Goal: Task Accomplishment & Management: Manage account settings

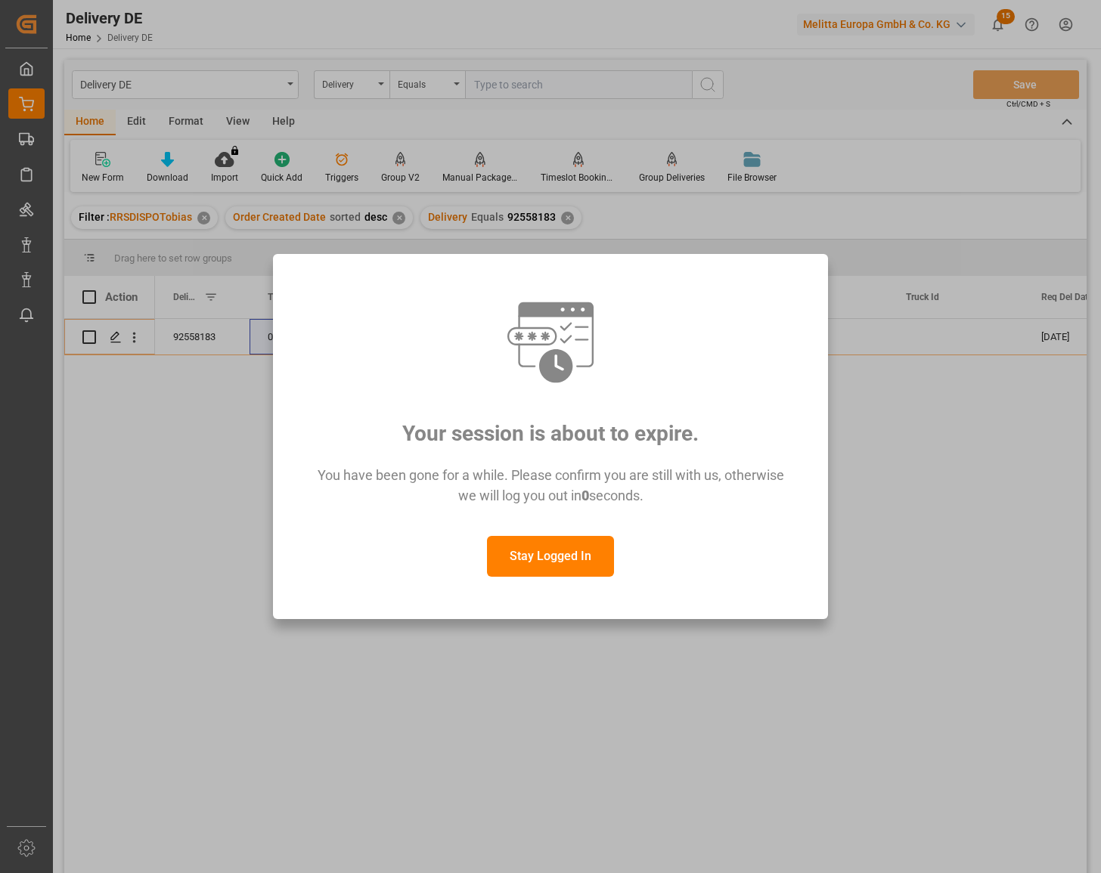
click at [571, 556] on button "Stay Logged In" at bounding box center [550, 556] width 127 height 41
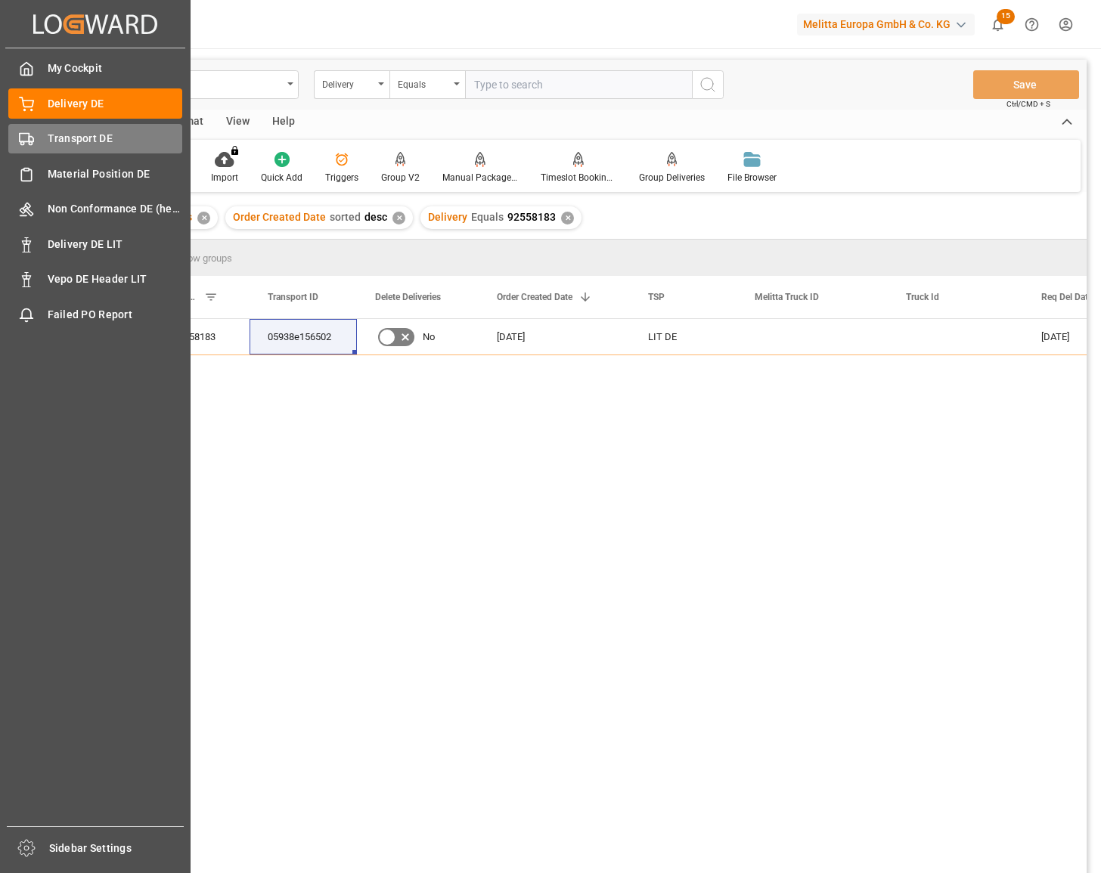
click at [35, 135] on div "Transport DE Transport DE" at bounding box center [95, 138] width 174 height 29
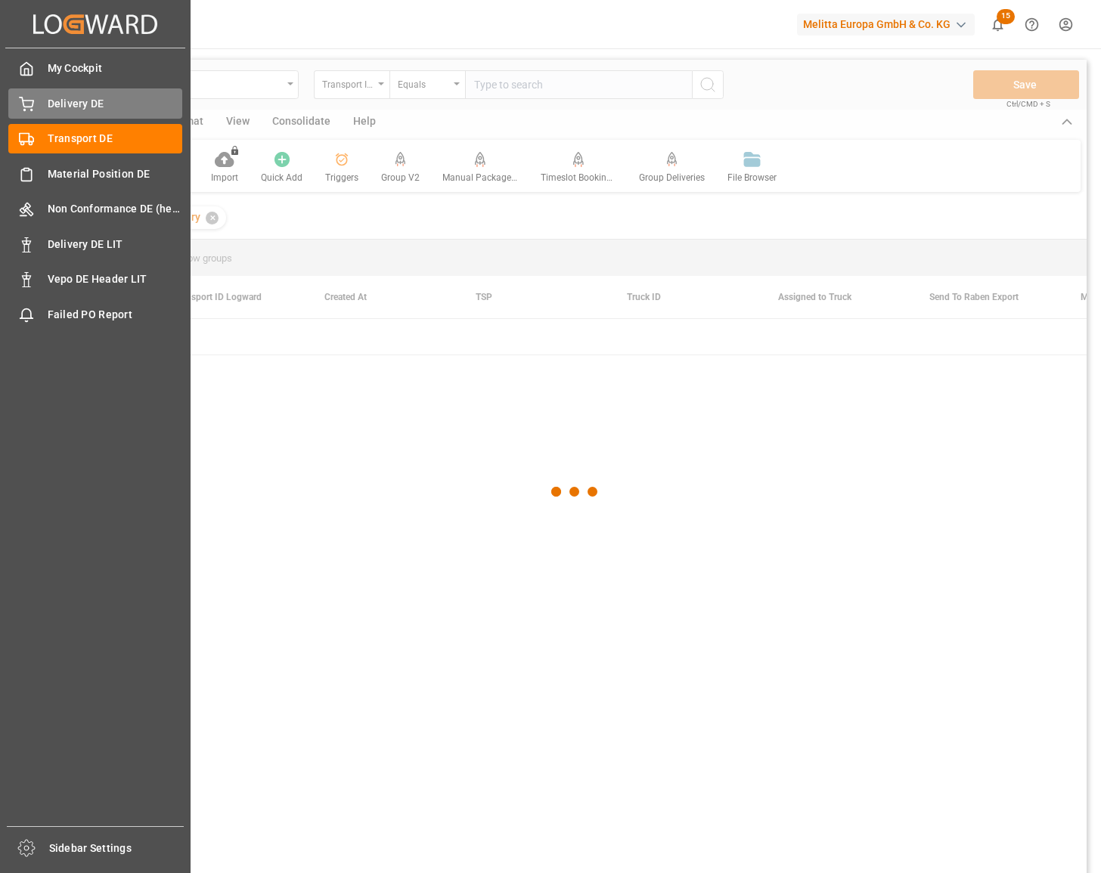
click at [67, 111] on span "Delivery DE" at bounding box center [115, 104] width 135 height 16
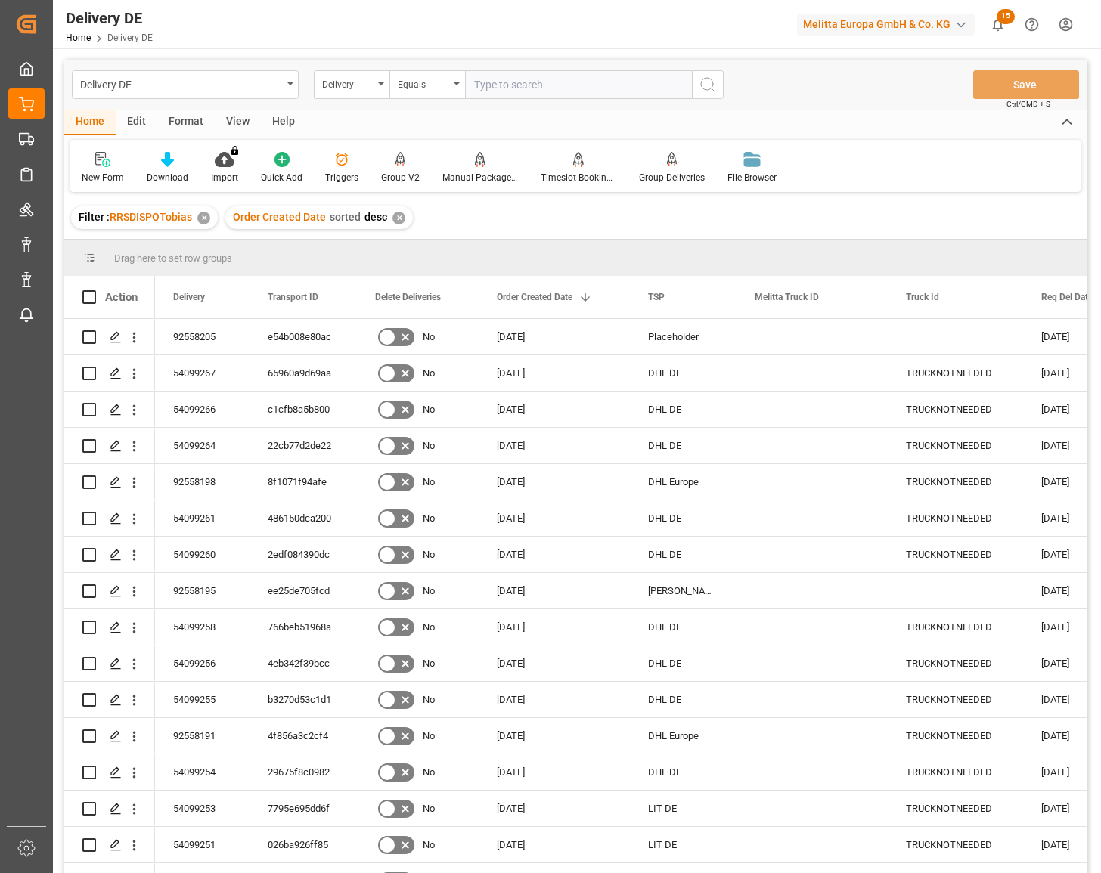
click at [524, 87] on input "text" at bounding box center [578, 84] width 227 height 29
paste input "92557617"
type input "92557617"
click at [204, 219] on div "✕" at bounding box center [203, 218] width 13 height 13
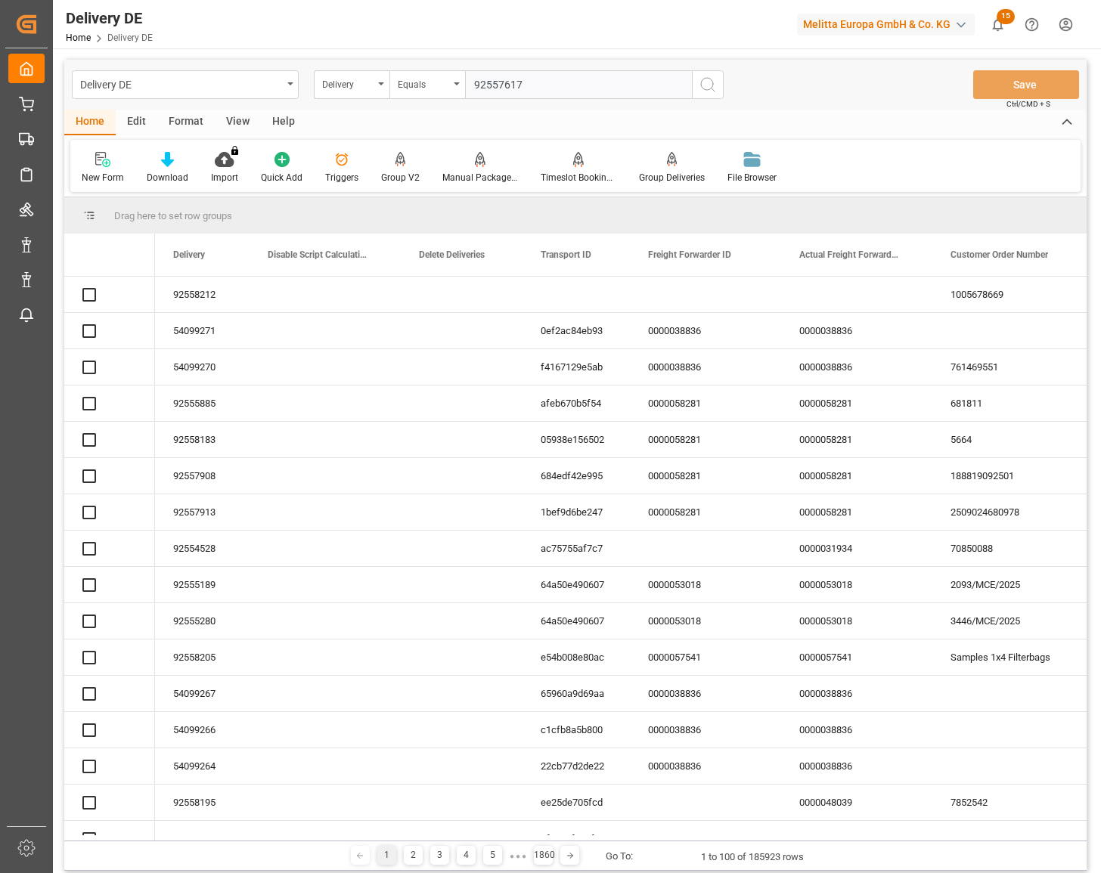
click at [709, 88] on icon "search button" at bounding box center [707, 85] width 18 height 18
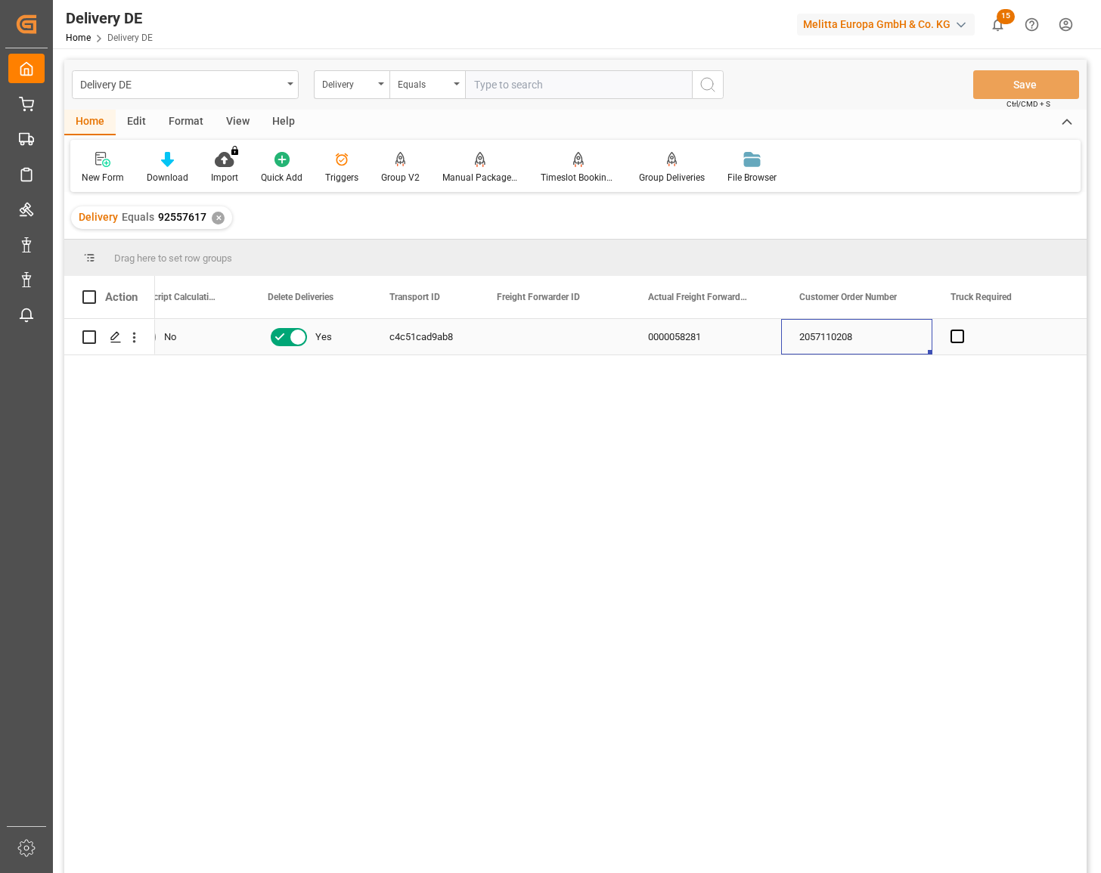
click at [837, 330] on div "2057110208" at bounding box center [856, 337] width 151 height 36
click at [348, 83] on div "Delivery" at bounding box center [347, 82] width 51 height 17
type input "cust"
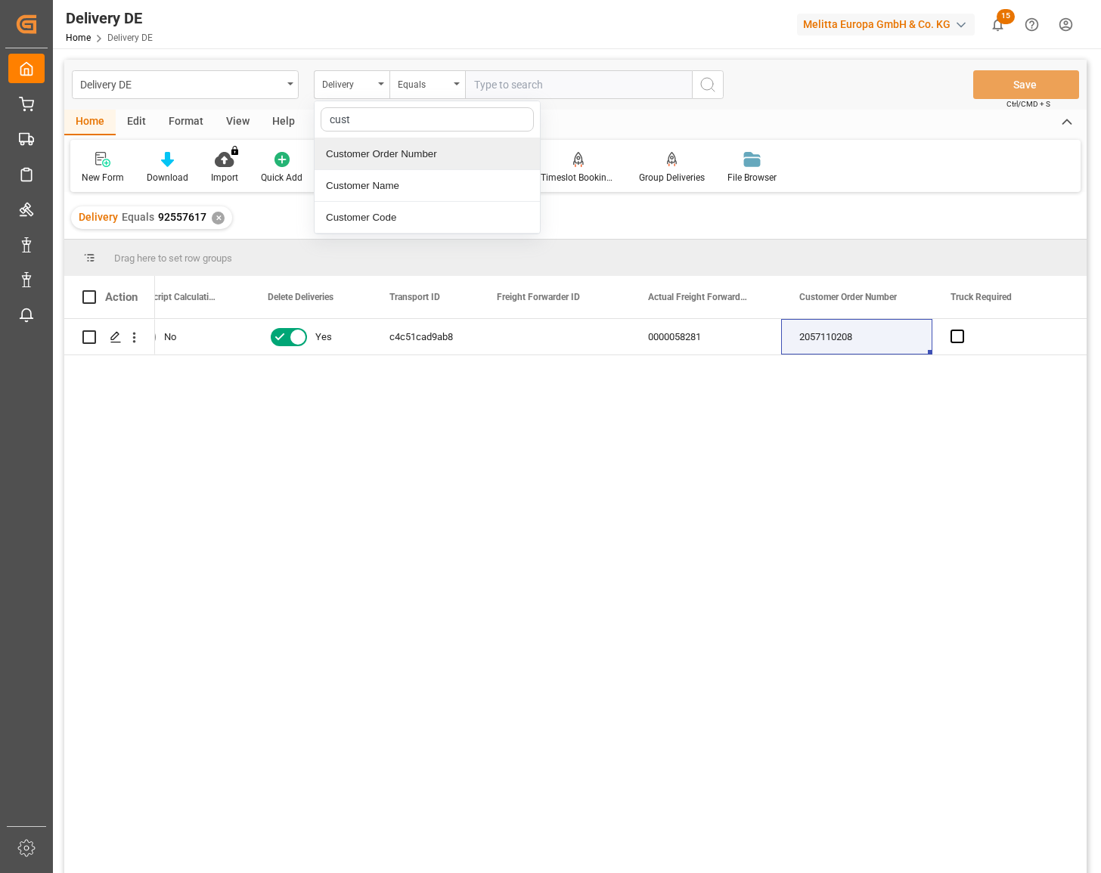
click at [378, 160] on div "Customer Order Number" at bounding box center [426, 154] width 225 height 32
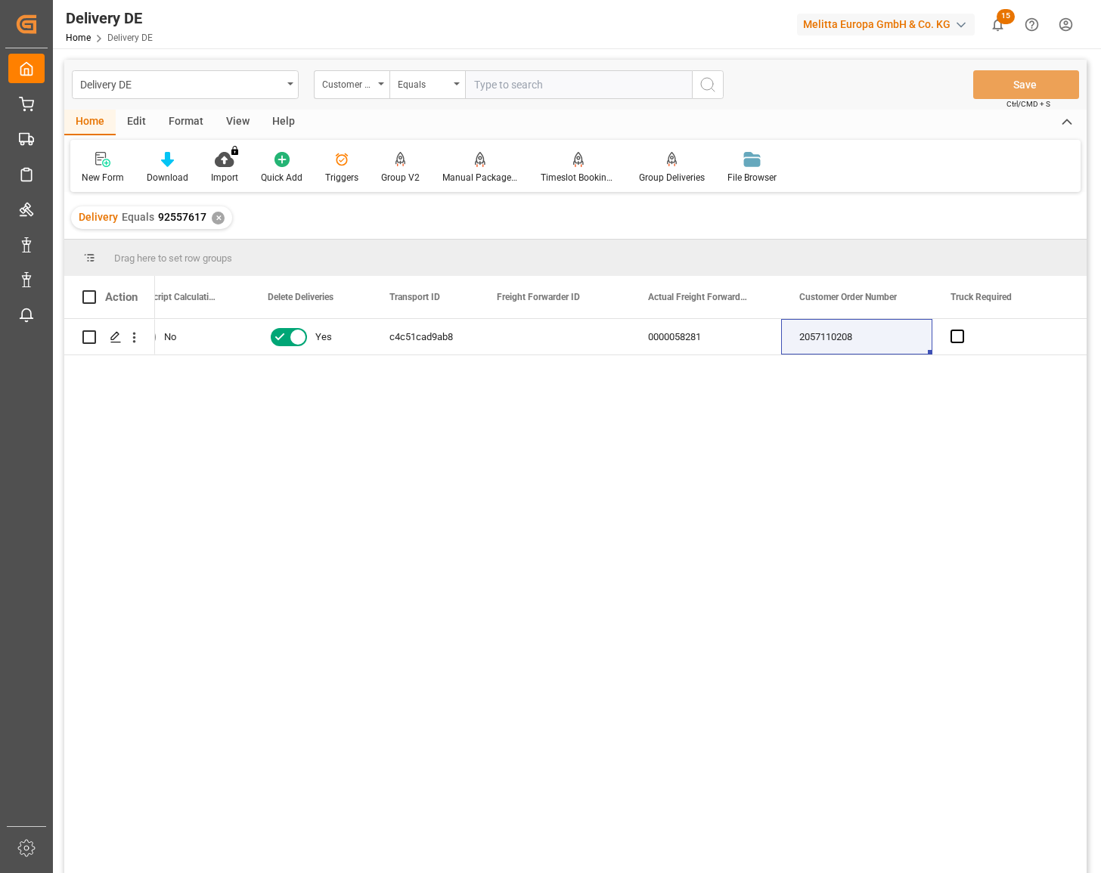
click at [560, 85] on input "text" at bounding box center [578, 84] width 227 height 29
paste input "2057110208"
type input "2057110208"
click at [706, 86] on icon "search button" at bounding box center [707, 85] width 18 height 18
click at [214, 220] on div "✕" at bounding box center [218, 218] width 13 height 13
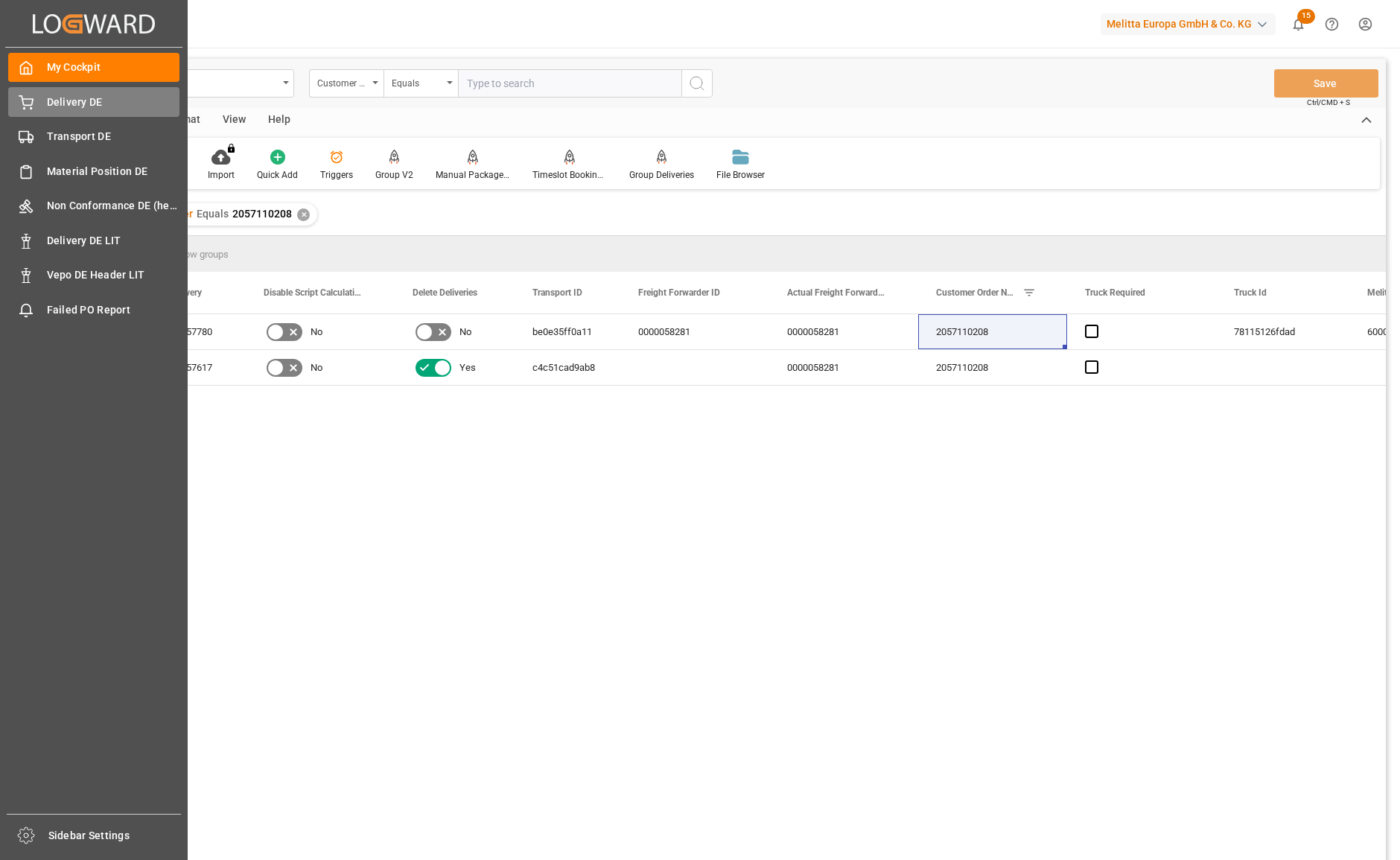
click at [36, 103] on div "Delivery DE Delivery DE" at bounding box center [94, 100] width 171 height 29
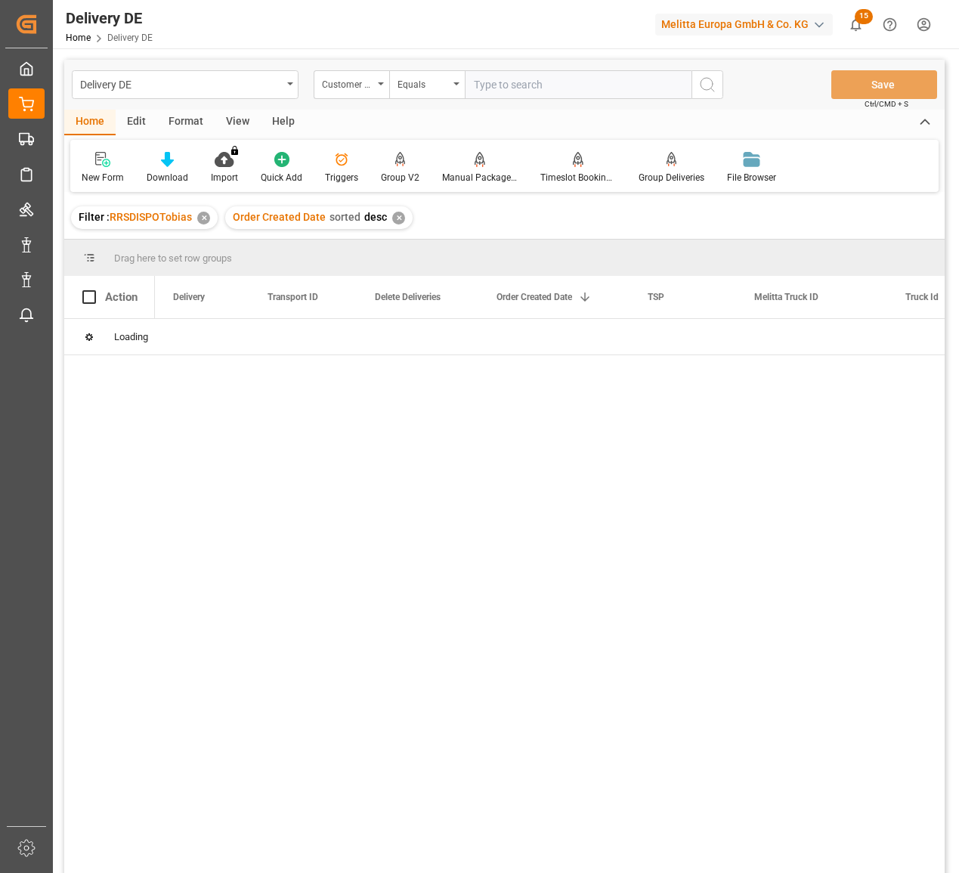
click at [507, 90] on input "text" at bounding box center [578, 84] width 227 height 29
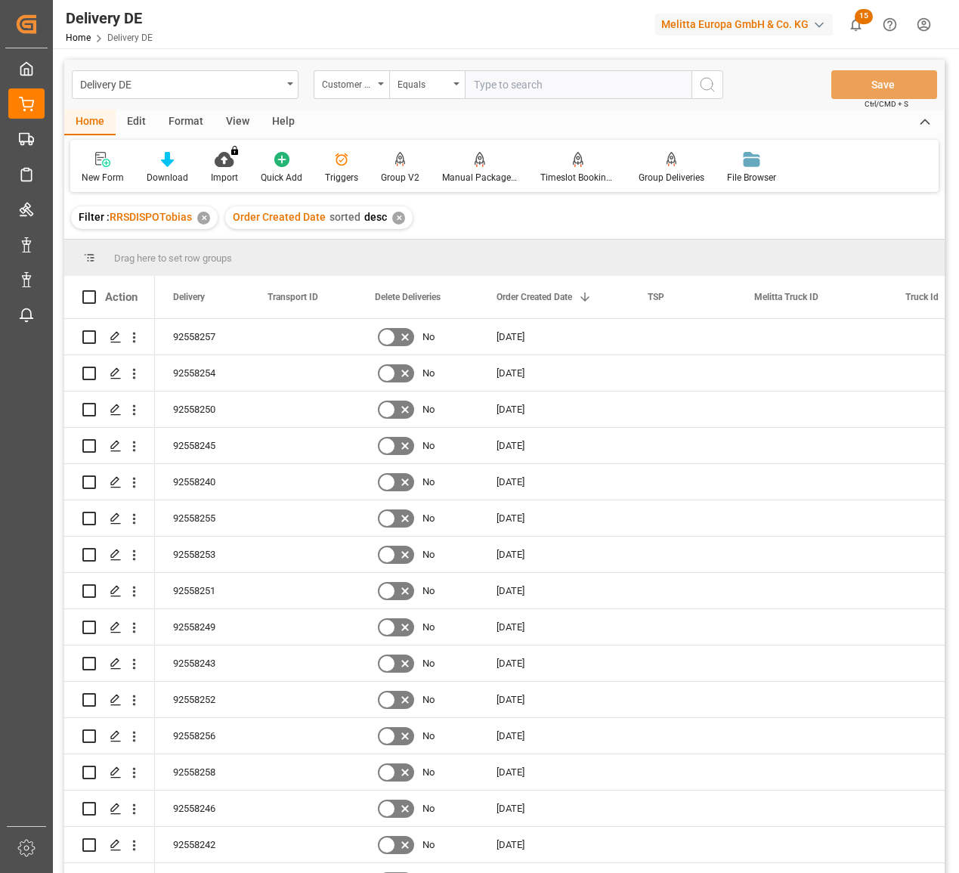
paste input "111355852 111355835 111355843 111355854 111355856 111355840 111355844 111355834…"
drag, startPoint x: 472, startPoint y: 82, endPoint x: 924, endPoint y: 103, distance: 452.5
click at [924, 103] on div "Delivery DE Customer Order Number Equals 111355852 111355835 111355843 11135585…" at bounding box center [504, 85] width 881 height 50
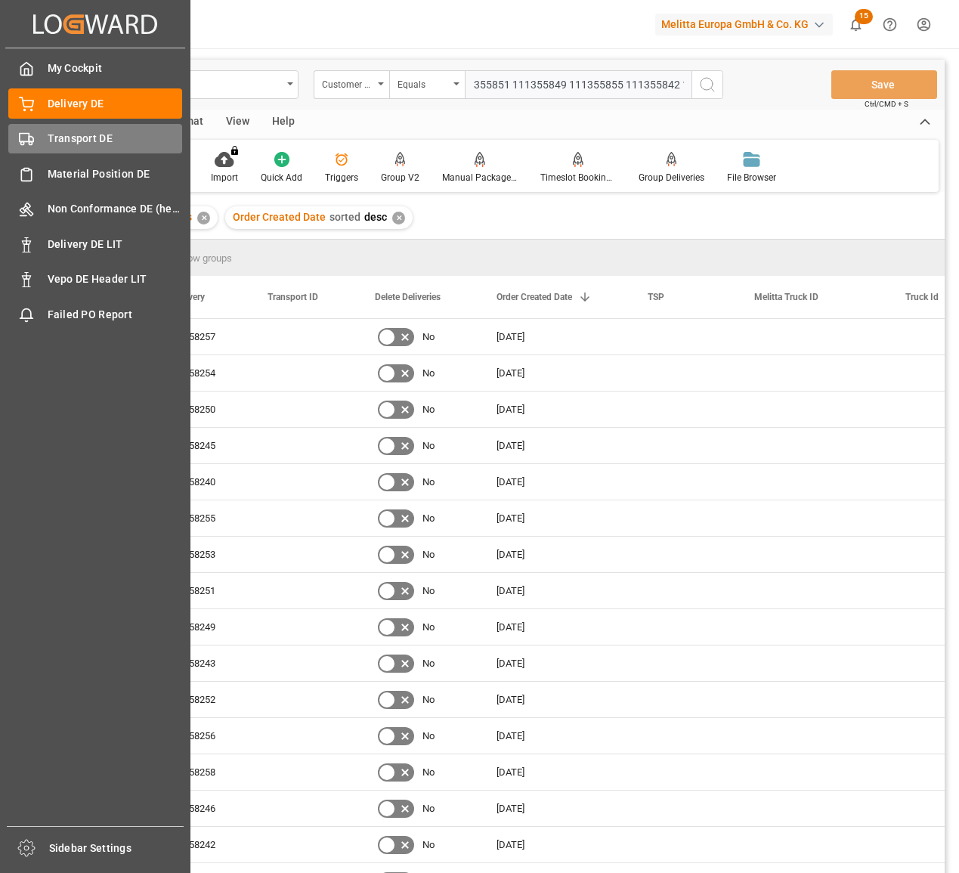
type input "111355852 111355835 111355843 111355854 111355856 111355840 111355844 111355834…"
click at [36, 147] on div "Transport DE Transport DE" at bounding box center [95, 138] width 174 height 29
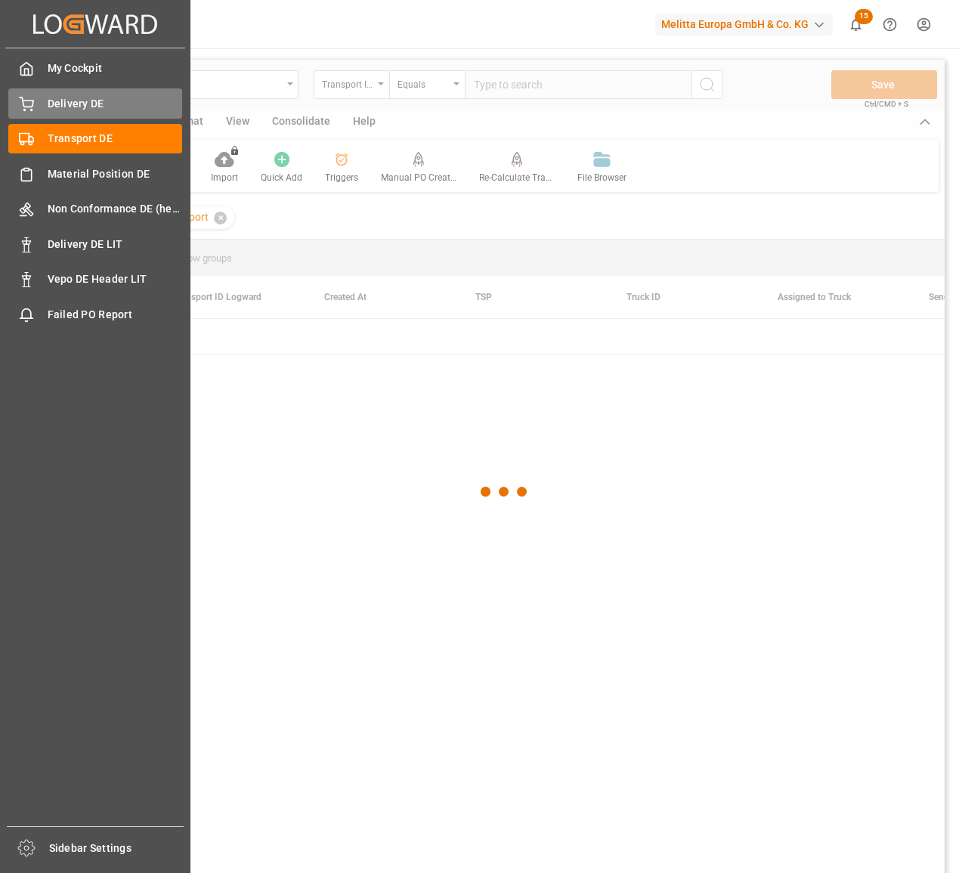
click at [60, 108] on span "Delivery DE" at bounding box center [115, 104] width 135 height 16
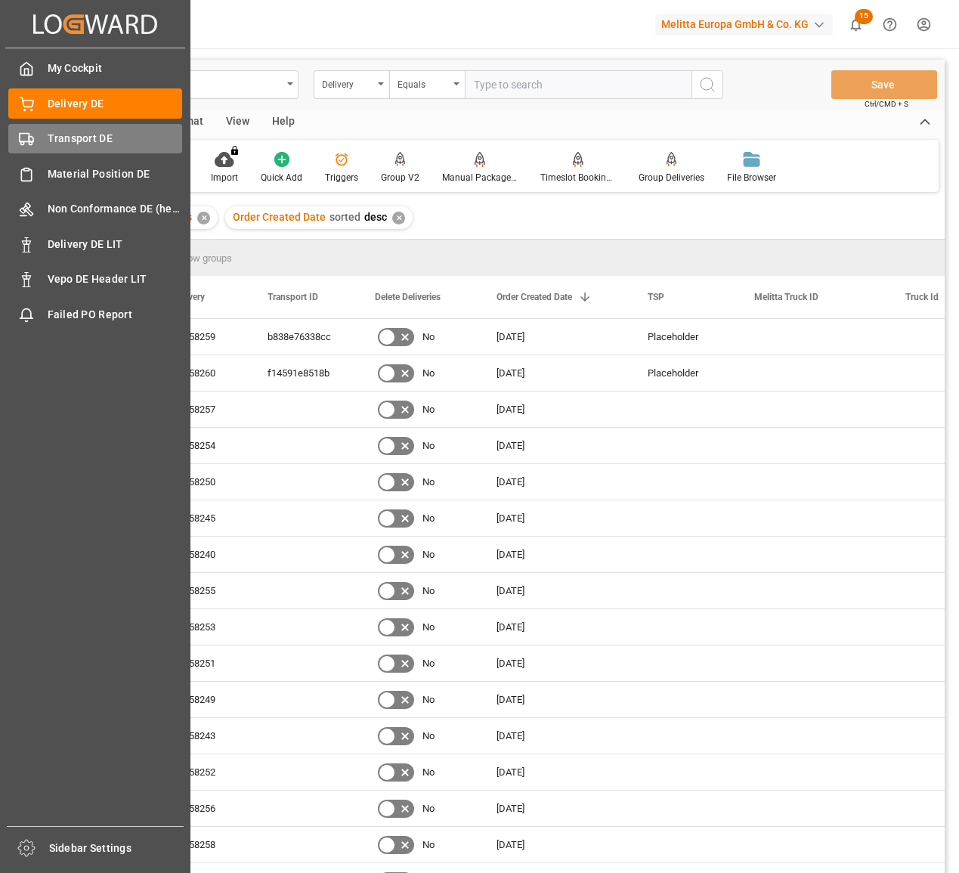
drag, startPoint x: 79, startPoint y: 142, endPoint x: 80, endPoint y: 125, distance: 16.7
click at [79, 142] on span "Transport DE" at bounding box center [115, 139] width 135 height 16
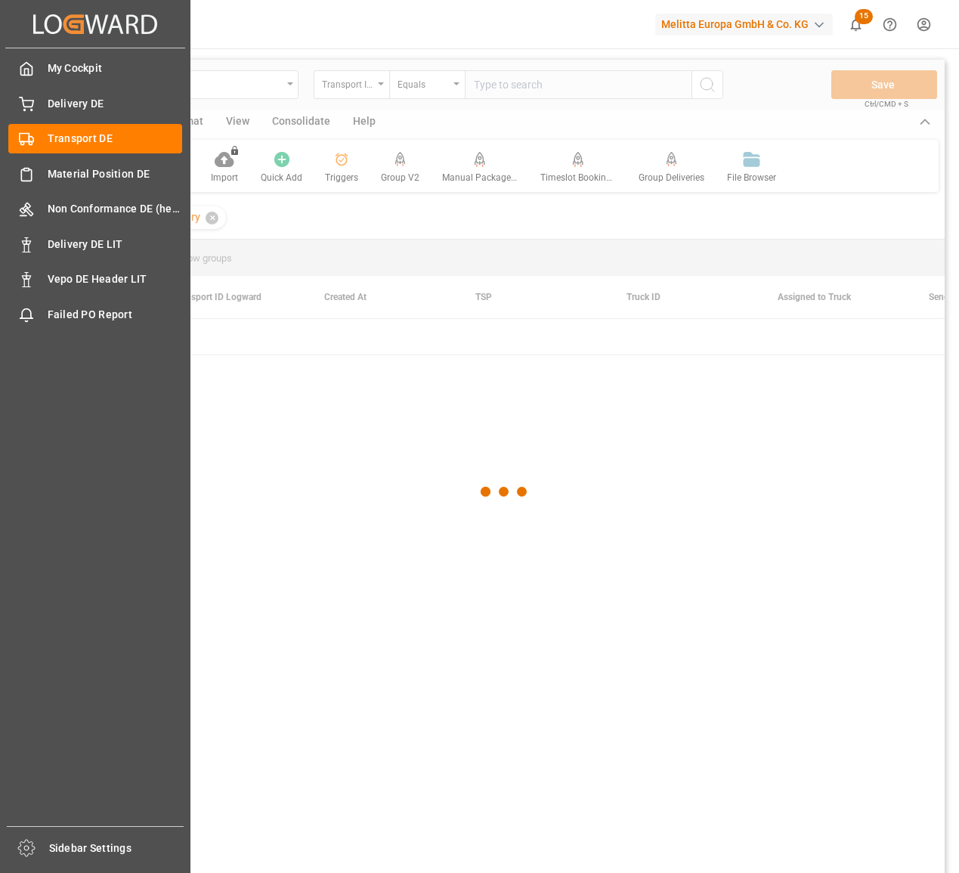
click at [81, 122] on div "My Cockpit My Cockpit Delivery DE Delivery DE Transport DE Transport DE Materia…" at bounding box center [95, 437] width 180 height 778
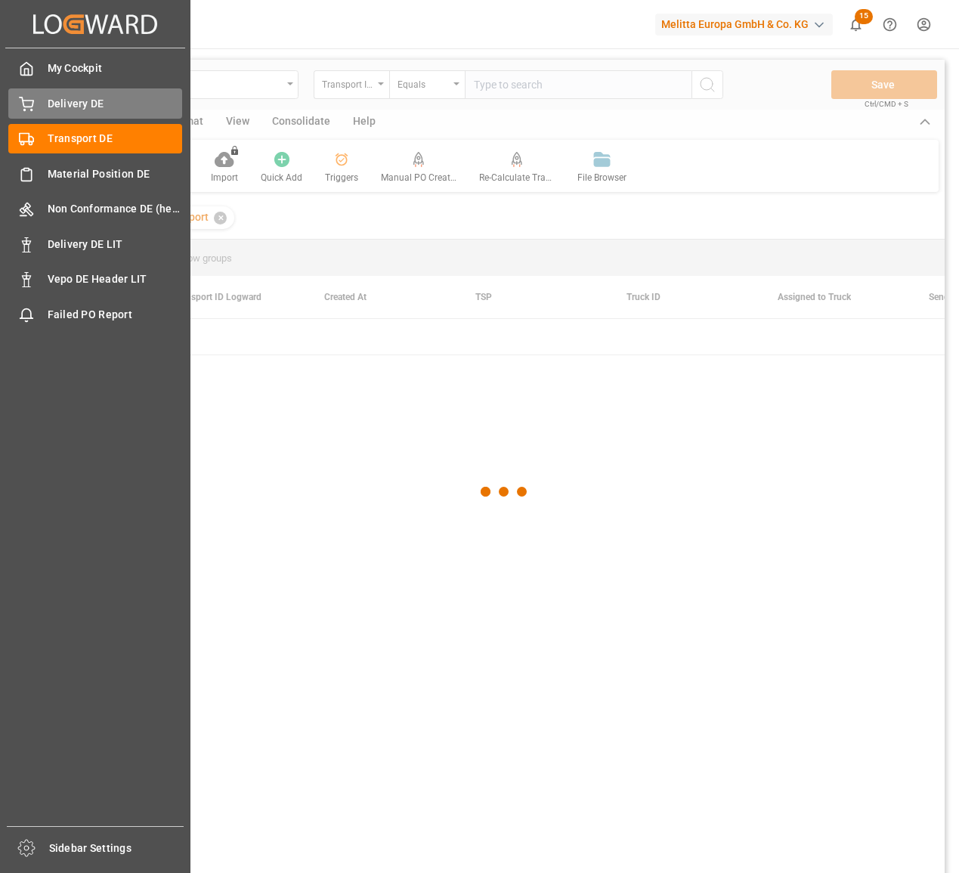
click at [91, 111] on span "Delivery DE" at bounding box center [115, 104] width 135 height 16
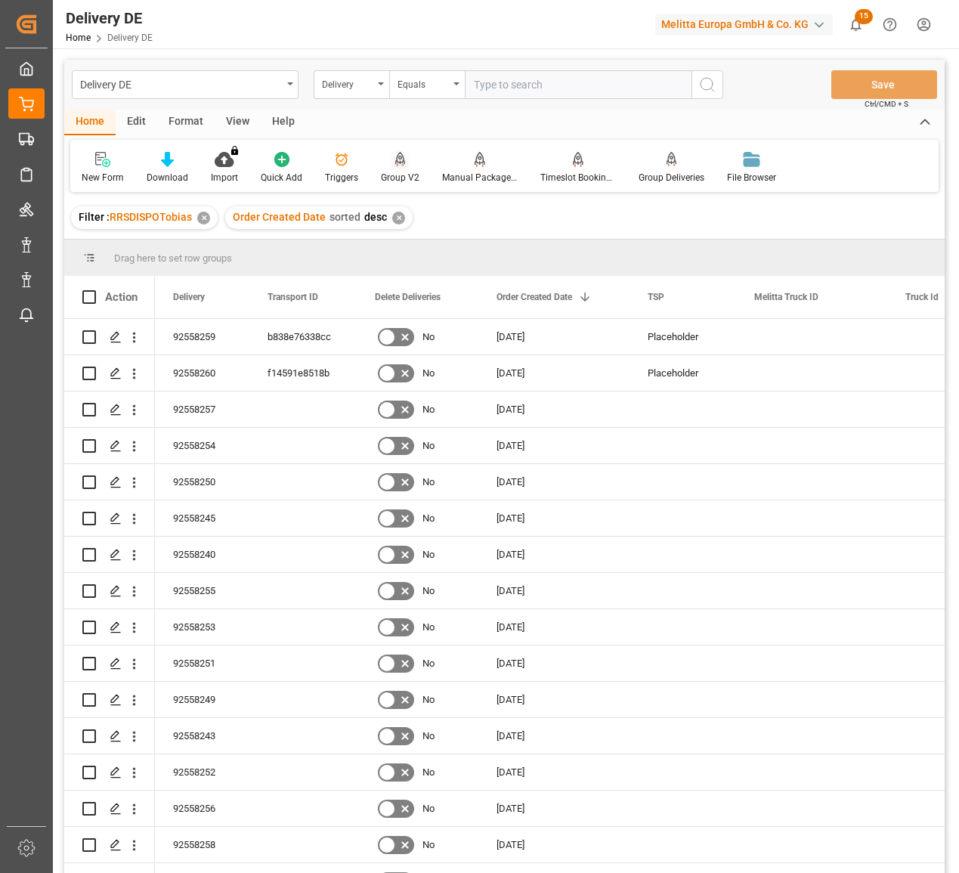
click at [394, 174] on div "Group V2" at bounding box center [400, 178] width 39 height 14
click at [331, 82] on div "Delivery" at bounding box center [347, 82] width 51 height 17
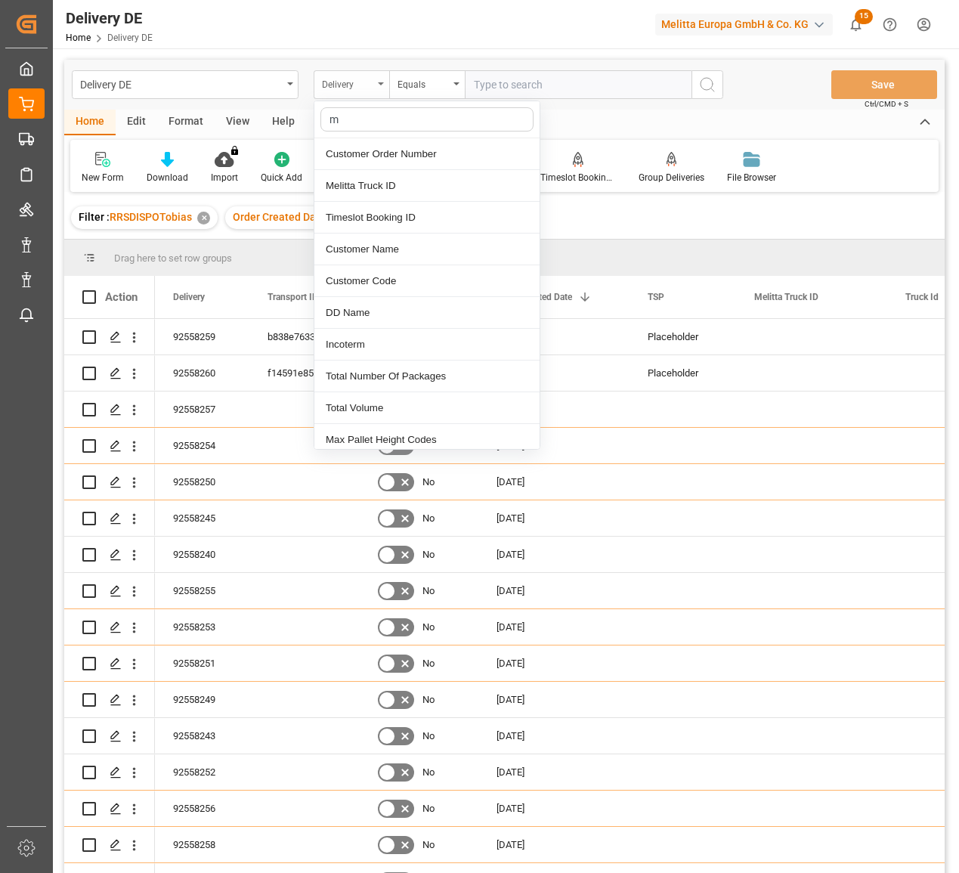
type input "me"
click at [405, 190] on div "Melitta Truck ID" at bounding box center [426, 186] width 225 height 32
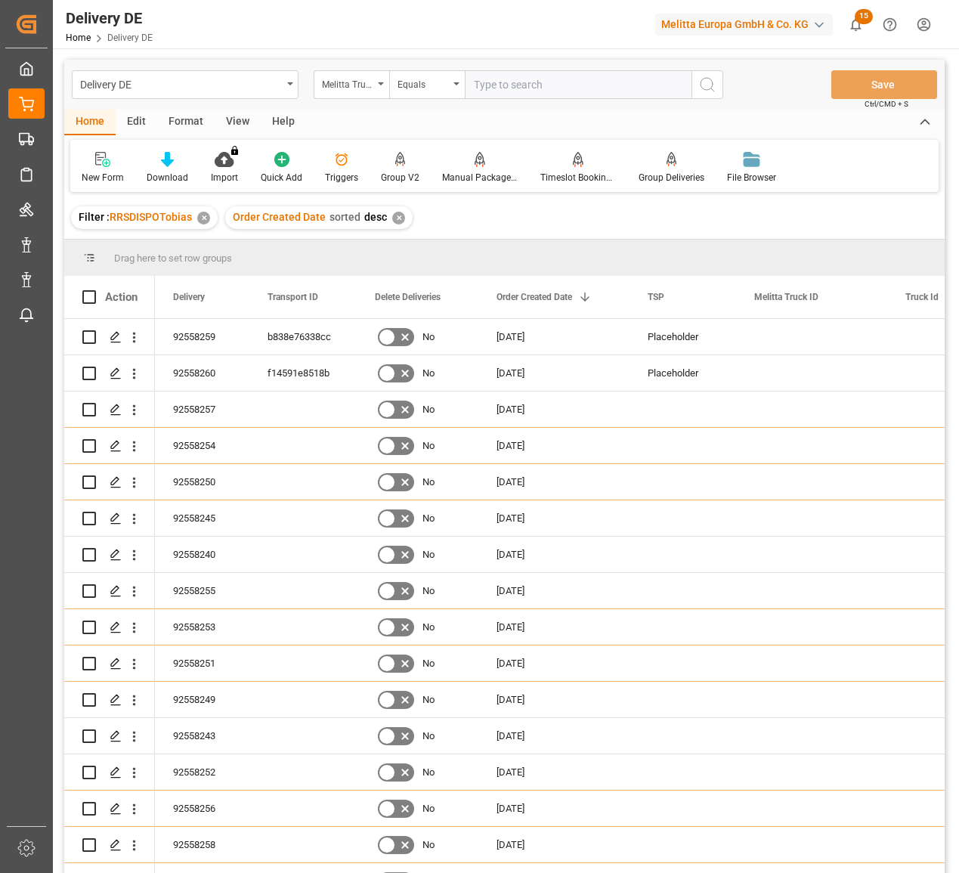
click at [491, 85] on input "text" at bounding box center [578, 84] width 227 height 29
paste input "600002371"
type input "600002371"
click at [713, 79] on icon "search button" at bounding box center [707, 85] width 18 height 18
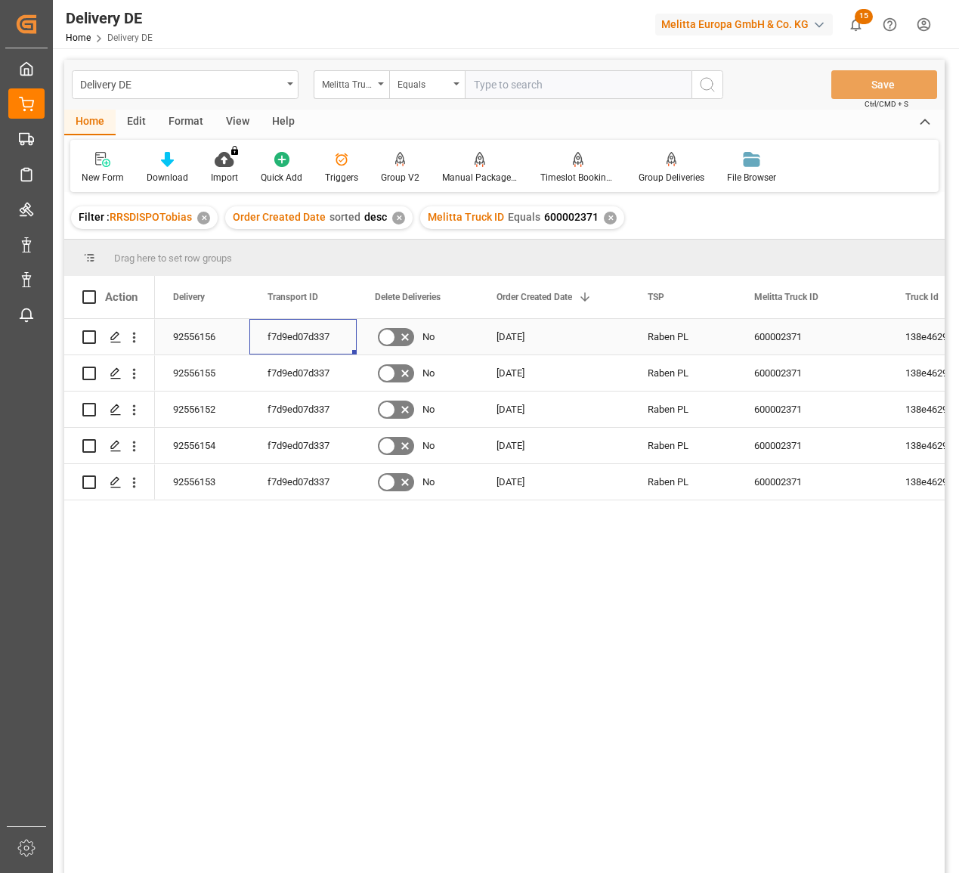
click at [311, 333] on div "f7d9ed07d337" at bounding box center [302, 337] width 107 height 36
click at [197, 338] on div "92556156" at bounding box center [202, 337] width 94 height 36
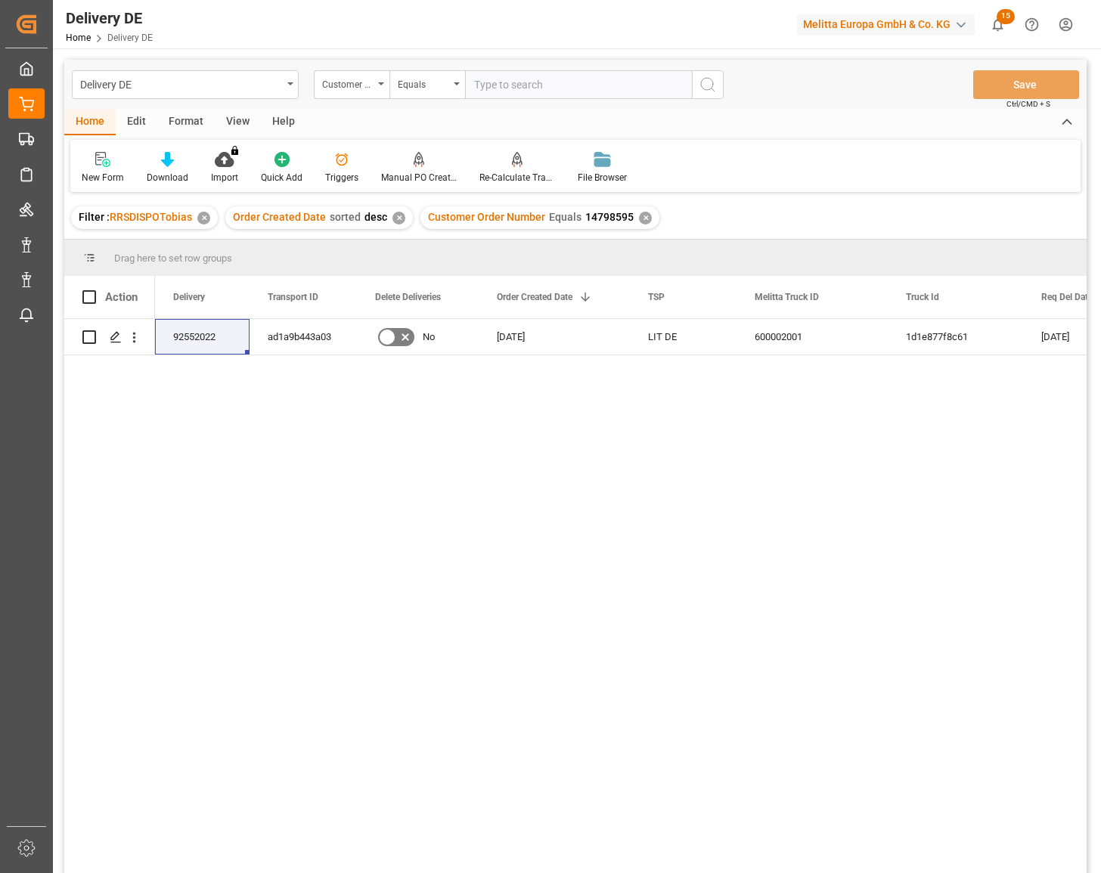
click at [559, 514] on div "92552022 ad1a9b443a03 No [DATE] LIT DE 600002001 1d1e877f8c61 [DATE] [DATE] 147…" at bounding box center [620, 601] width 931 height 564
click at [348, 88] on div "Customer Order Number" at bounding box center [347, 82] width 51 height 17
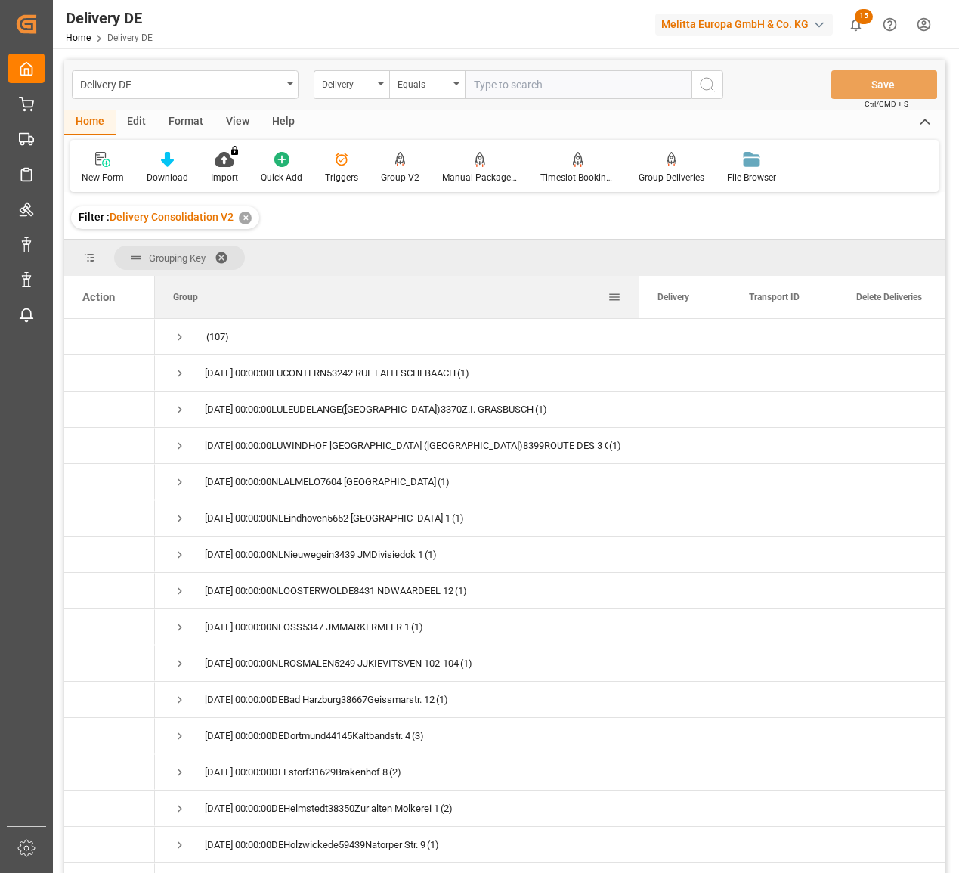
drag, startPoint x: 305, startPoint y: 286, endPoint x: 638, endPoint y: 304, distance: 333.8
click at [638, 304] on div at bounding box center [639, 297] width 6 height 42
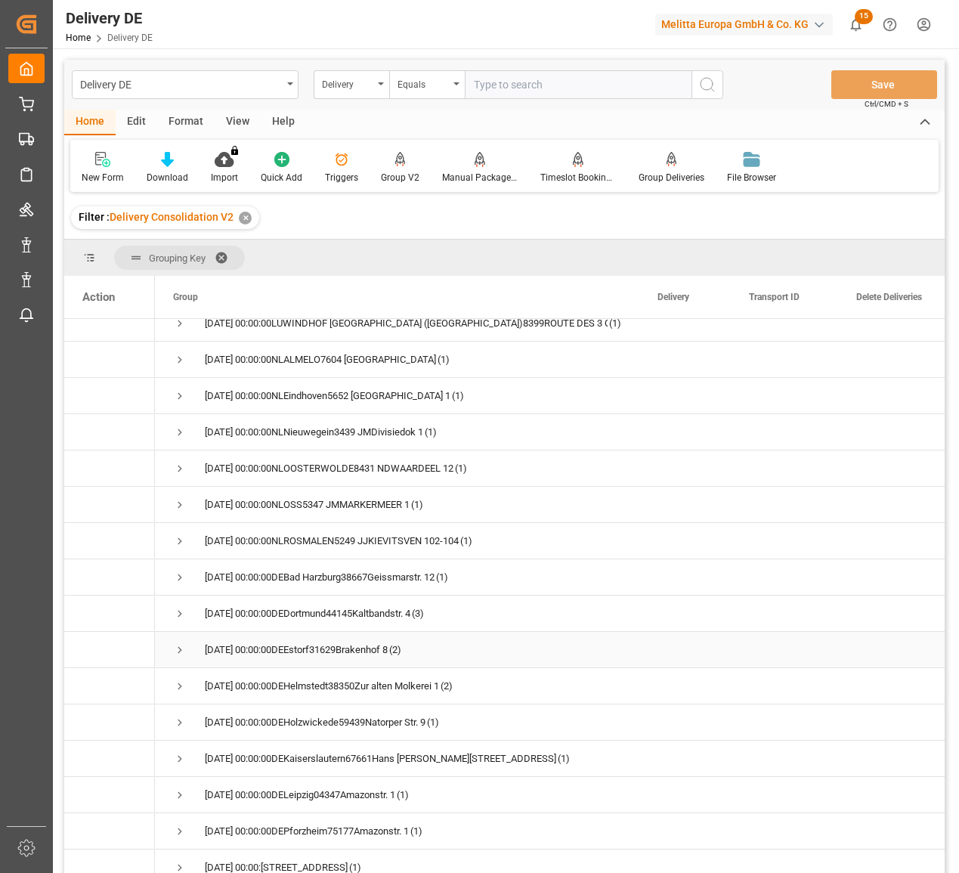
scroll to position [151, 0]
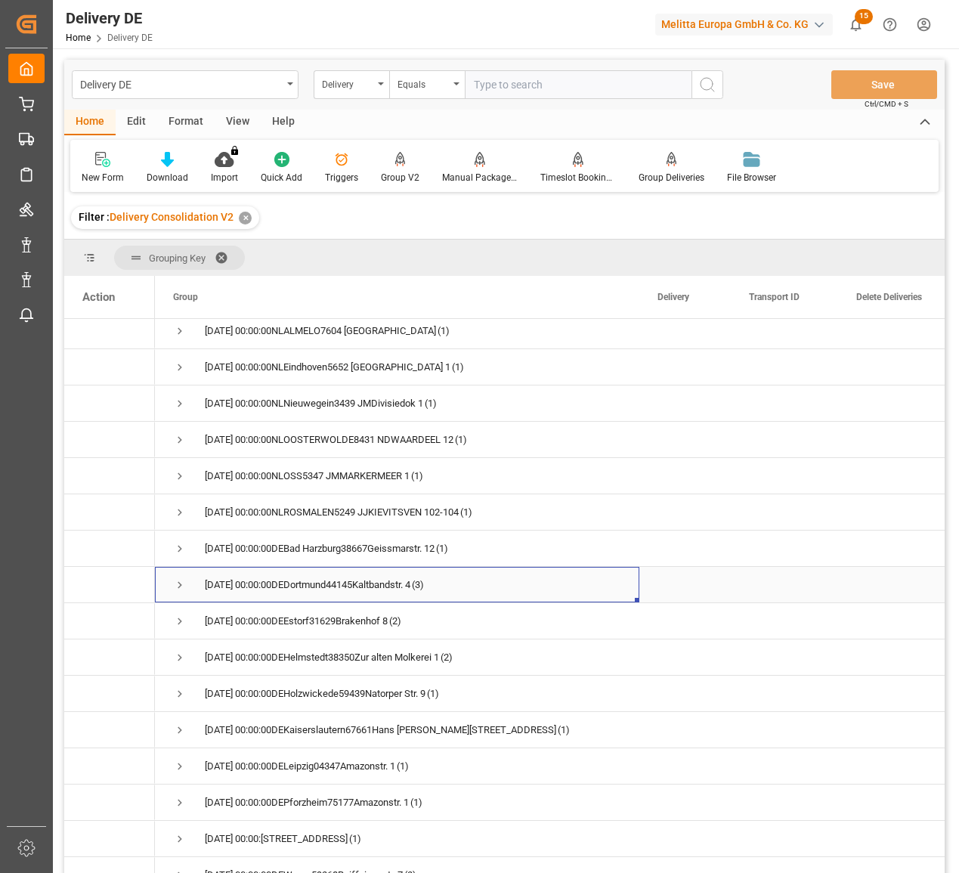
click at [179, 584] on span "Press SPACE to select this row." at bounding box center [180, 585] width 14 height 14
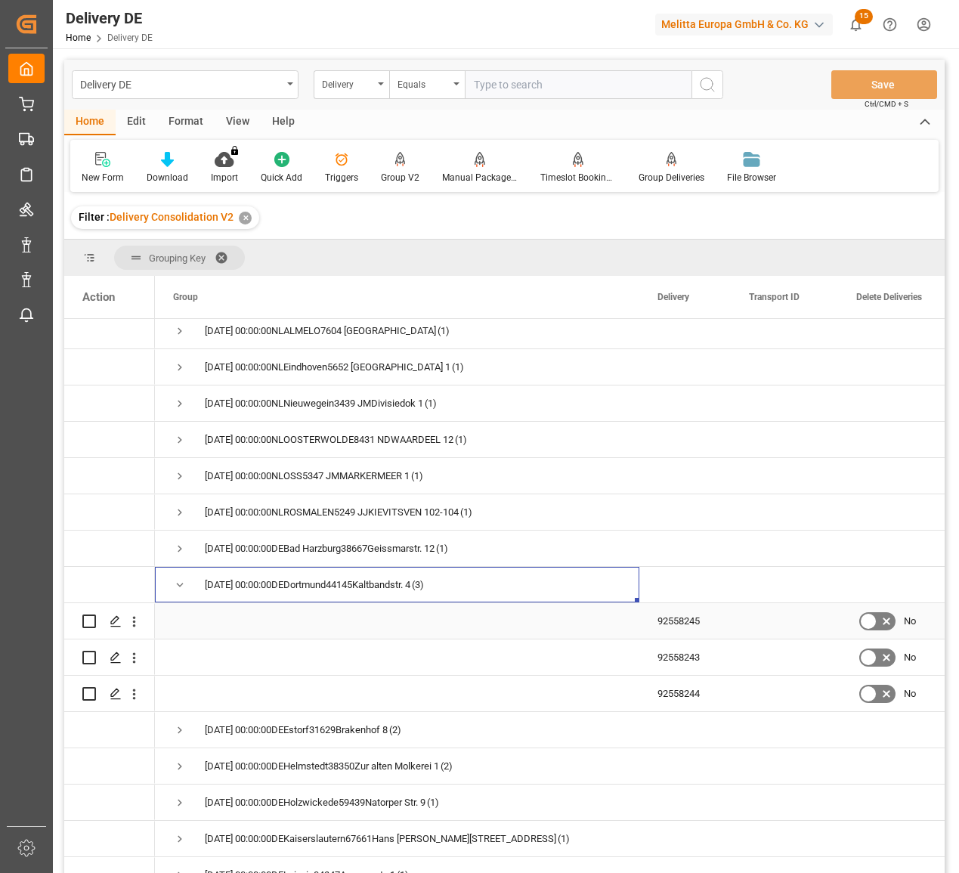
click at [88, 628] on div "Press SPACE to select this row." at bounding box center [89, 621] width 14 height 35
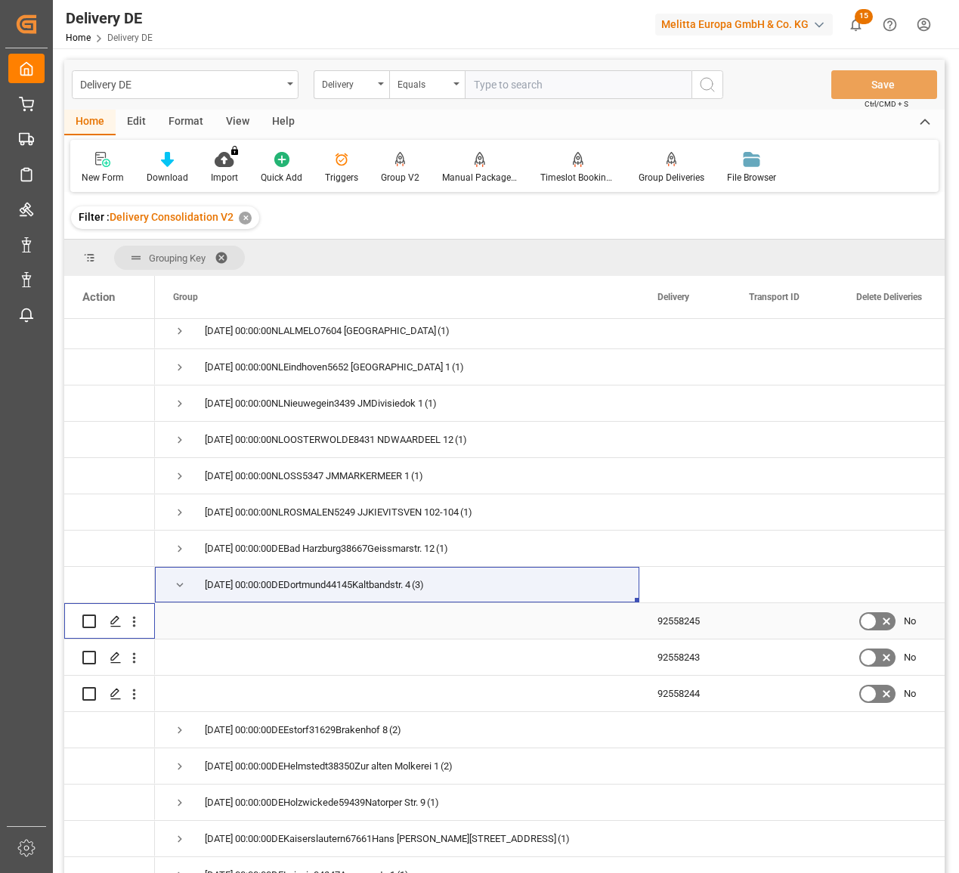
click at [90, 620] on input "Press Space to toggle row selection (unchecked)" at bounding box center [89, 622] width 14 height 14
checkbox input "true"
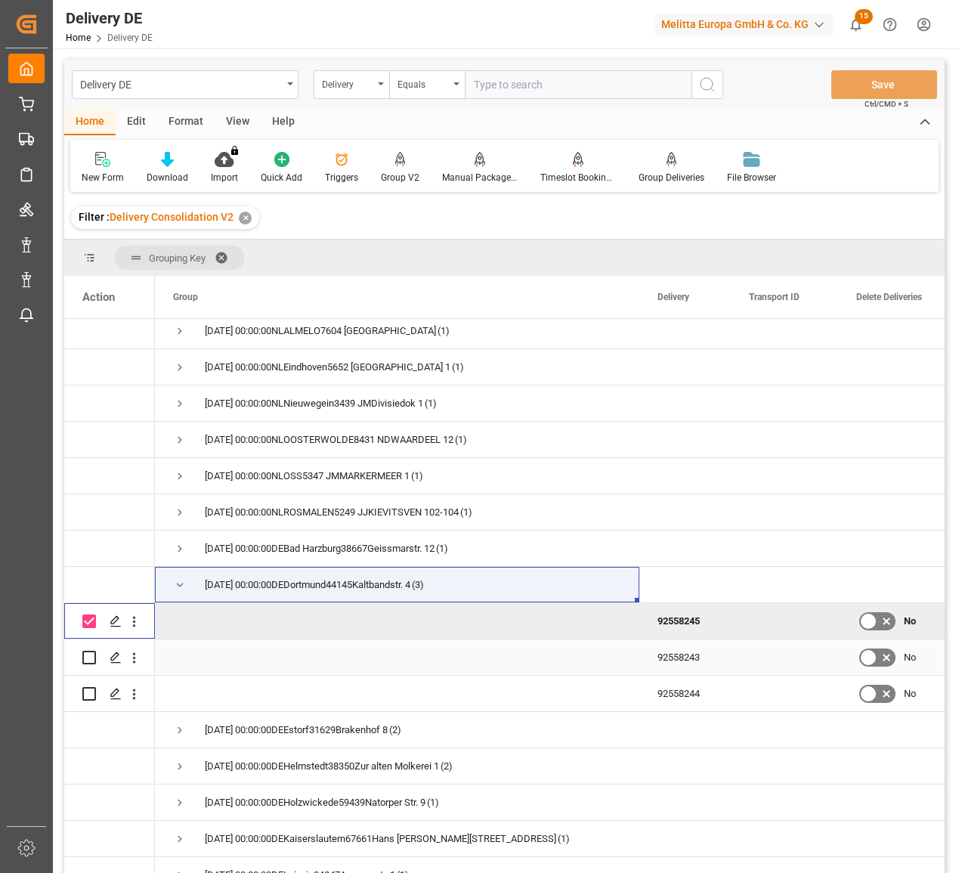
click at [88, 658] on input "Press Space to toggle row selection (unchecked)" at bounding box center [89, 658] width 14 height 14
checkbox input "true"
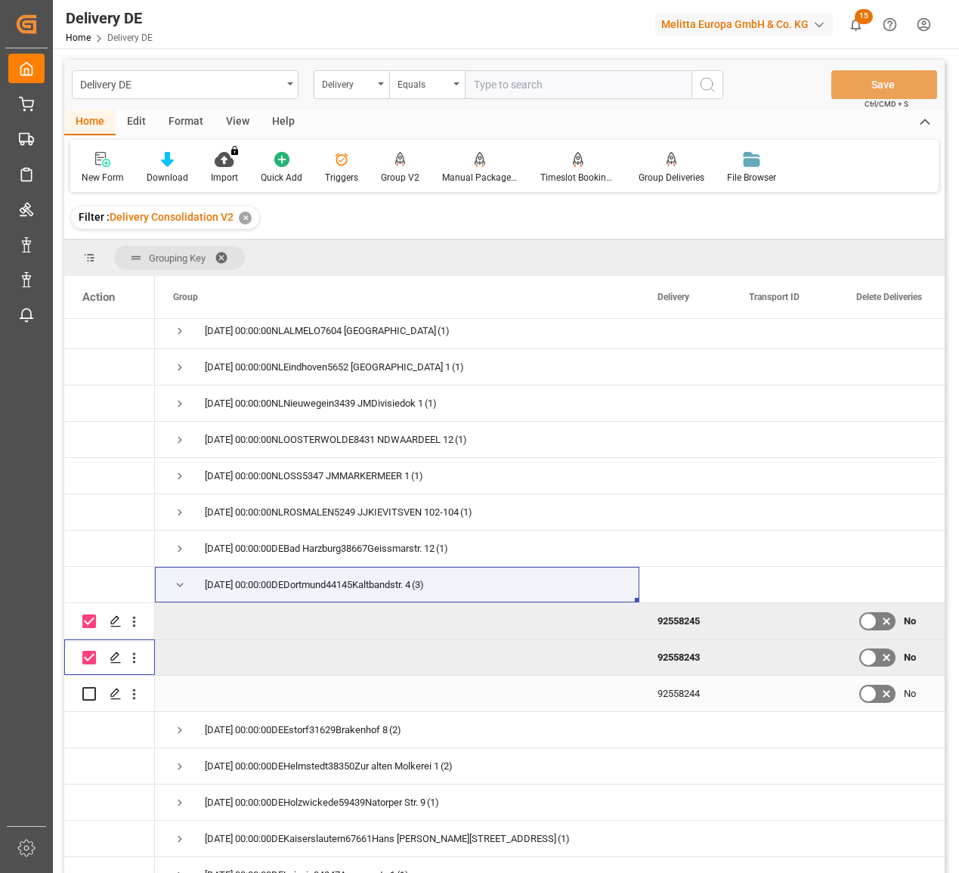
click at [88, 694] on input "Press Space to toggle row selection (unchecked)" at bounding box center [89, 694] width 14 height 14
checkbox input "true"
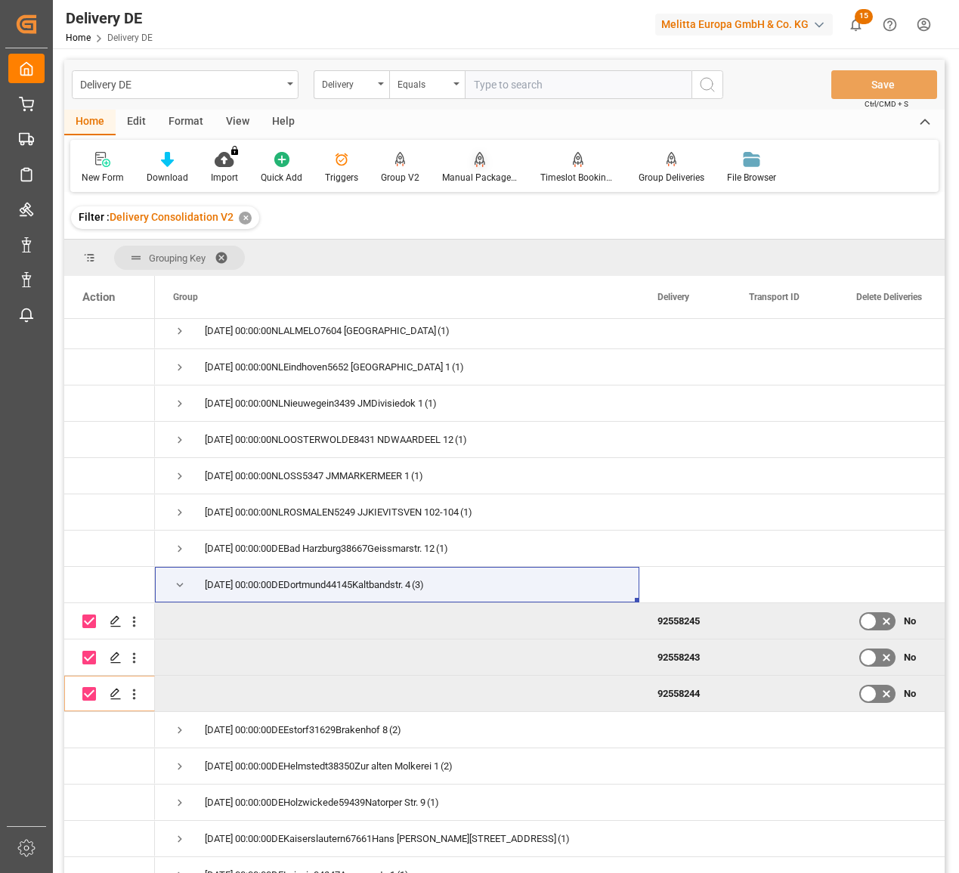
click at [476, 172] on div "Manual Package TypeDetermination" at bounding box center [480, 178] width 76 height 14
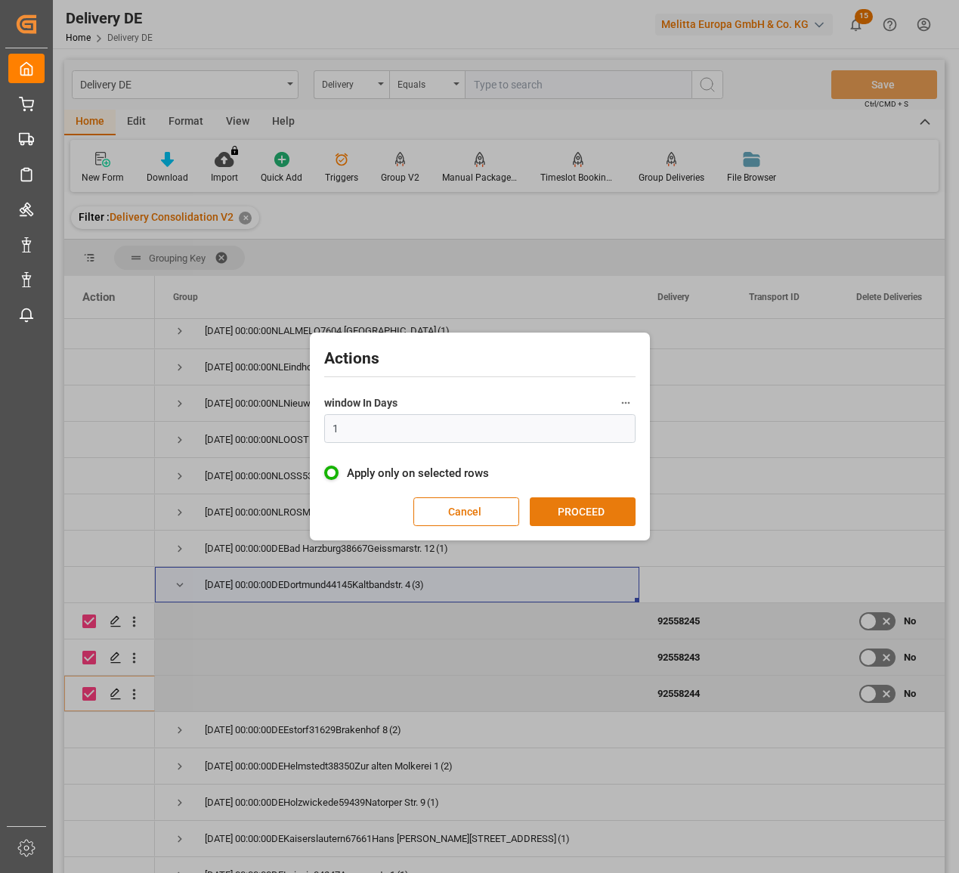
click at [577, 510] on button "PROCEED" at bounding box center [583, 511] width 106 height 29
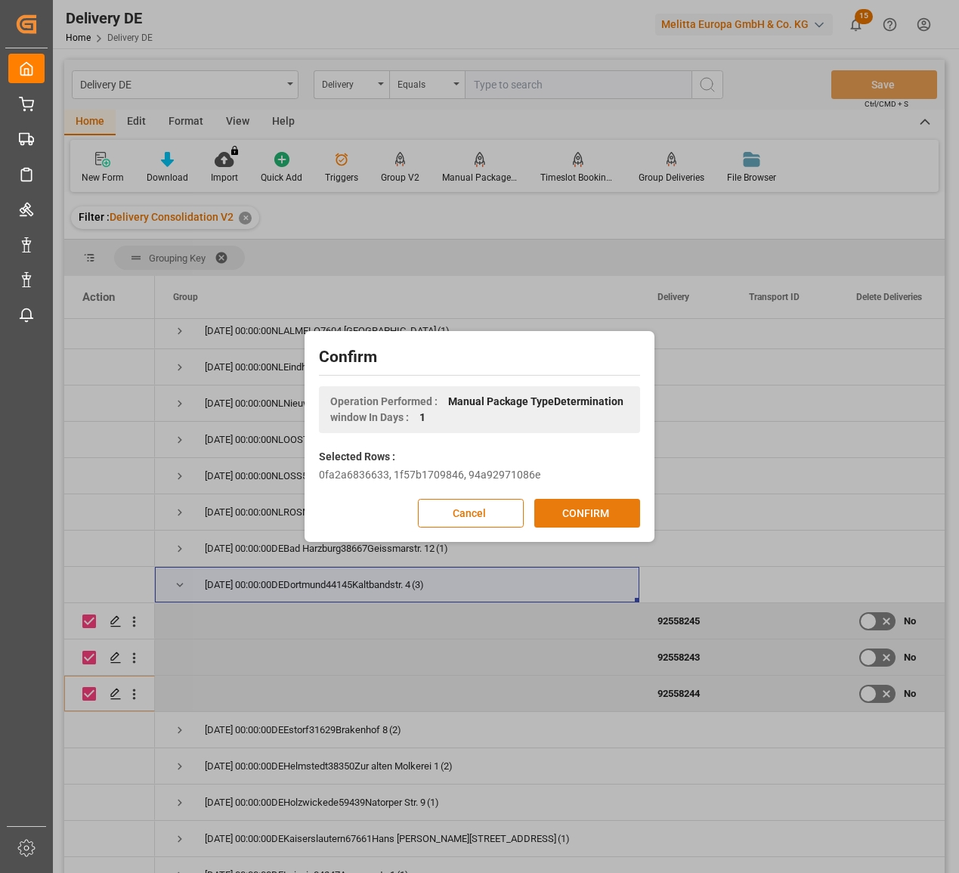
click at [604, 514] on button "CONFIRM" at bounding box center [587, 513] width 106 height 29
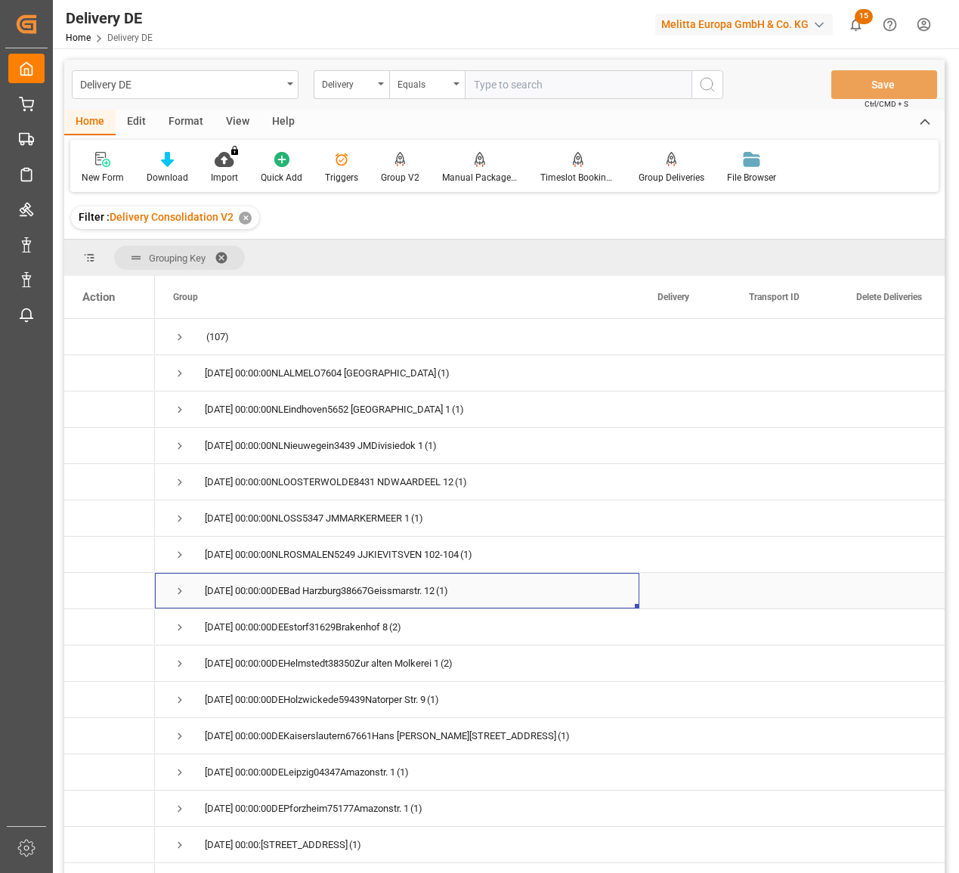
click at [181, 590] on span "Press SPACE to select this row." at bounding box center [180, 591] width 14 height 14
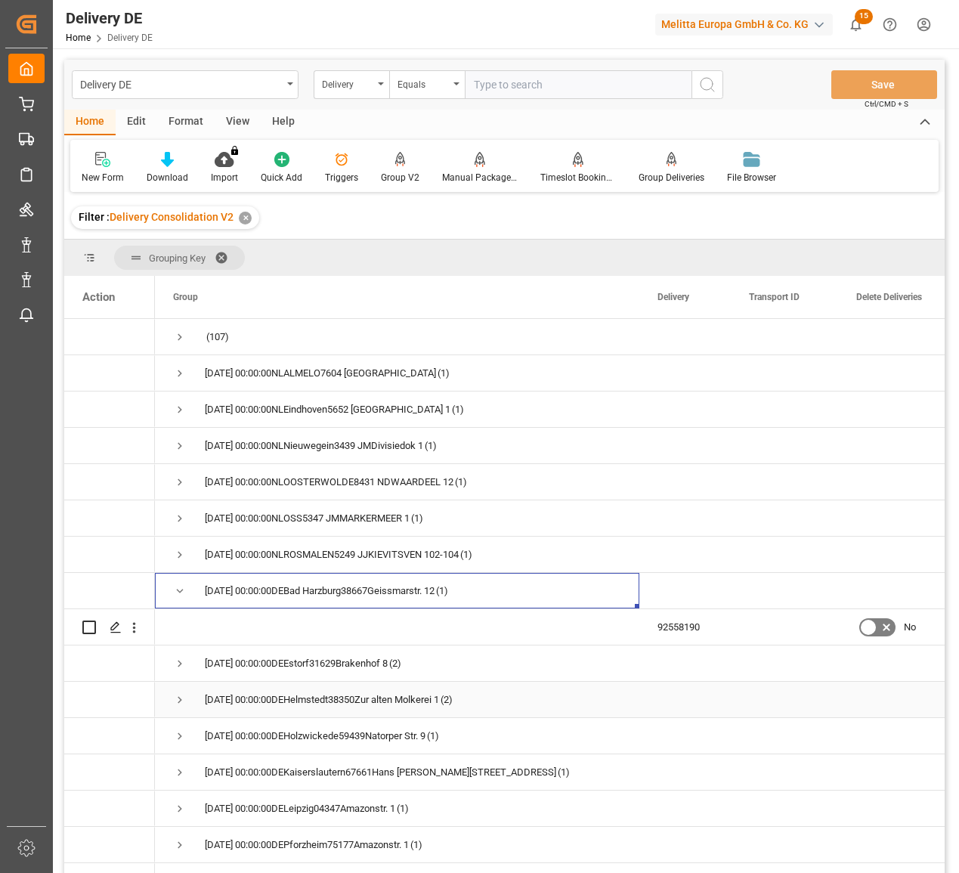
scroll to position [151, 0]
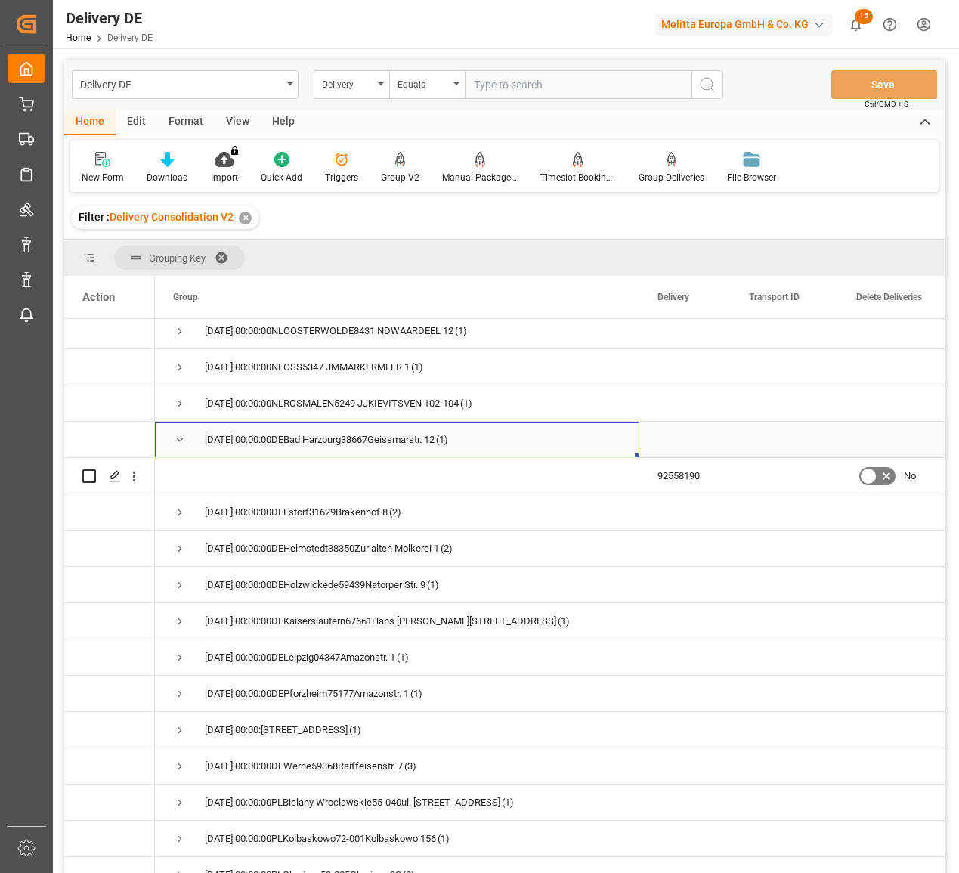
click at [181, 438] on span "Press SPACE to select this row." at bounding box center [180, 440] width 14 height 14
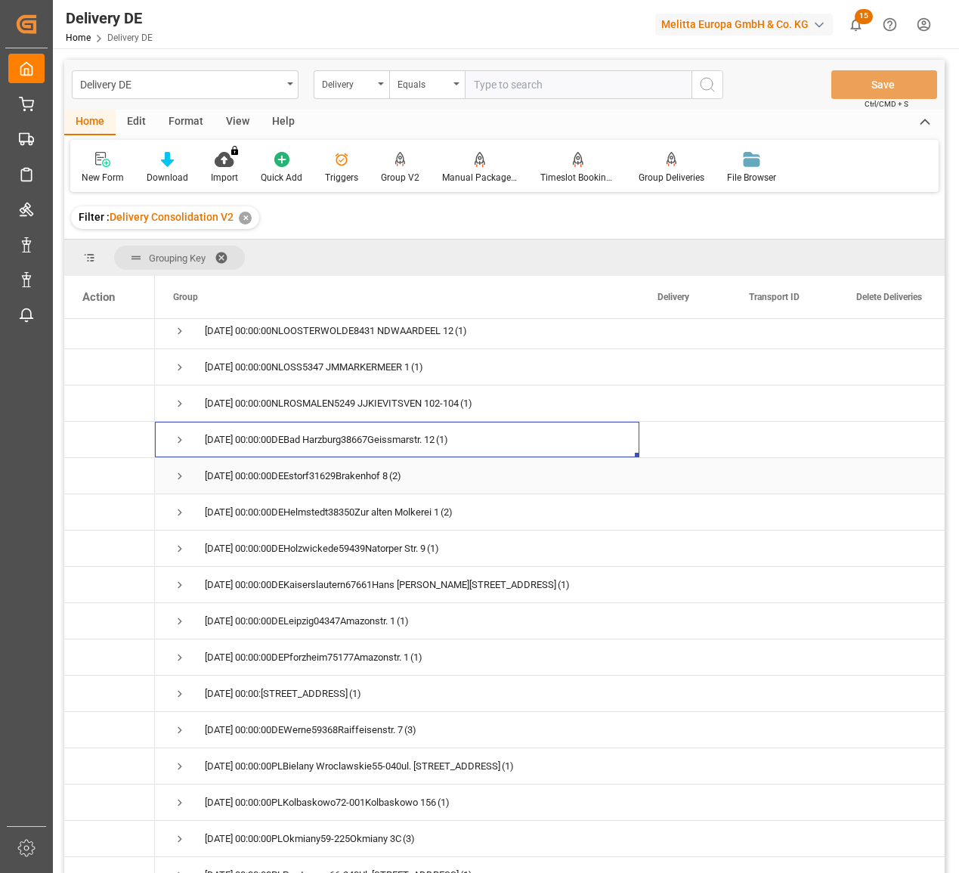
click at [182, 479] on span "Press SPACE to select this row." at bounding box center [180, 476] width 14 height 14
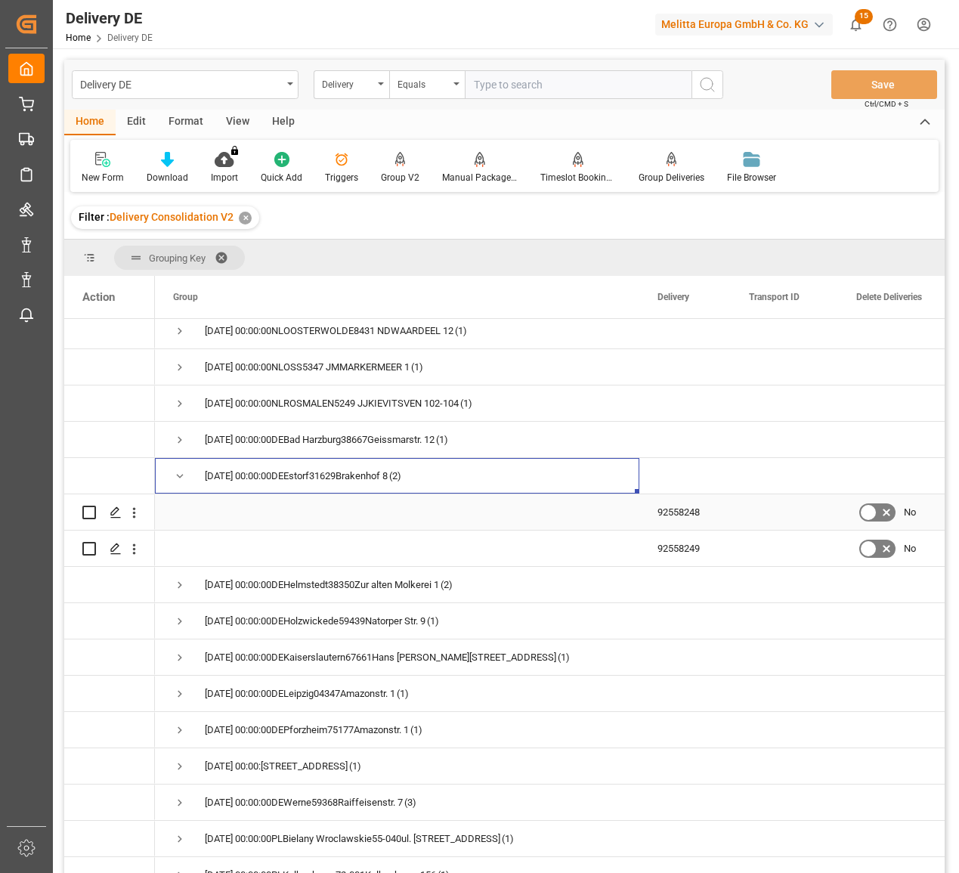
click at [88, 512] on input "Press Space to toggle row selection (unchecked)" at bounding box center [89, 513] width 14 height 14
checkbox input "true"
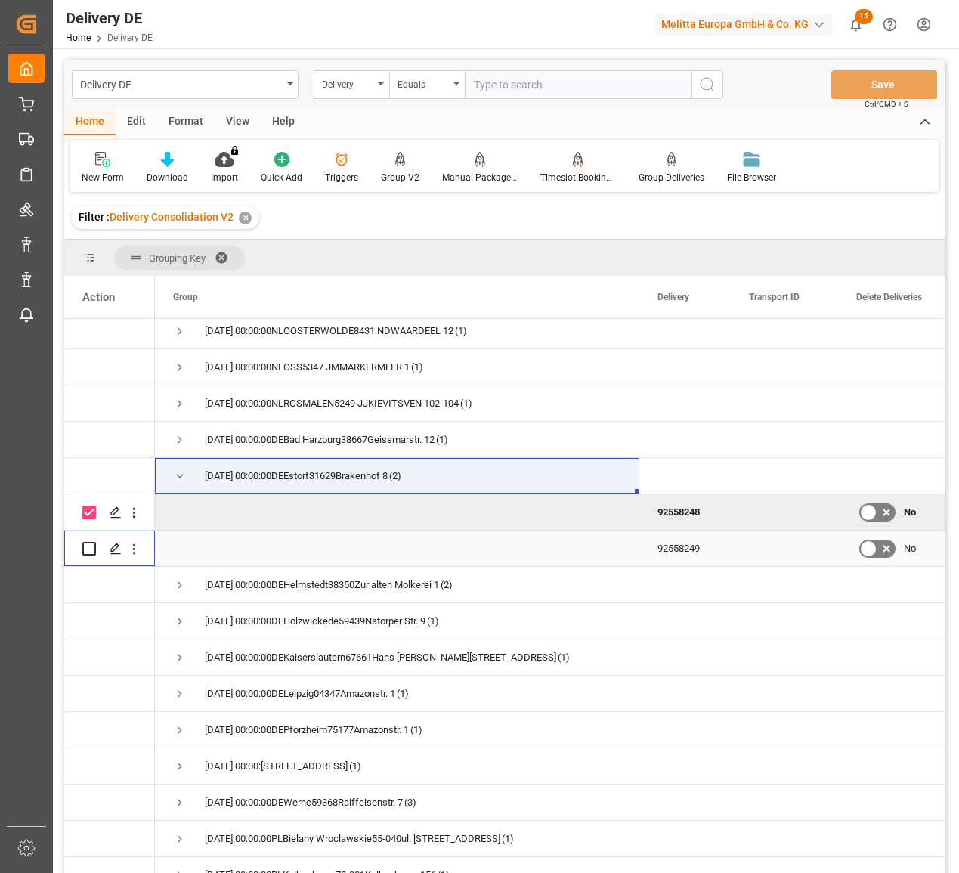
click at [88, 543] on input "Press Space to toggle row selection (unchecked)" at bounding box center [89, 549] width 14 height 14
checkbox input "true"
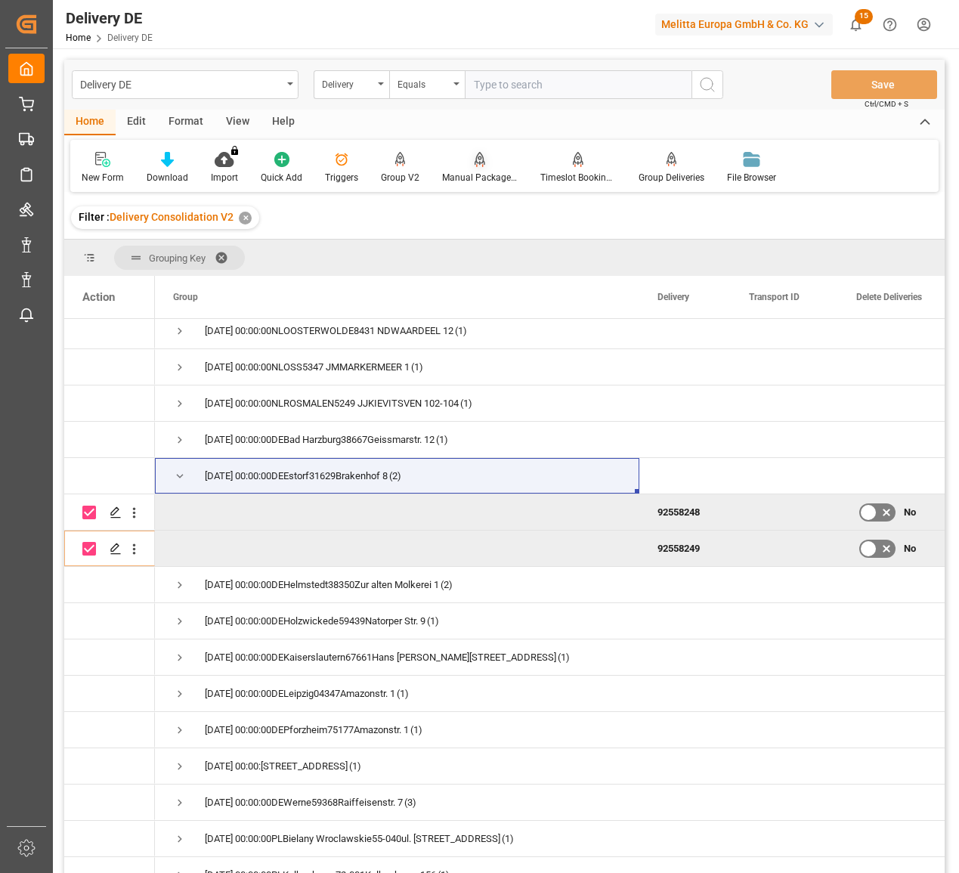
click at [476, 166] on icon at bounding box center [480, 159] width 11 height 15
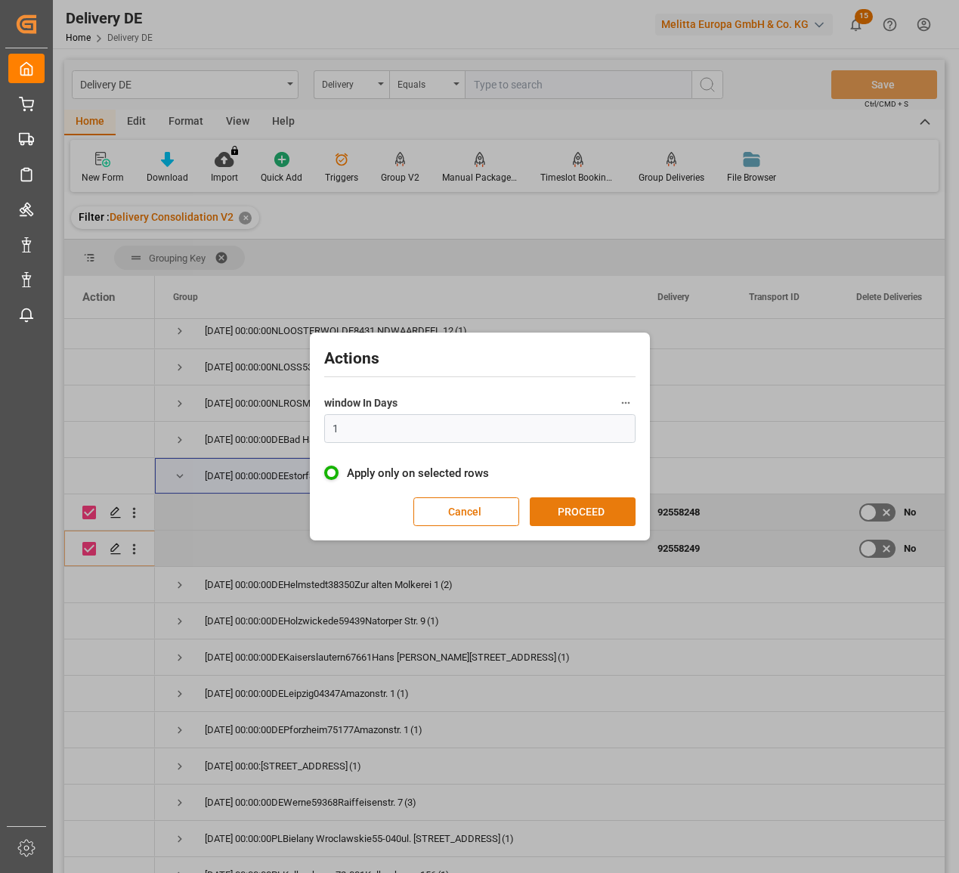
click at [608, 520] on button "PROCEED" at bounding box center [583, 511] width 106 height 29
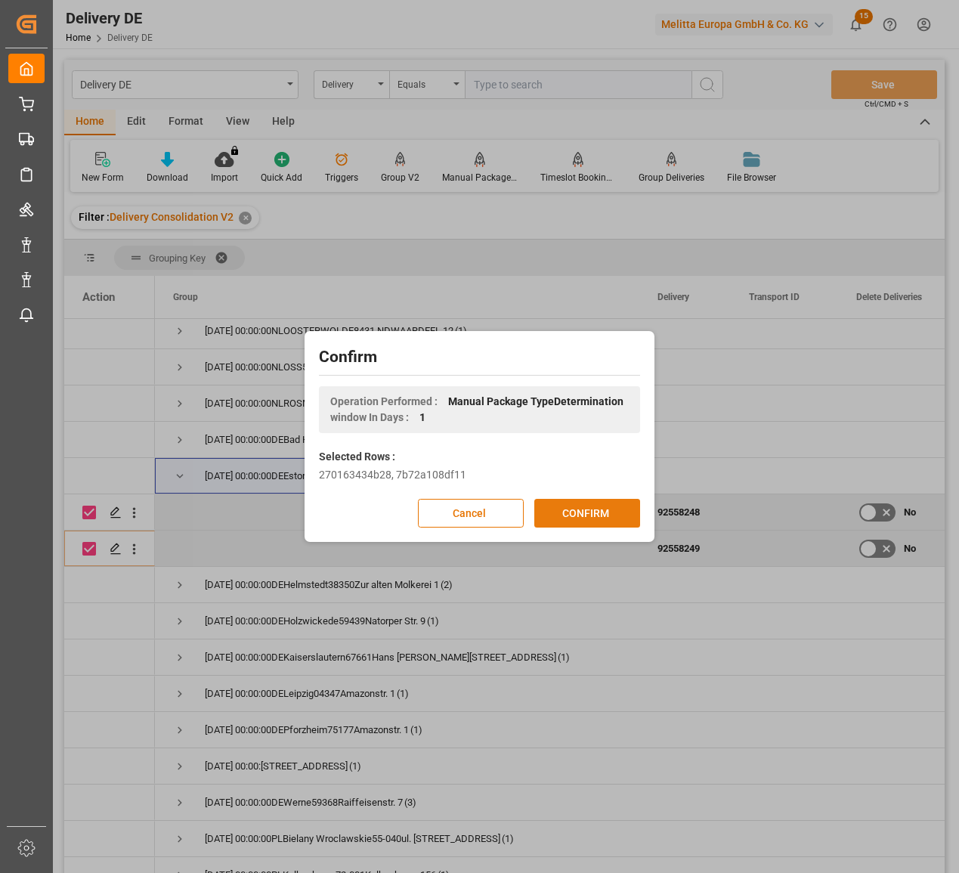
click at [595, 514] on button "CONFIRM" at bounding box center [587, 513] width 106 height 29
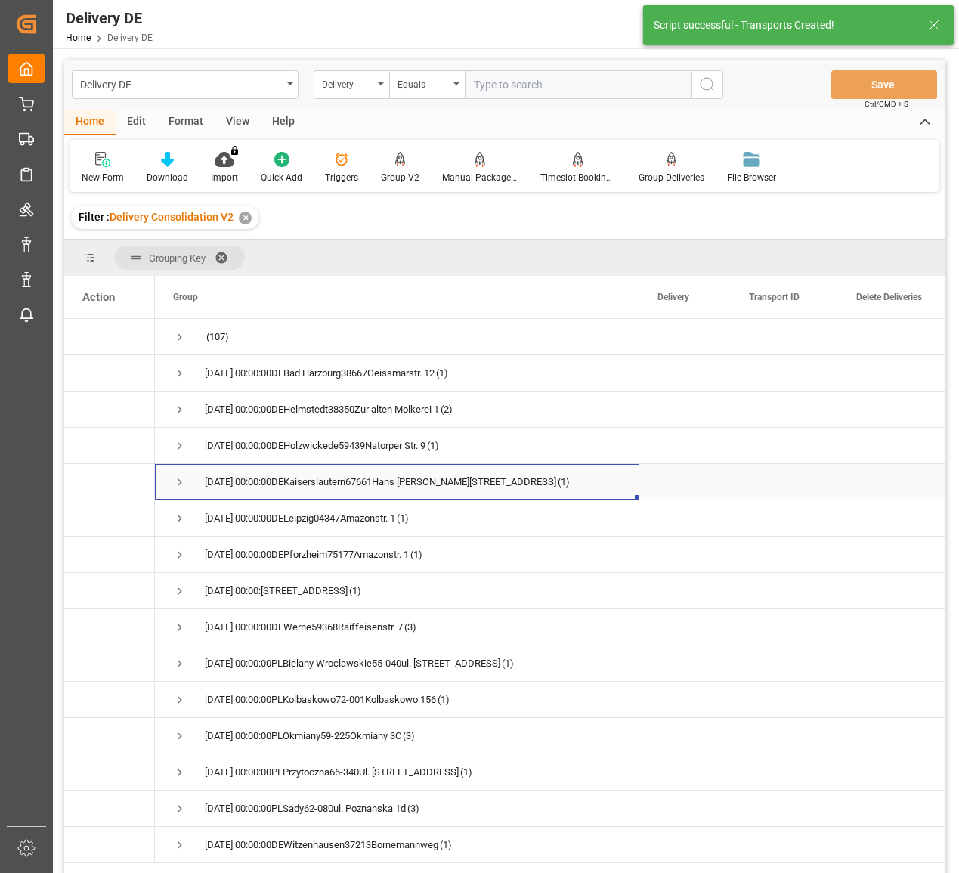
click at [182, 481] on span "Press SPACE to select this row." at bounding box center [180, 482] width 14 height 14
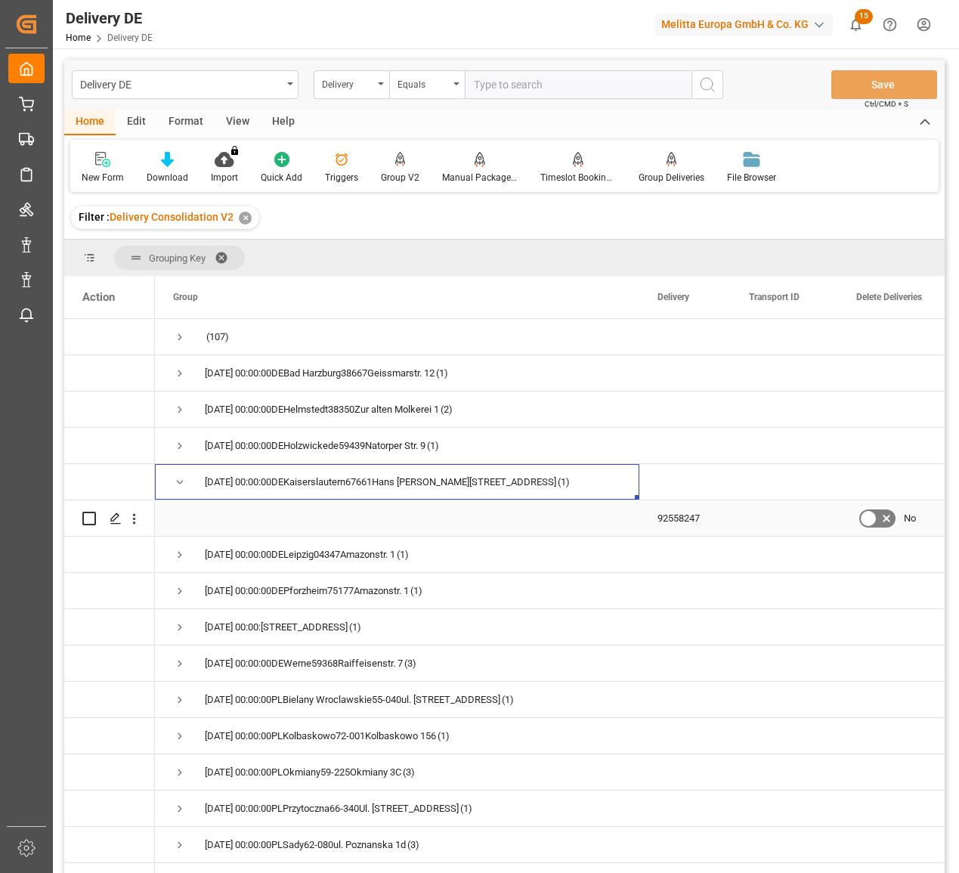
click at [91, 515] on input "Press Space to toggle row selection (unchecked)" at bounding box center [89, 519] width 14 height 14
checkbox input "true"
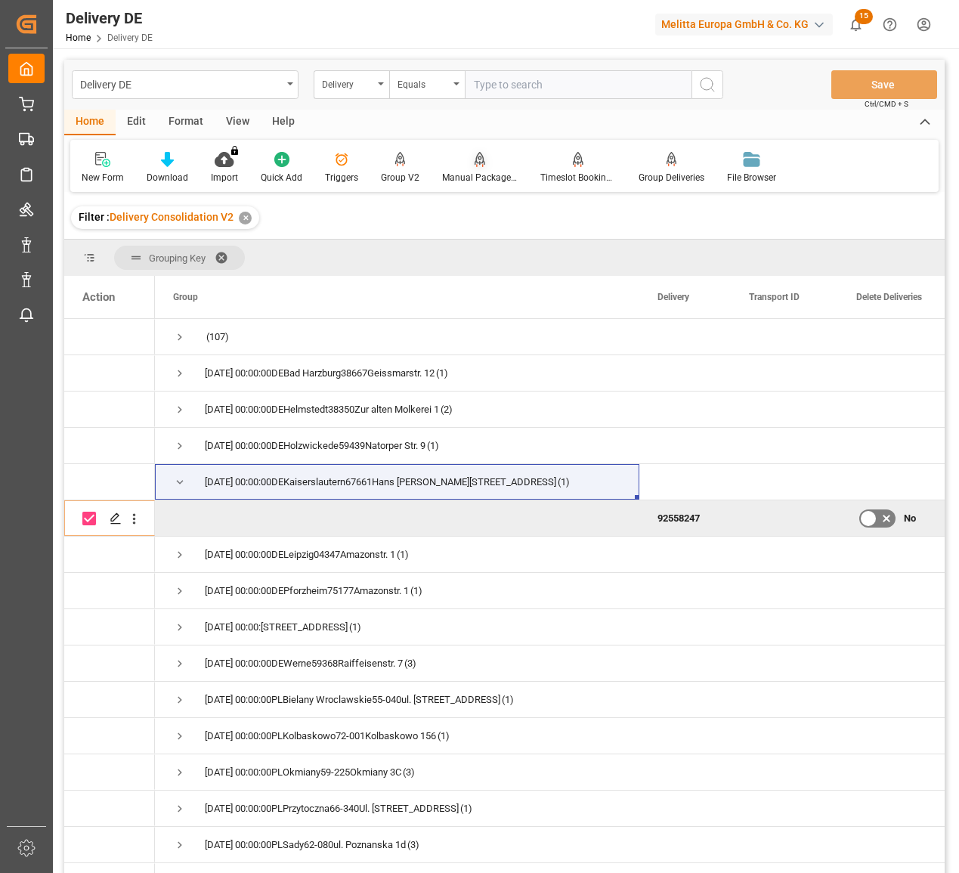
click at [482, 169] on div "Manual Package TypeDetermination" at bounding box center [480, 167] width 98 height 33
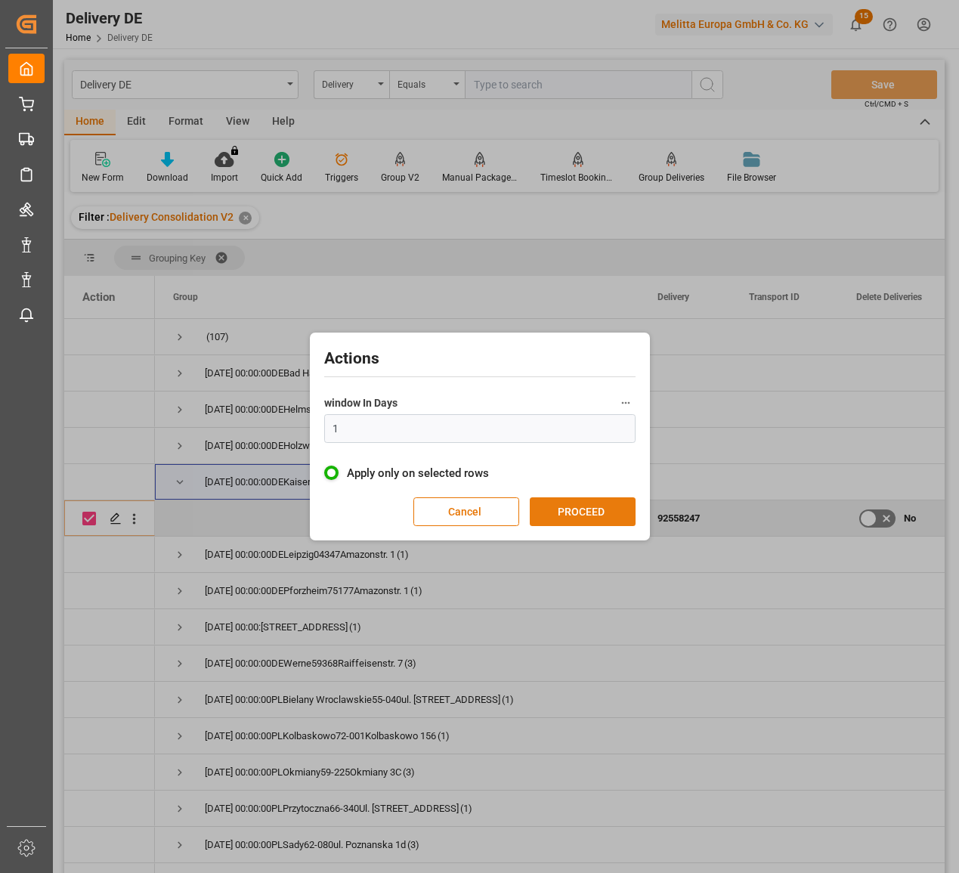
click at [597, 515] on button "PROCEED" at bounding box center [583, 511] width 106 height 29
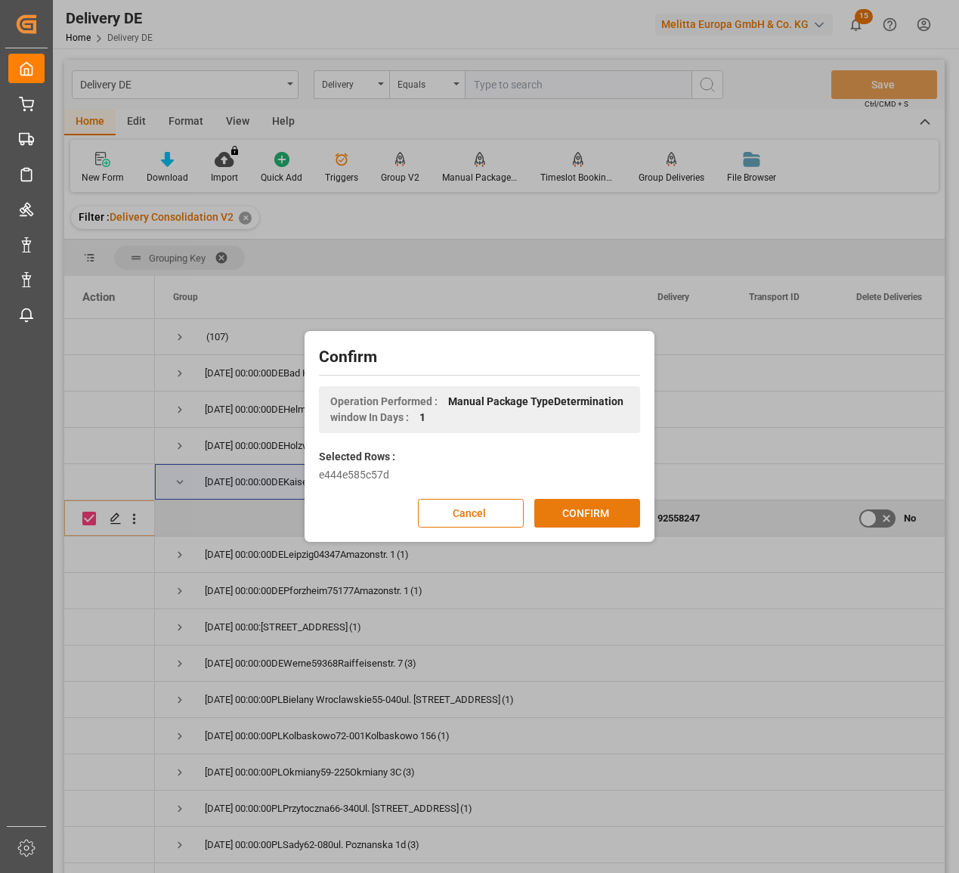
click at [605, 513] on button "CONFIRM" at bounding box center [587, 513] width 106 height 29
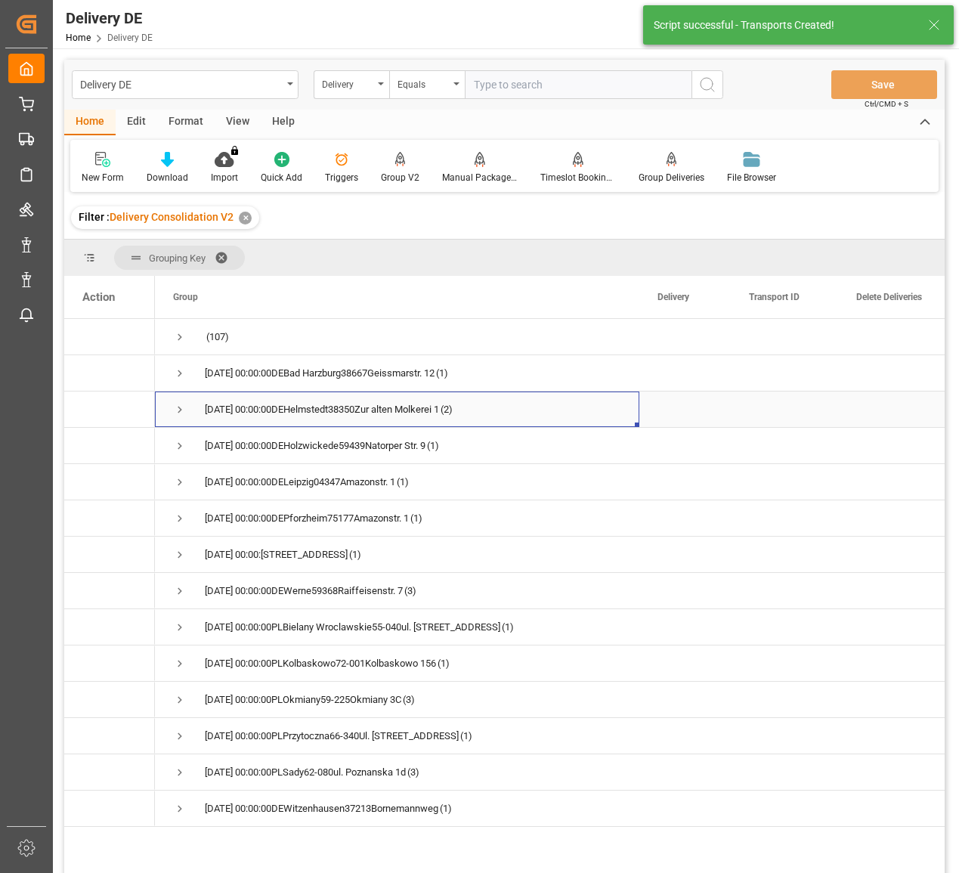
click at [180, 407] on span "Press SPACE to select this row." at bounding box center [180, 410] width 14 height 14
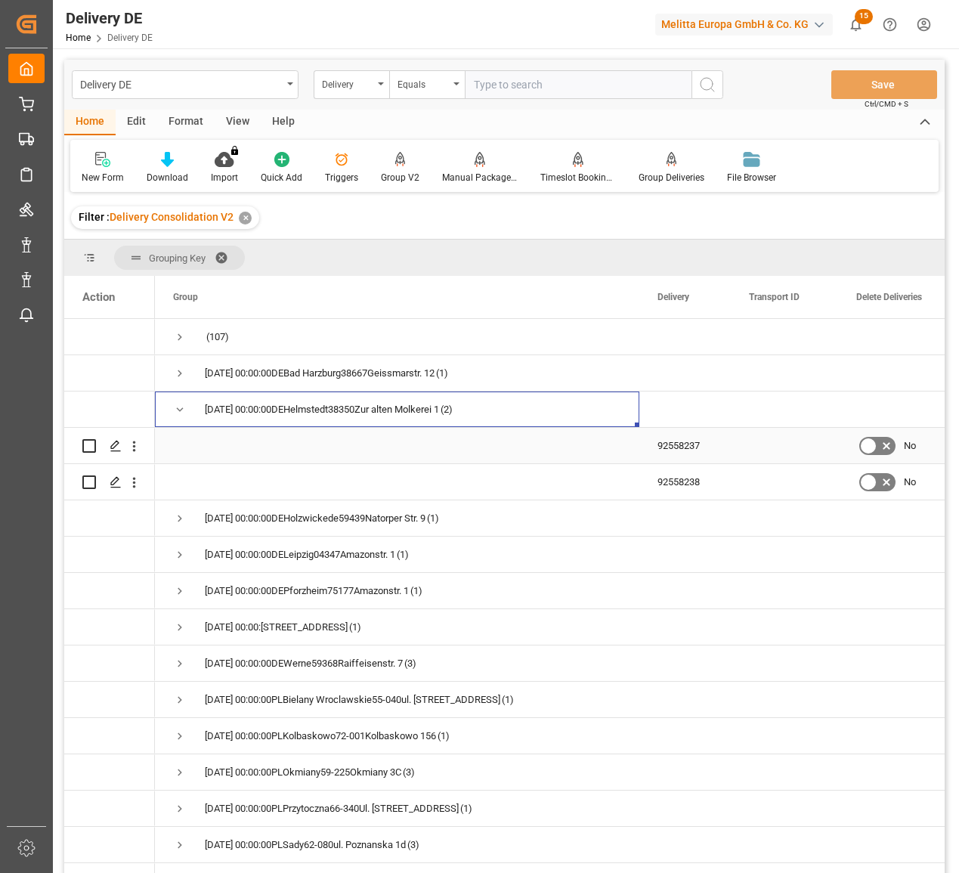
click at [85, 444] on input "Press Space to toggle row selection (unchecked)" at bounding box center [89, 446] width 14 height 14
checkbox input "true"
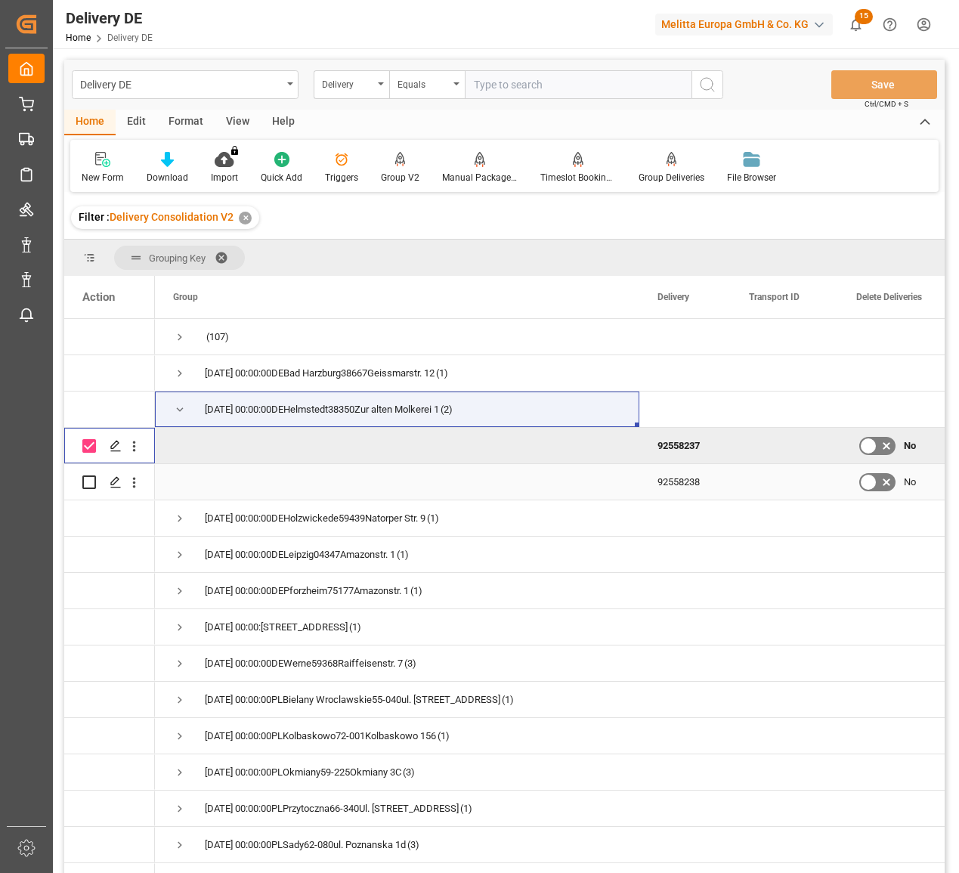
click at [84, 478] on input "Press Space to toggle row selection (unchecked)" at bounding box center [89, 482] width 14 height 14
checkbox input "true"
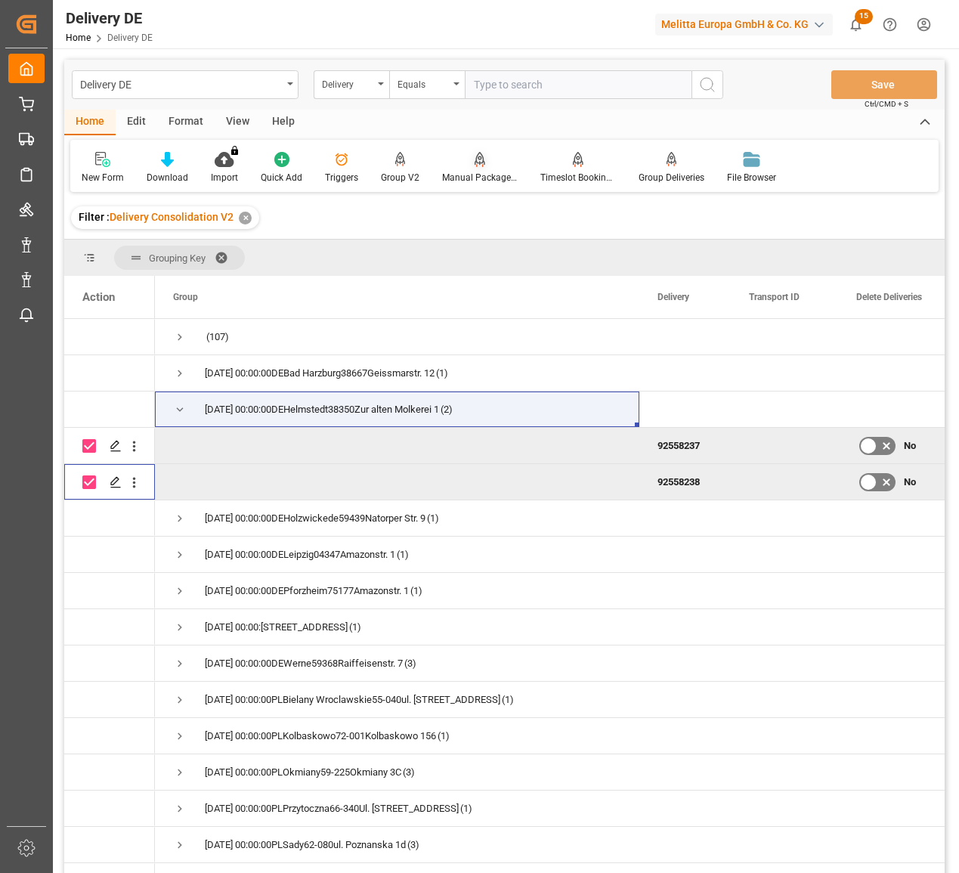
click at [480, 172] on div "Manual Package TypeDetermination" at bounding box center [480, 178] width 76 height 14
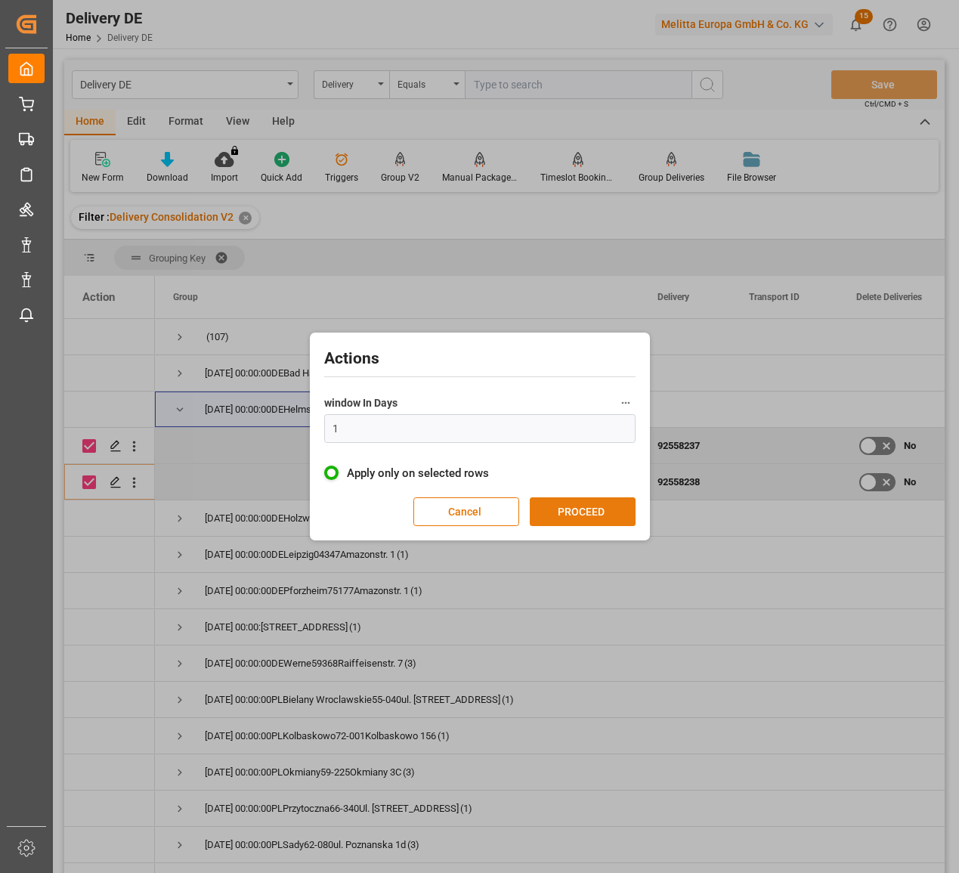
click at [587, 507] on button "PROCEED" at bounding box center [583, 511] width 106 height 29
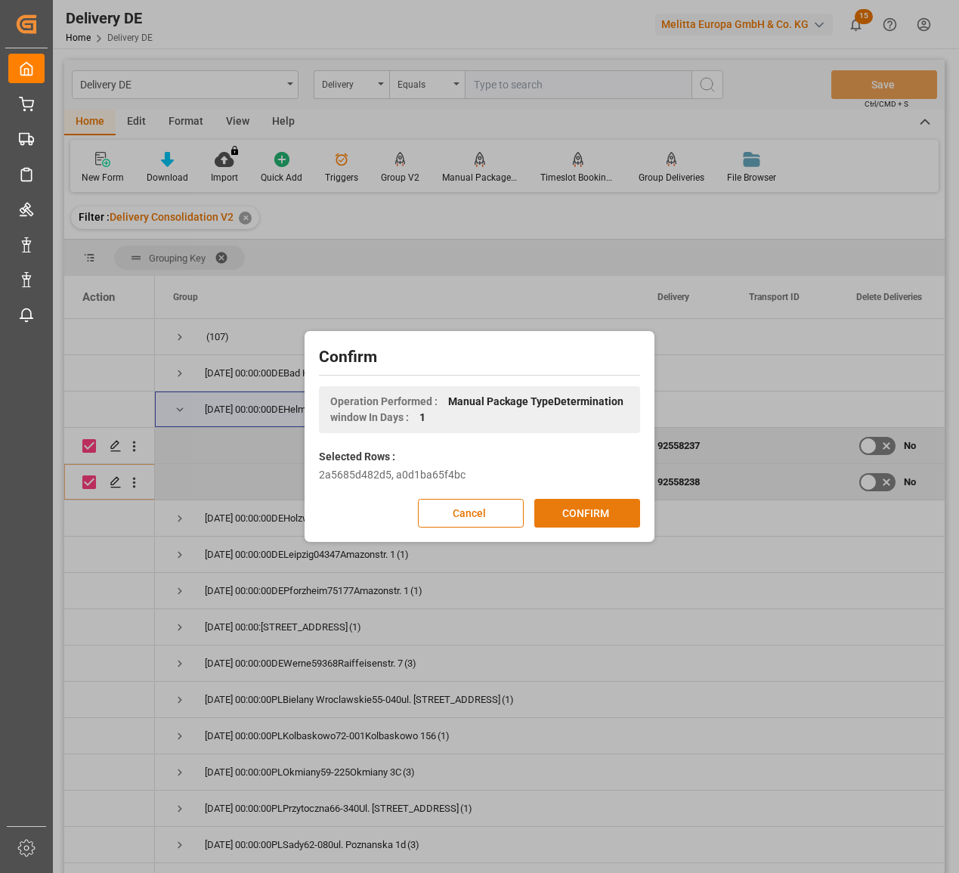
click at [594, 510] on button "CONFIRM" at bounding box center [587, 513] width 106 height 29
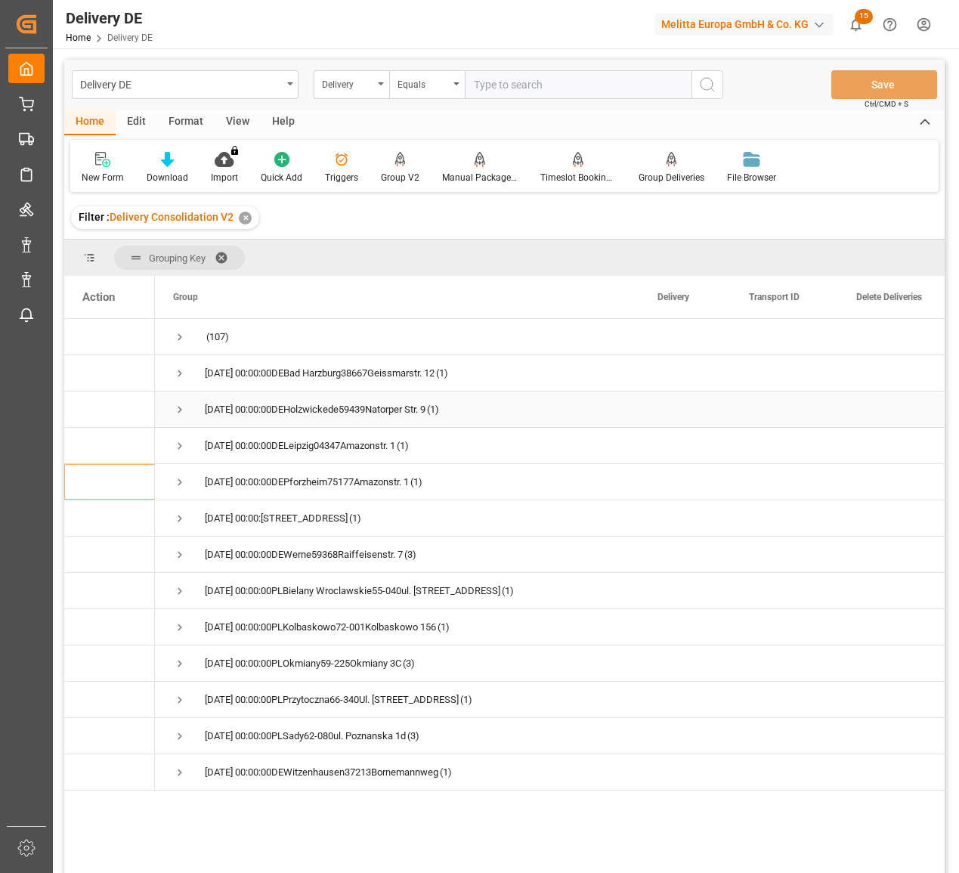
click at [178, 412] on span "Press SPACE to select this row." at bounding box center [180, 410] width 14 height 14
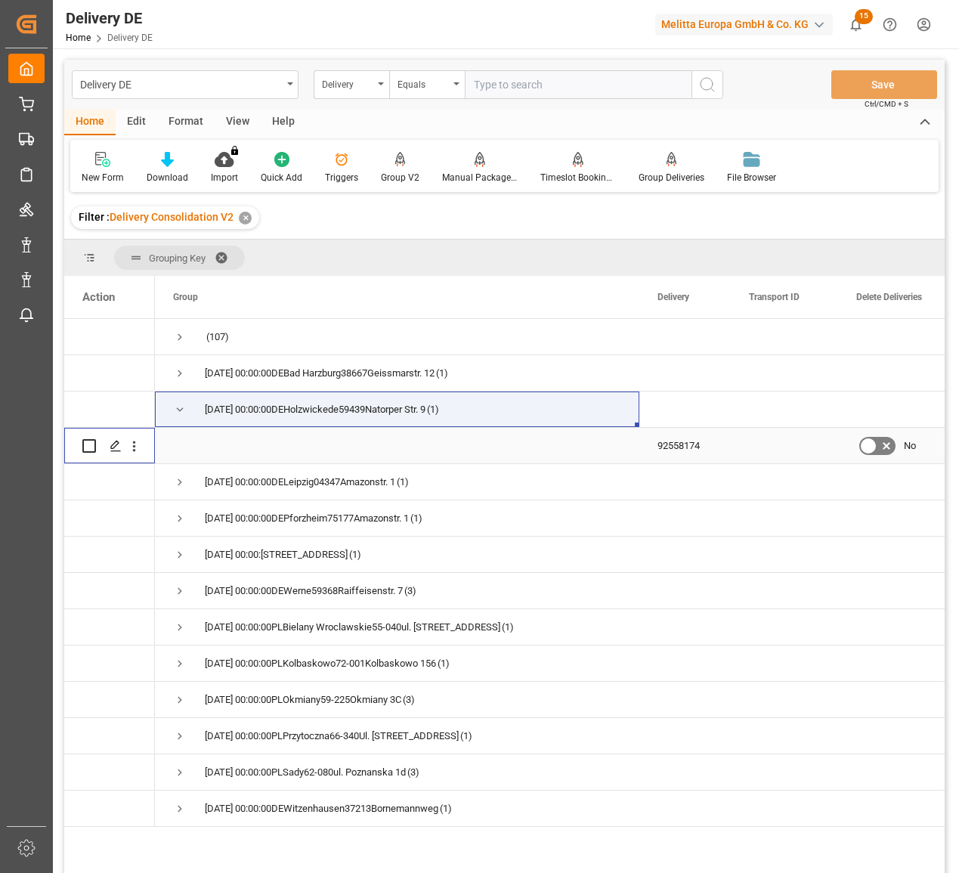
click at [88, 445] on input "Press Space to toggle row selection (unchecked)" at bounding box center [89, 446] width 14 height 14
checkbox input "true"
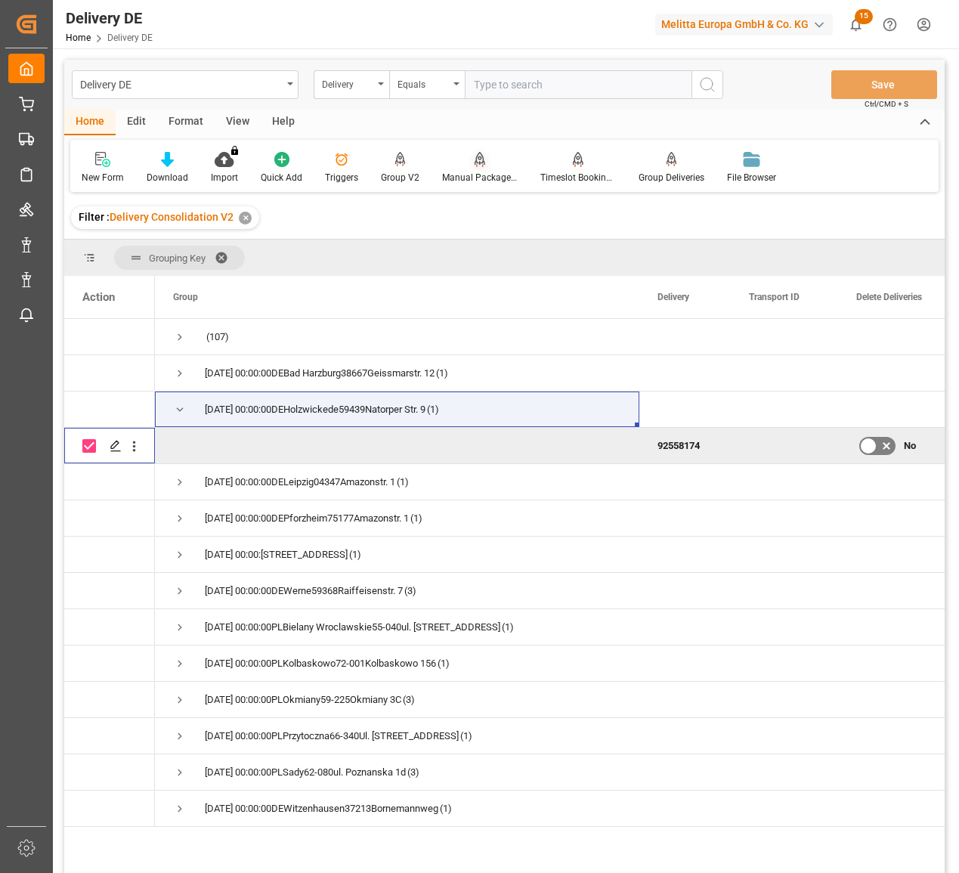
click at [483, 174] on div "Manual Package TypeDetermination" at bounding box center [480, 178] width 76 height 14
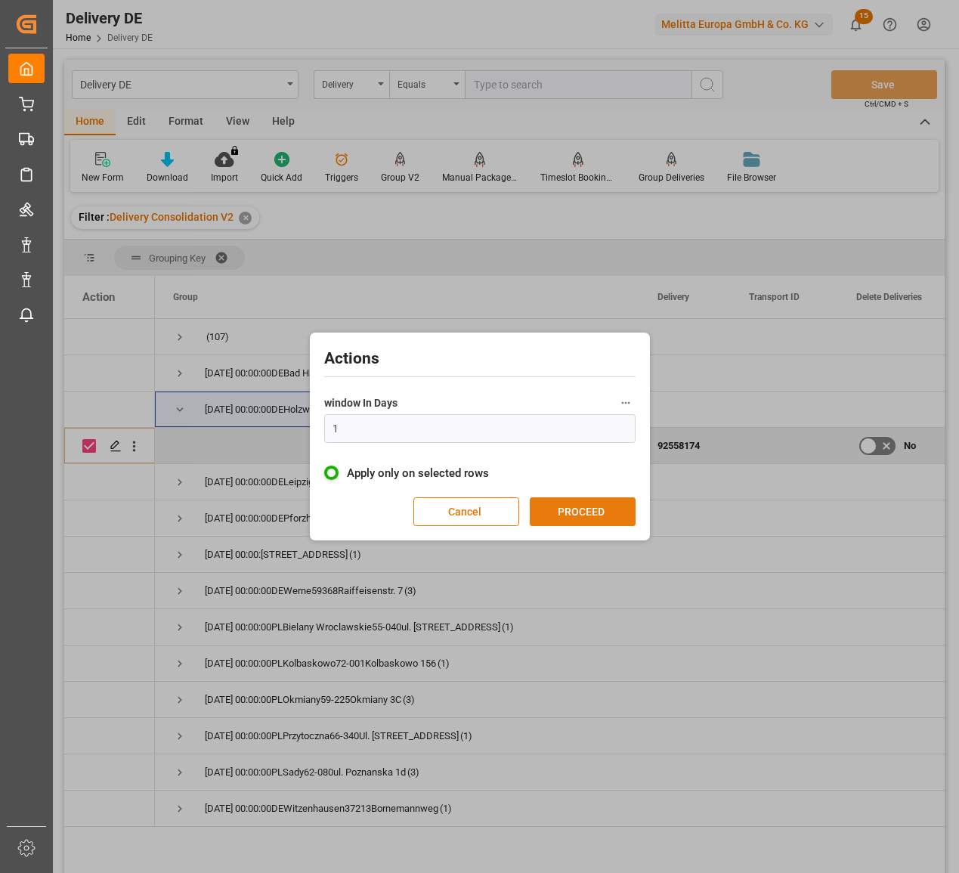
click at [580, 509] on button "PROCEED" at bounding box center [583, 511] width 106 height 29
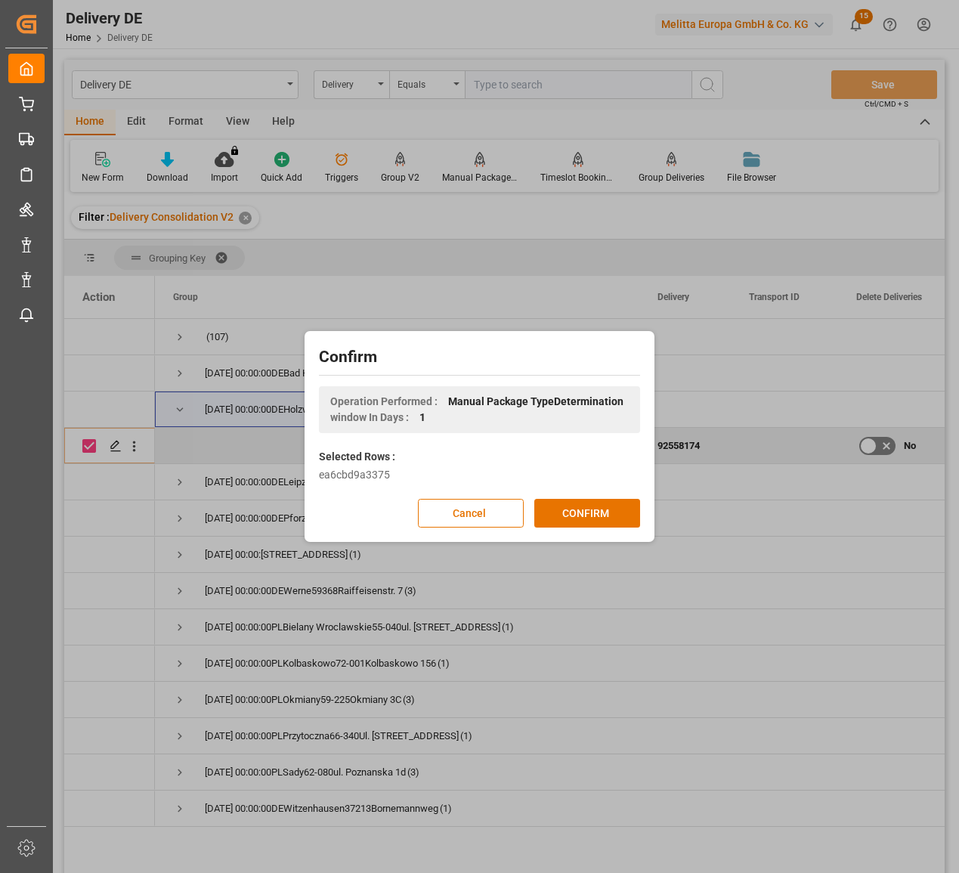
click at [601, 515] on button "CONFIRM" at bounding box center [587, 513] width 106 height 29
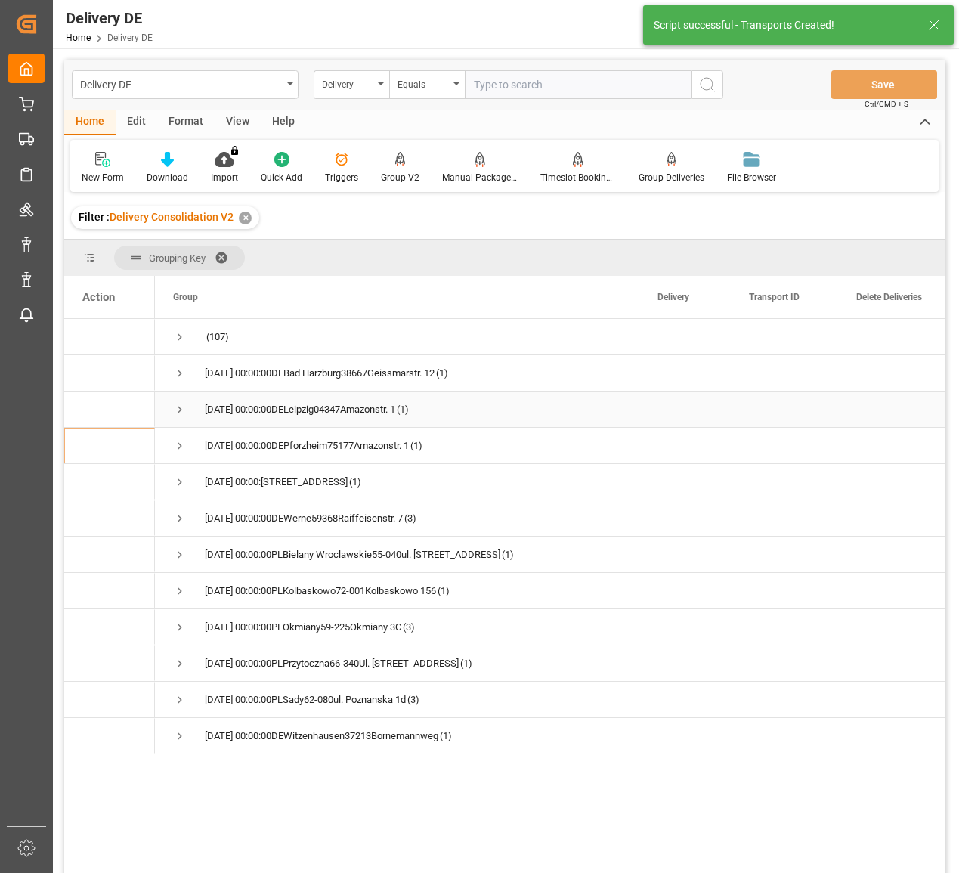
click at [176, 413] on span "Press SPACE to select this row." at bounding box center [180, 410] width 14 height 14
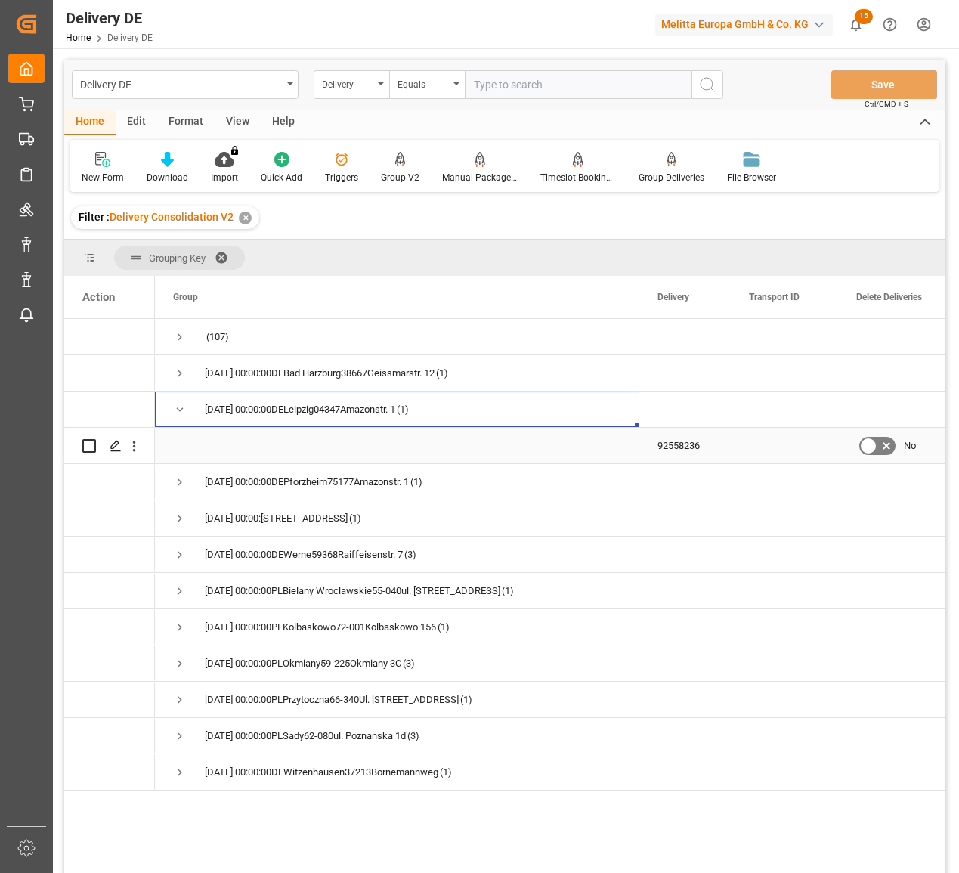
click at [90, 446] on input "Press Space to toggle row selection (unchecked)" at bounding box center [89, 446] width 14 height 14
checkbox input "true"
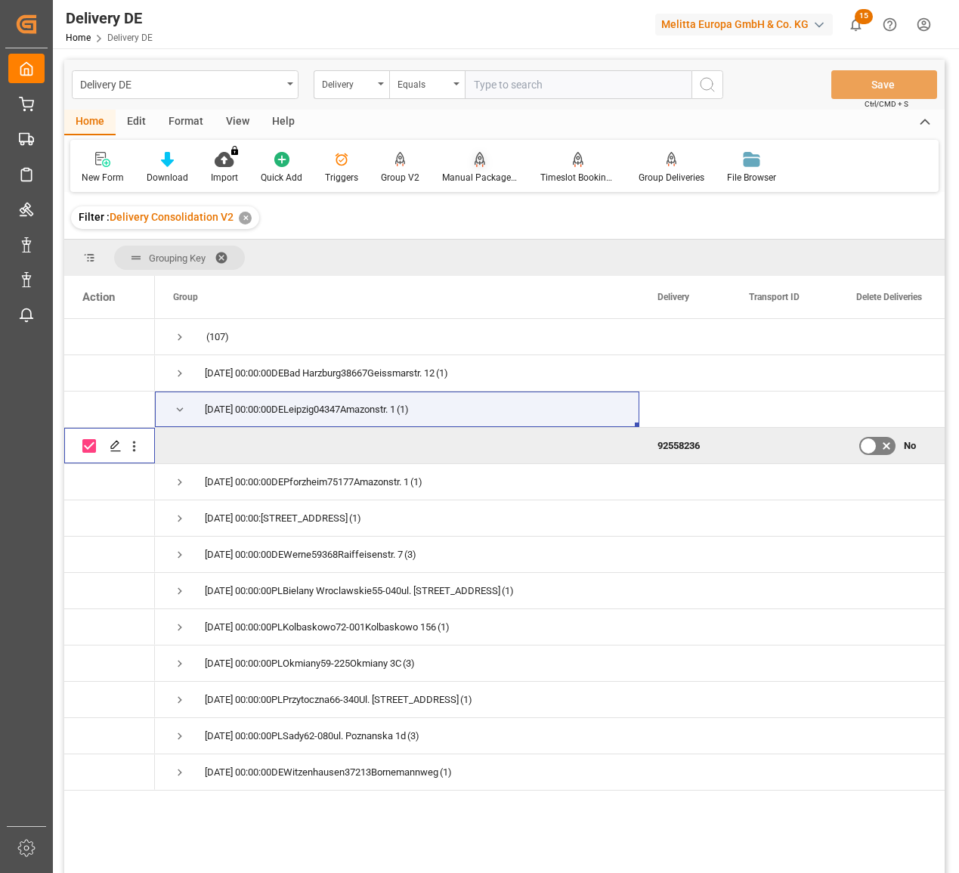
click at [474, 179] on div "Manual Package TypeDetermination" at bounding box center [480, 178] width 76 height 14
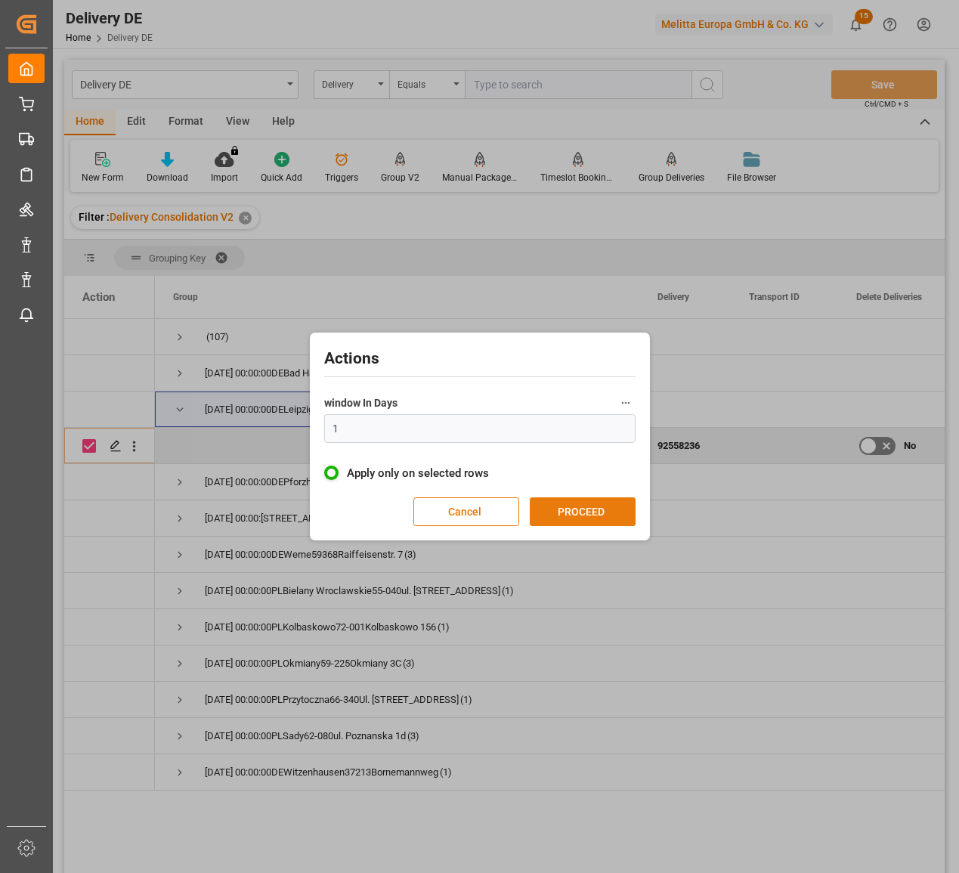
click at [598, 518] on button "PROCEED" at bounding box center [583, 511] width 106 height 29
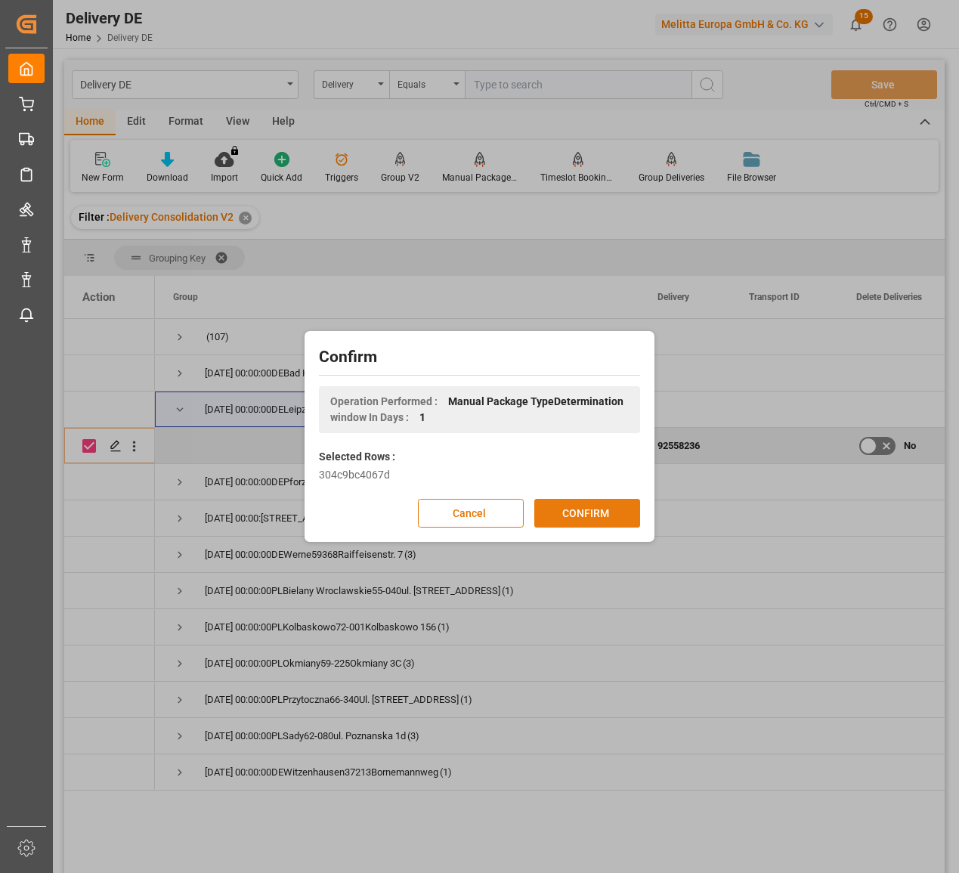
click at [608, 512] on button "CONFIRM" at bounding box center [587, 513] width 106 height 29
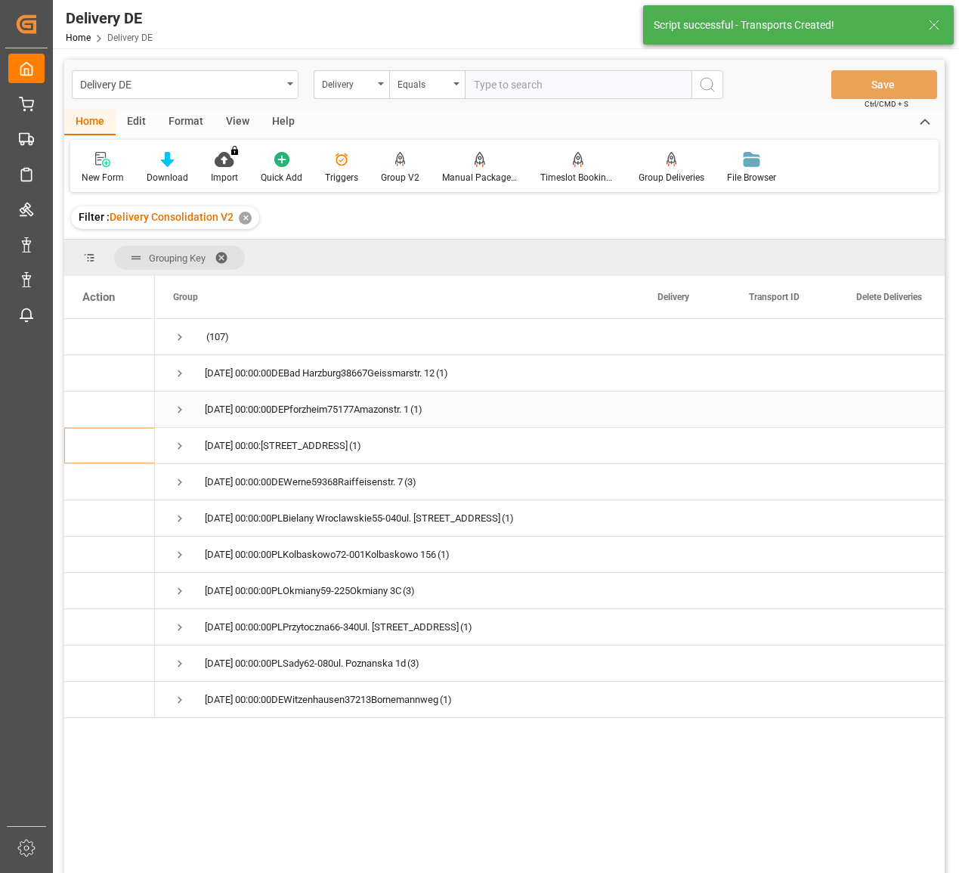
click at [179, 407] on span "Press SPACE to select this row." at bounding box center [180, 410] width 14 height 14
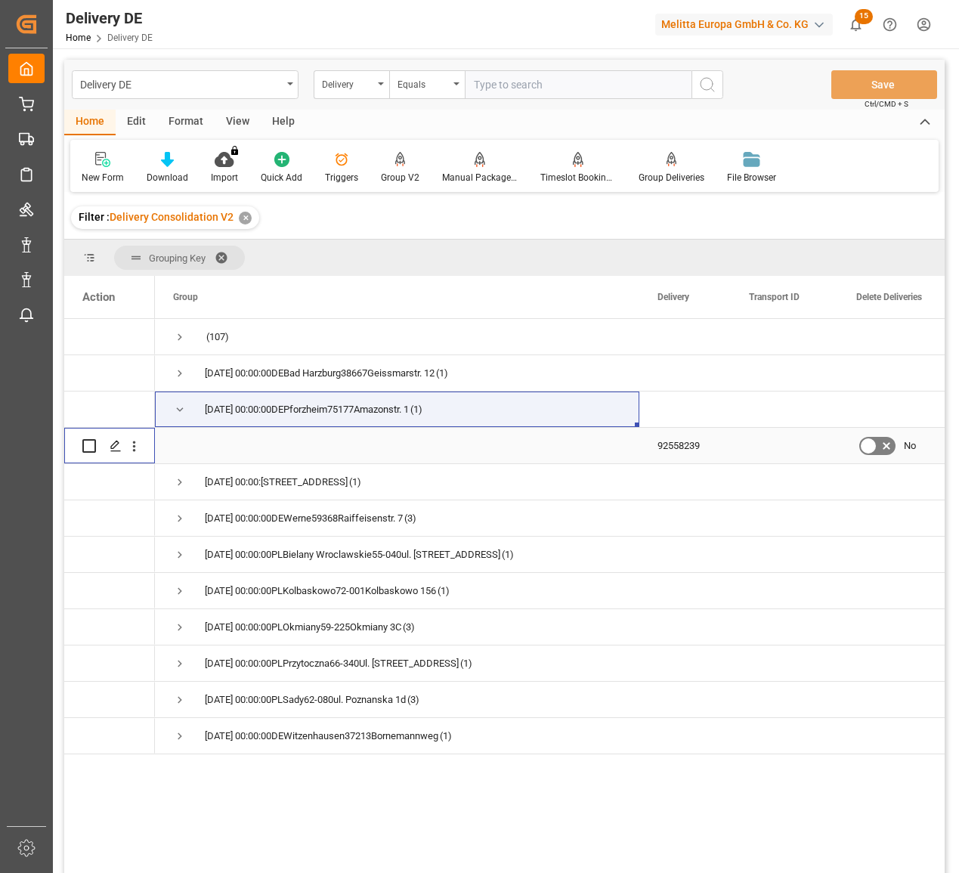
click at [91, 444] on input "Press Space to toggle row selection (unchecked)" at bounding box center [89, 446] width 14 height 14
checkbox input "true"
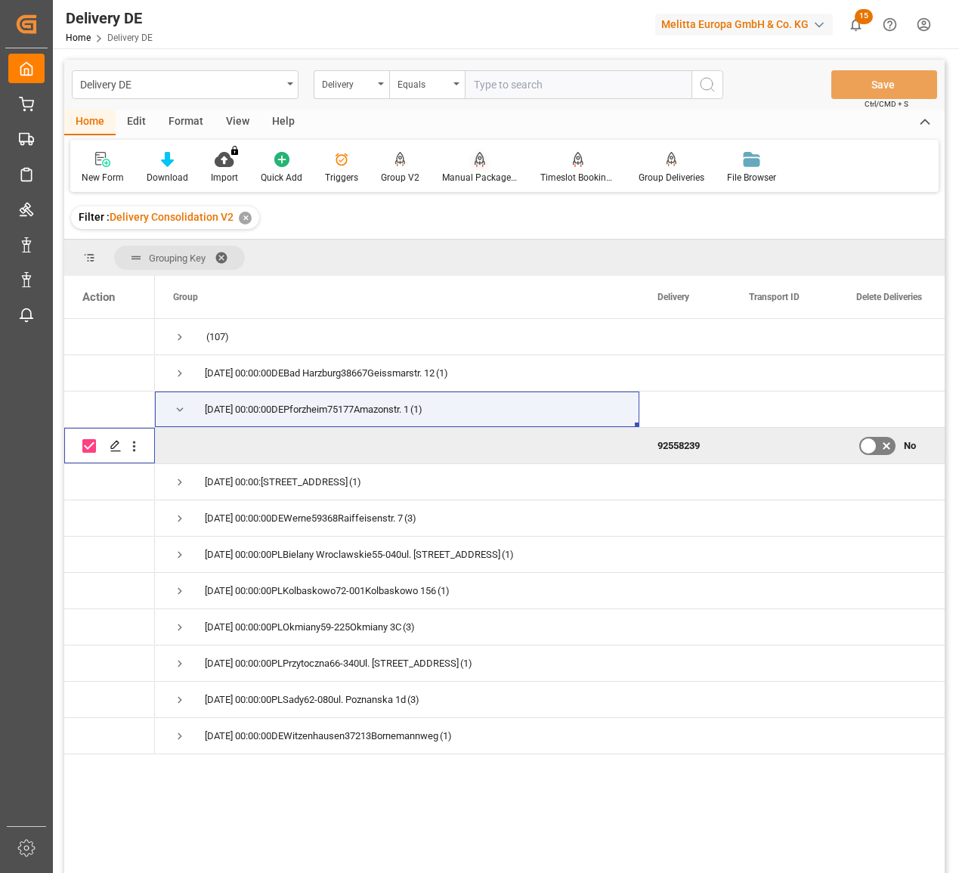
click at [478, 179] on div "Manual Package TypeDetermination" at bounding box center [480, 178] width 76 height 14
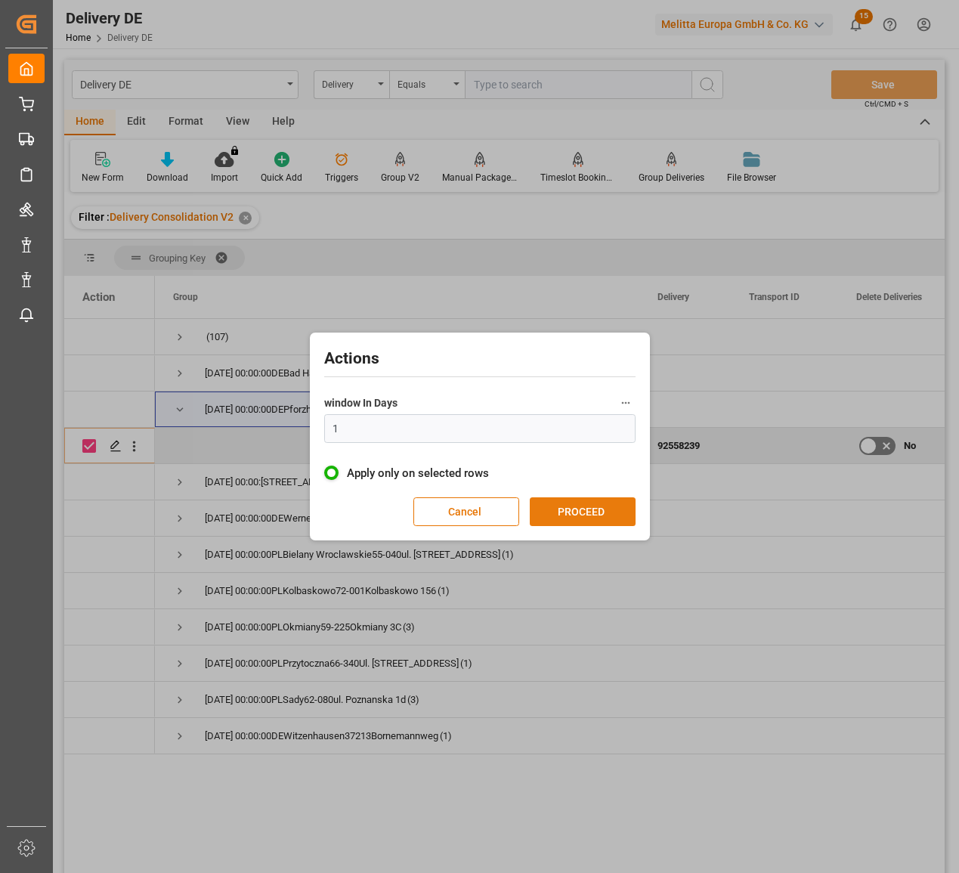
click at [592, 498] on button "PROCEED" at bounding box center [583, 511] width 106 height 29
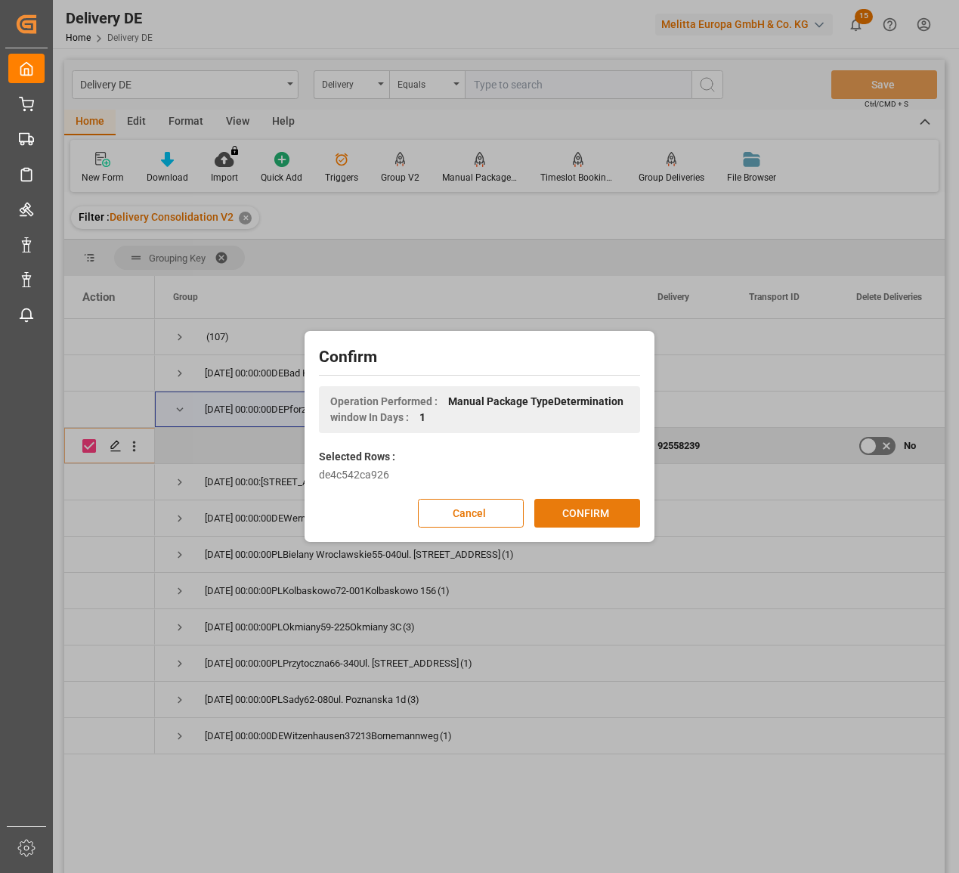
click at [595, 511] on button "CONFIRM" at bounding box center [587, 513] width 106 height 29
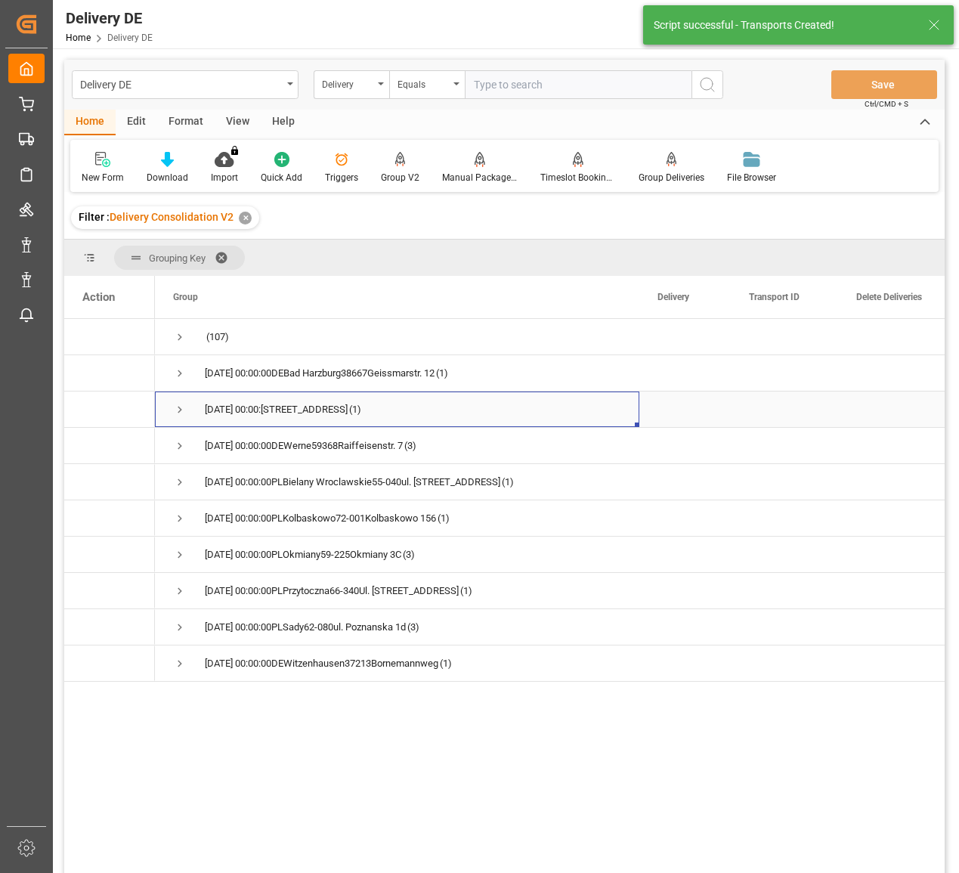
click at [179, 407] on span "Press SPACE to select this row." at bounding box center [180, 410] width 14 height 14
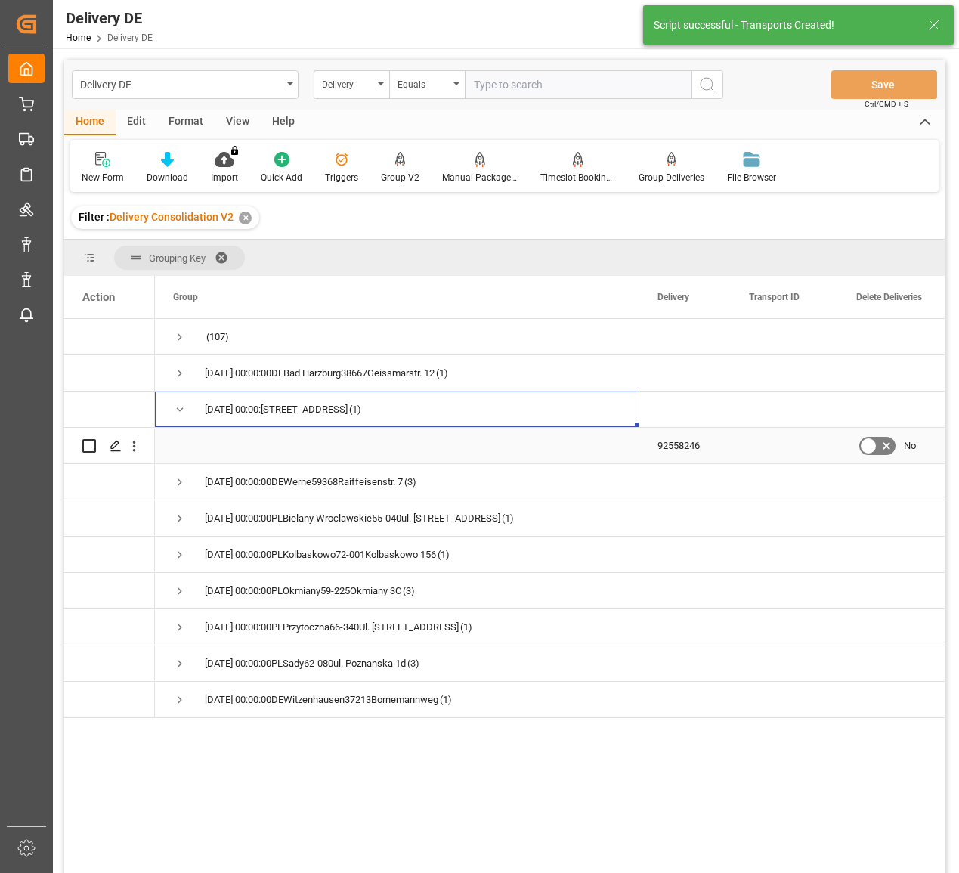
click at [85, 444] on input "Press Space to toggle row selection (unchecked)" at bounding box center [89, 446] width 14 height 14
checkbox input "true"
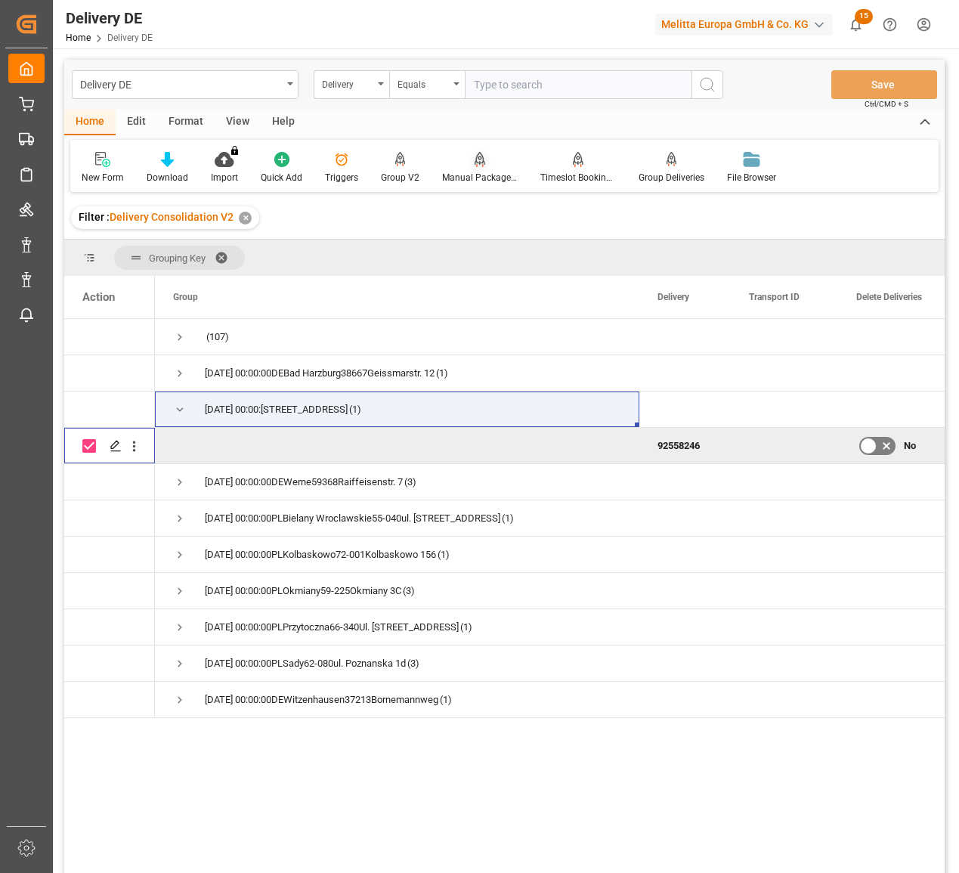
click at [487, 167] on div at bounding box center [480, 159] width 76 height 16
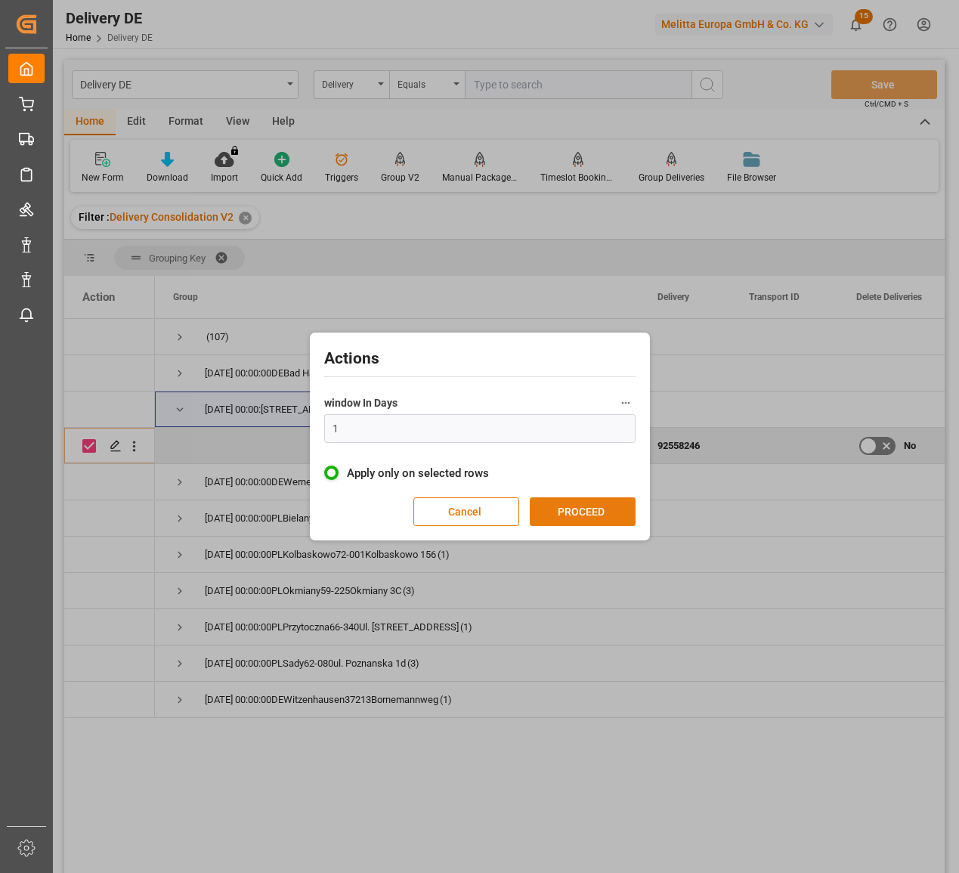
click at [579, 517] on button "PROCEED" at bounding box center [583, 511] width 106 height 29
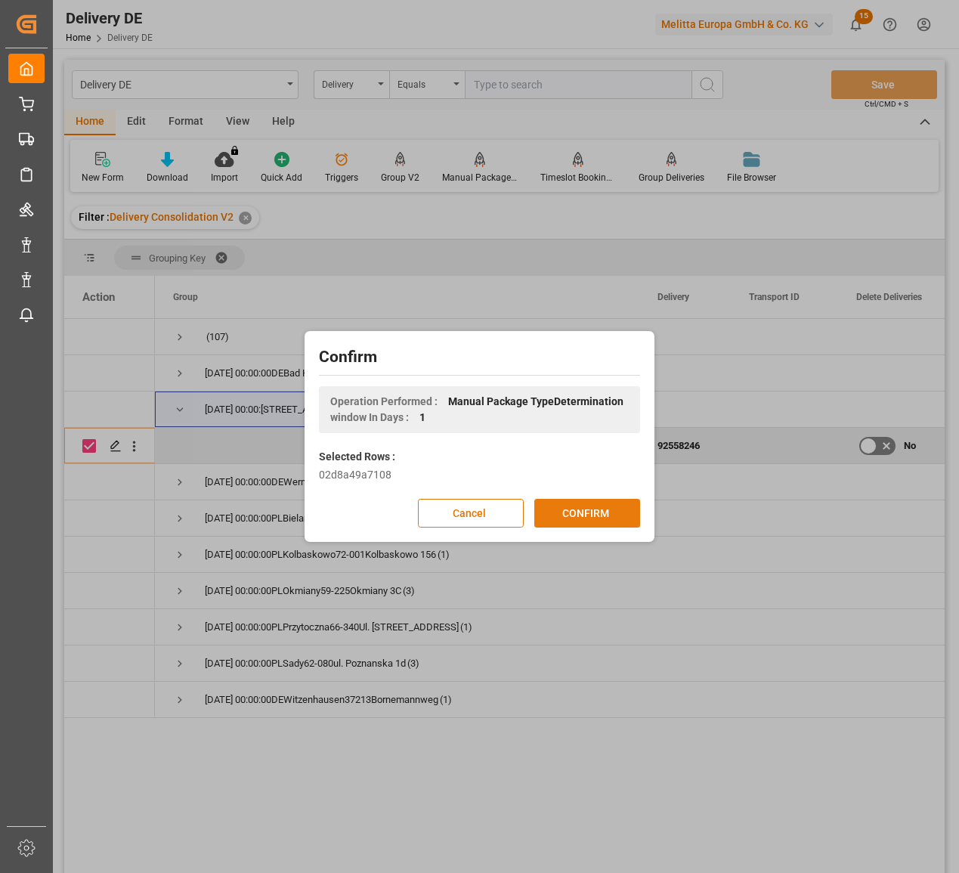
click at [592, 517] on button "CONFIRM" at bounding box center [587, 513] width 106 height 29
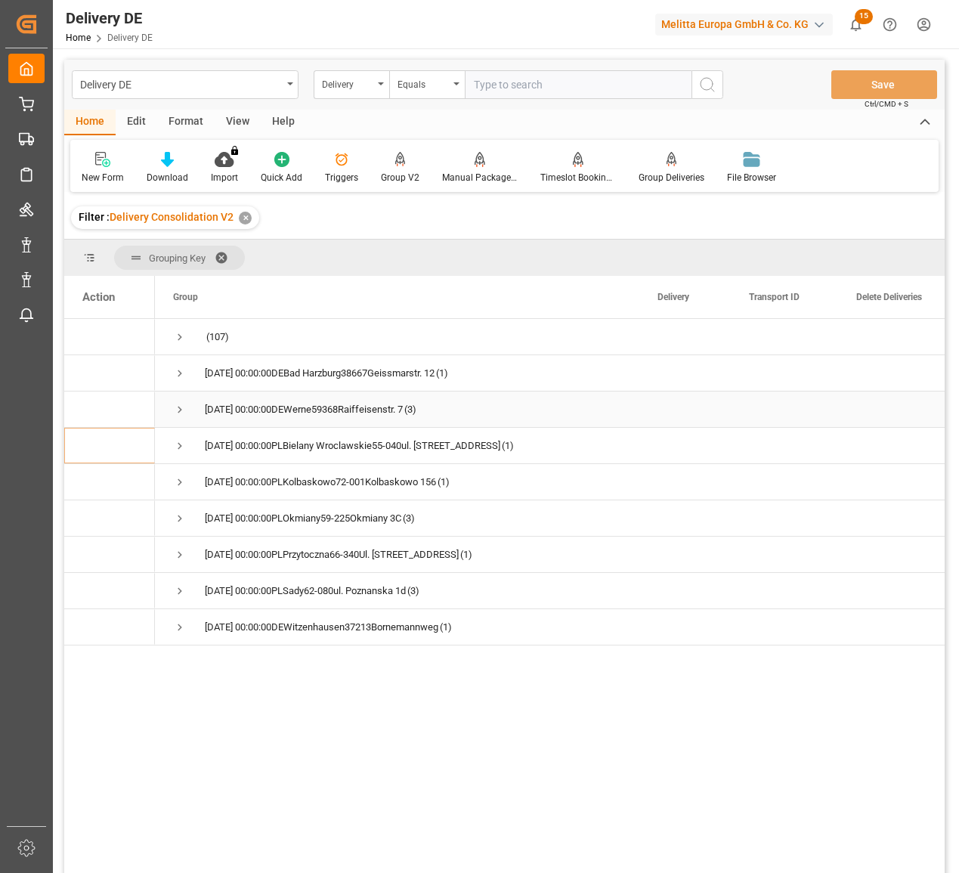
click at [174, 410] on span "Press SPACE to select this row." at bounding box center [180, 410] width 14 height 14
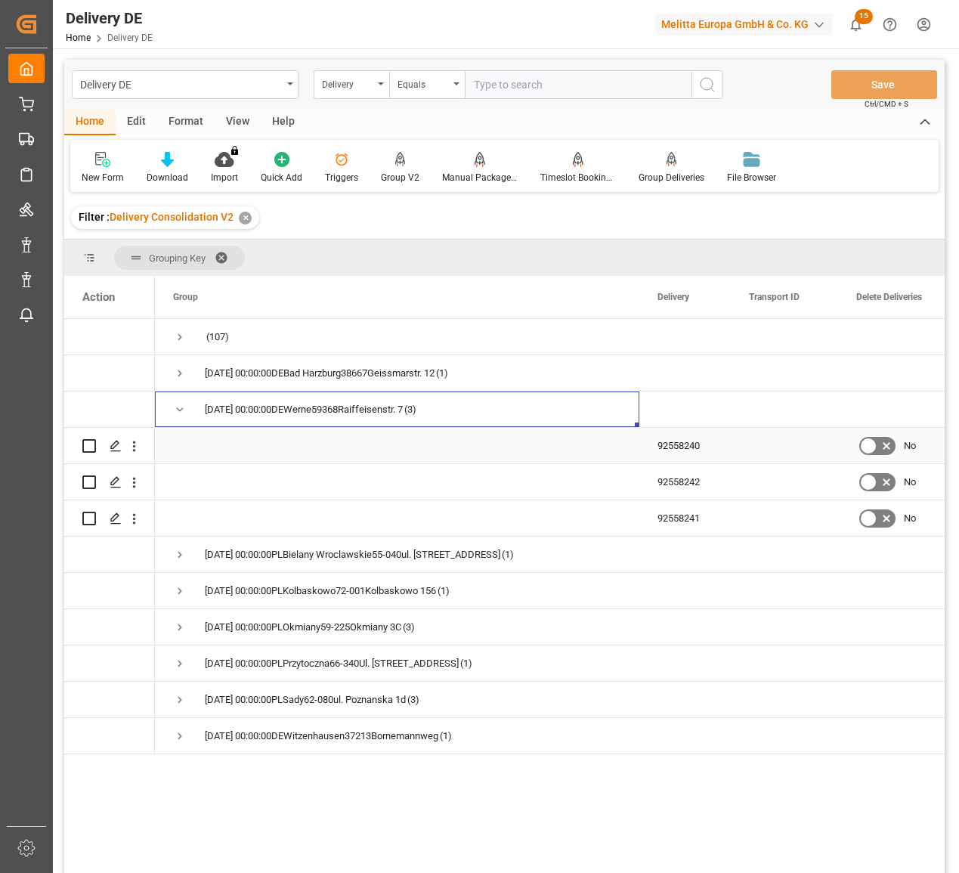
click at [85, 445] on input "Press Space to toggle row selection (unchecked)" at bounding box center [89, 446] width 14 height 14
checkbox input "true"
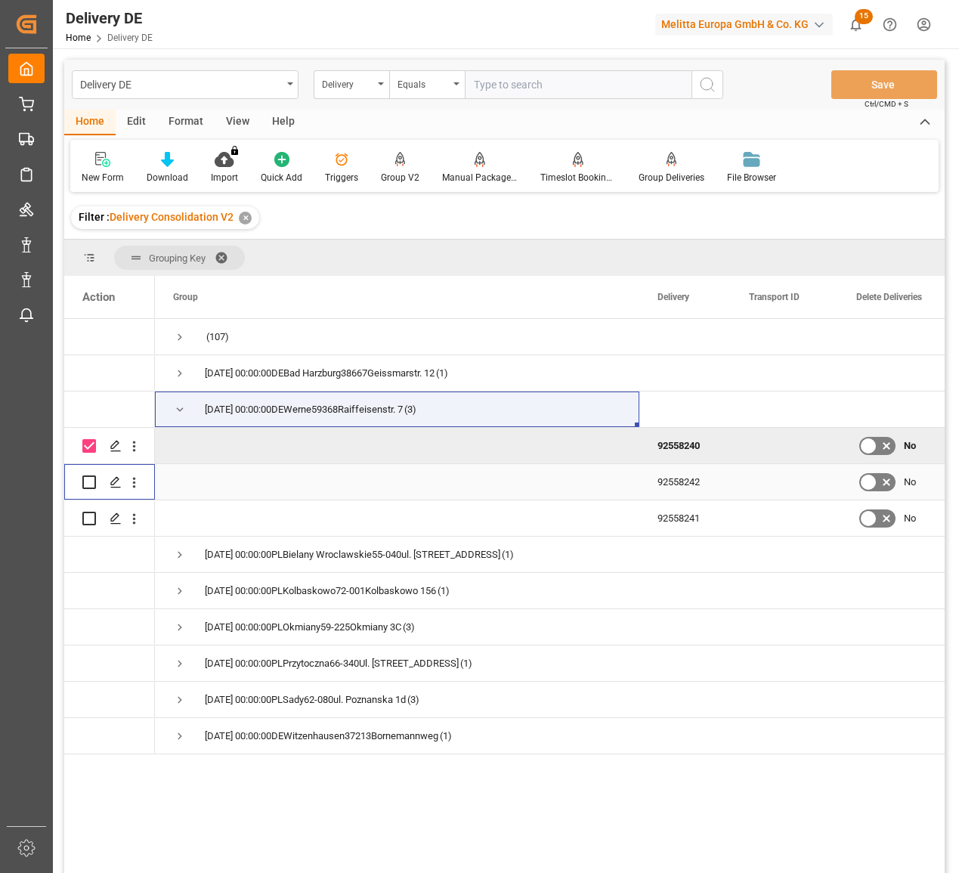
click at [87, 482] on input "Press Space to toggle row selection (unchecked)" at bounding box center [89, 482] width 14 height 14
checkbox input "true"
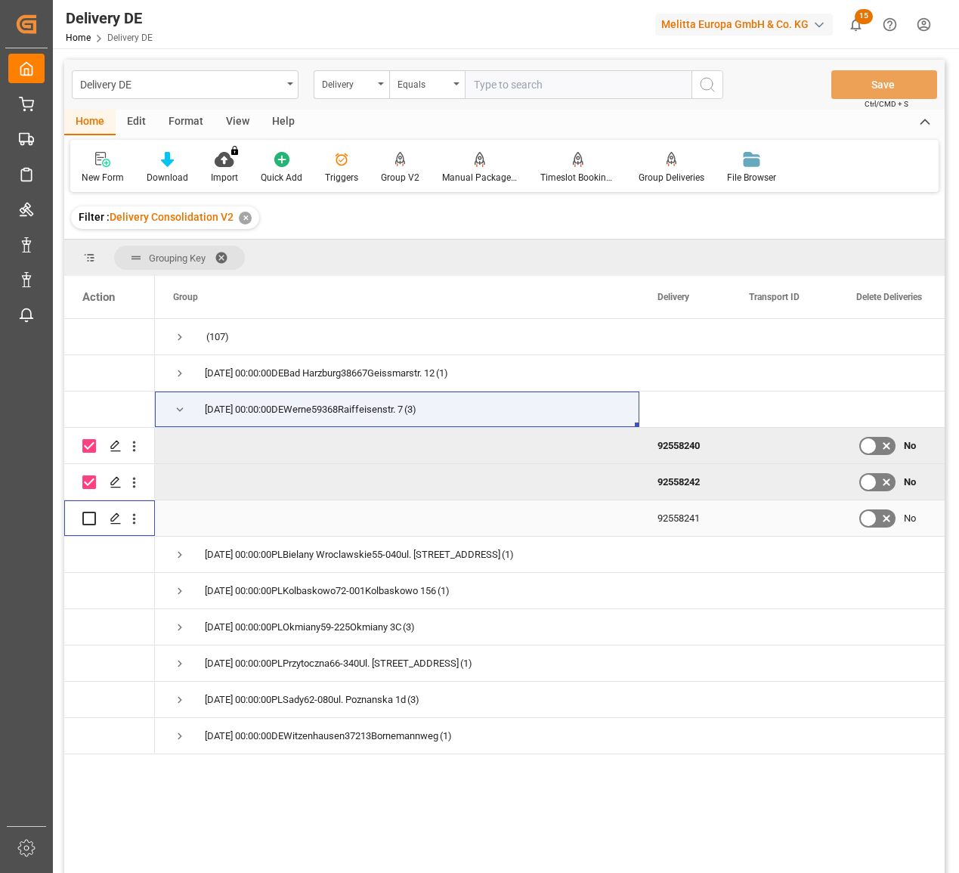
click at [85, 524] on input "Press Space to toggle row selection (unchecked)" at bounding box center [89, 519] width 14 height 14
checkbox input "true"
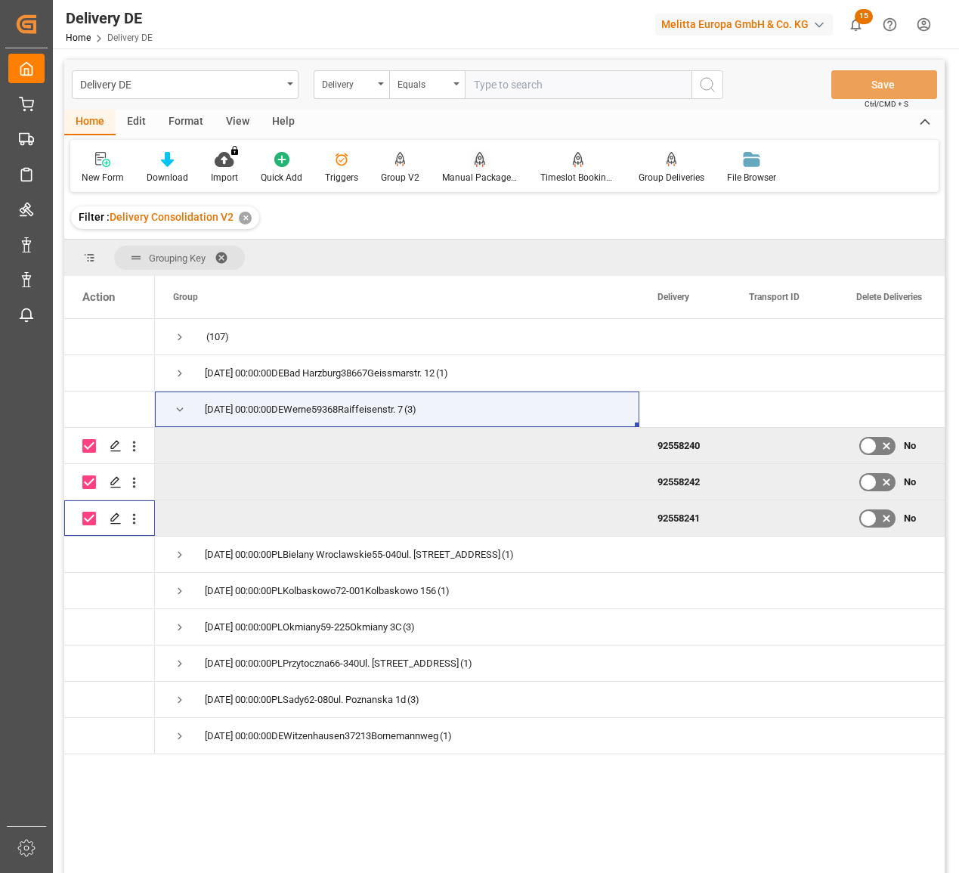
click at [470, 158] on div at bounding box center [480, 159] width 76 height 16
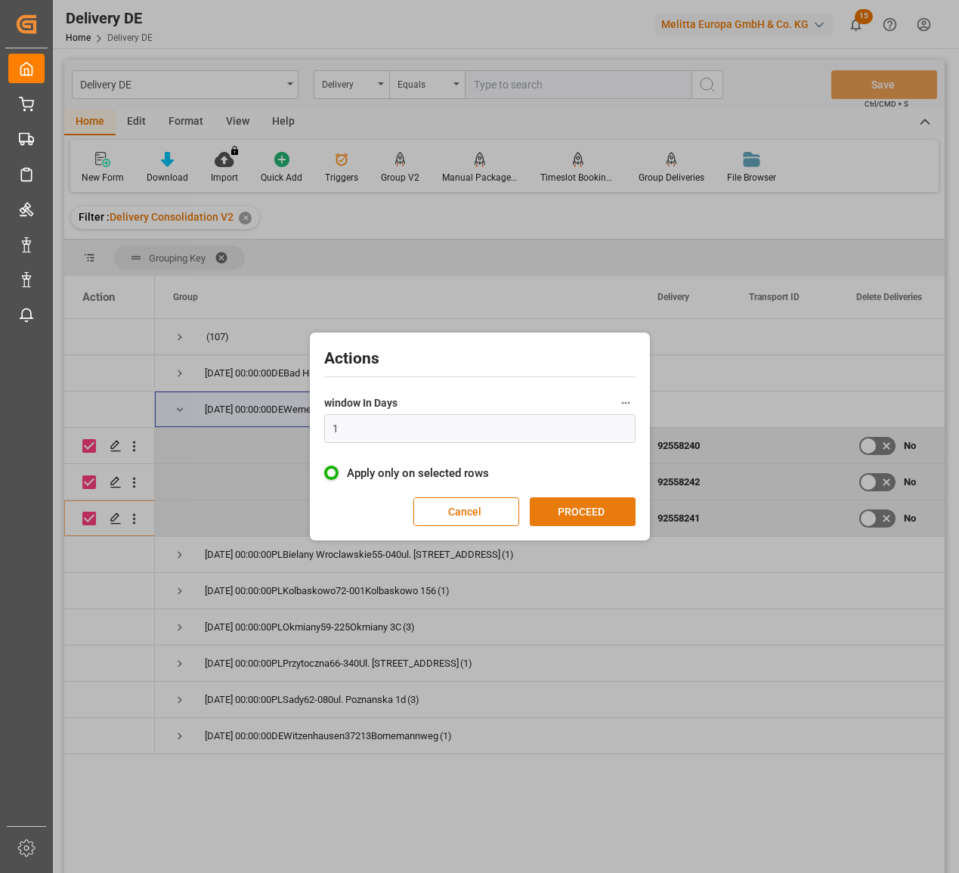
click at [553, 509] on button "PROCEED" at bounding box center [583, 511] width 106 height 29
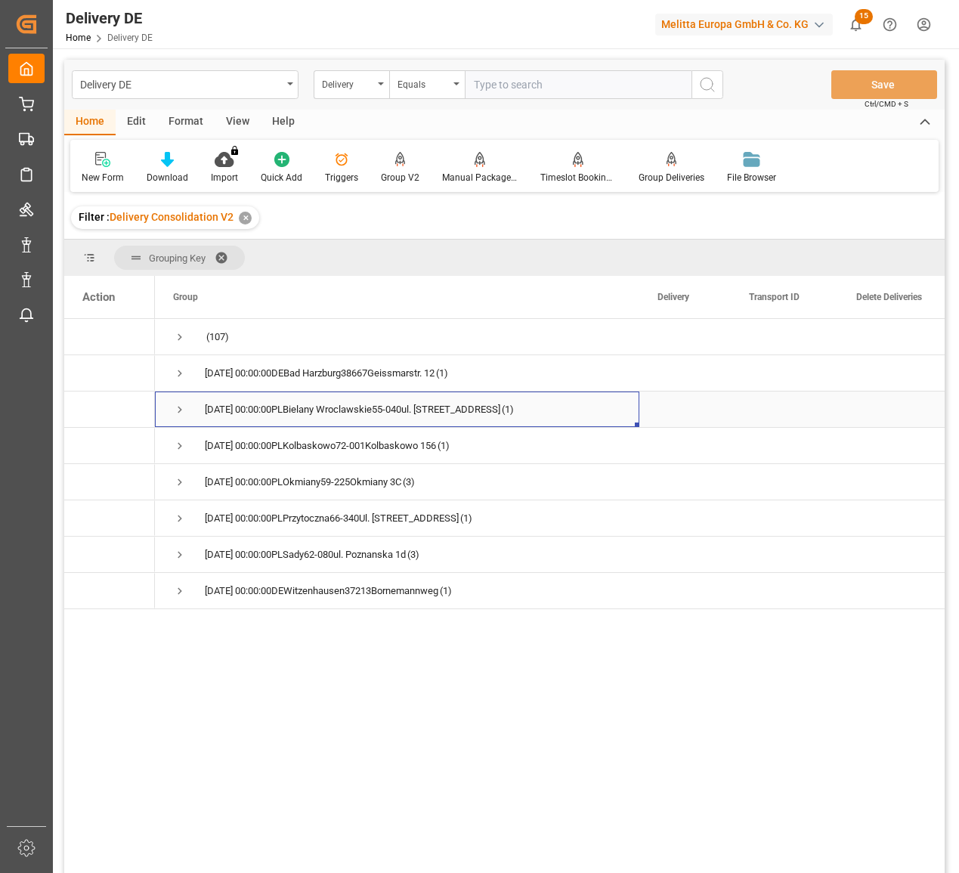
click at [182, 408] on span "Press SPACE to select this row." at bounding box center [180, 410] width 14 height 14
click at [91, 448] on input "Press Space to toggle row selection (unchecked)" at bounding box center [89, 446] width 14 height 14
checkbox input "true"
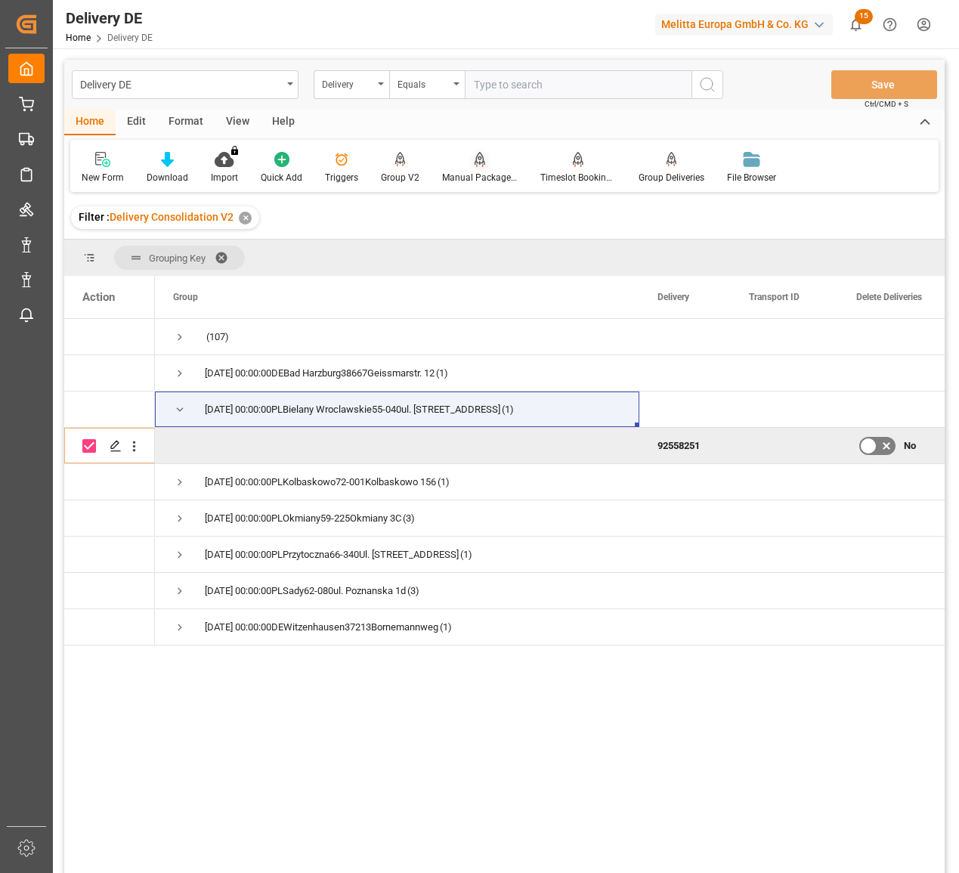
click at [475, 167] on icon at bounding box center [480, 159] width 11 height 15
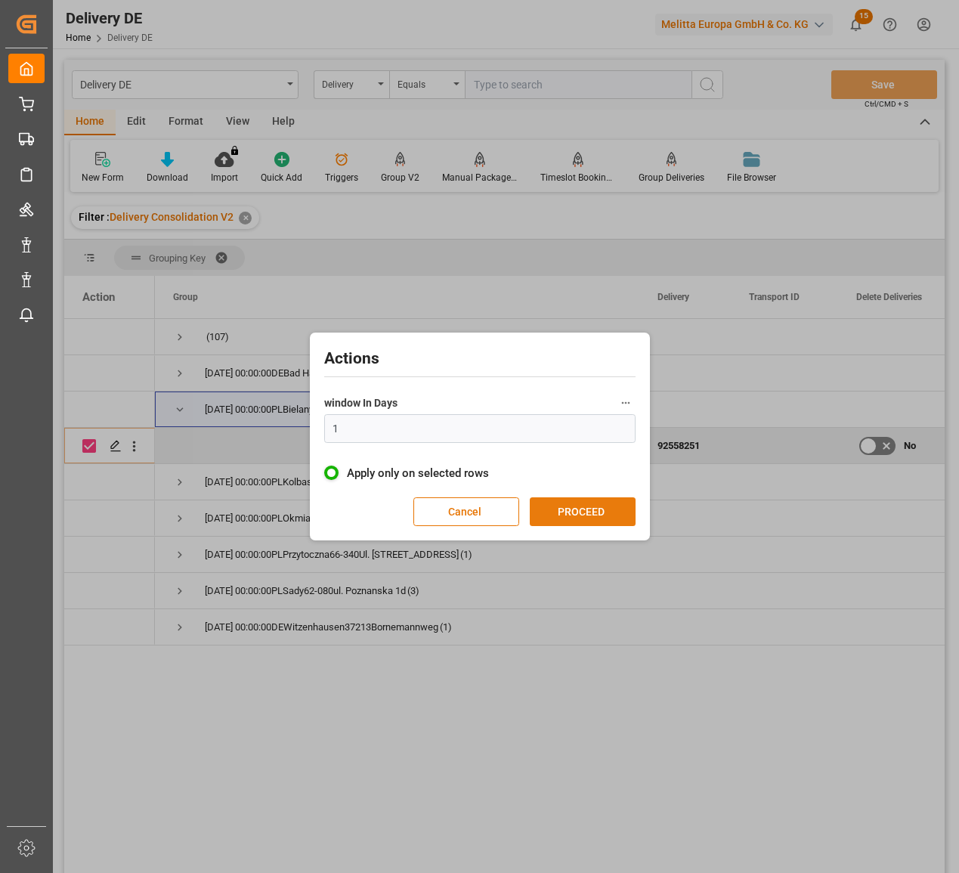
click at [574, 506] on button "PROCEED" at bounding box center [583, 511] width 106 height 29
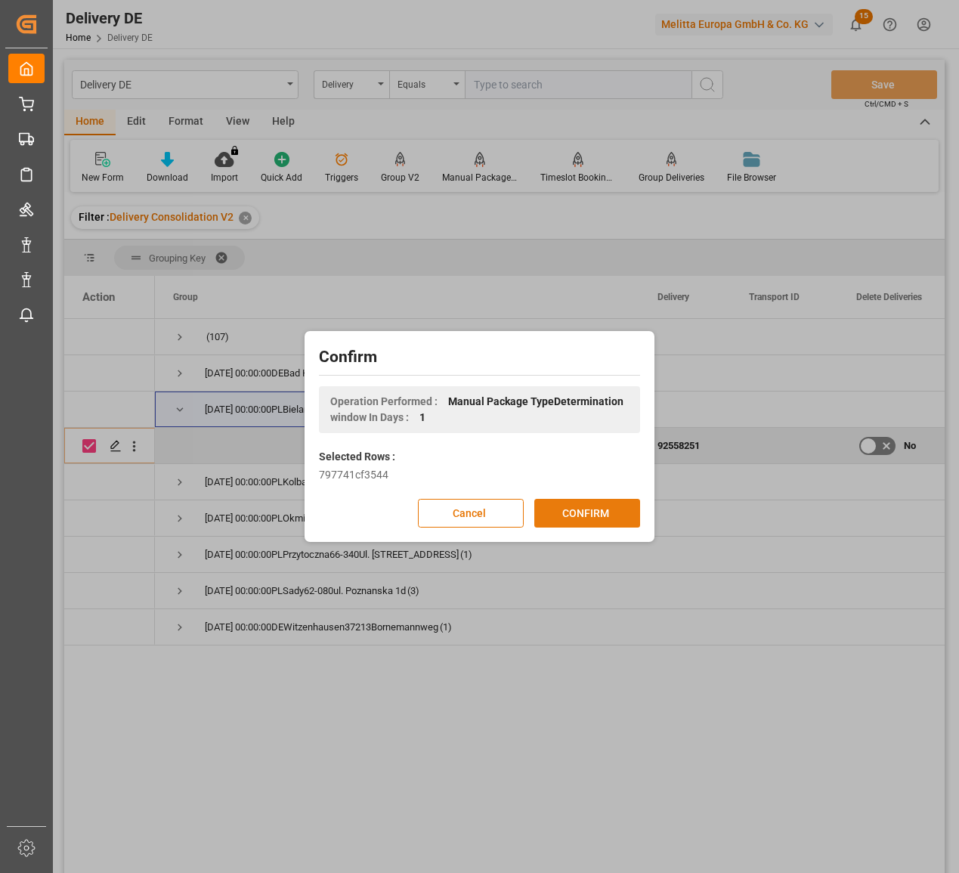
click at [569, 512] on button "CONFIRM" at bounding box center [587, 513] width 106 height 29
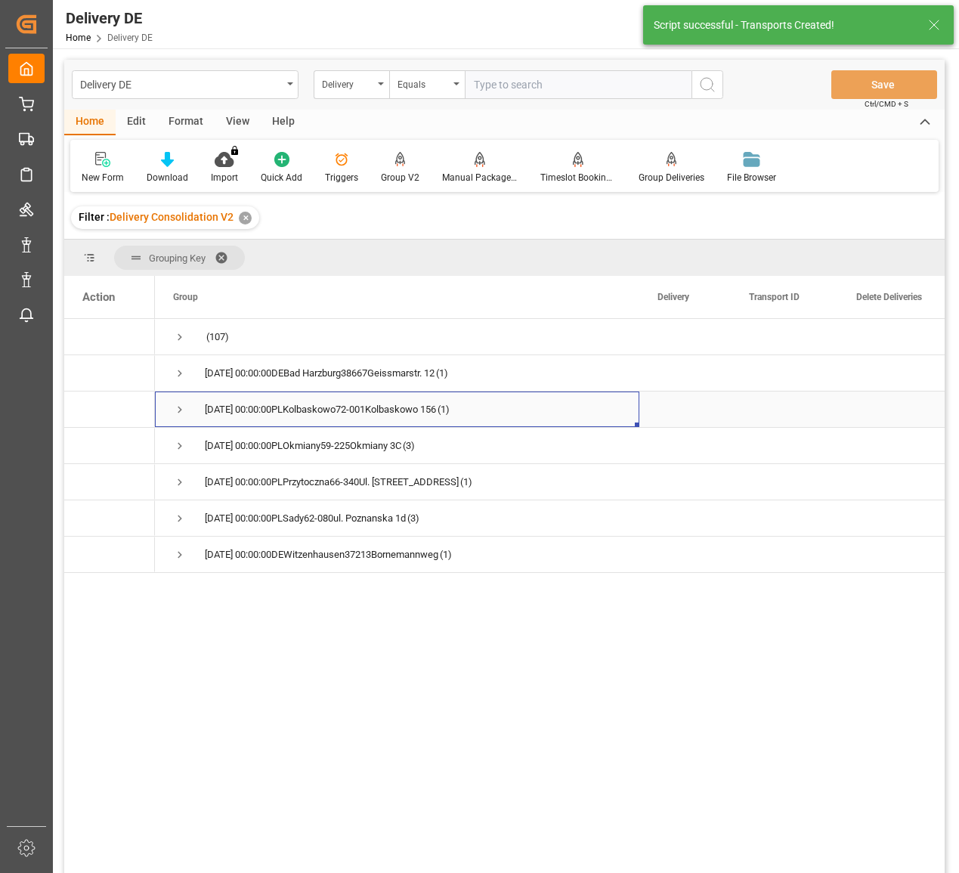
click at [180, 407] on span "Press SPACE to select this row." at bounding box center [180, 410] width 14 height 14
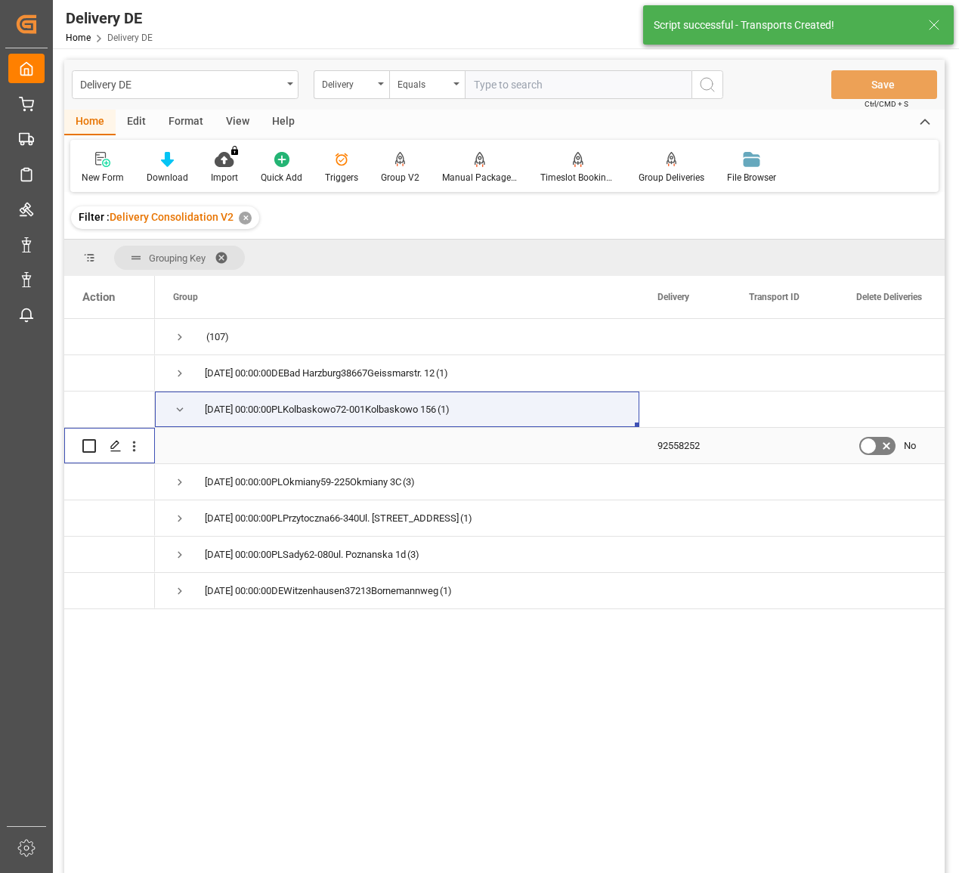
drag, startPoint x: 88, startPoint y: 441, endPoint x: 116, endPoint y: 425, distance: 31.5
click at [88, 441] on input "Press Space to toggle row selection (unchecked)" at bounding box center [89, 446] width 14 height 14
checkbox input "true"
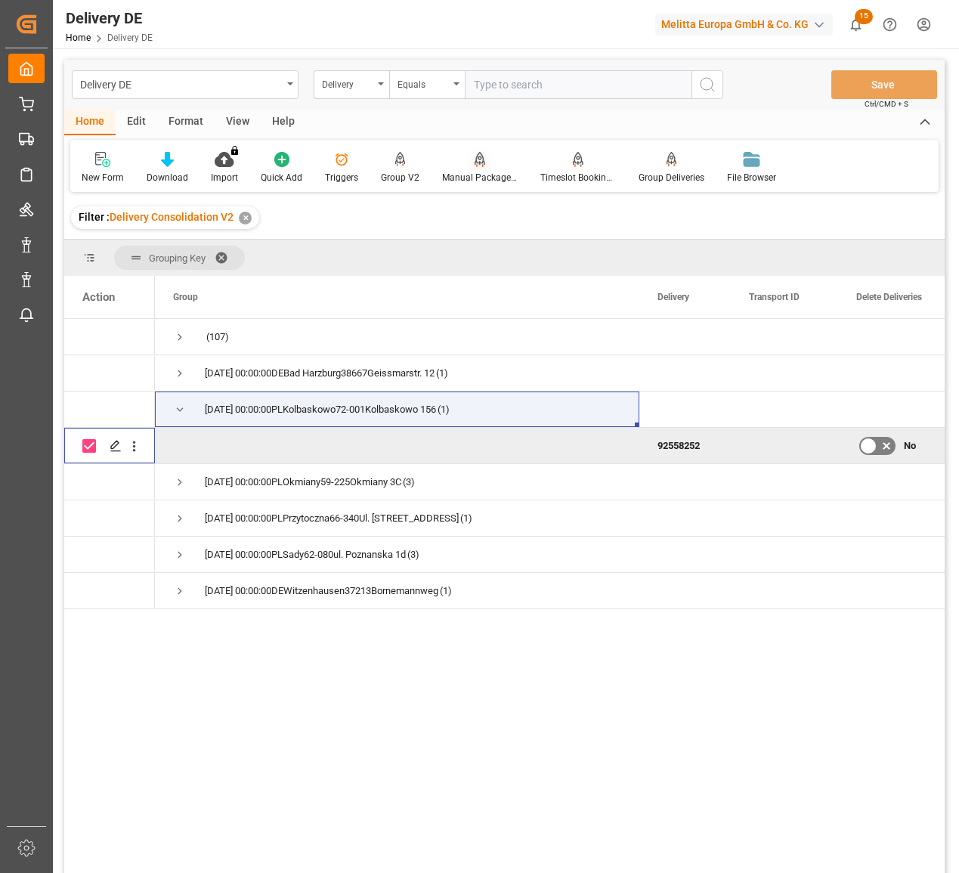
click at [482, 170] on div "Manual Package TypeDetermination" at bounding box center [480, 167] width 98 height 33
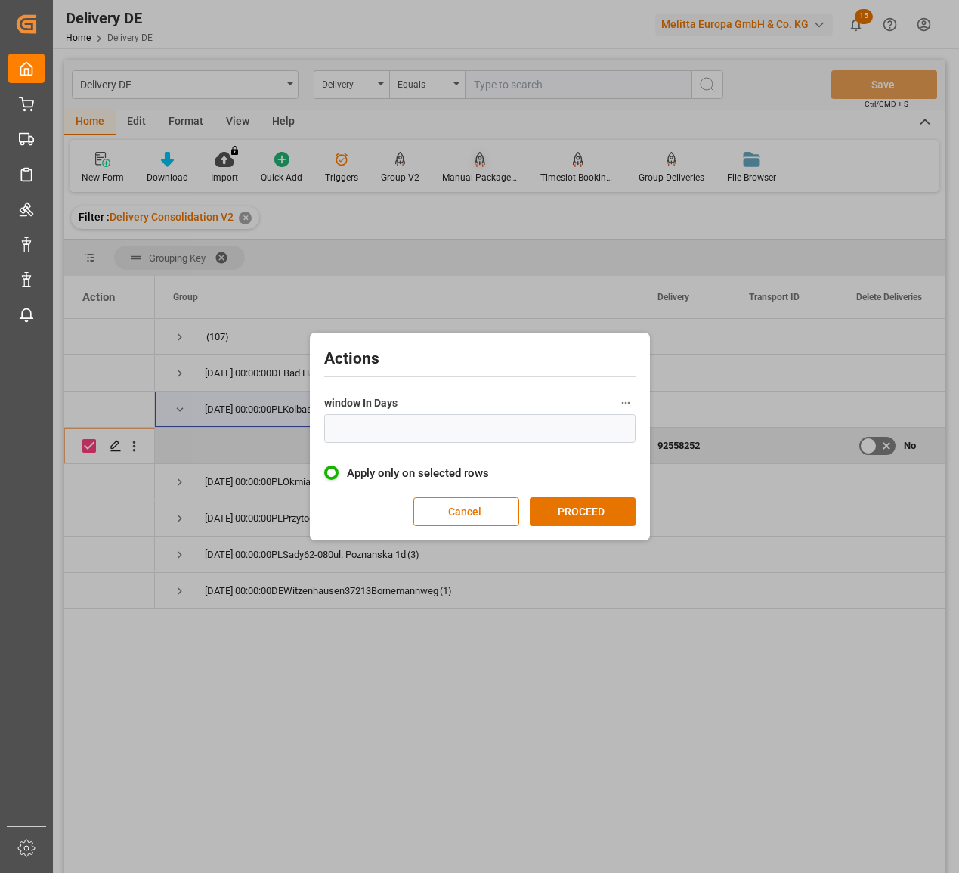
type input "1"
click at [587, 519] on button "PROCEED" at bounding box center [583, 511] width 106 height 29
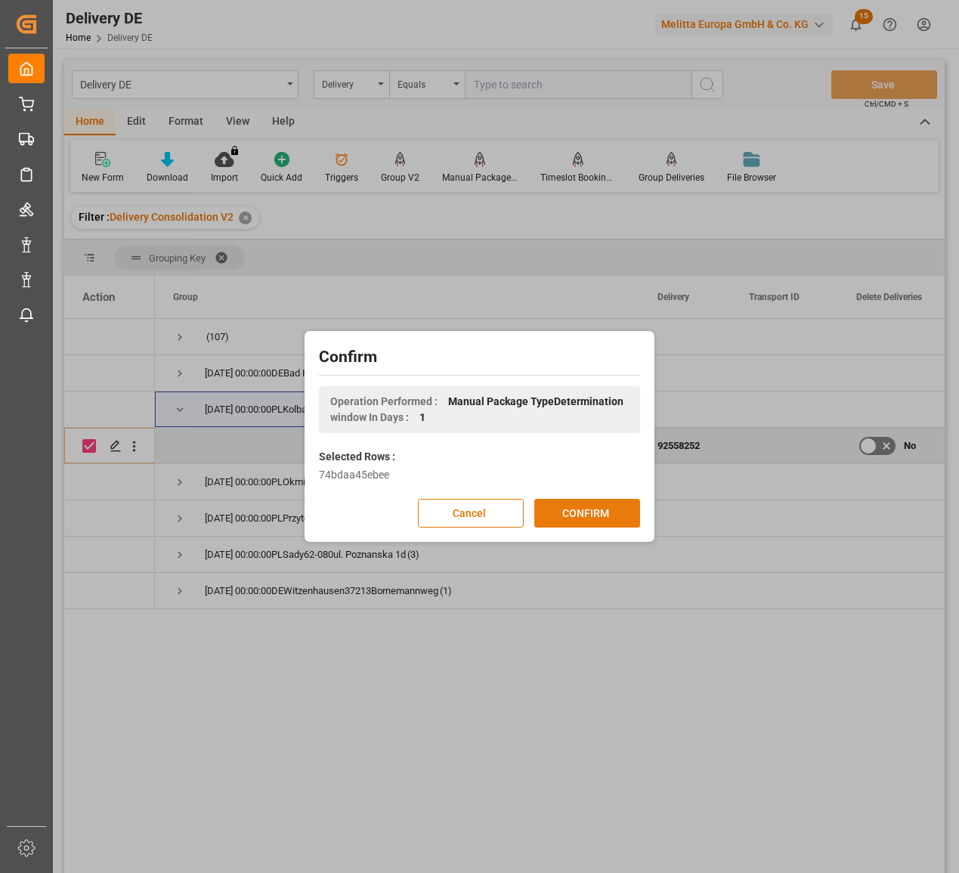
click at [593, 515] on button "CONFIRM" at bounding box center [587, 513] width 106 height 29
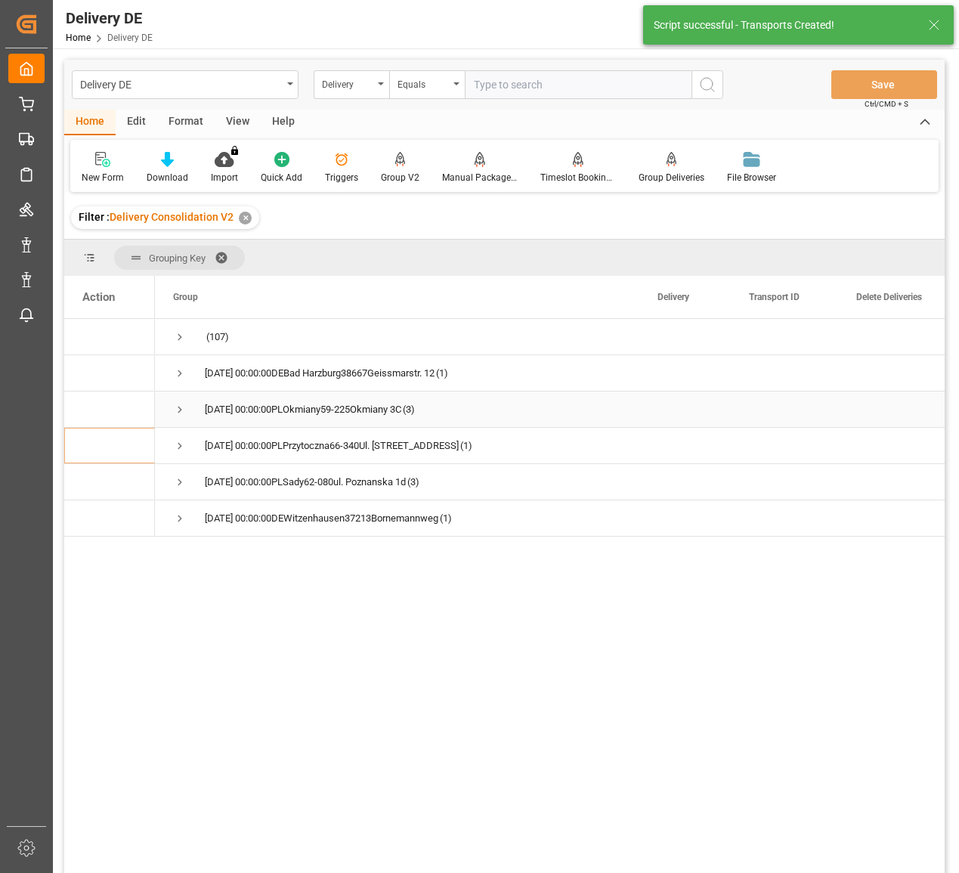
click at [172, 408] on div "2025-09-19 00:00:00PLOkmiany59-225Okmiany 3C (3)" at bounding box center [397, 410] width 484 height 36
click at [181, 410] on span "Press SPACE to select this row." at bounding box center [180, 410] width 14 height 14
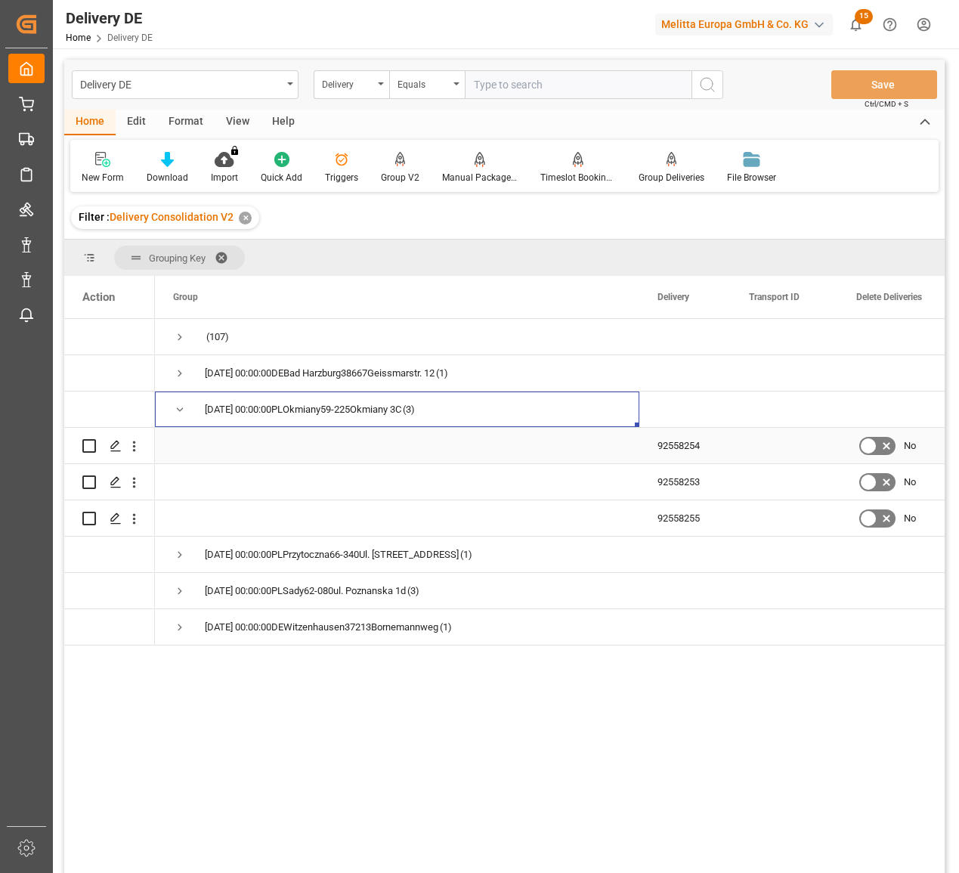
click at [89, 450] on input "Press Space to toggle row selection (unchecked)" at bounding box center [89, 446] width 14 height 14
checkbox input "true"
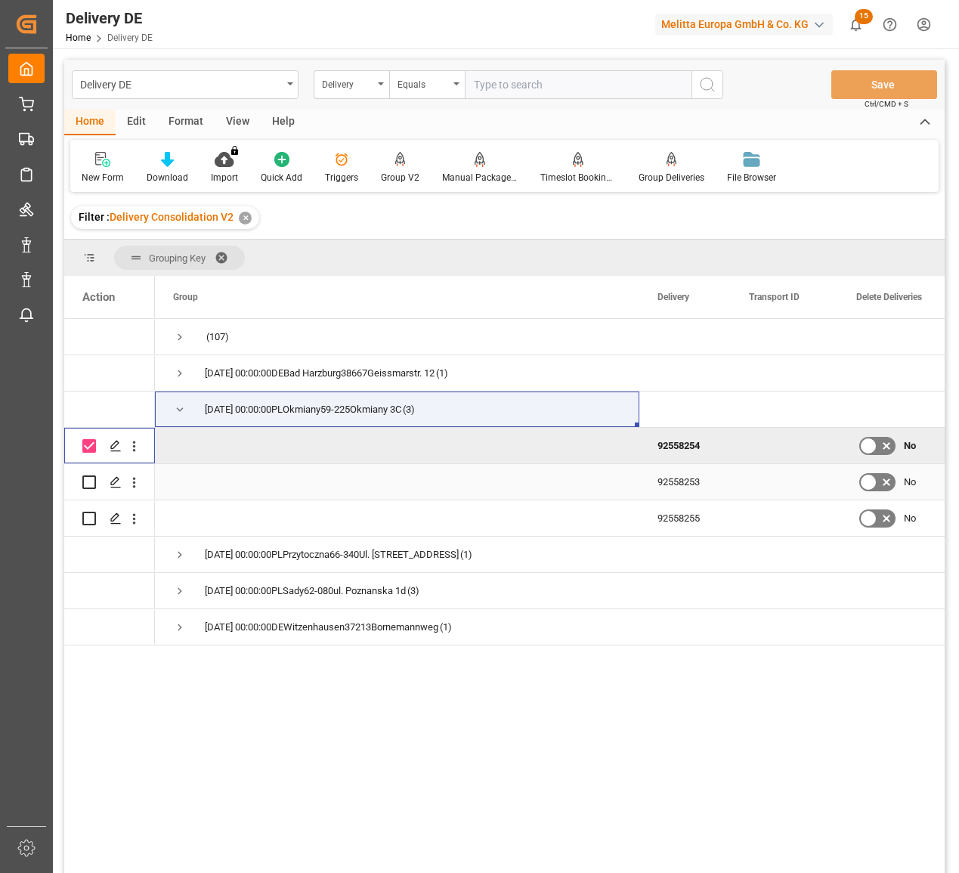
click at [95, 484] on input "Press Space to toggle row selection (unchecked)" at bounding box center [89, 482] width 14 height 14
checkbox input "true"
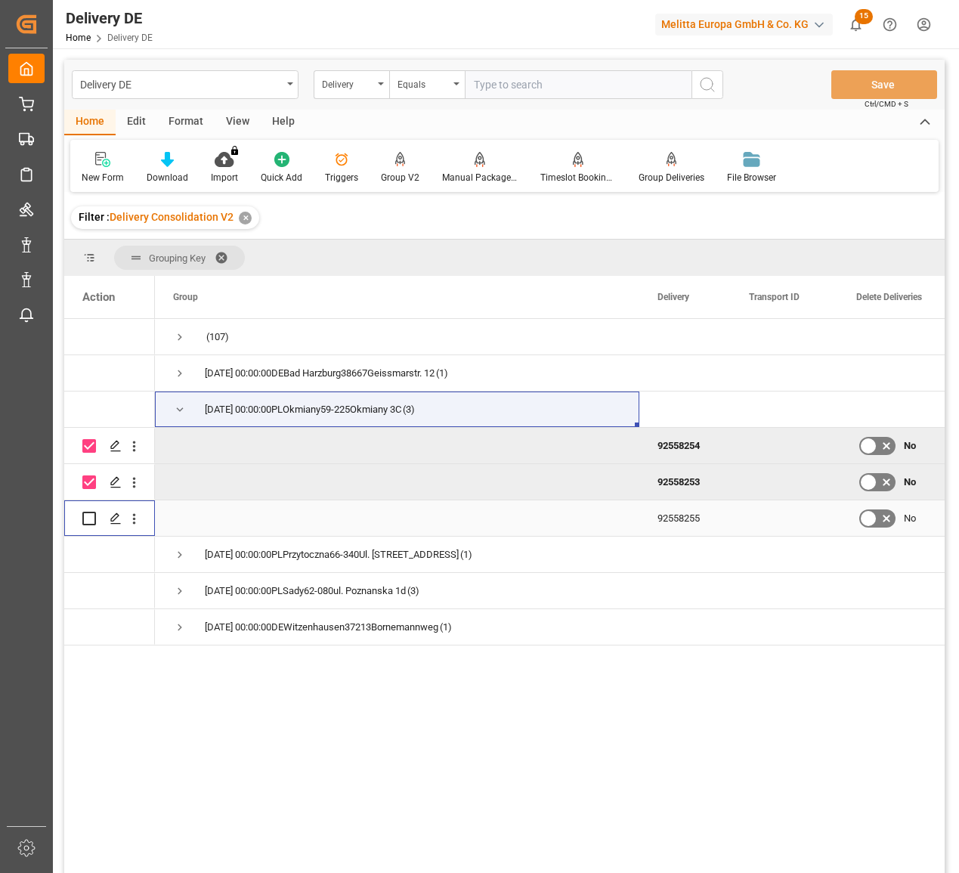
click at [94, 520] on input "Press Space to toggle row selection (unchecked)" at bounding box center [89, 519] width 14 height 14
checkbox input "true"
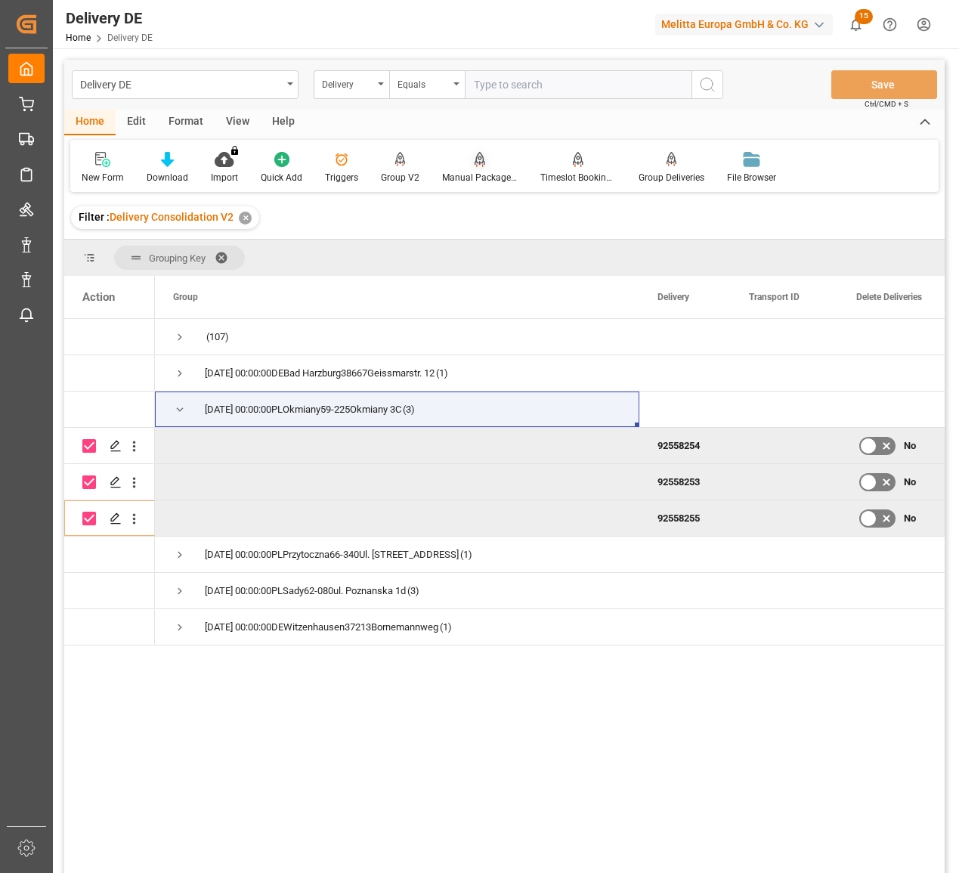
click at [488, 176] on div "Manual Package TypeDetermination" at bounding box center [480, 178] width 76 height 14
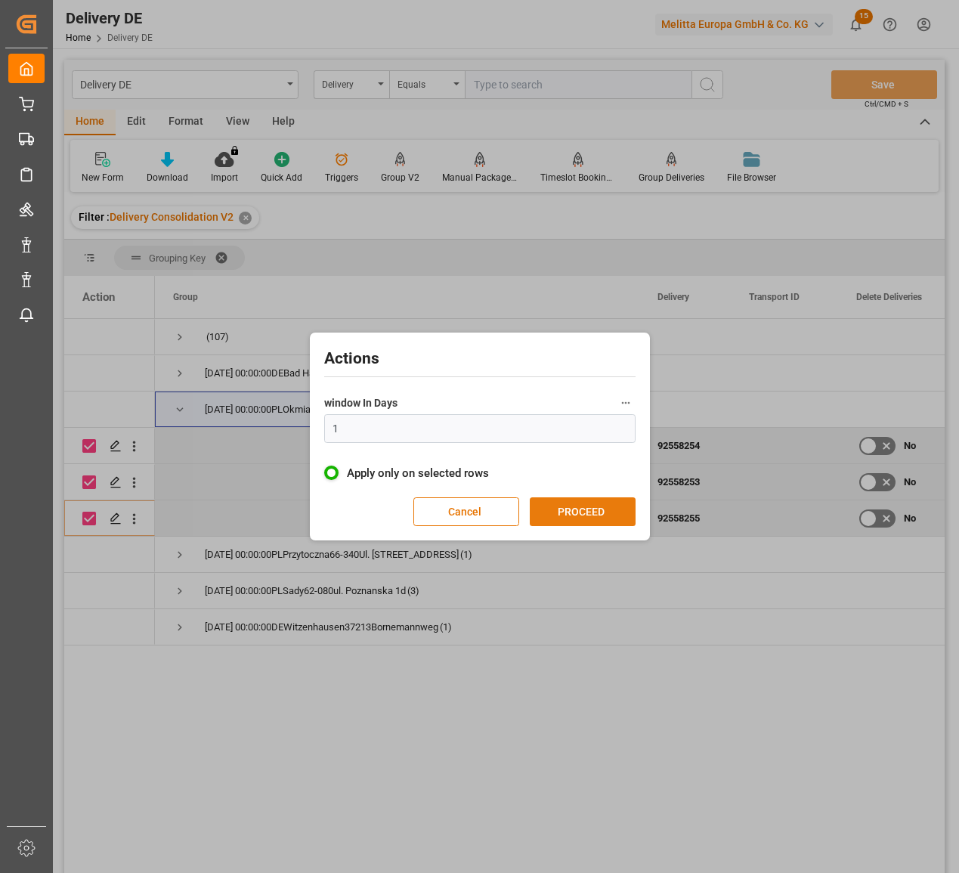
click at [573, 525] on button "PROCEED" at bounding box center [583, 511] width 106 height 29
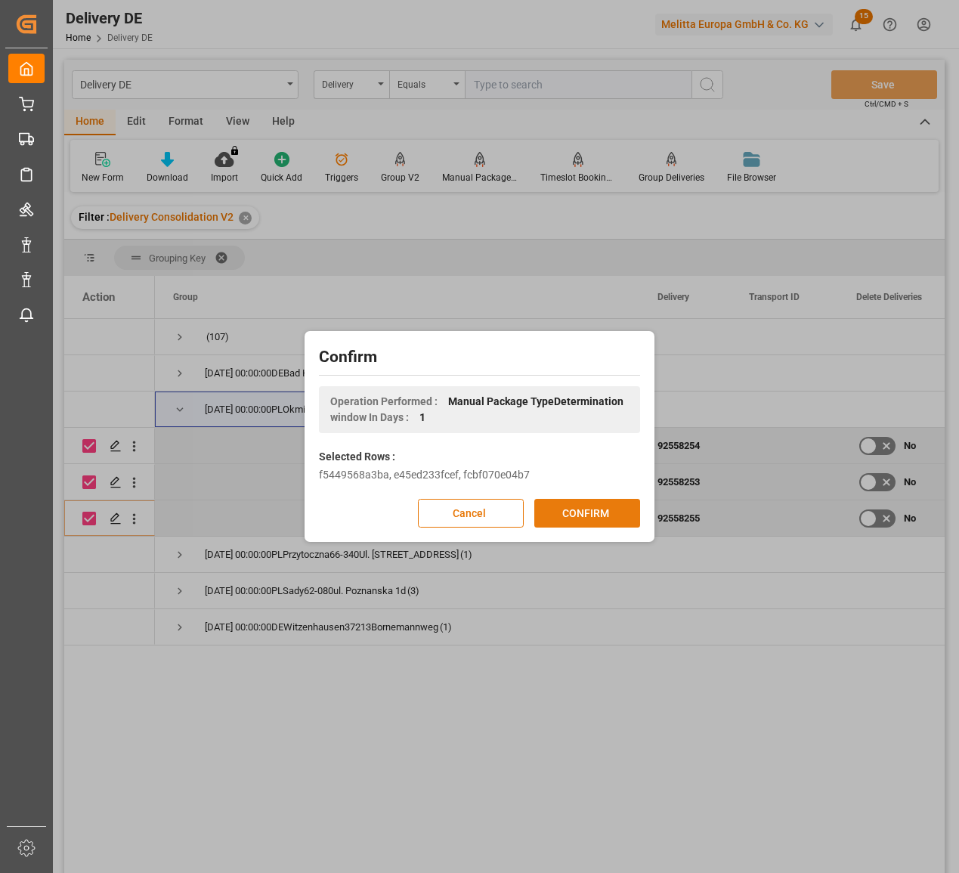
click at [584, 514] on button "CONFIRM" at bounding box center [587, 513] width 106 height 29
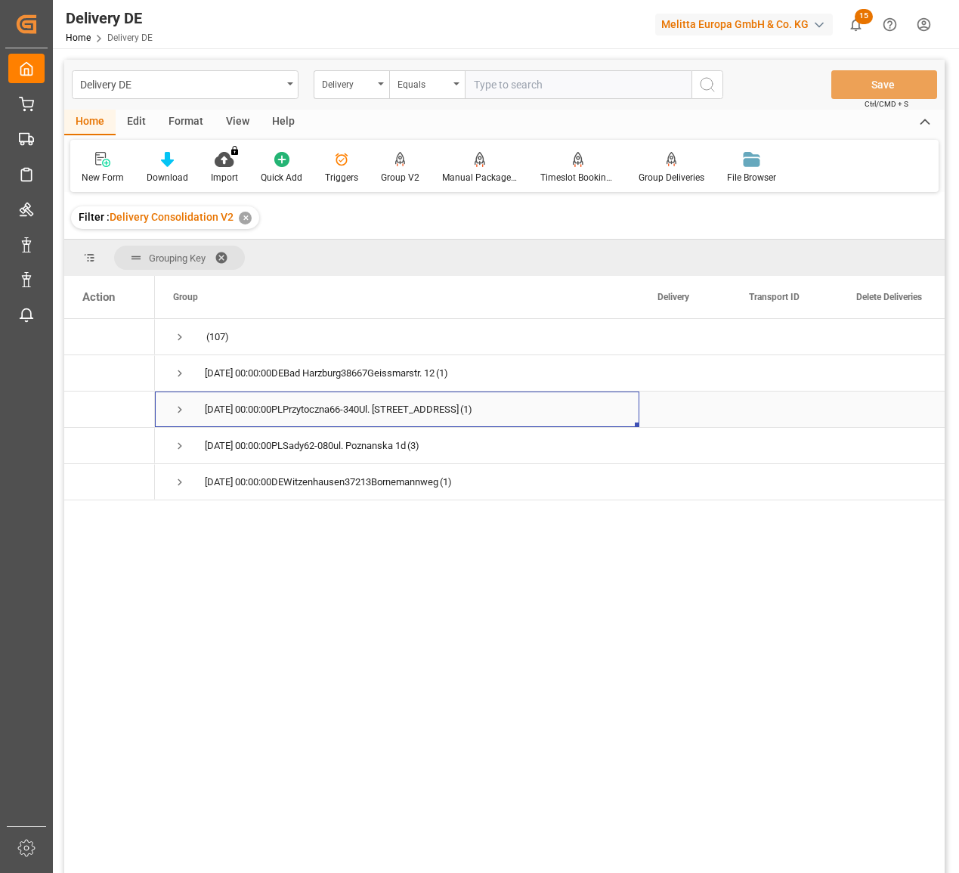
click at [180, 407] on span "Press SPACE to select this row." at bounding box center [180, 410] width 14 height 14
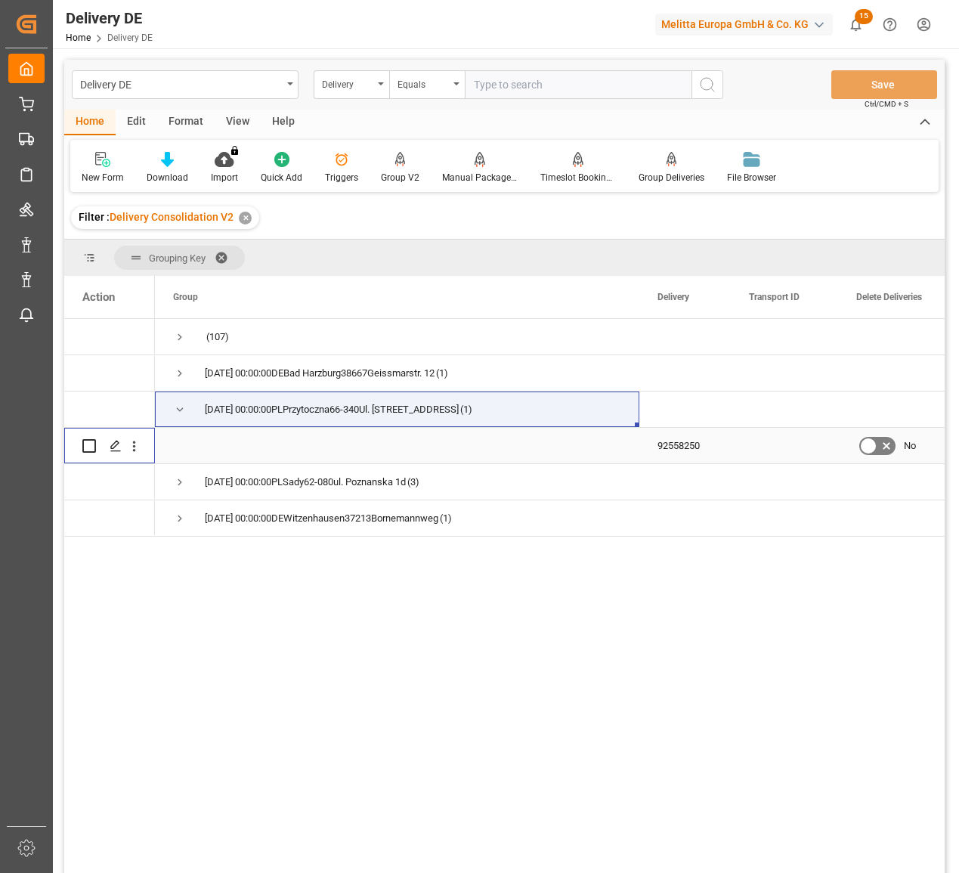
click at [92, 444] on input "Press Space to toggle row selection (unchecked)" at bounding box center [89, 446] width 14 height 14
checkbox input "true"
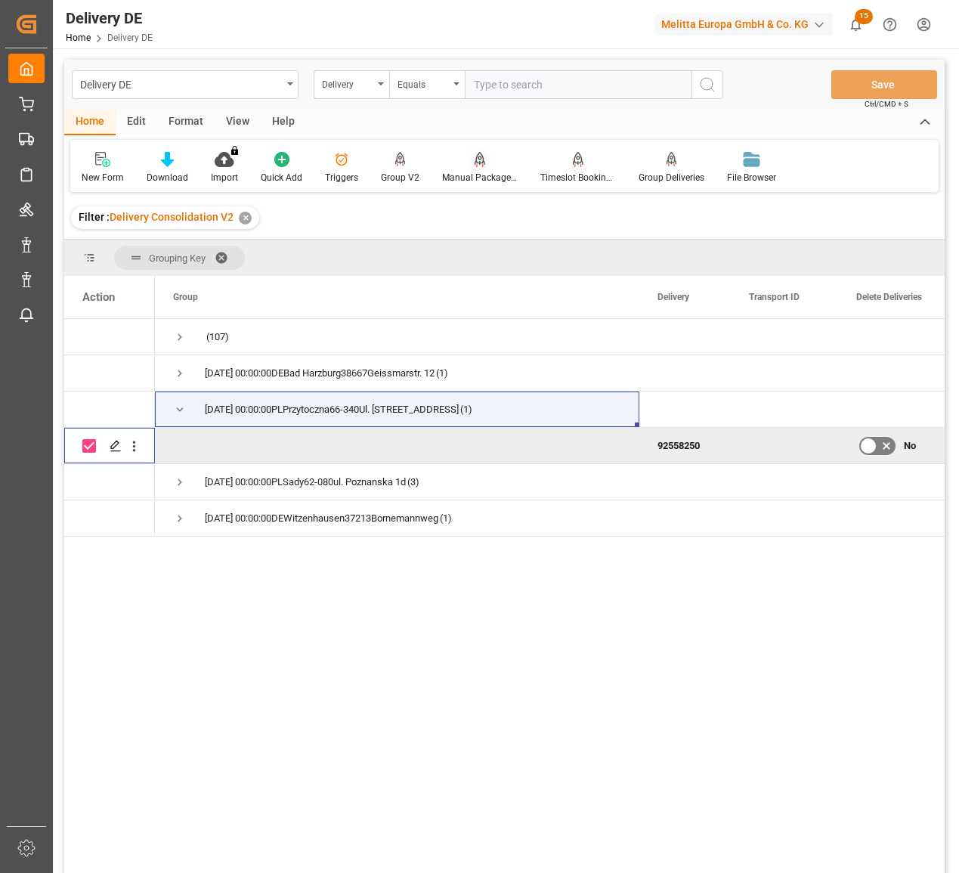
click at [477, 166] on icon at bounding box center [480, 159] width 11 height 15
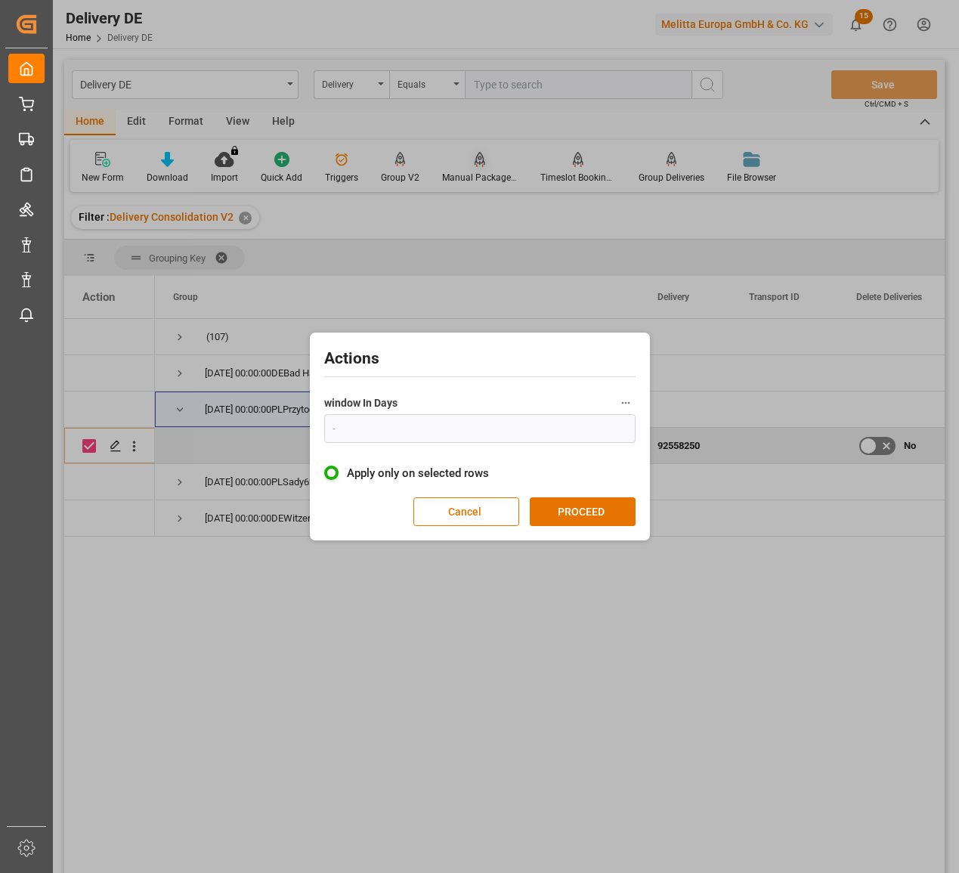
type input "1"
click at [575, 506] on button "PROCEED" at bounding box center [583, 511] width 106 height 29
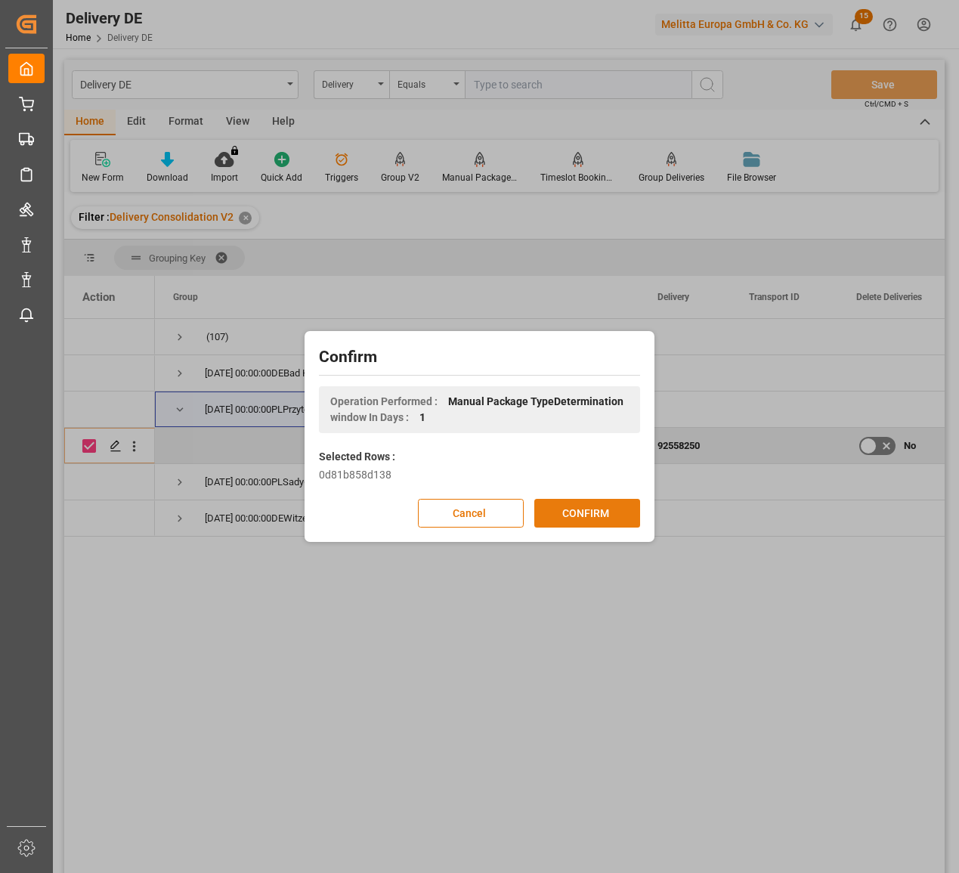
click at [589, 513] on button "CONFIRM" at bounding box center [587, 513] width 106 height 29
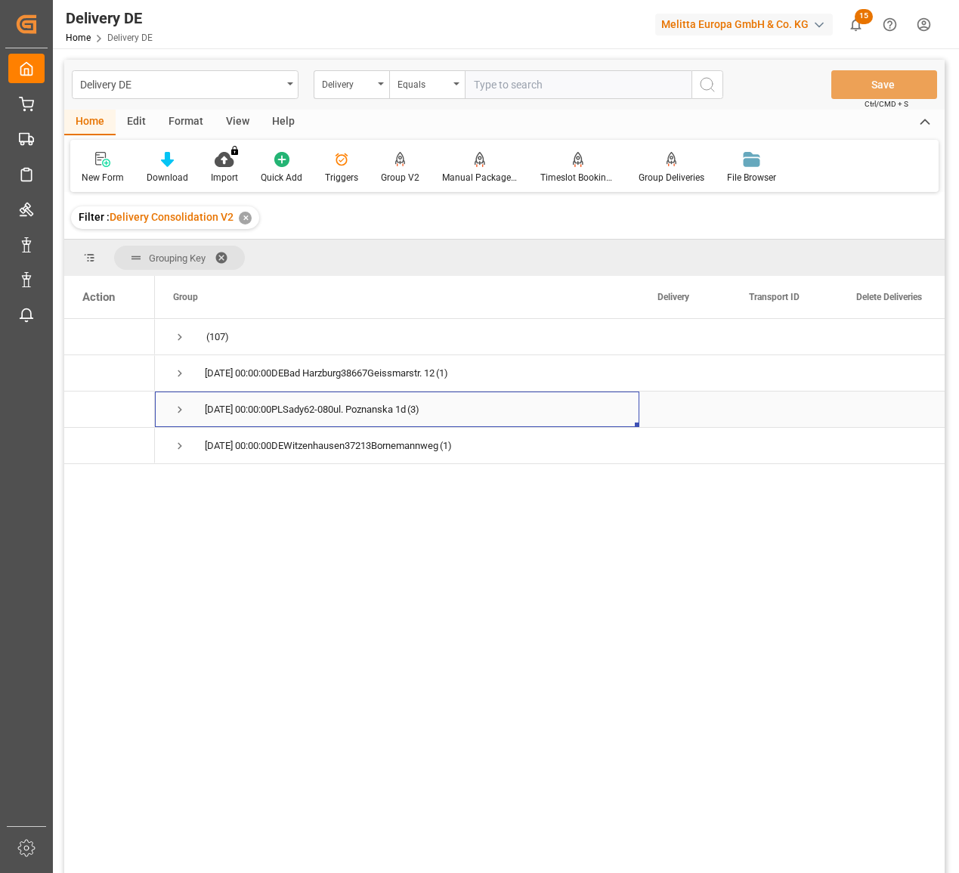
click at [183, 407] on span "Press SPACE to select this row." at bounding box center [180, 410] width 14 height 14
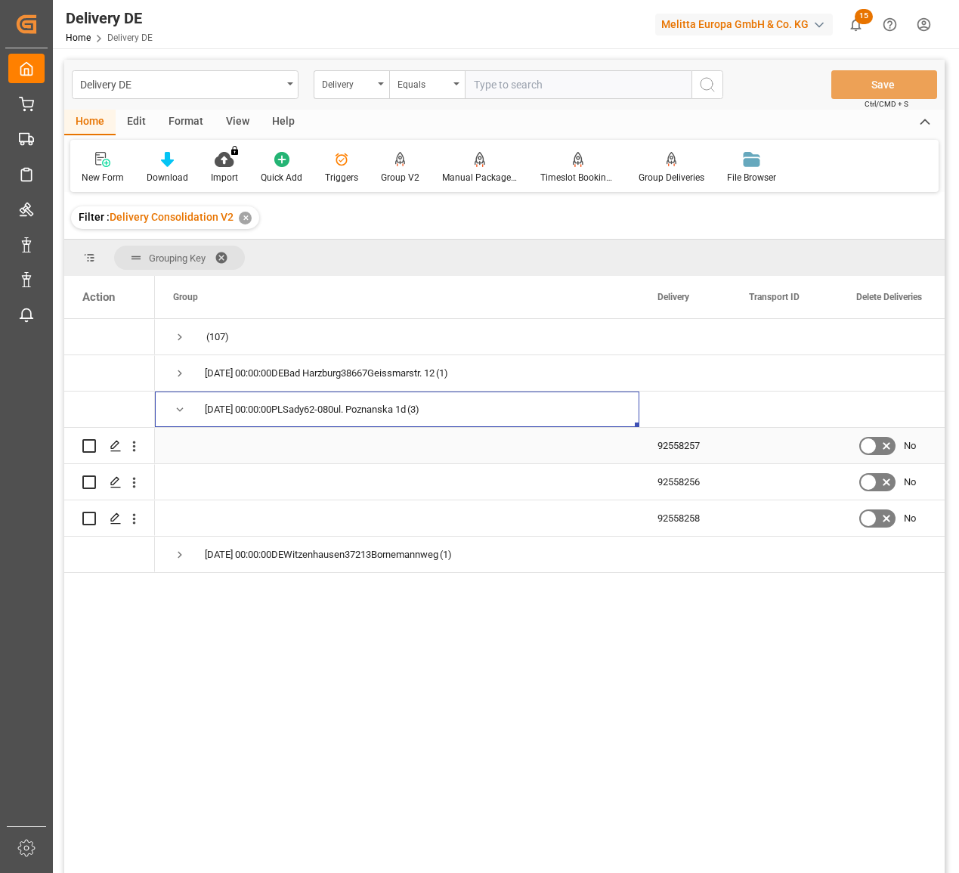
click at [86, 448] on input "Press Space to toggle row selection (unchecked)" at bounding box center [89, 446] width 14 height 14
checkbox input "true"
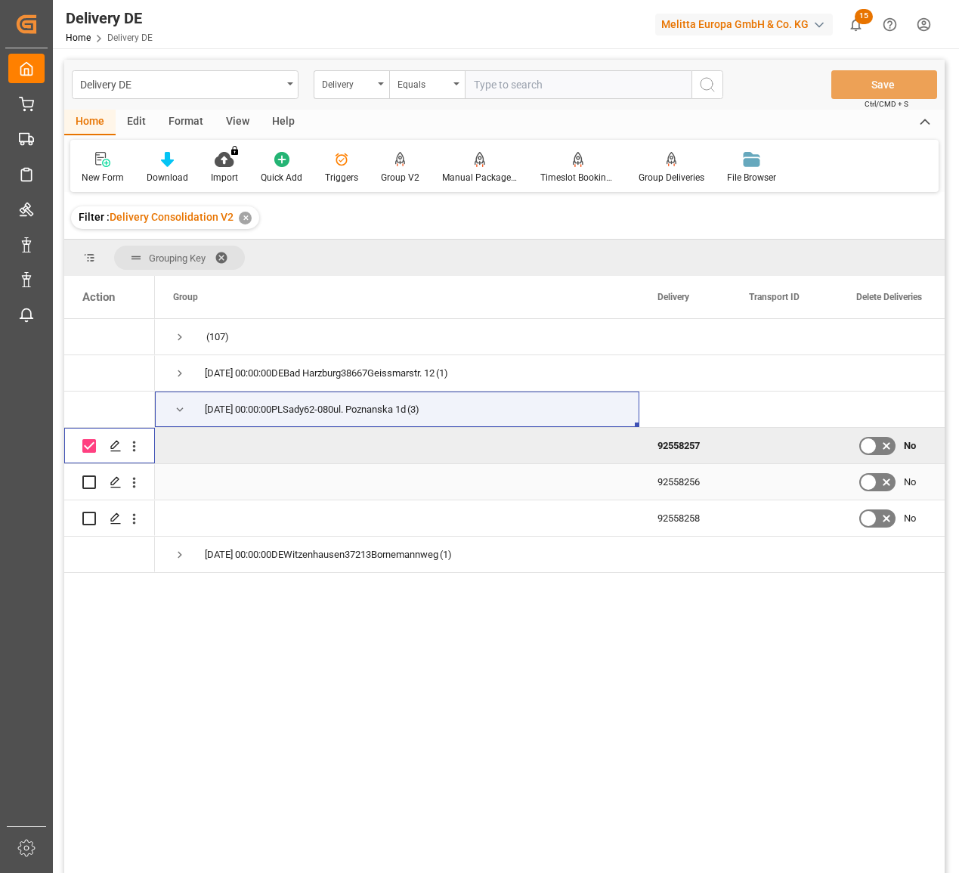
click at [91, 483] on input "Press Space to toggle row selection (unchecked)" at bounding box center [89, 482] width 14 height 14
checkbox input "true"
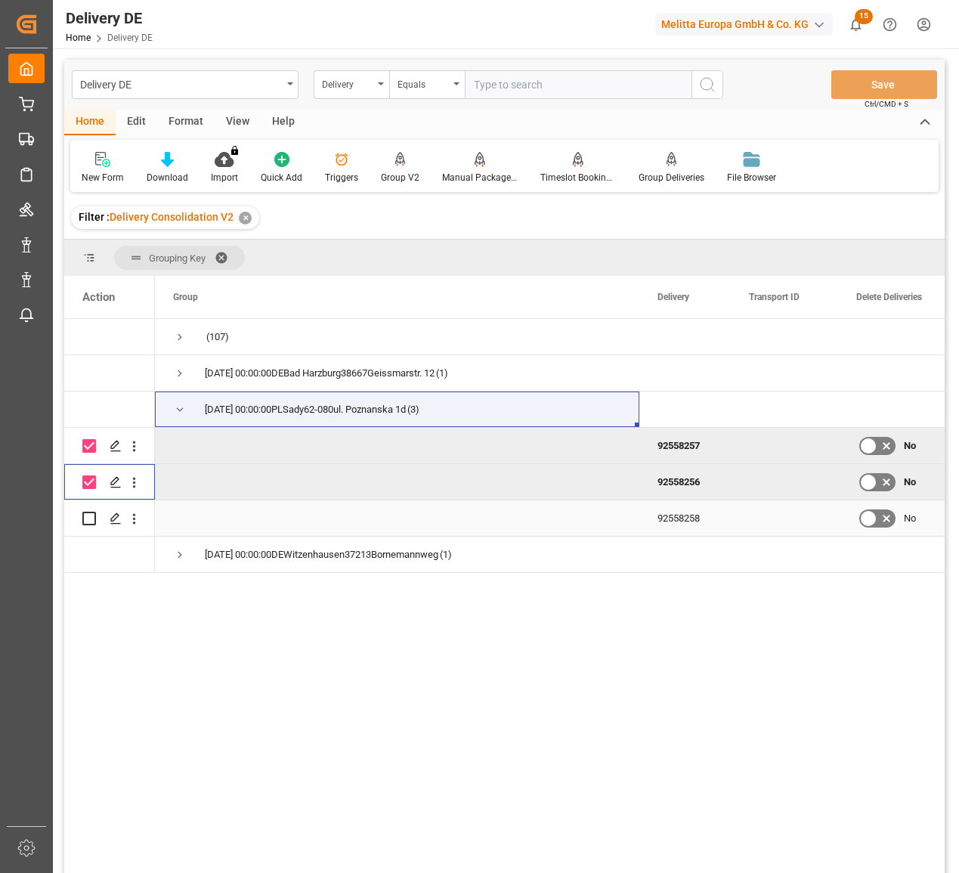
click at [90, 522] on input "Press Space to toggle row selection (unchecked)" at bounding box center [89, 519] width 14 height 14
checkbox input "true"
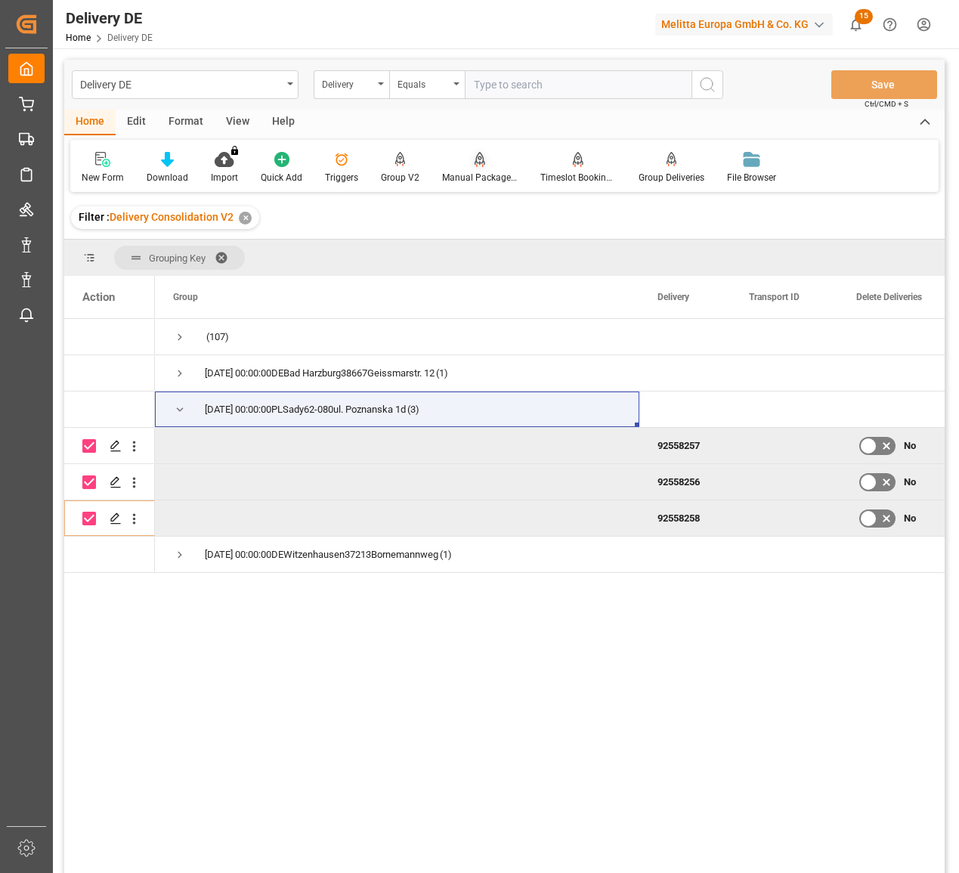
click at [482, 177] on div "Manual Package TypeDetermination" at bounding box center [480, 178] width 76 height 14
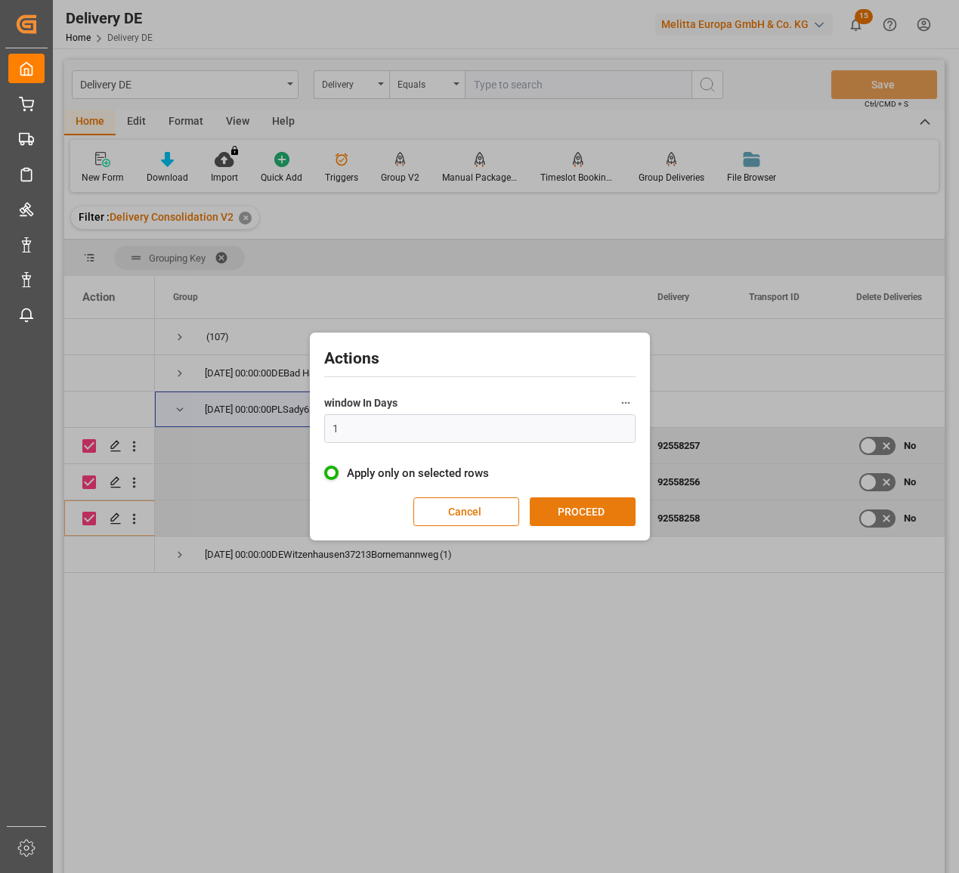
click at [594, 515] on button "PROCEED" at bounding box center [583, 511] width 106 height 29
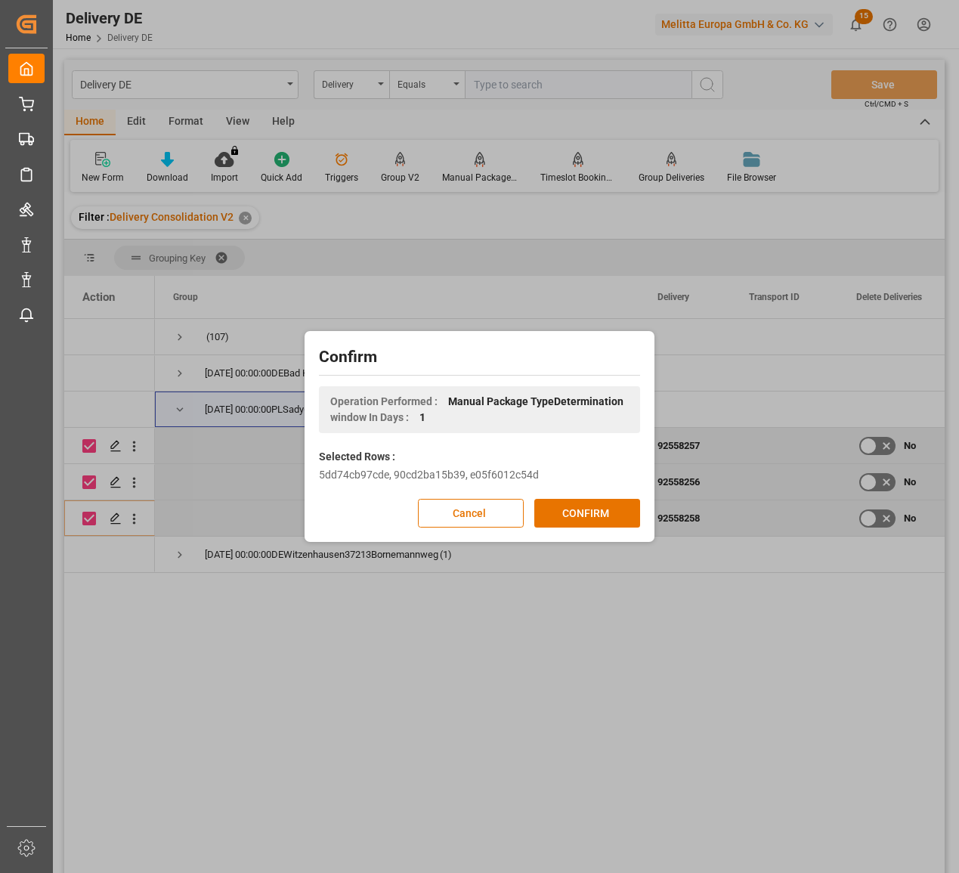
click at [594, 515] on button "CONFIRM" at bounding box center [587, 513] width 106 height 29
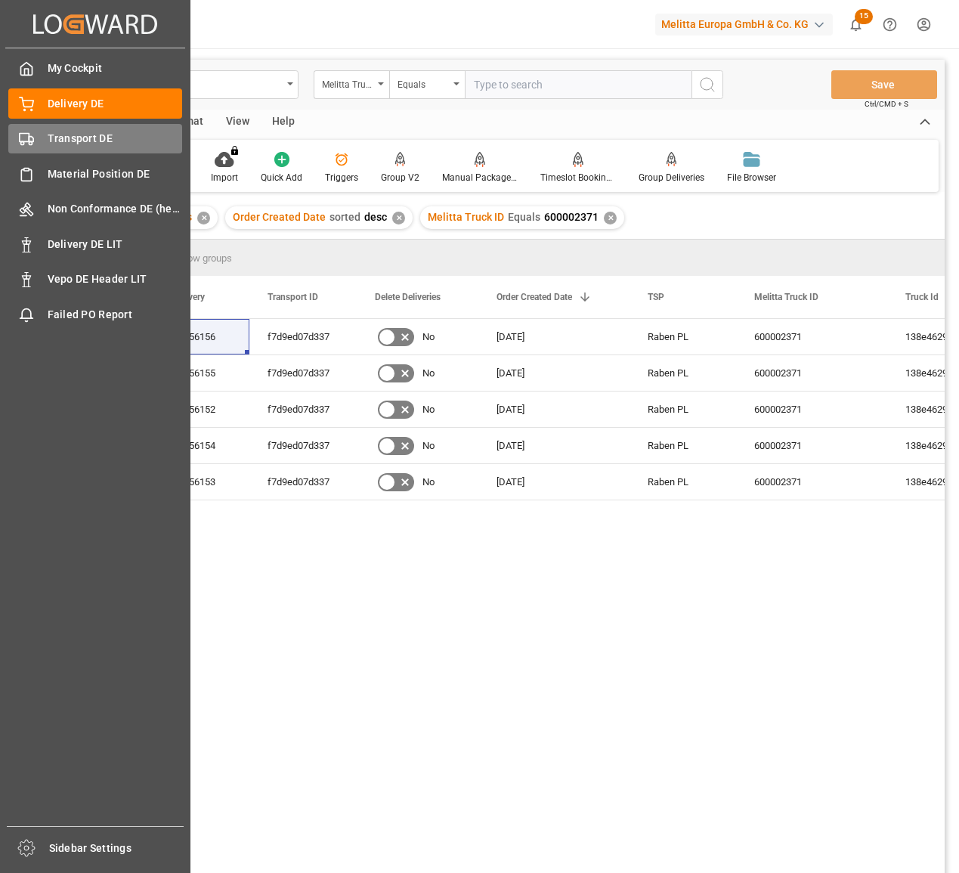
click at [54, 135] on span "Transport DE" at bounding box center [115, 139] width 135 height 16
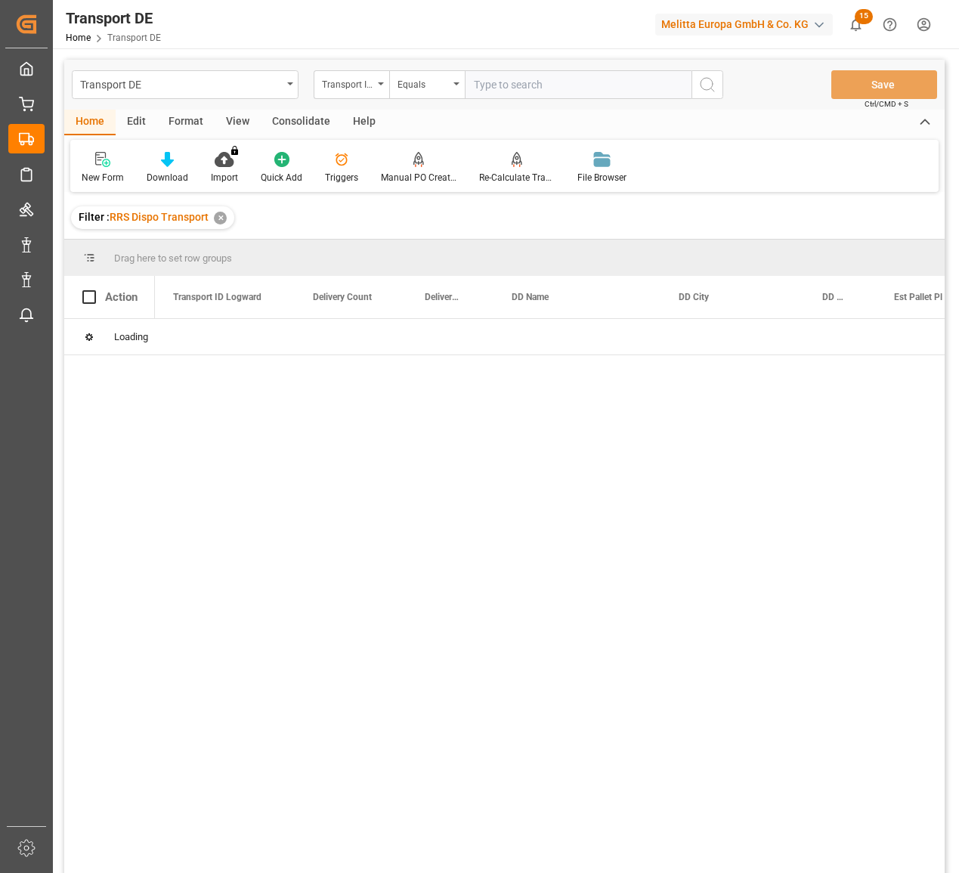
click at [587, 87] on input "text" at bounding box center [578, 84] width 227 height 29
paste input "5ba83e3e6666"
type input "5ba83e3e6666"
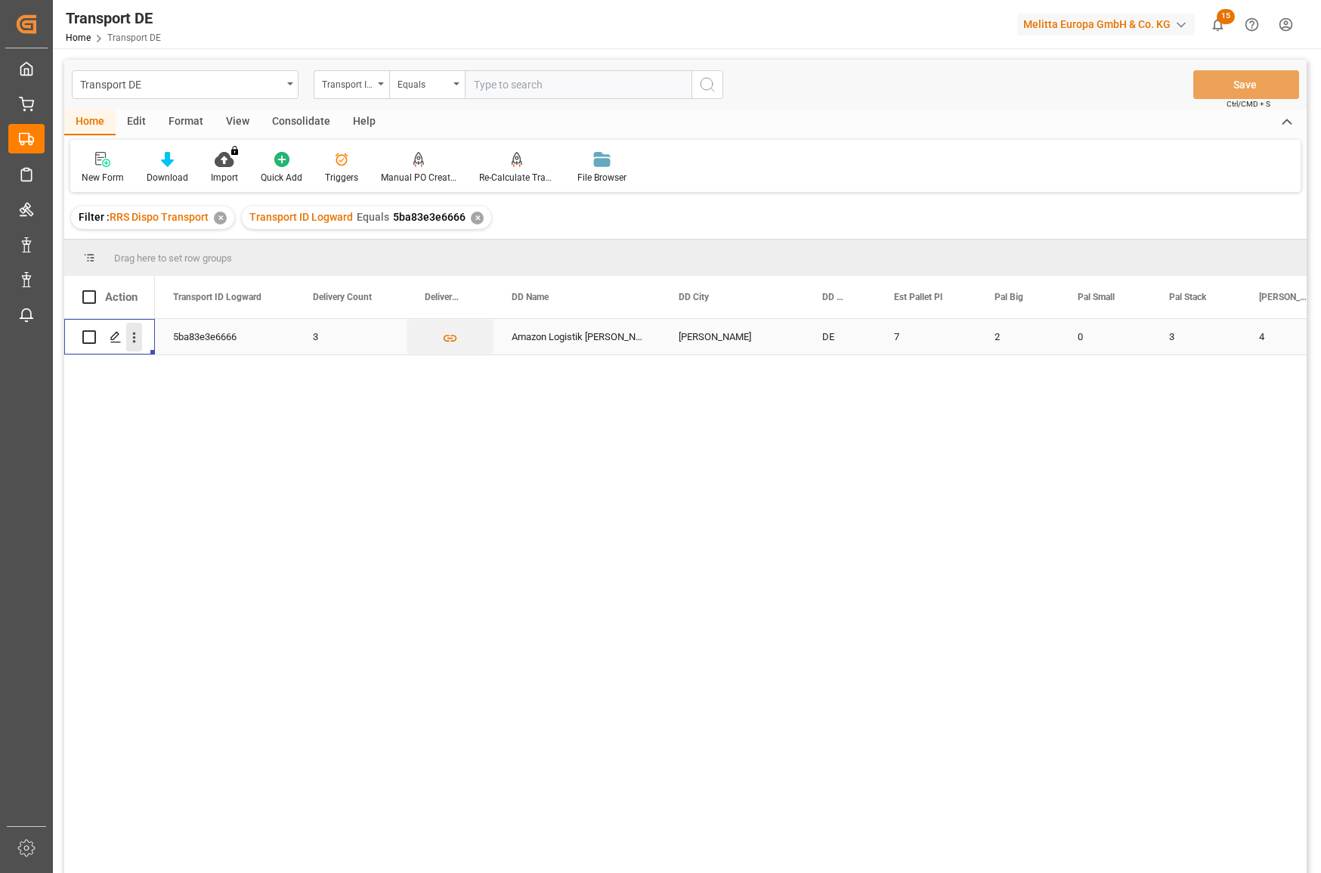
click at [126, 340] on icon "open menu" at bounding box center [134, 338] width 16 height 16
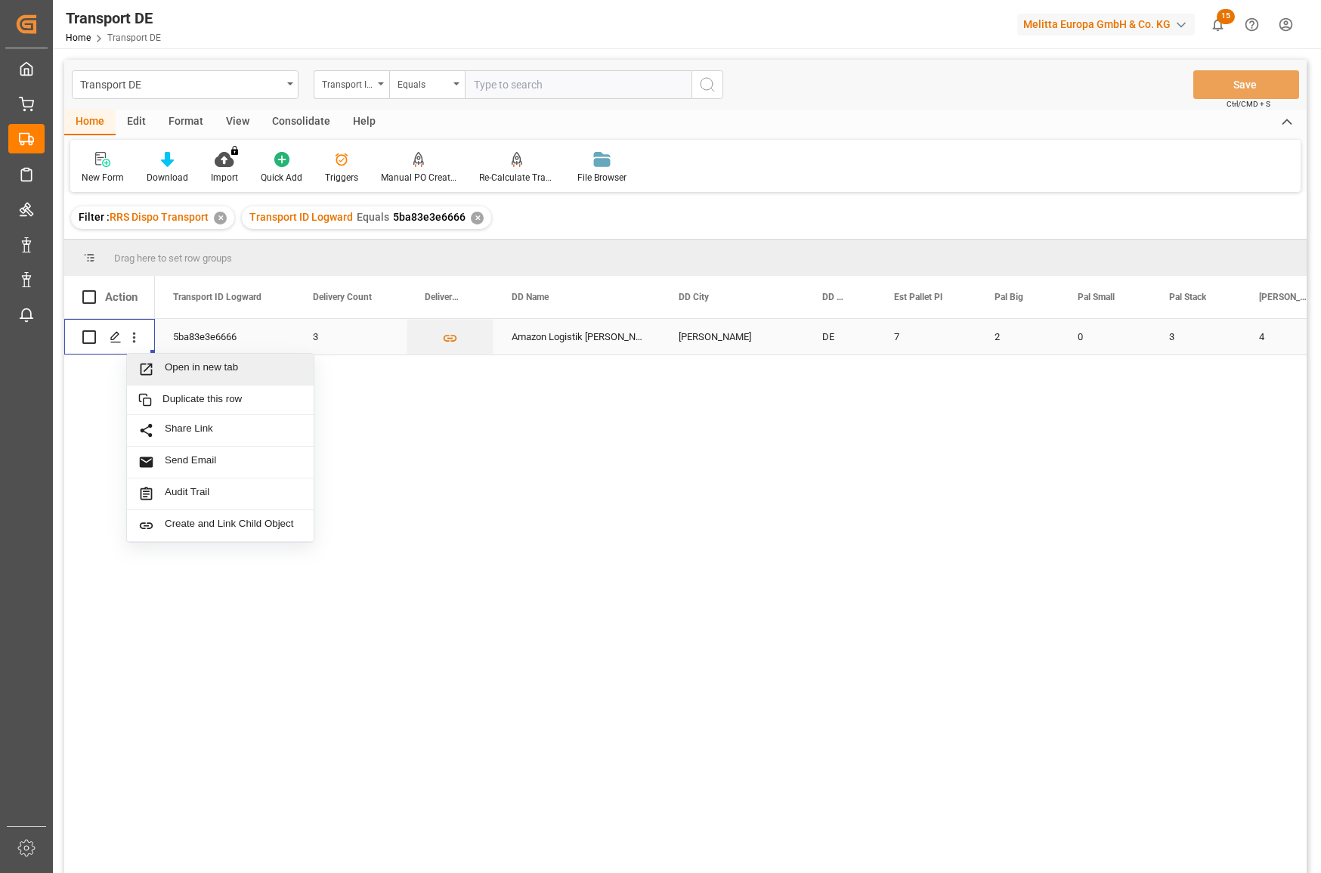
click at [164, 372] on span "Press SPACE to select this row." at bounding box center [151, 369] width 26 height 16
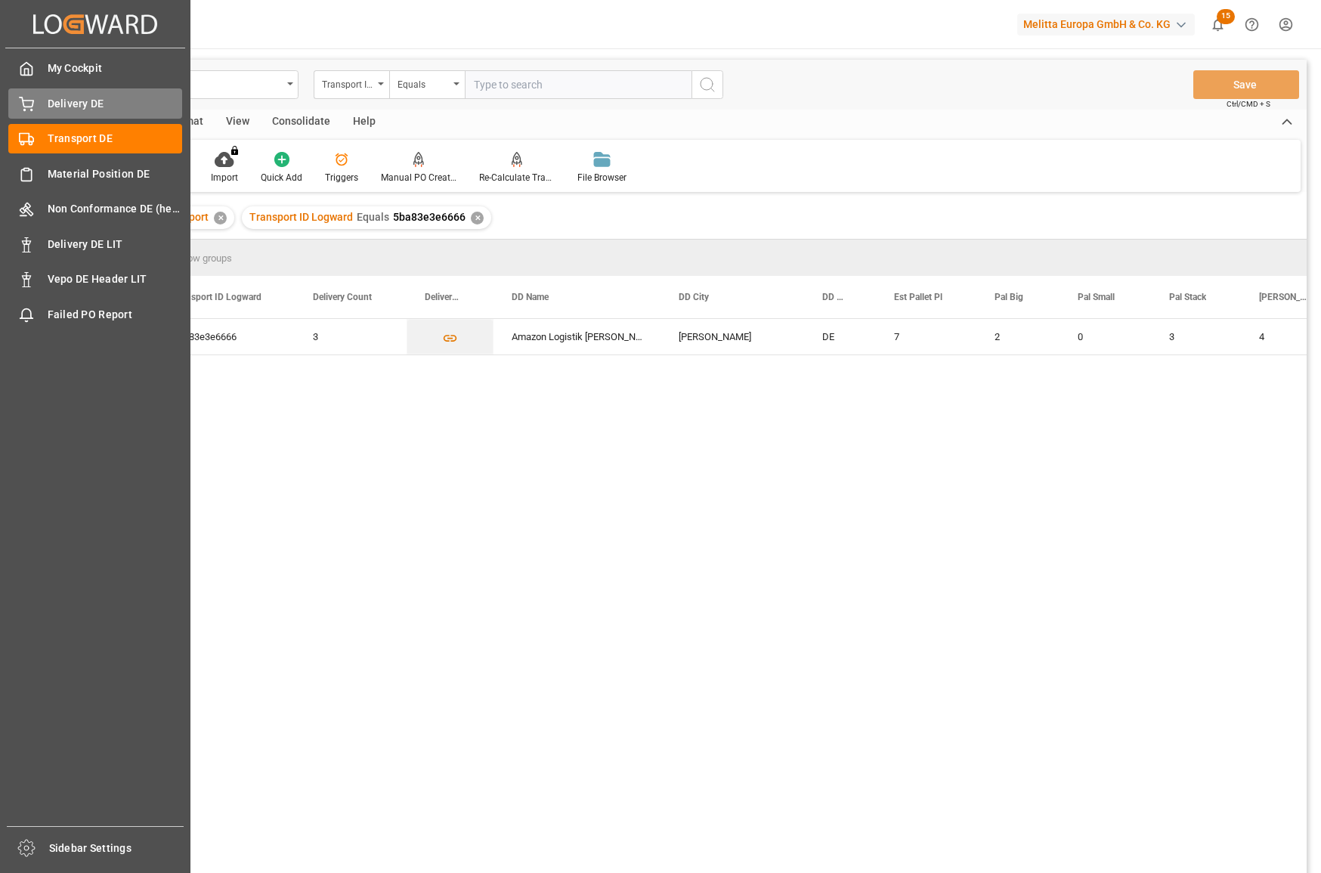
click at [33, 113] on div "Delivery DE Delivery DE" at bounding box center [95, 102] width 174 height 29
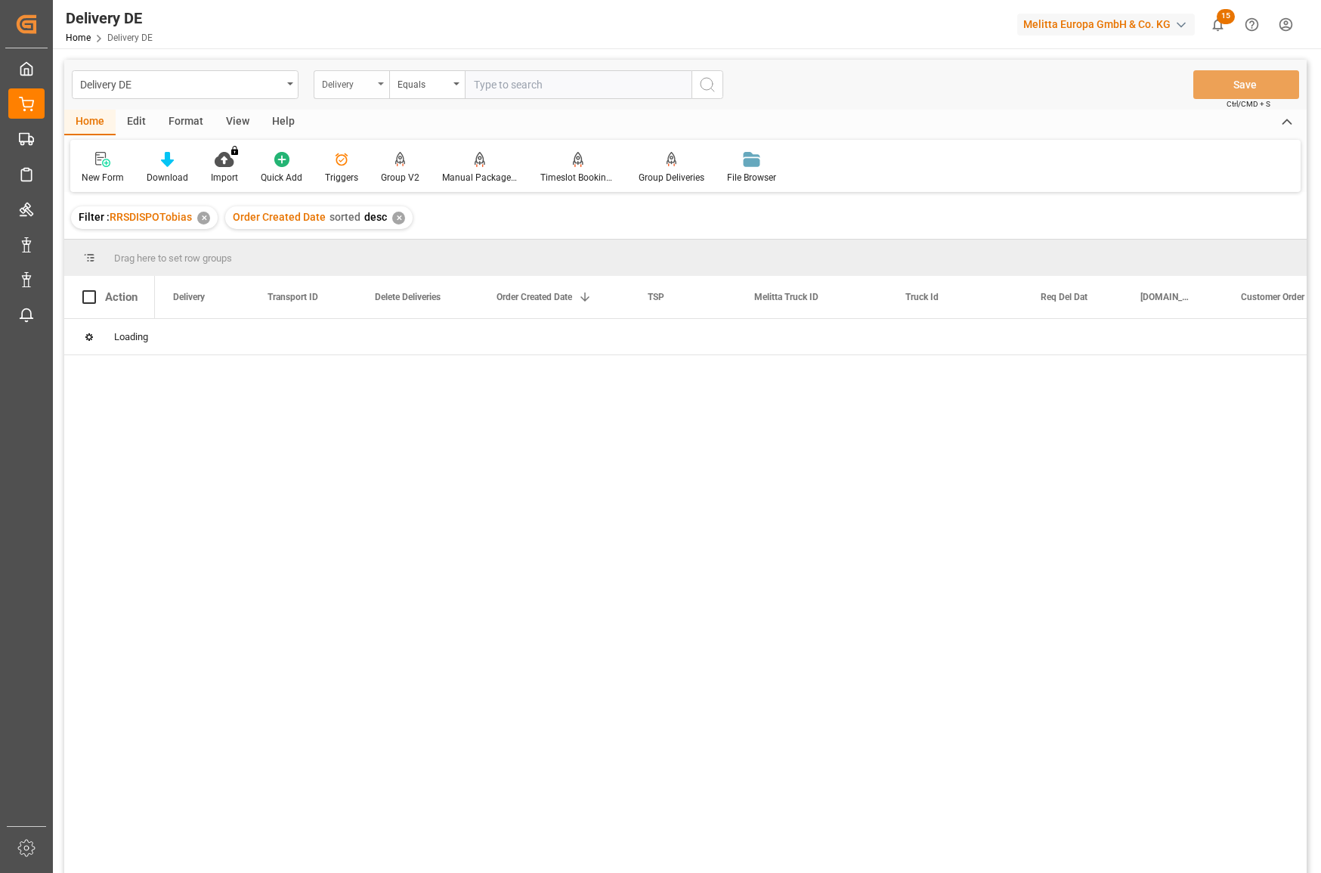
click at [376, 86] on div "Delivery" at bounding box center [352, 84] width 76 height 29
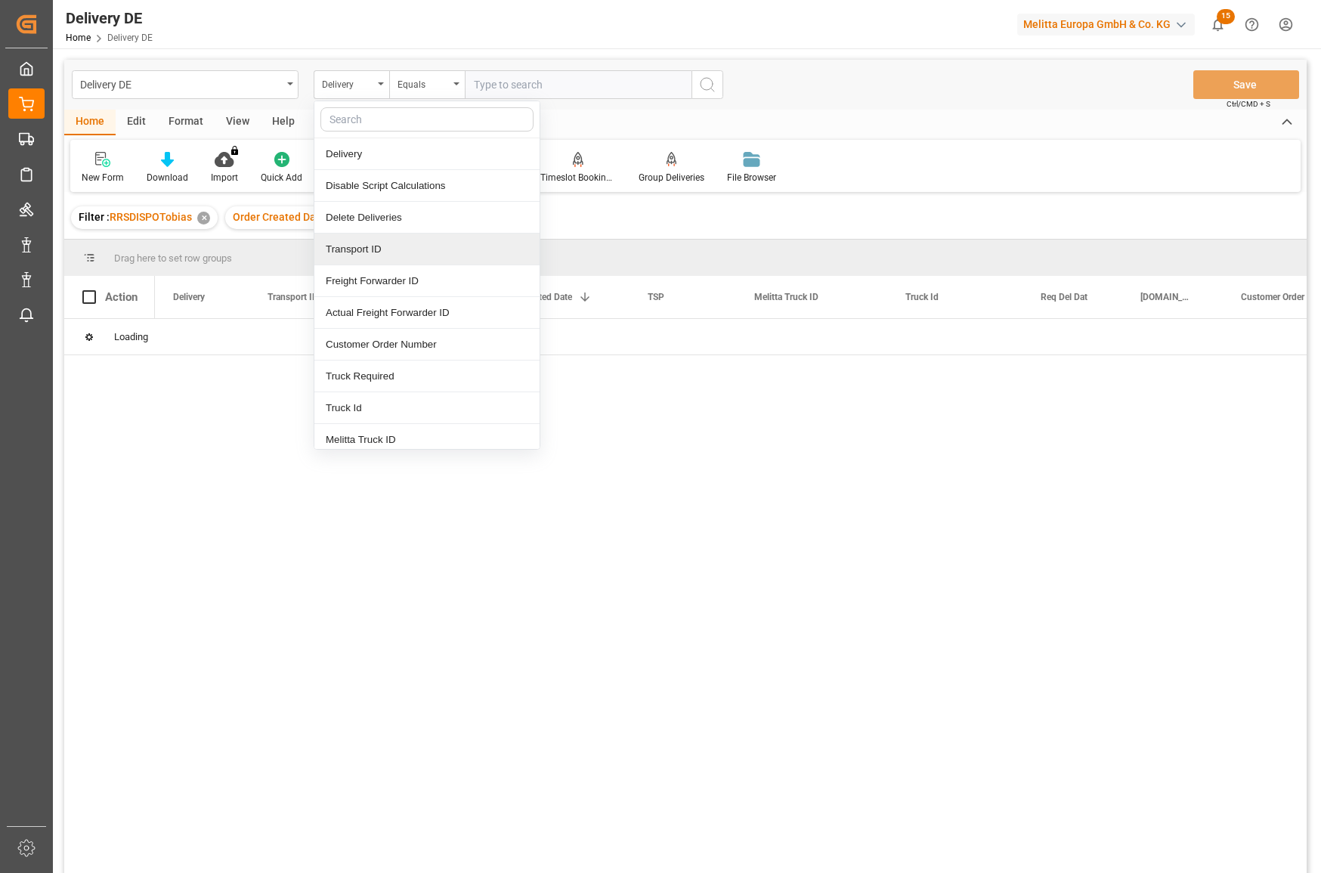
click at [392, 248] on div "Transport ID" at bounding box center [426, 250] width 225 height 32
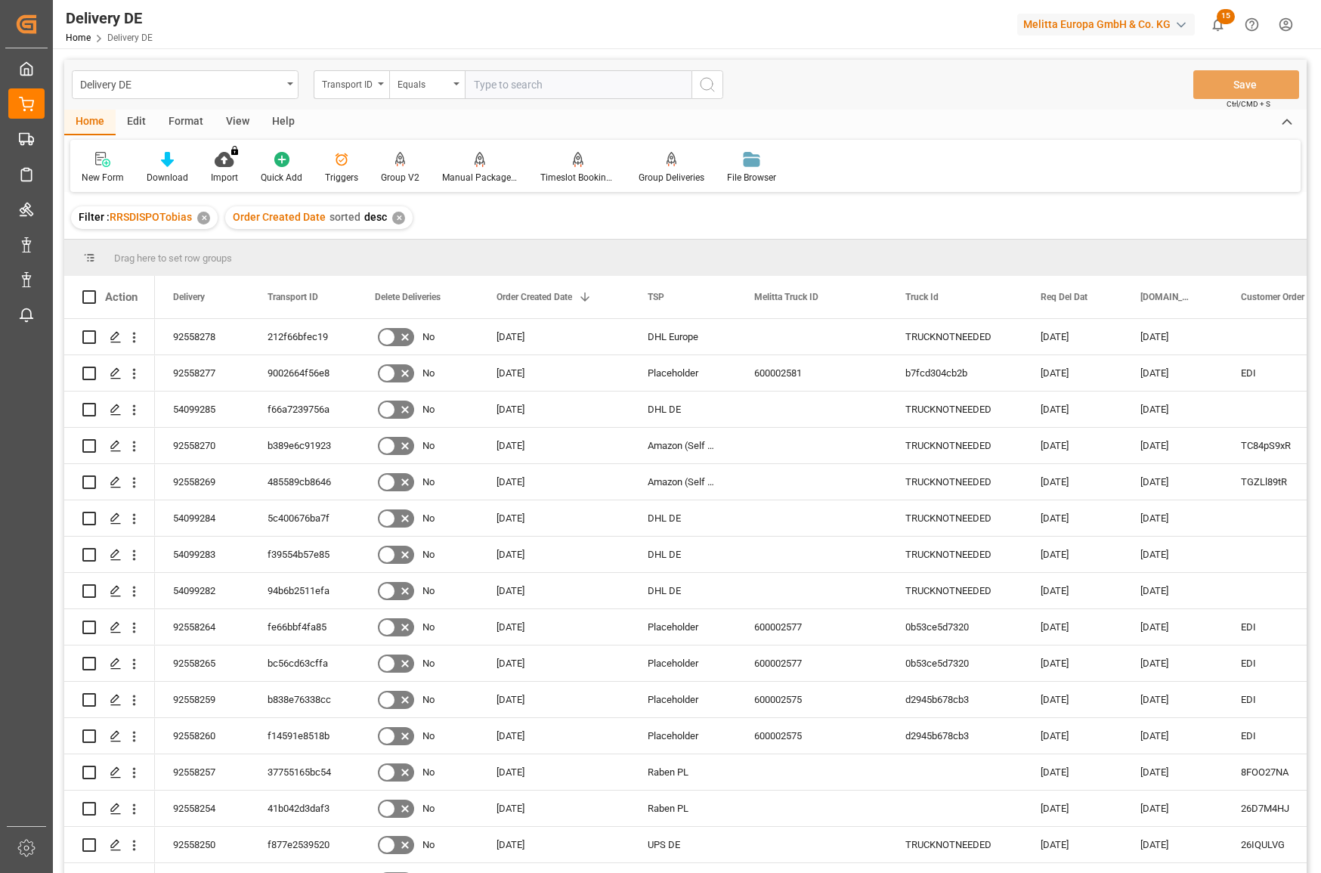
click at [561, 88] on input "text" at bounding box center [578, 84] width 227 height 29
paste input "5ba83e3e6666"
type input "5ba83e3e6666"
click at [701, 85] on circle "search button" at bounding box center [707, 84] width 12 height 12
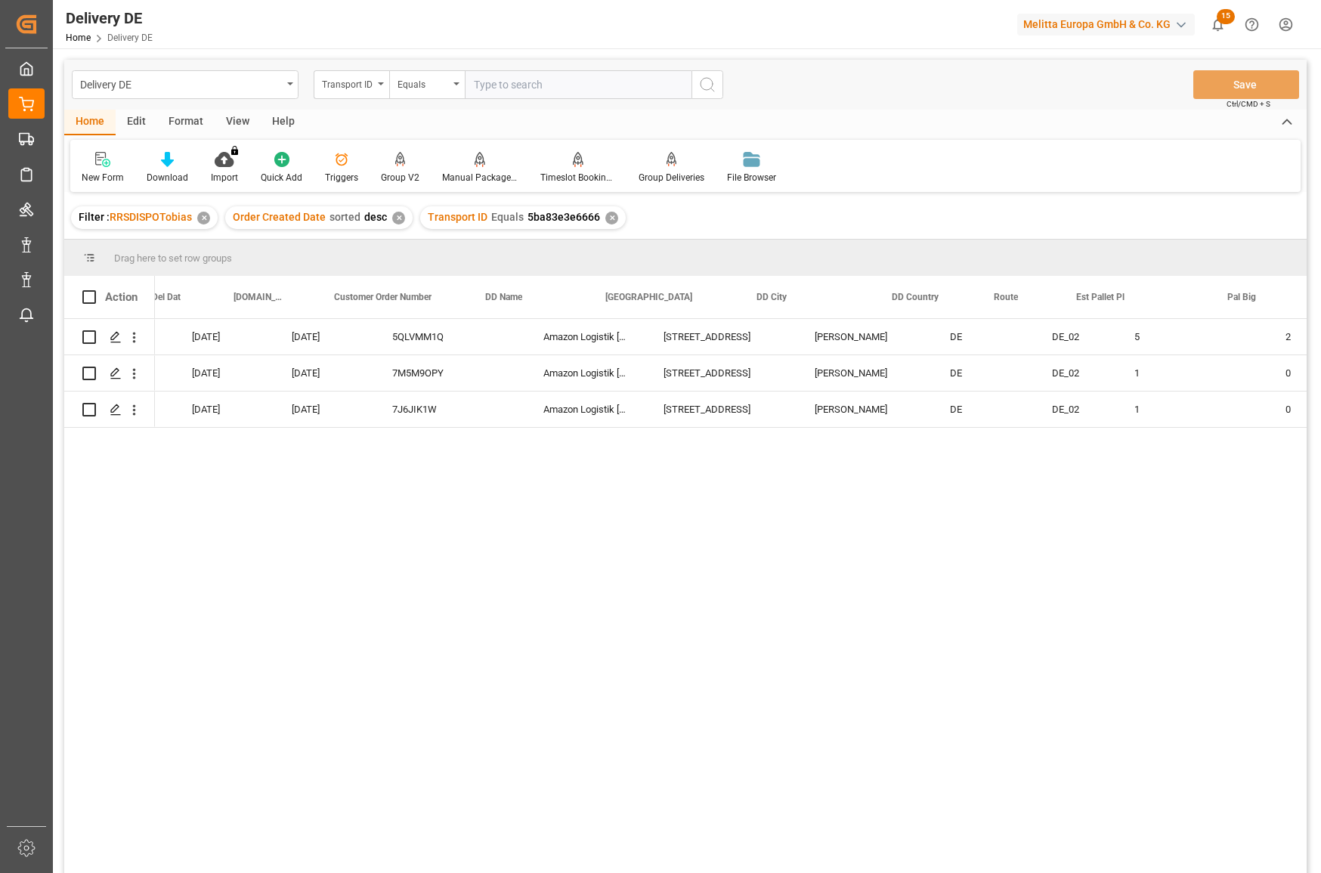
scroll to position [0, 932]
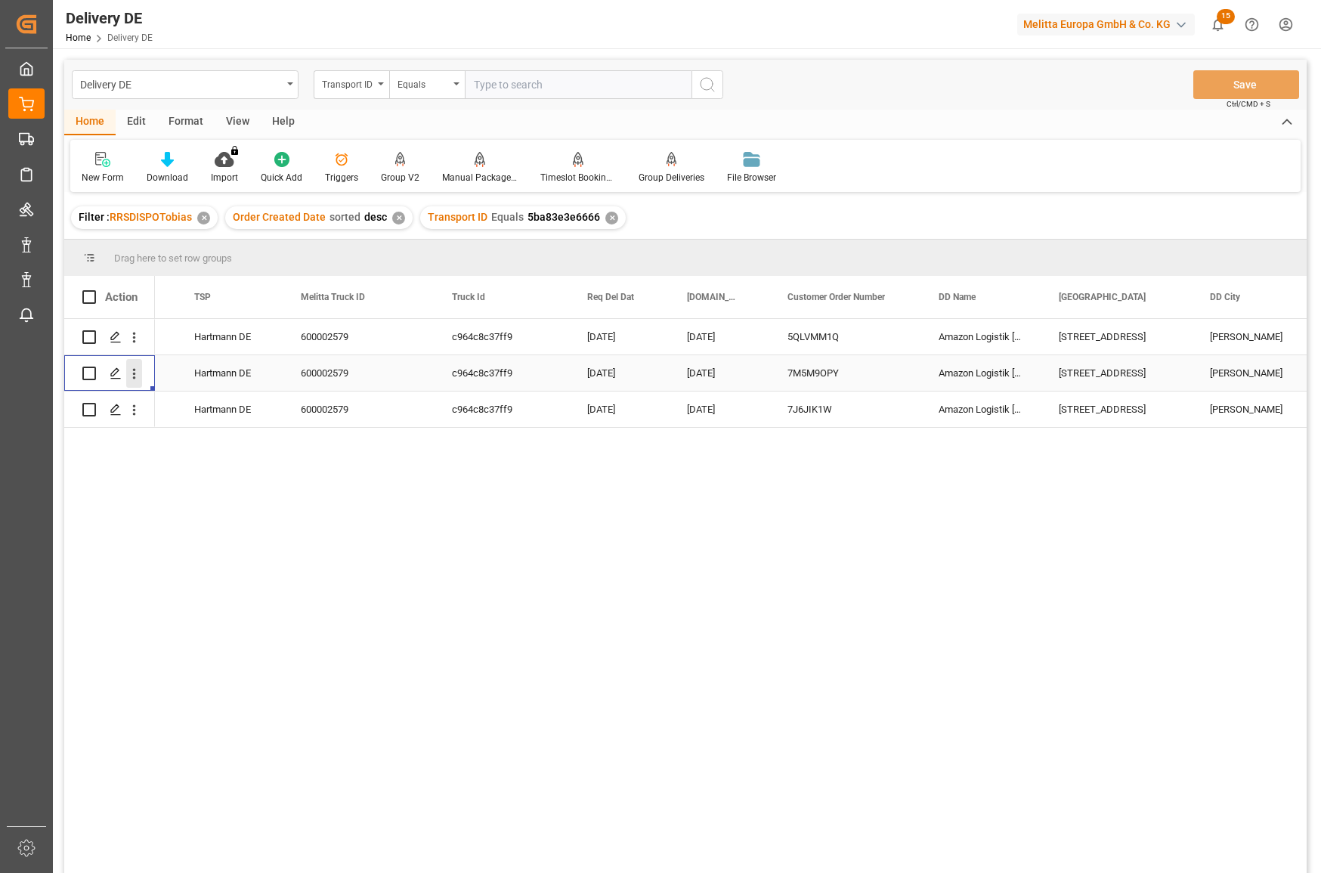
click at [133, 379] on icon "open menu" at bounding box center [134, 374] width 16 height 16
click at [184, 401] on span "Open in new tab" at bounding box center [234, 406] width 138 height 16
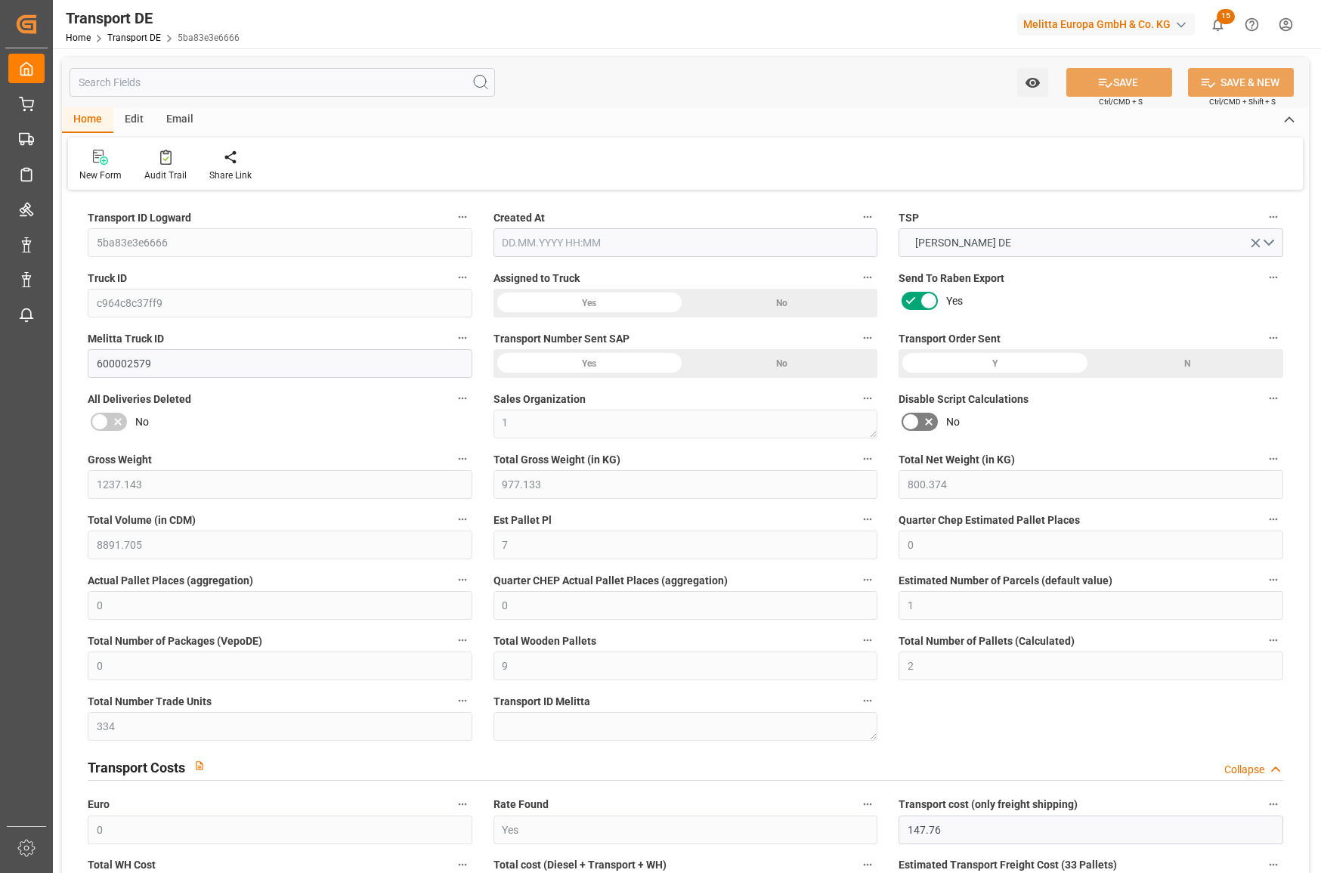
type input "1237.143"
type input "977.133"
type input "800.374"
type input "8891.705"
type input "7"
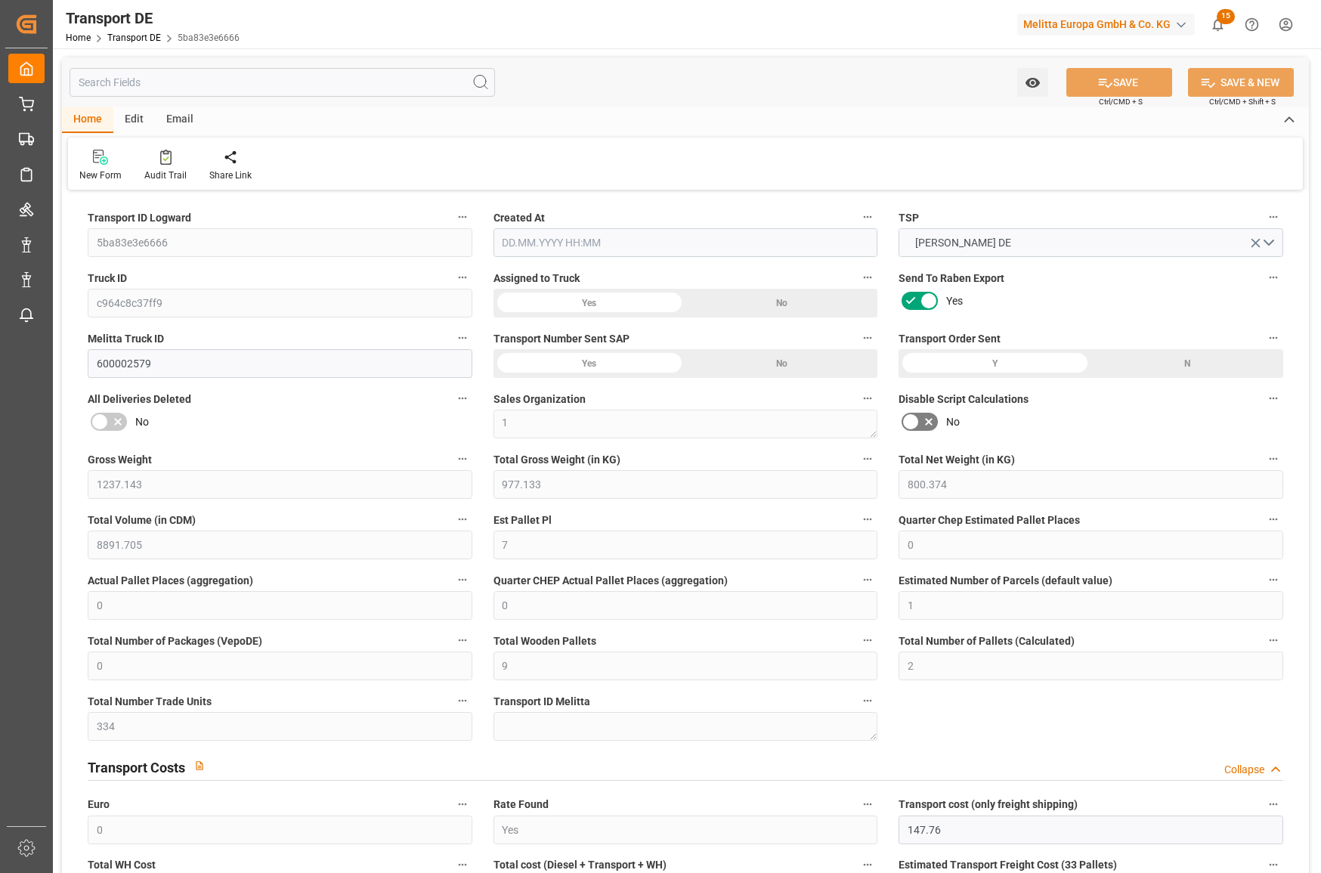
type input "0"
type input "1"
type input "0"
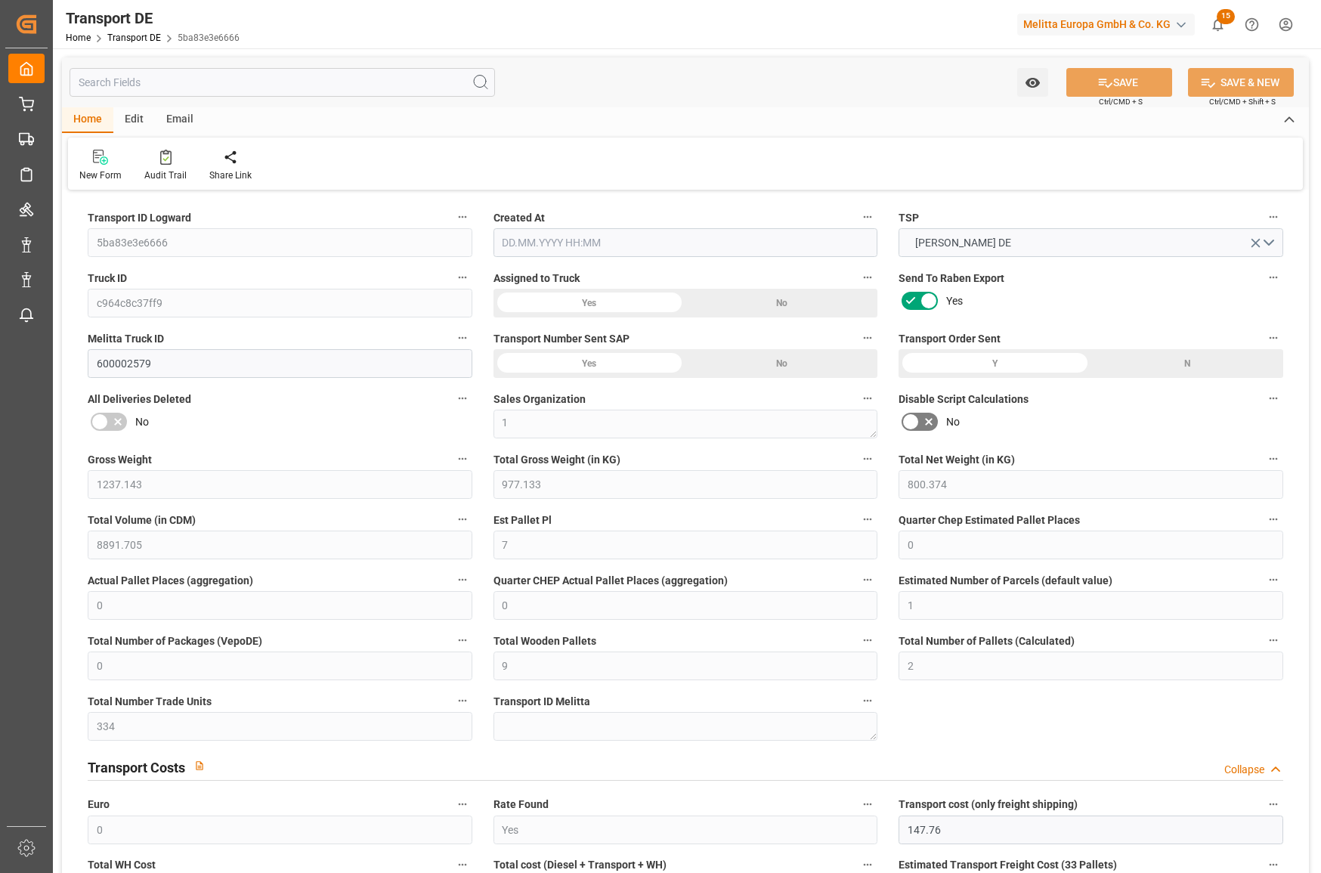
type input "9"
type input "2"
type input "334"
type input "0"
type input "147.76"
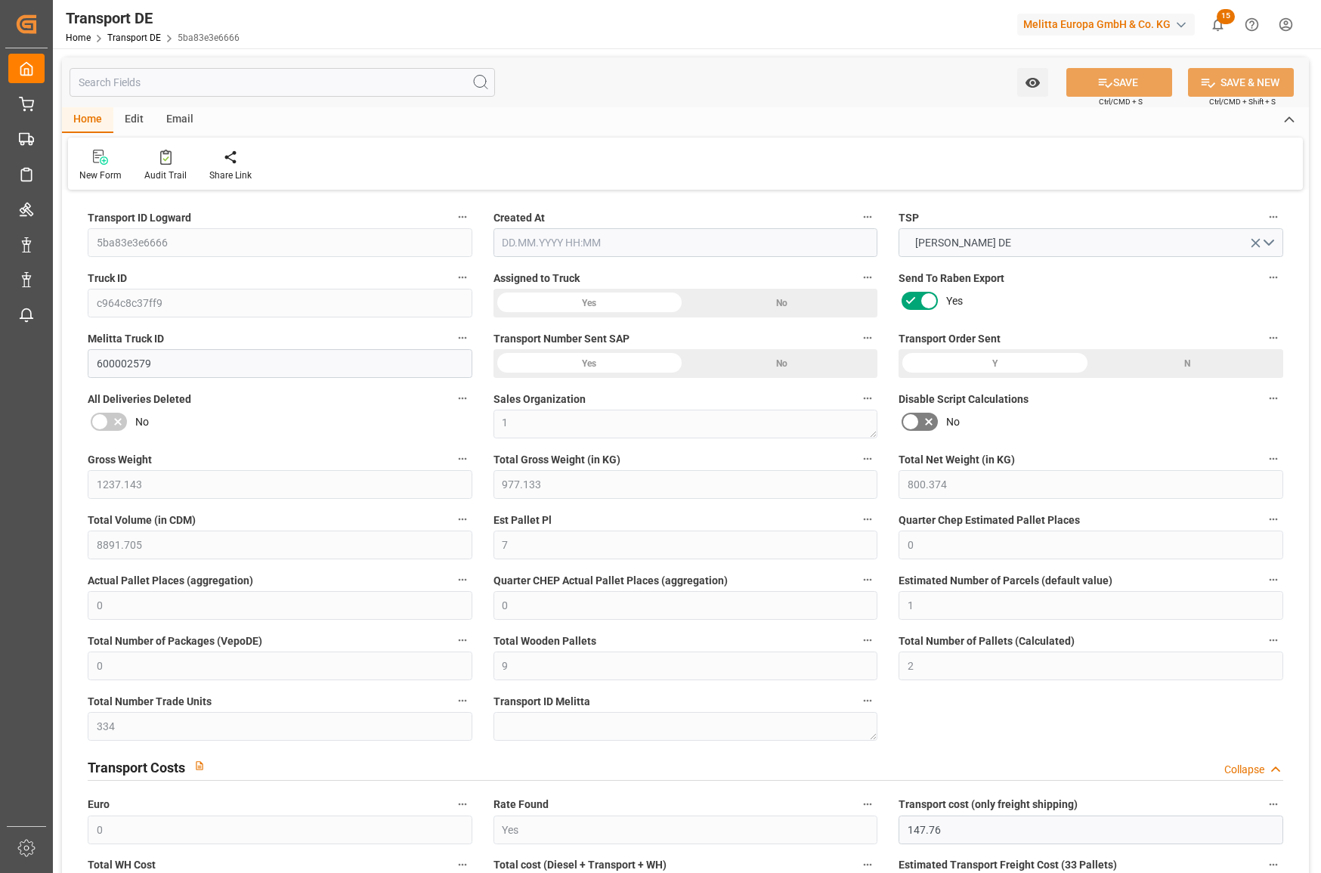
type input "178.107"
type input "147.76"
type input "59"
type input "0"
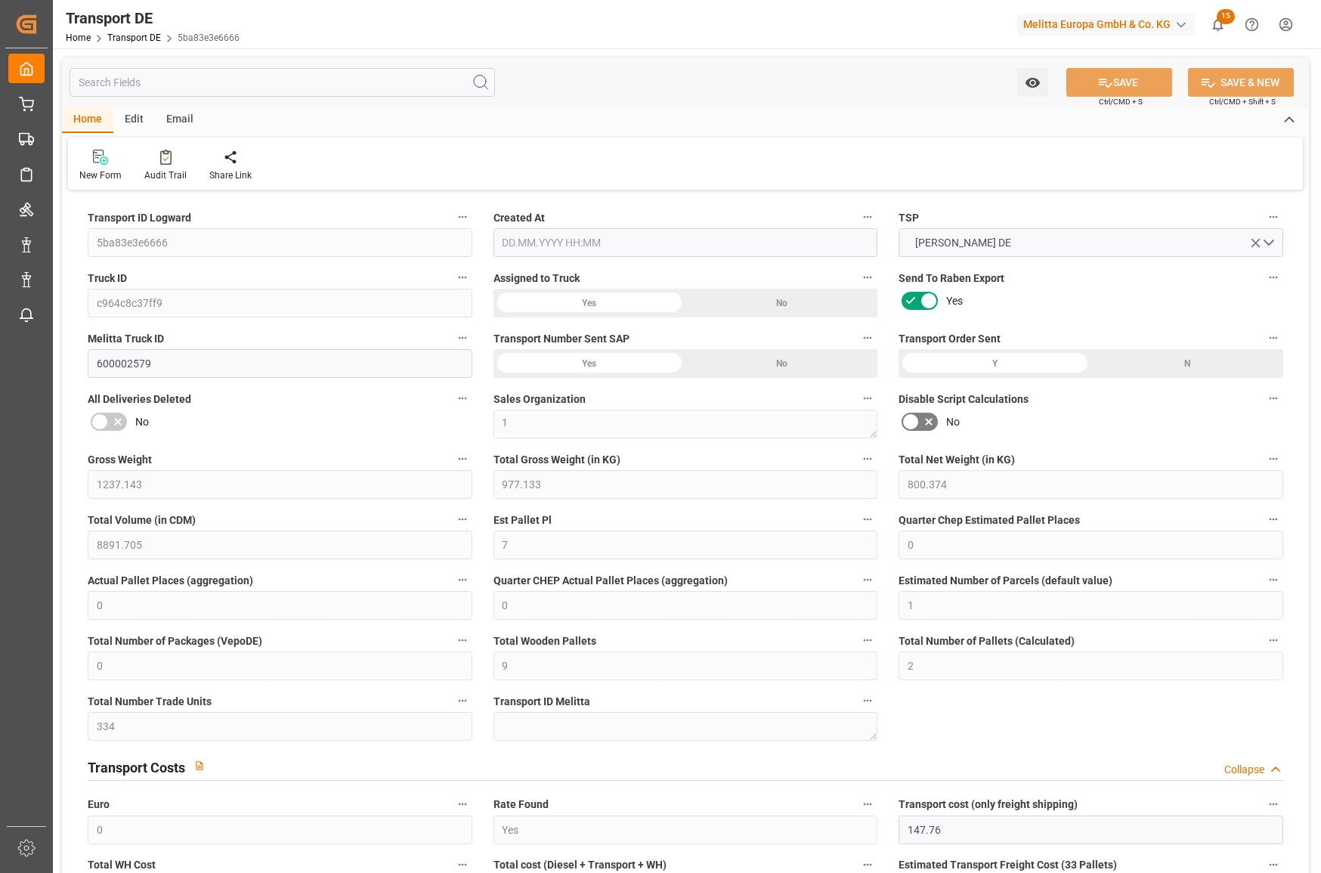
type input "0"
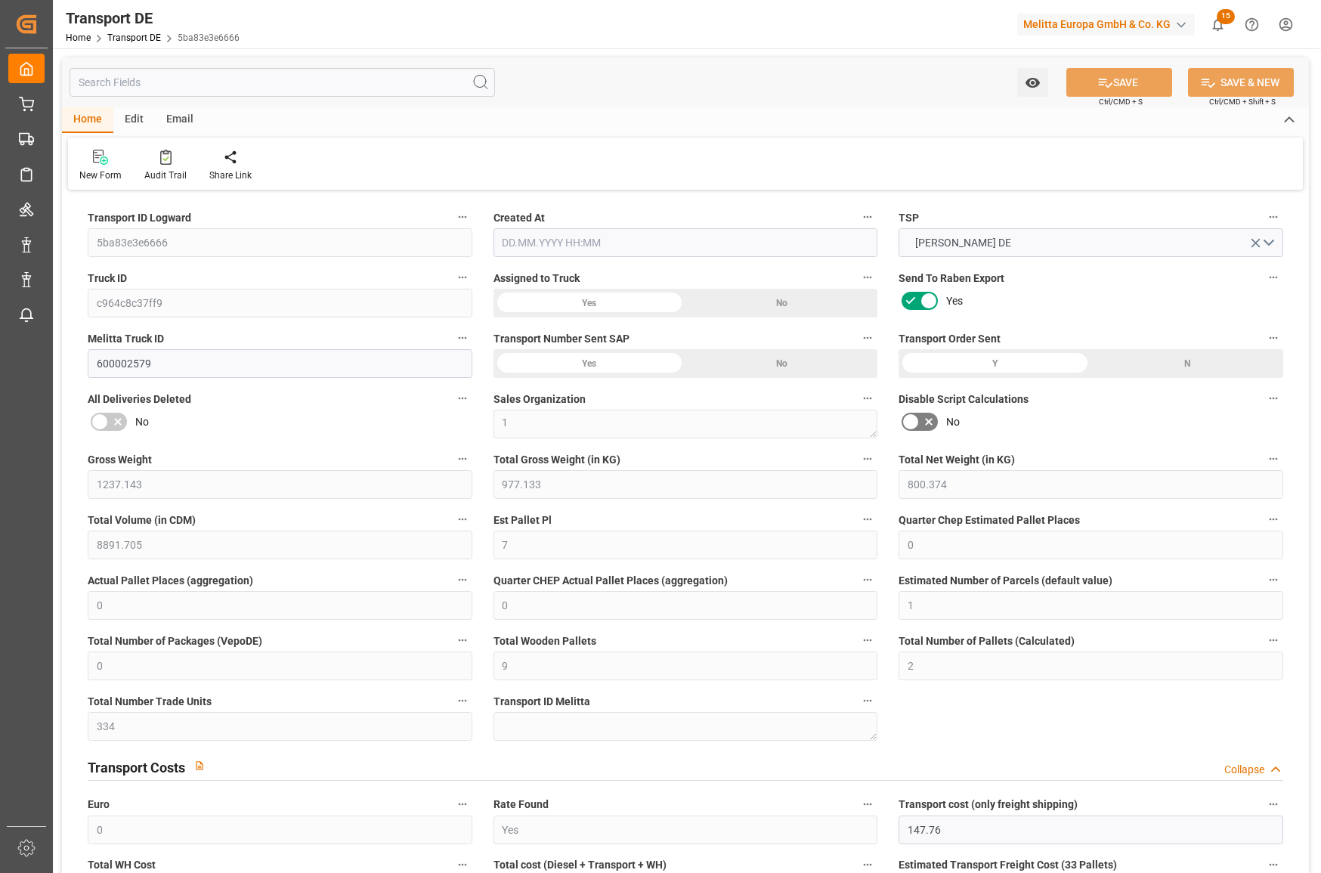
type input "0"
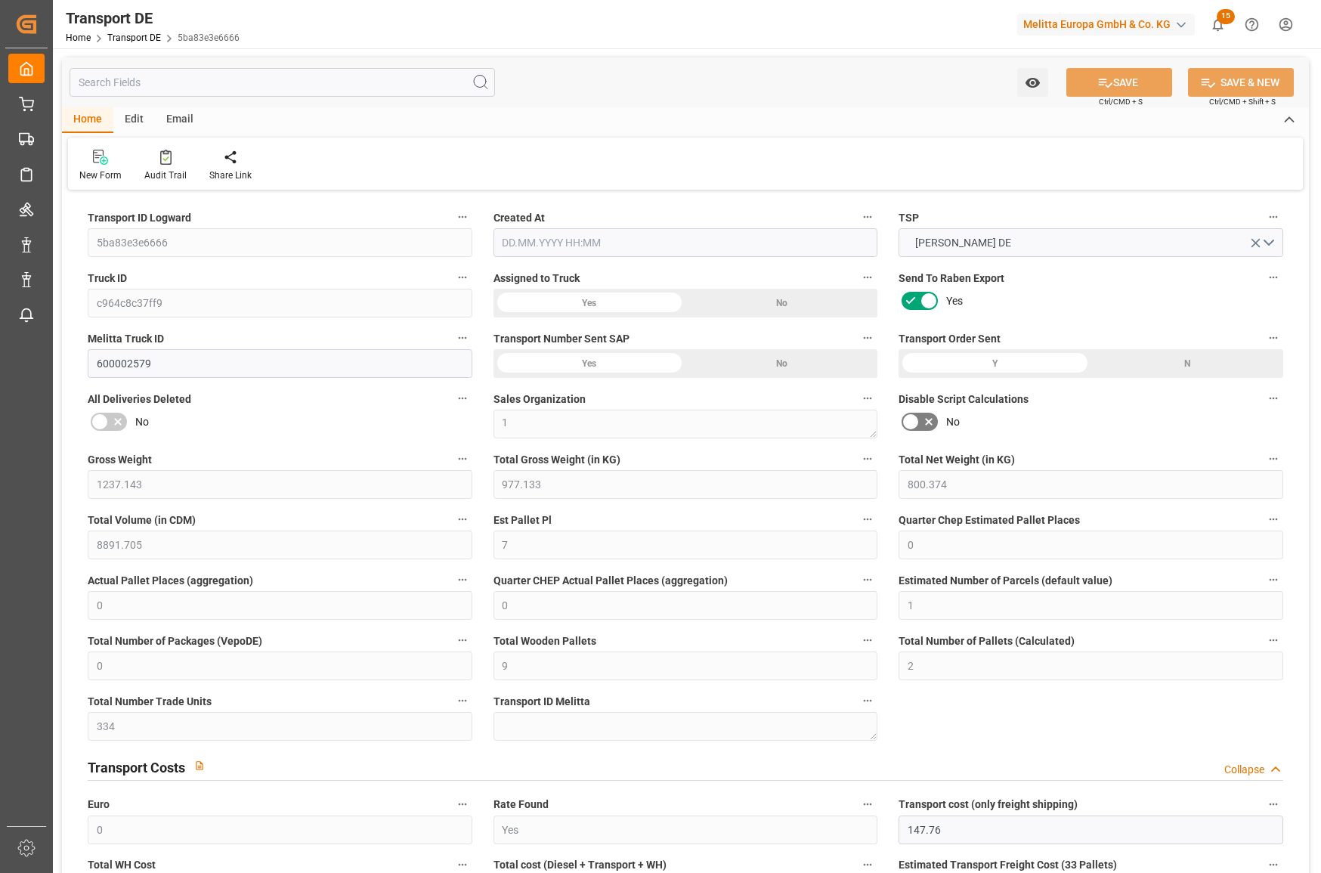
type input "0"
type input "977.133"
type input "4710.8598"
type input "21"
type input "35"
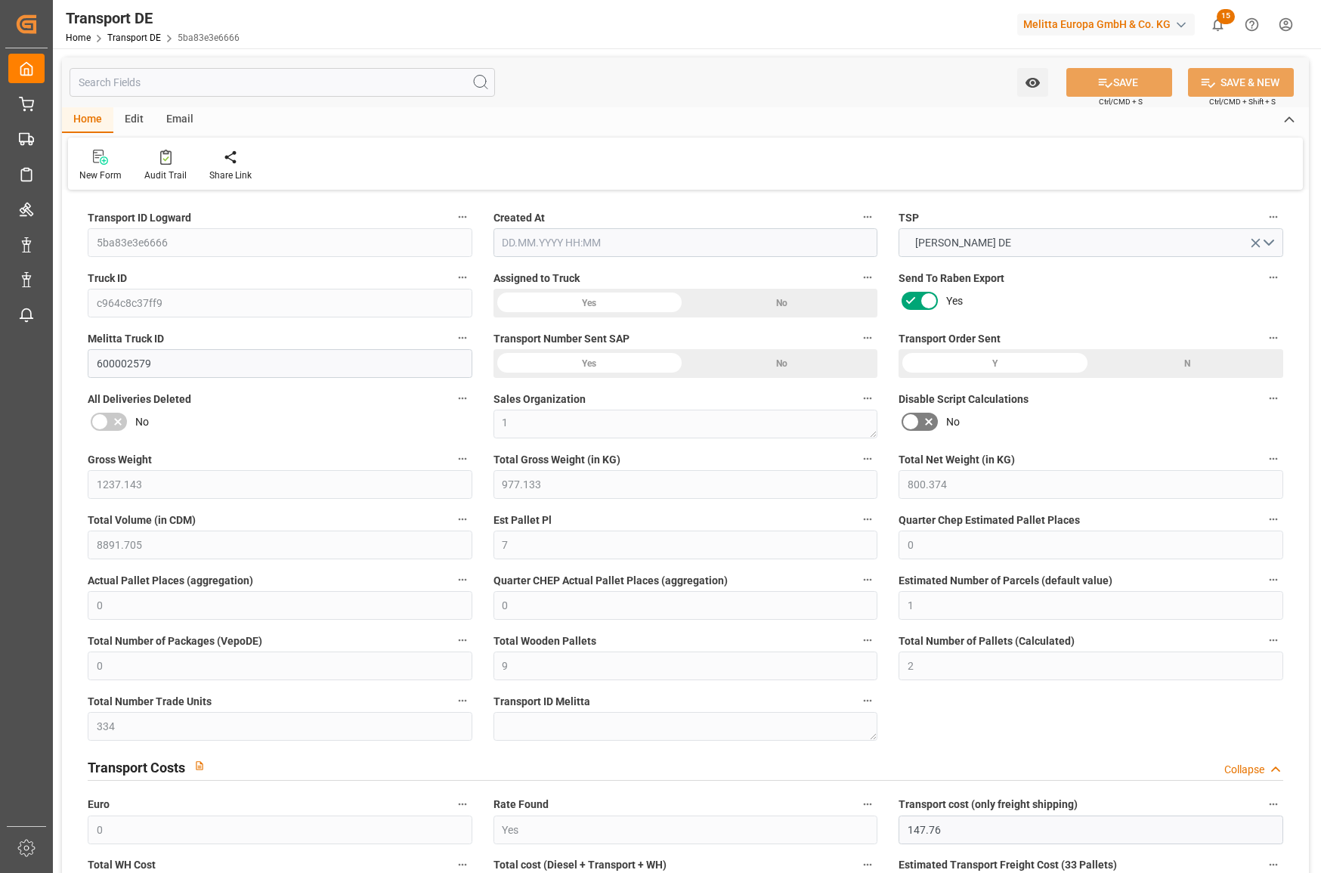
type input "2"
type input "0"
type input "3"
type input "0"
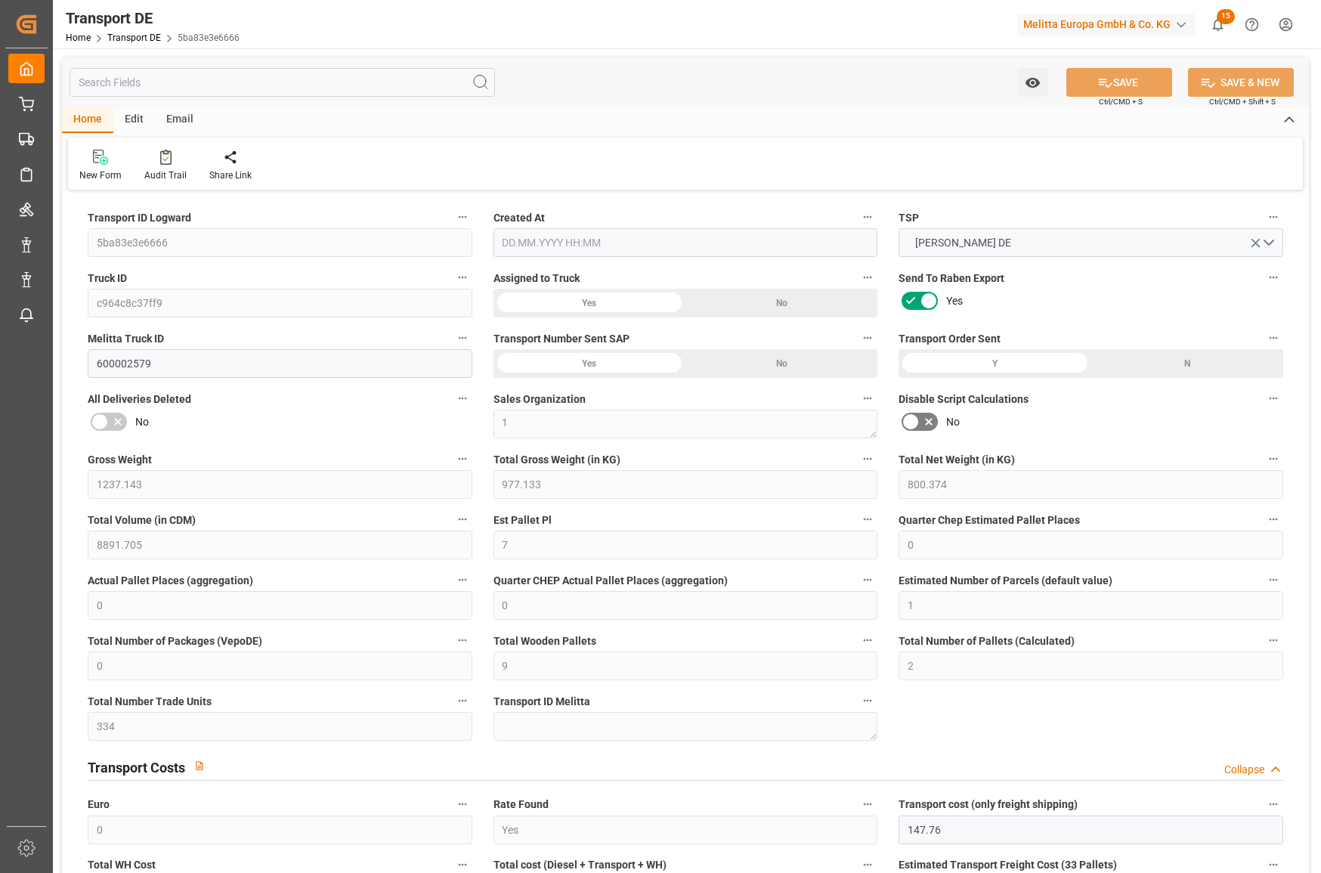
type input "0"
type input "3"
type input "4"
type input "0"
type input "462"
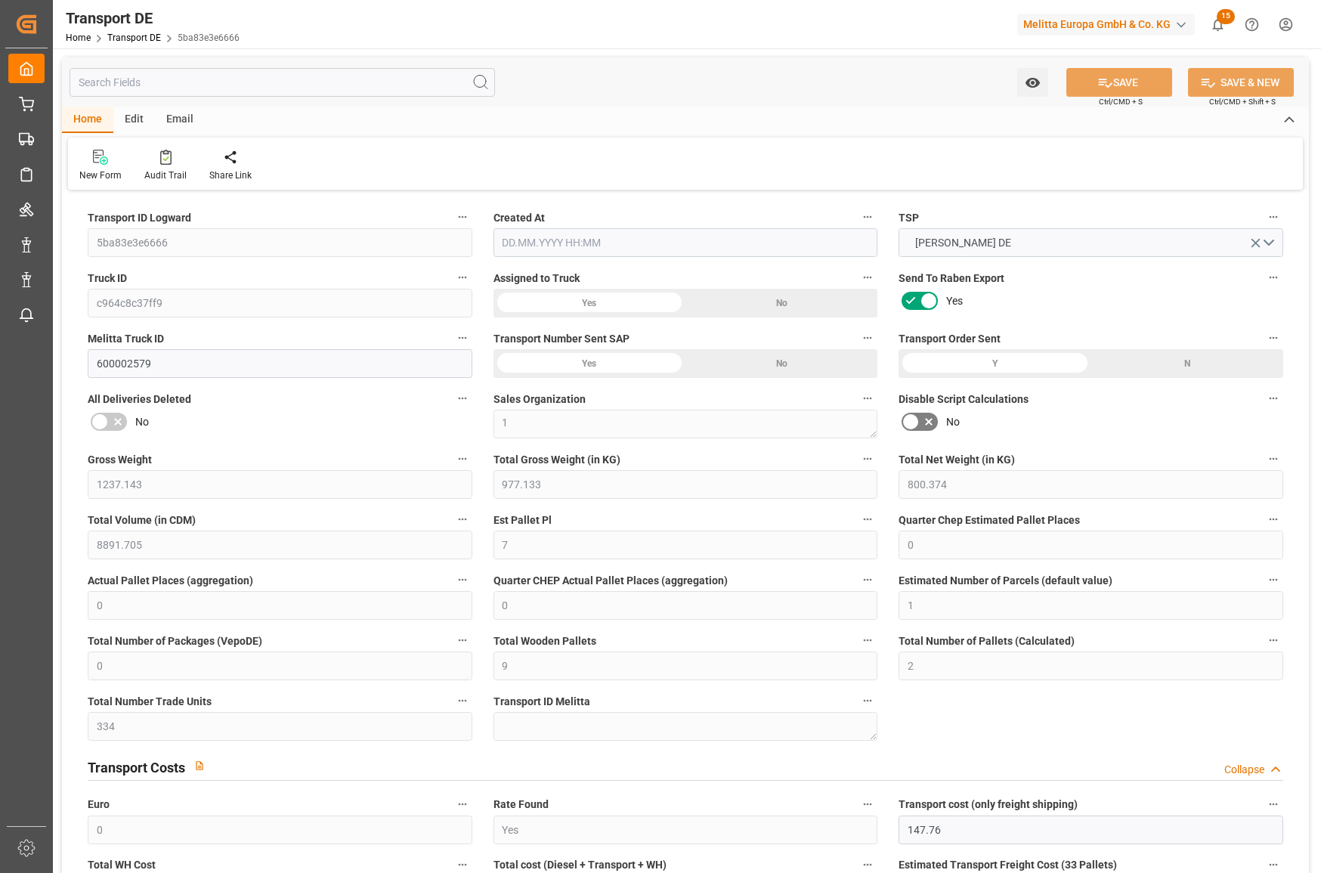
type input "325.867"
type input "147.76"
type input "15.09.2025 08:47"
type input "[DATE]"
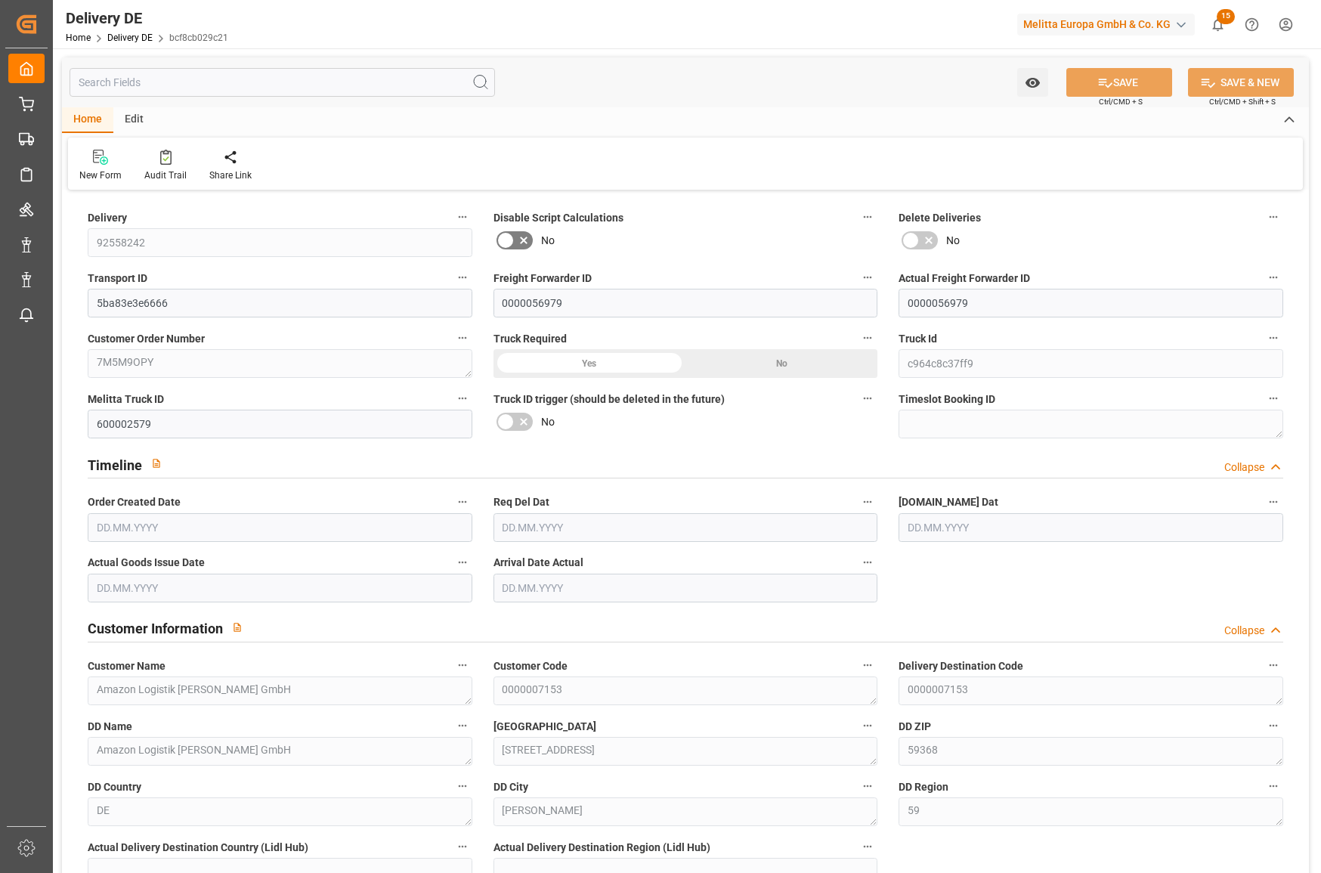
type input "0"
type input "1"
type input "17.056"
type input "45"
type input "292.904"
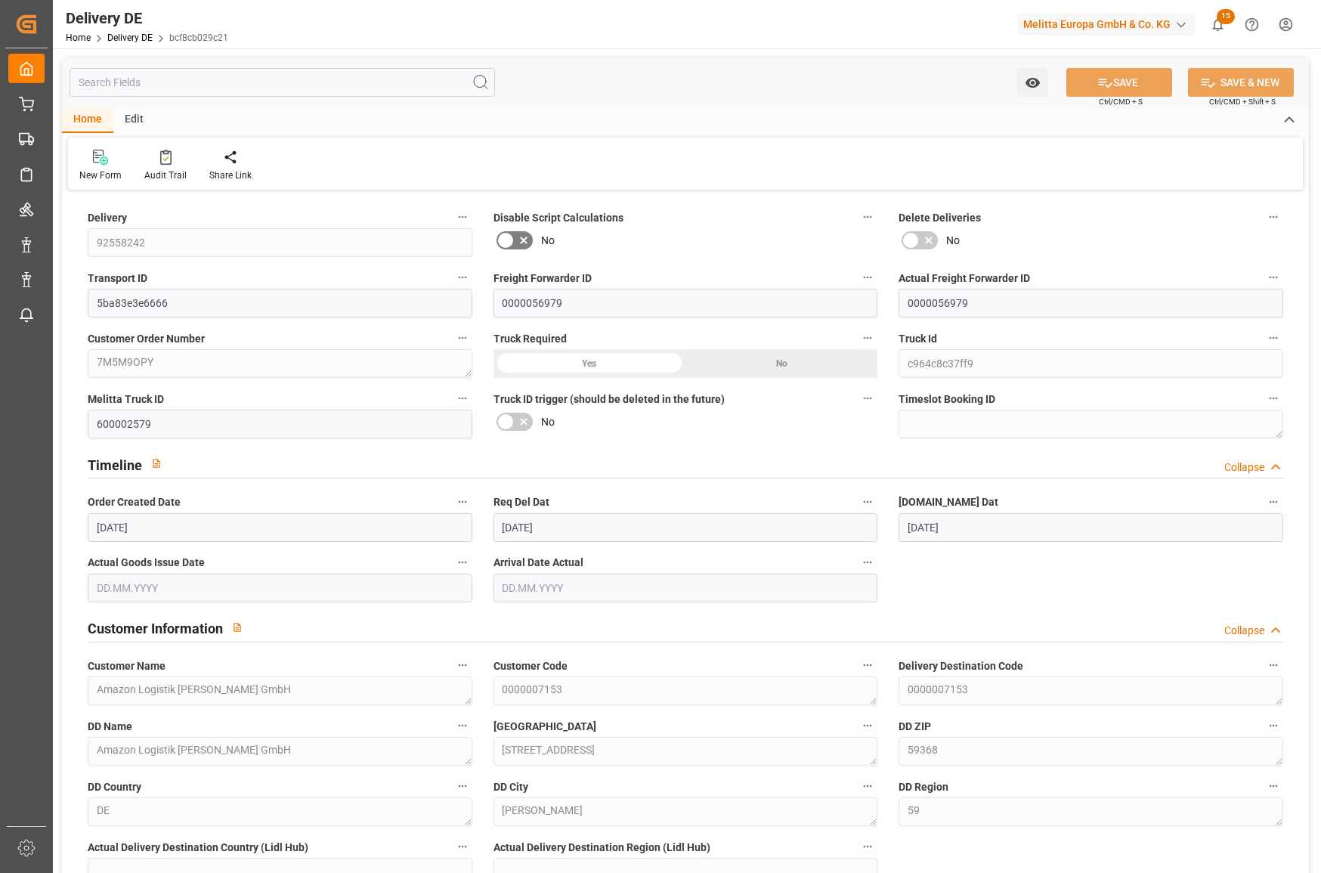
type input "[DATE]"
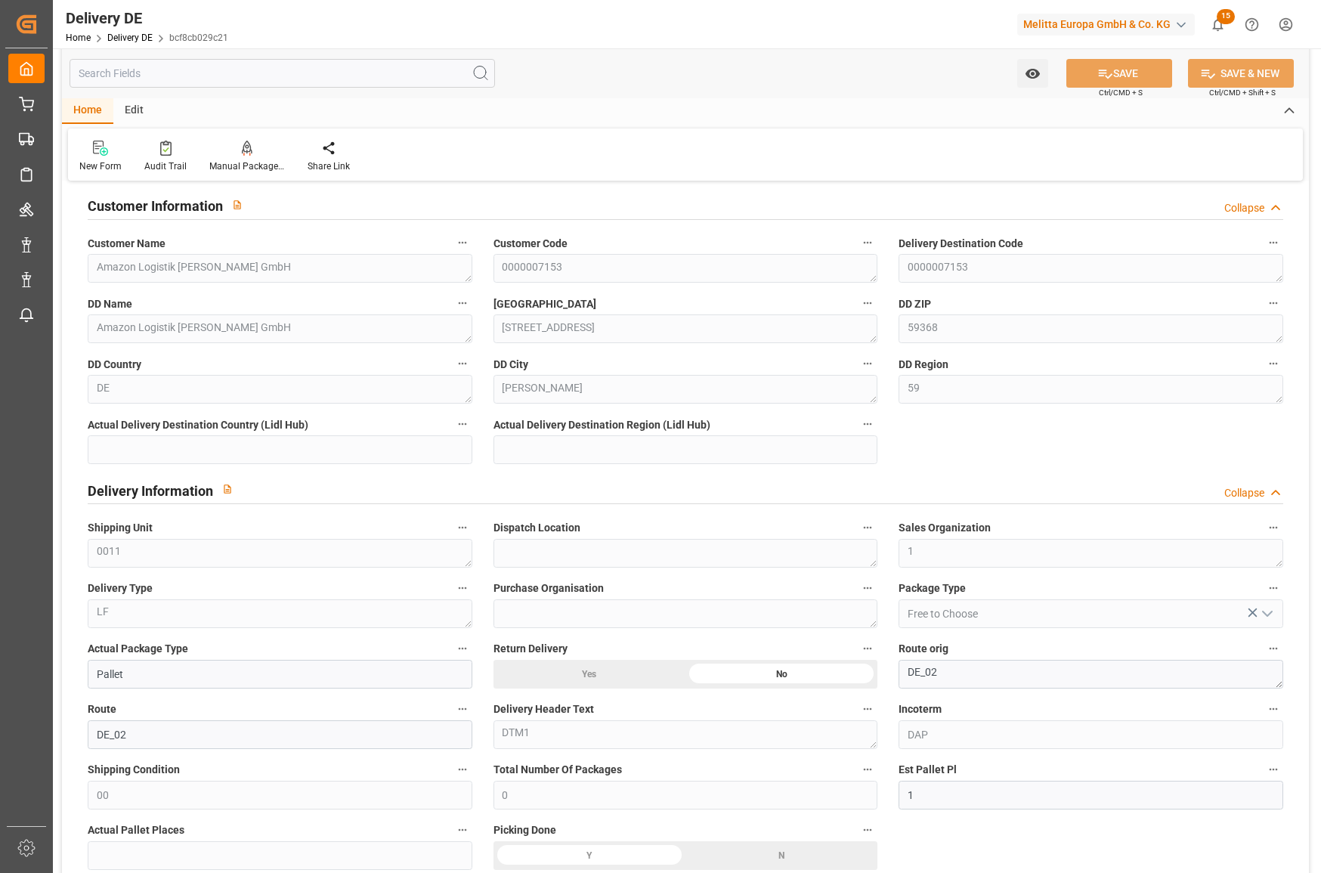
scroll to position [454, 0]
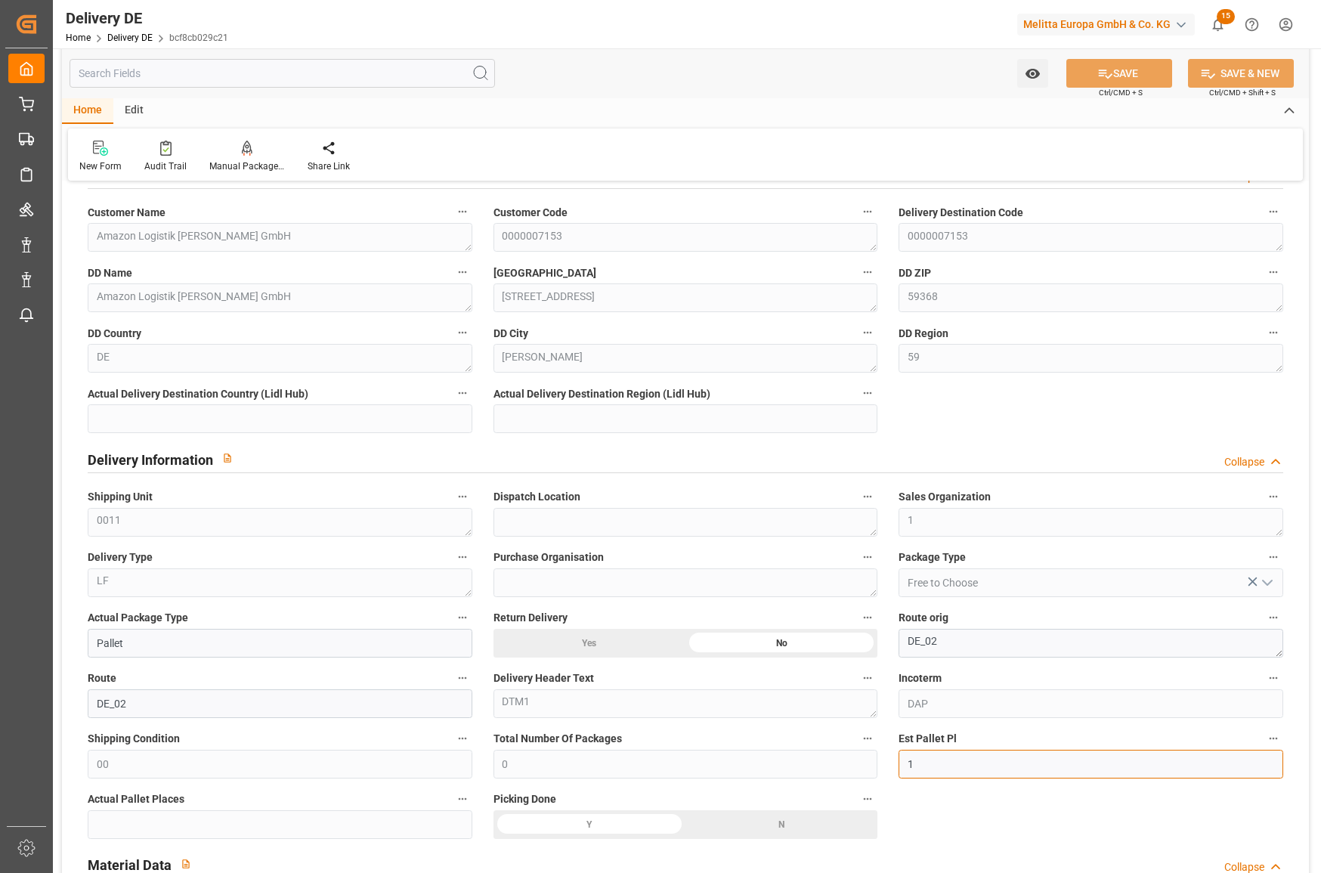
type input "3"
click at [1129, 75] on button "SAVE" at bounding box center [1119, 73] width 106 height 29
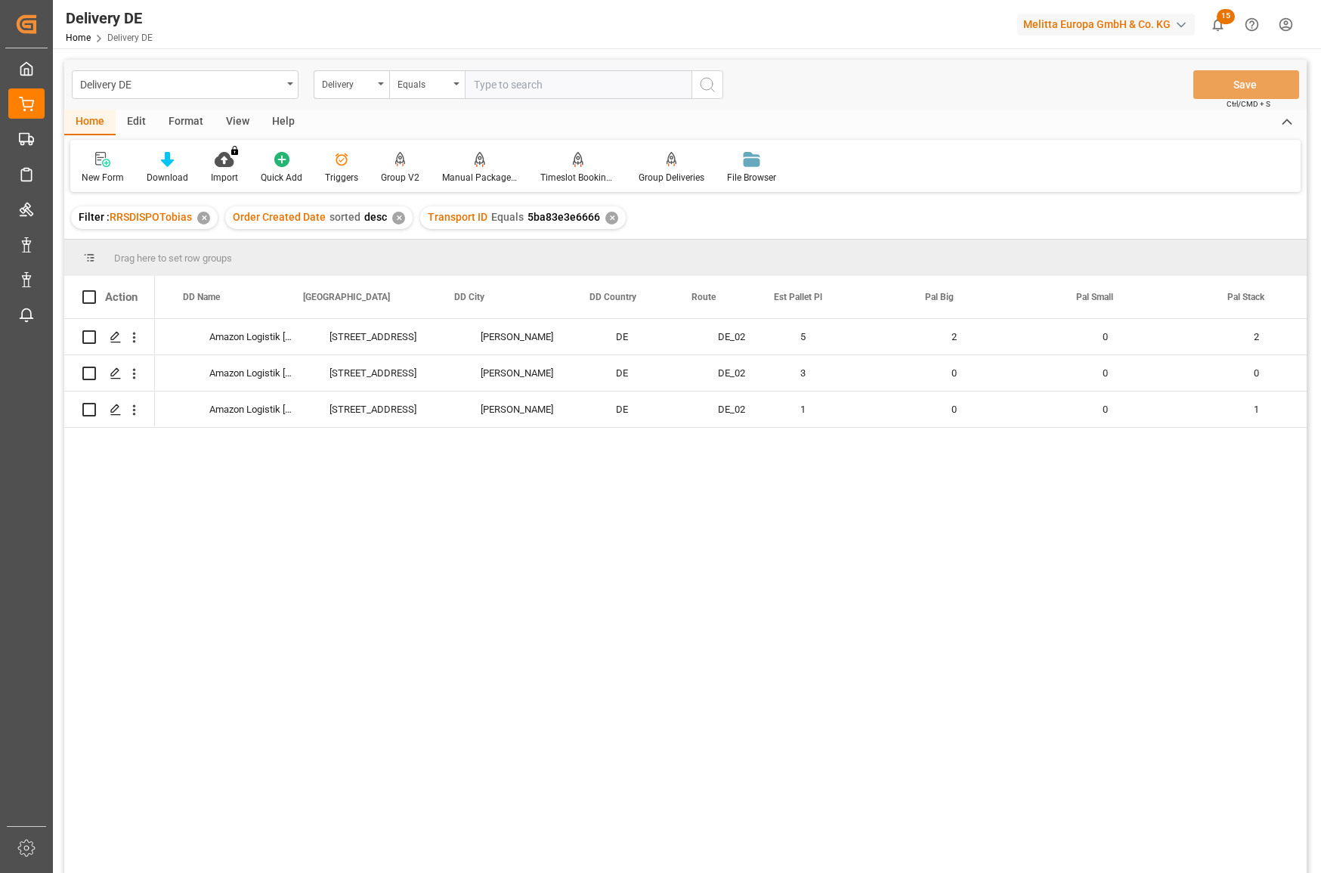
scroll to position [0, 1209]
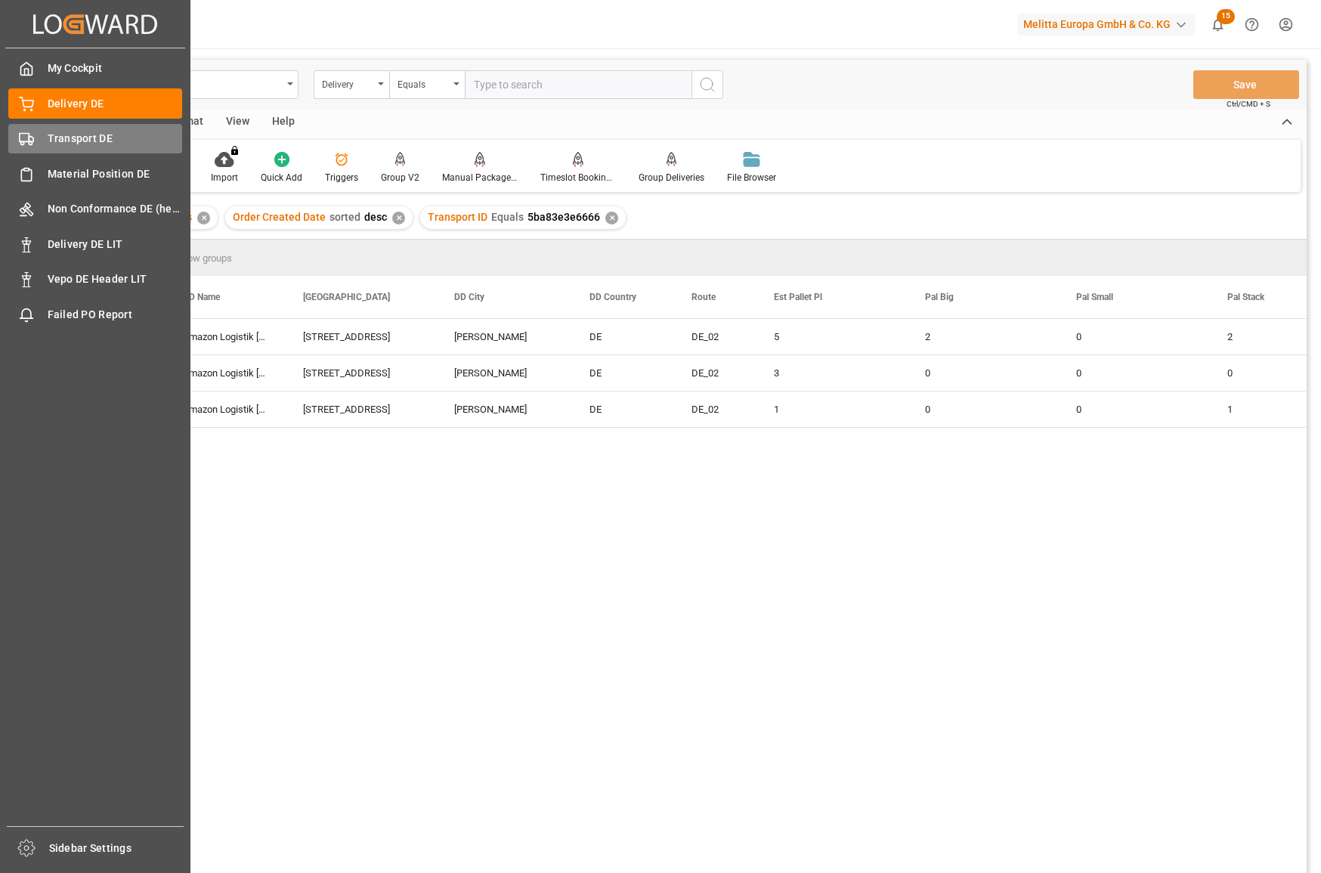
click at [79, 139] on span "Transport DE" at bounding box center [115, 139] width 135 height 16
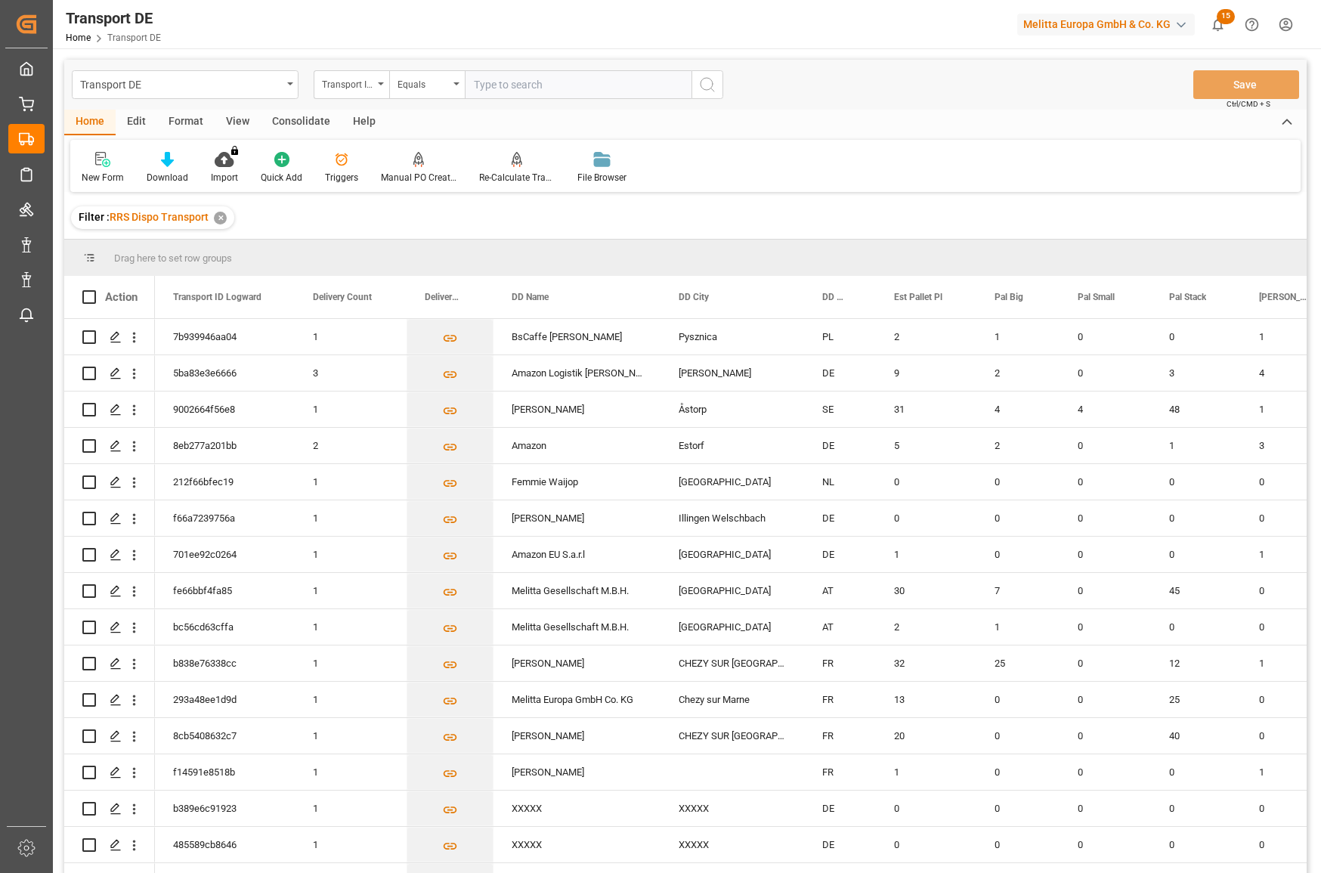
click at [525, 86] on input "text" at bounding box center [578, 84] width 227 height 29
paste input "5ba83e3e6666"
type input "5ba83e3e6666"
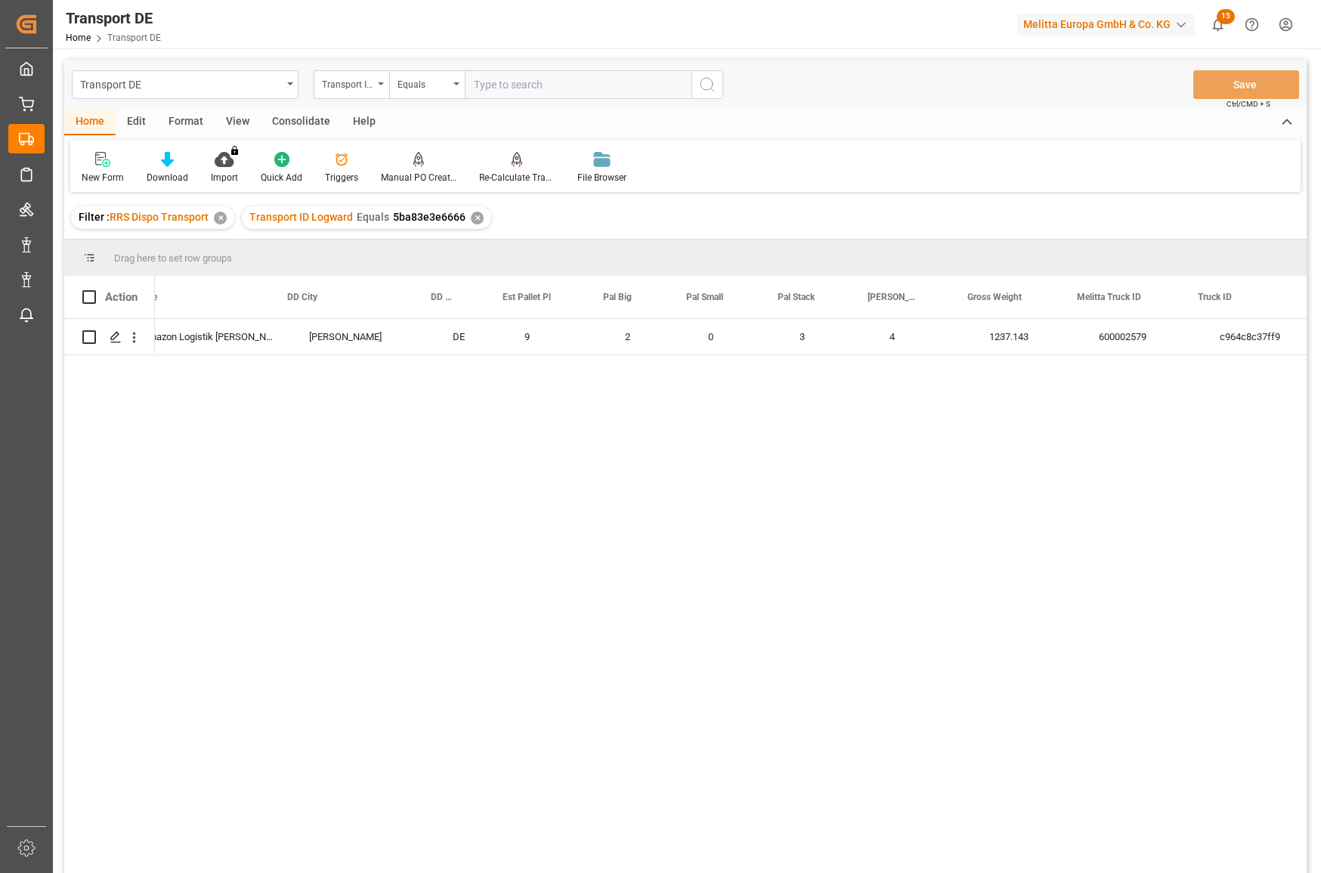
scroll to position [0, 391]
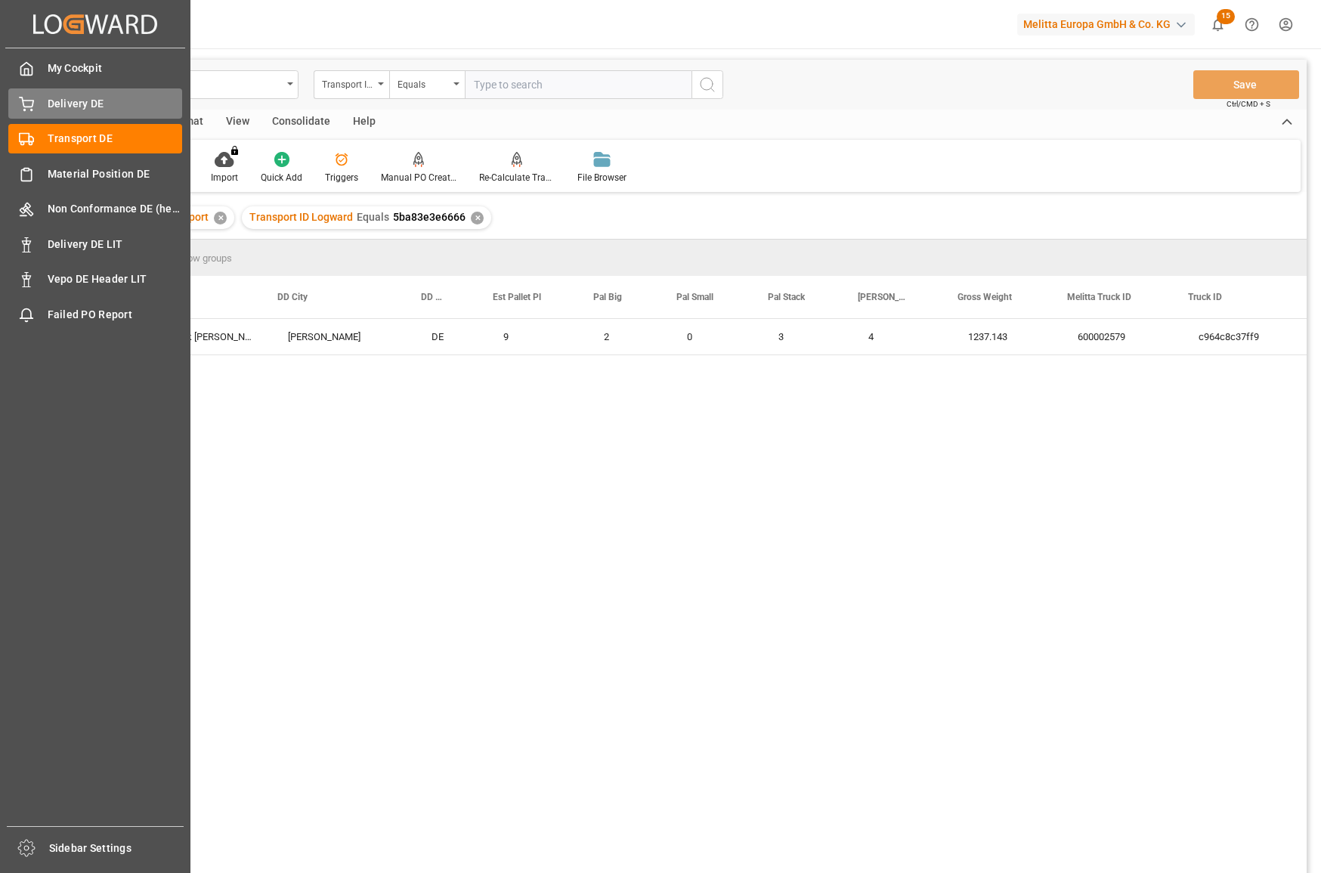
click at [39, 98] on div "Delivery DE Delivery DE" at bounding box center [95, 102] width 174 height 29
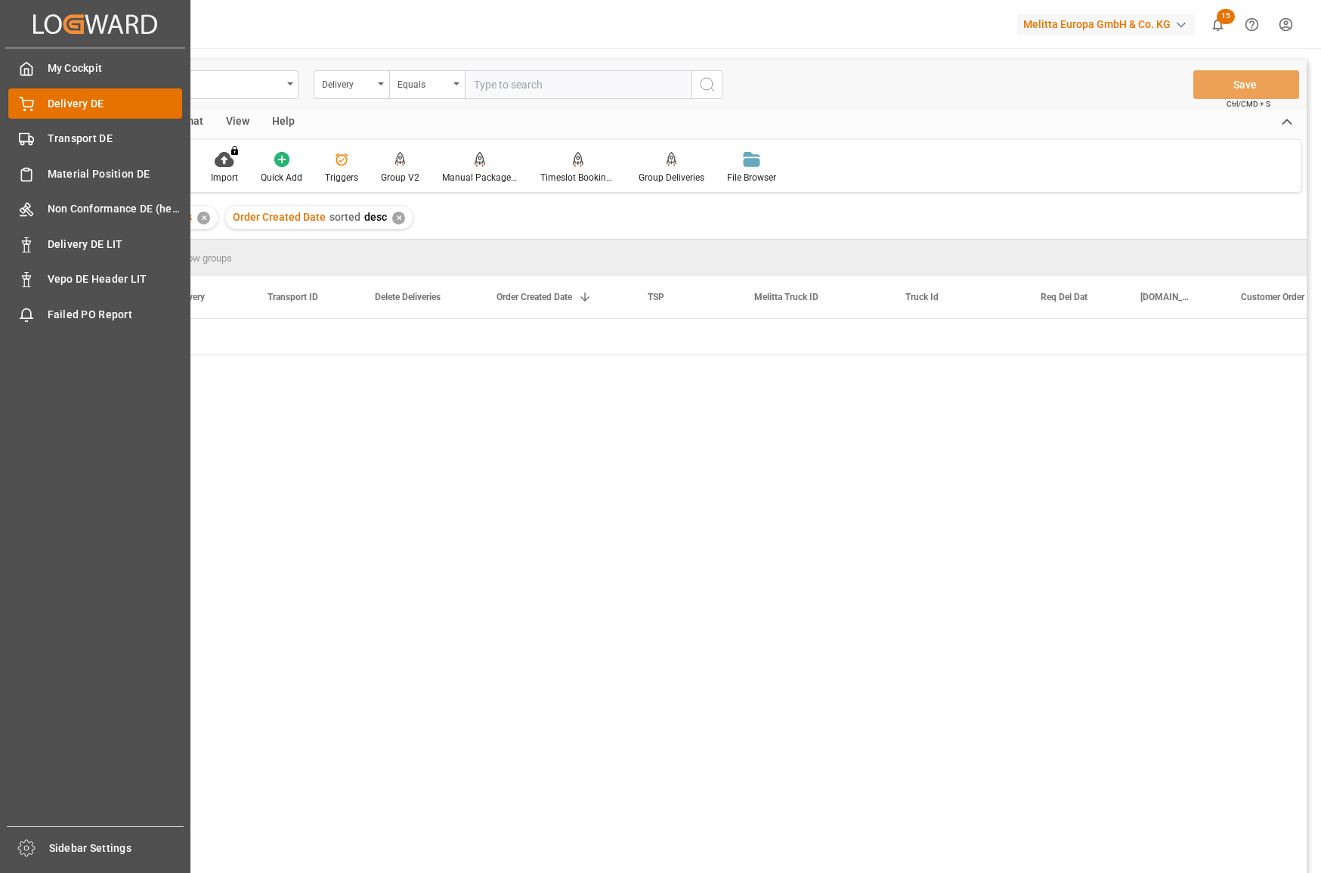
click at [88, 105] on span "Delivery DE" at bounding box center [115, 104] width 135 height 16
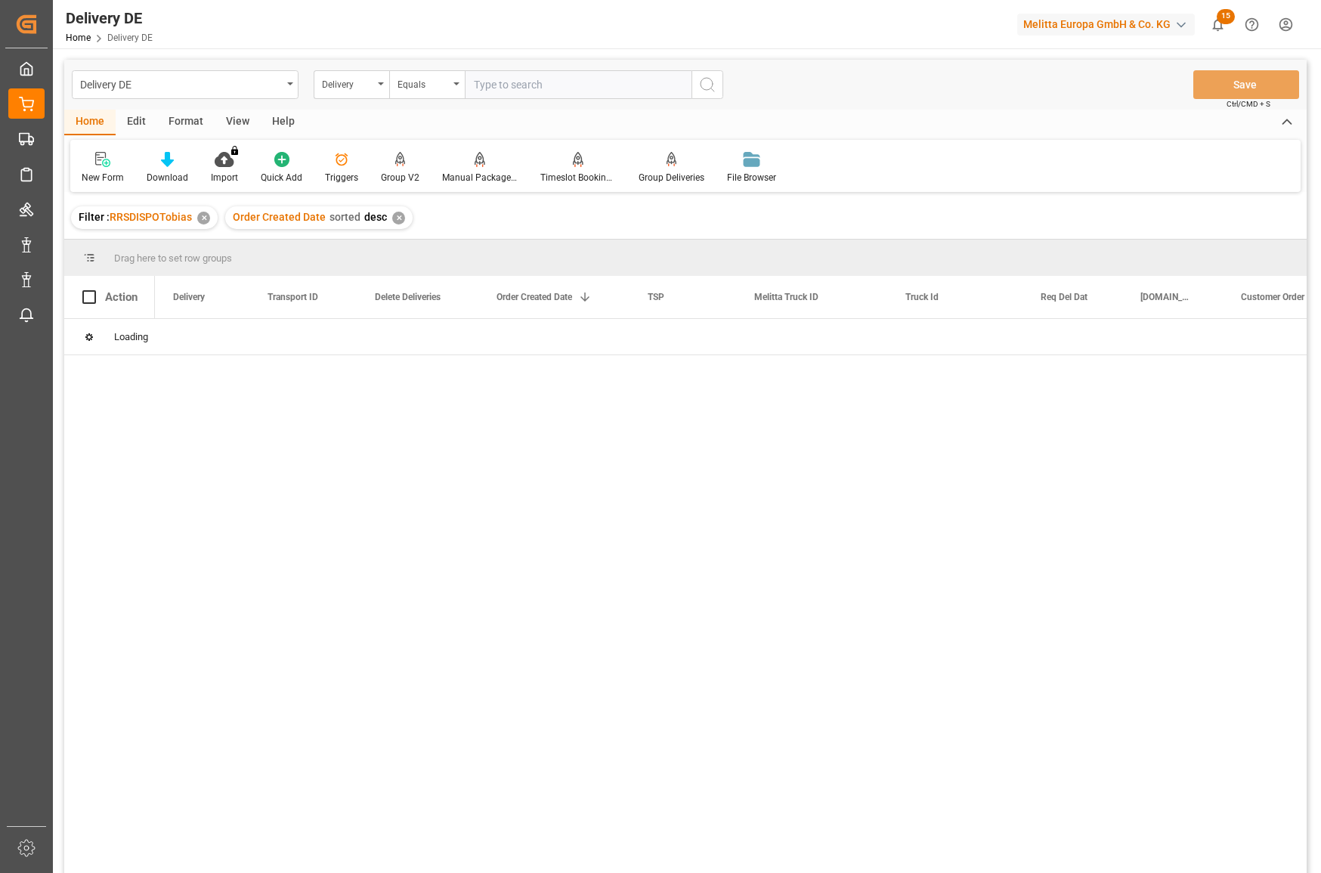
click at [491, 80] on input "text" at bounding box center [578, 84] width 227 height 29
paste input "5ba83e3e6666"
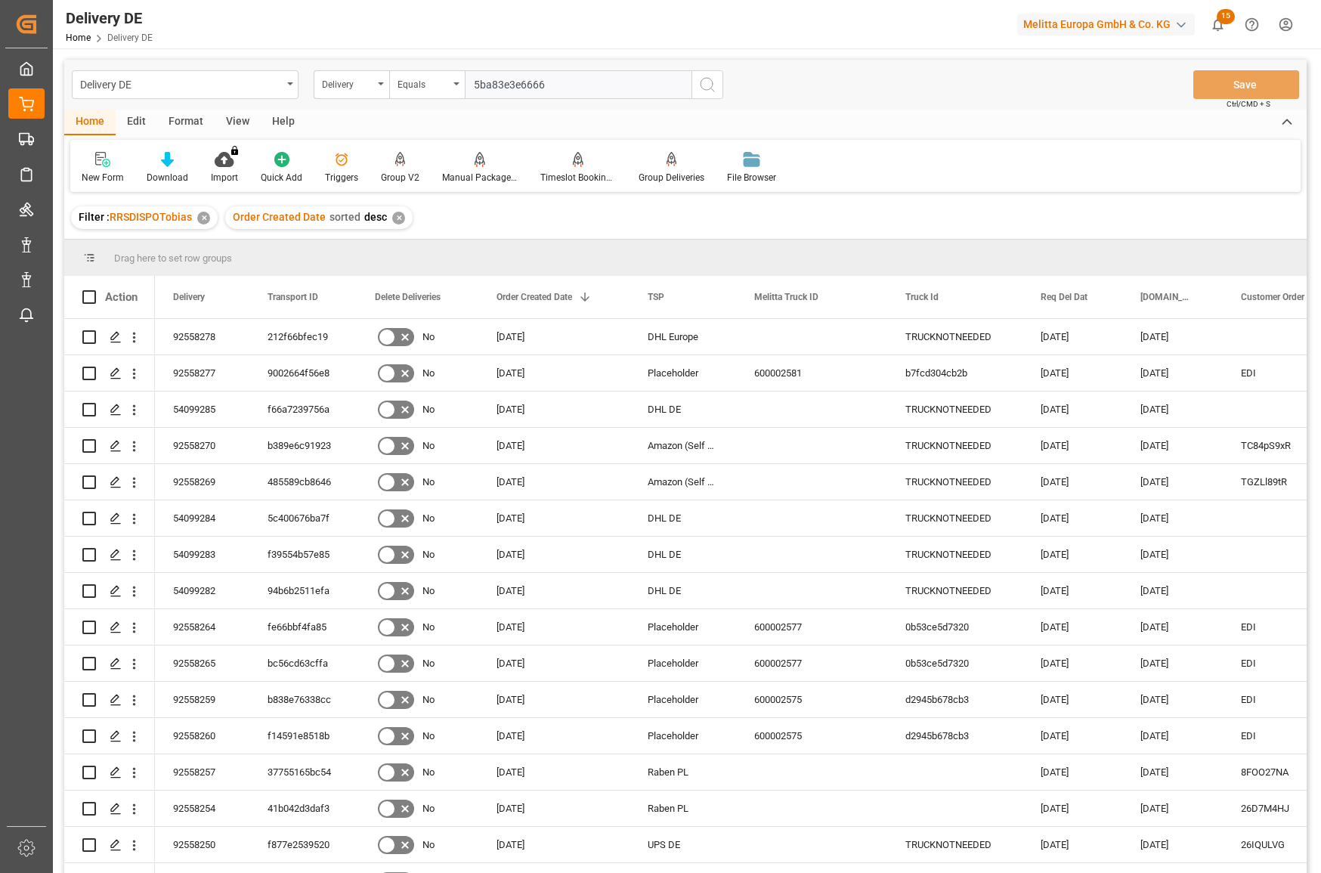
type input "5ba83e3e6666"
click at [714, 85] on icon "search button" at bounding box center [707, 85] width 18 height 18
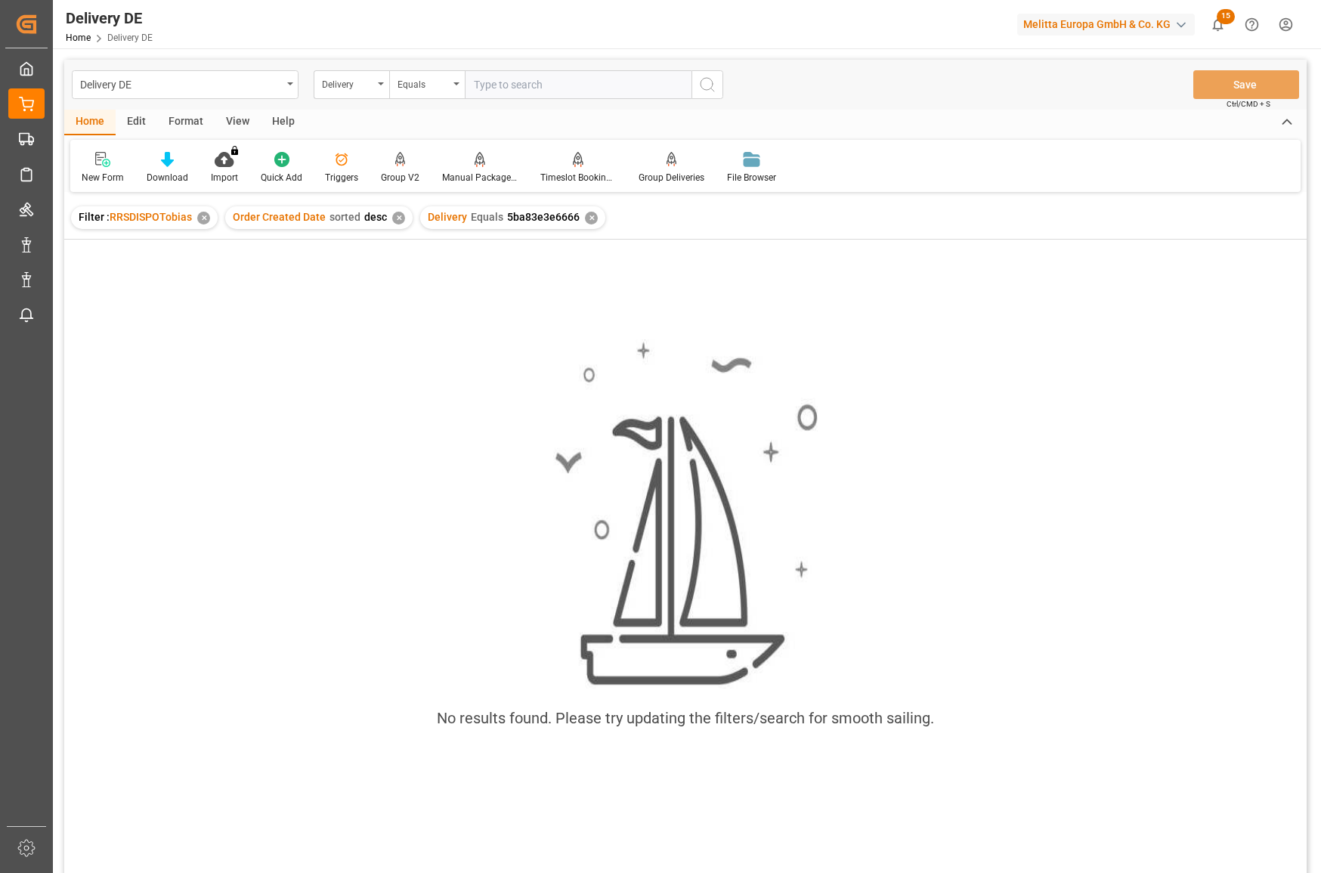
click at [587, 216] on div "✕" at bounding box center [591, 218] width 13 height 13
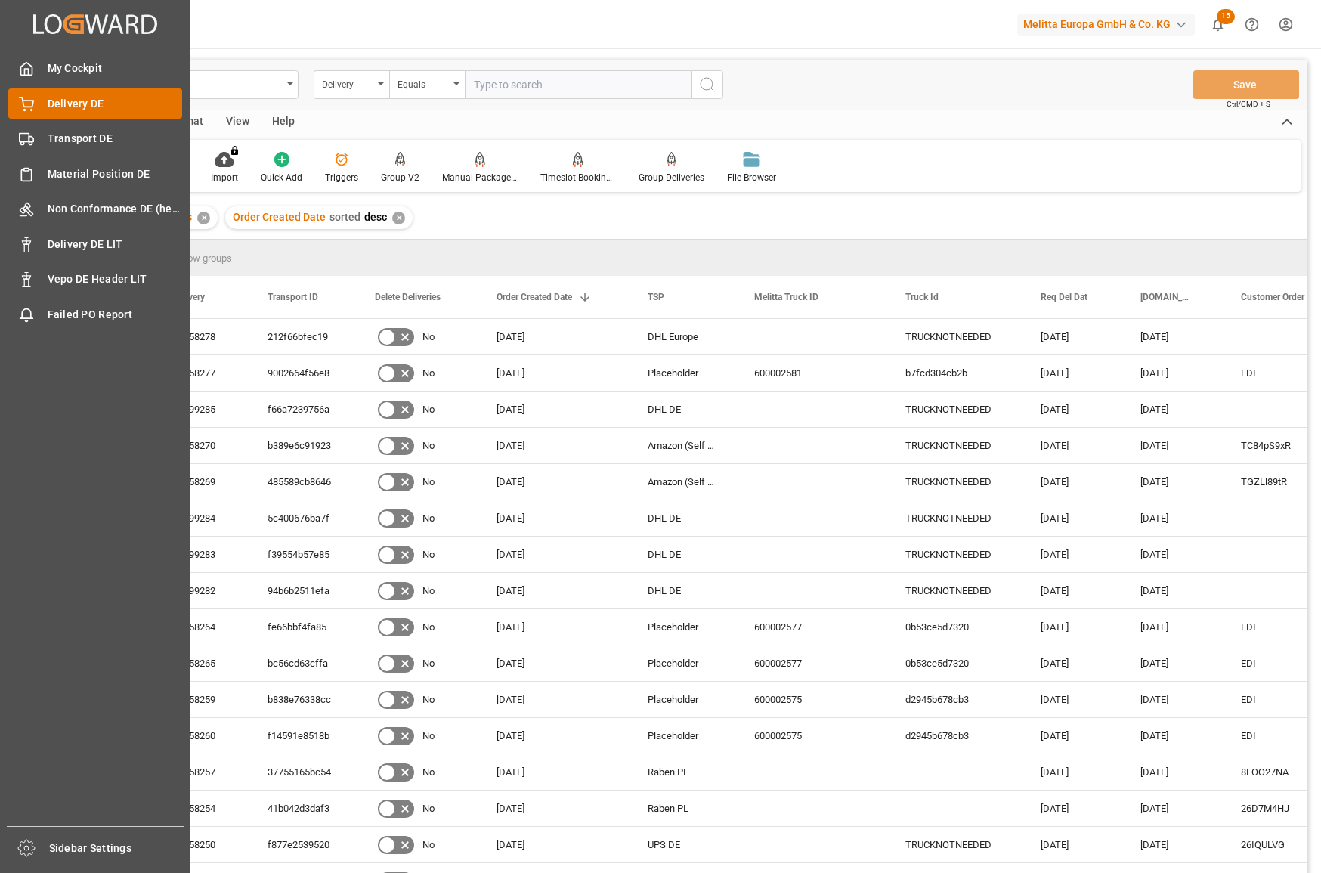
click at [90, 103] on span "Delivery DE" at bounding box center [115, 104] width 135 height 16
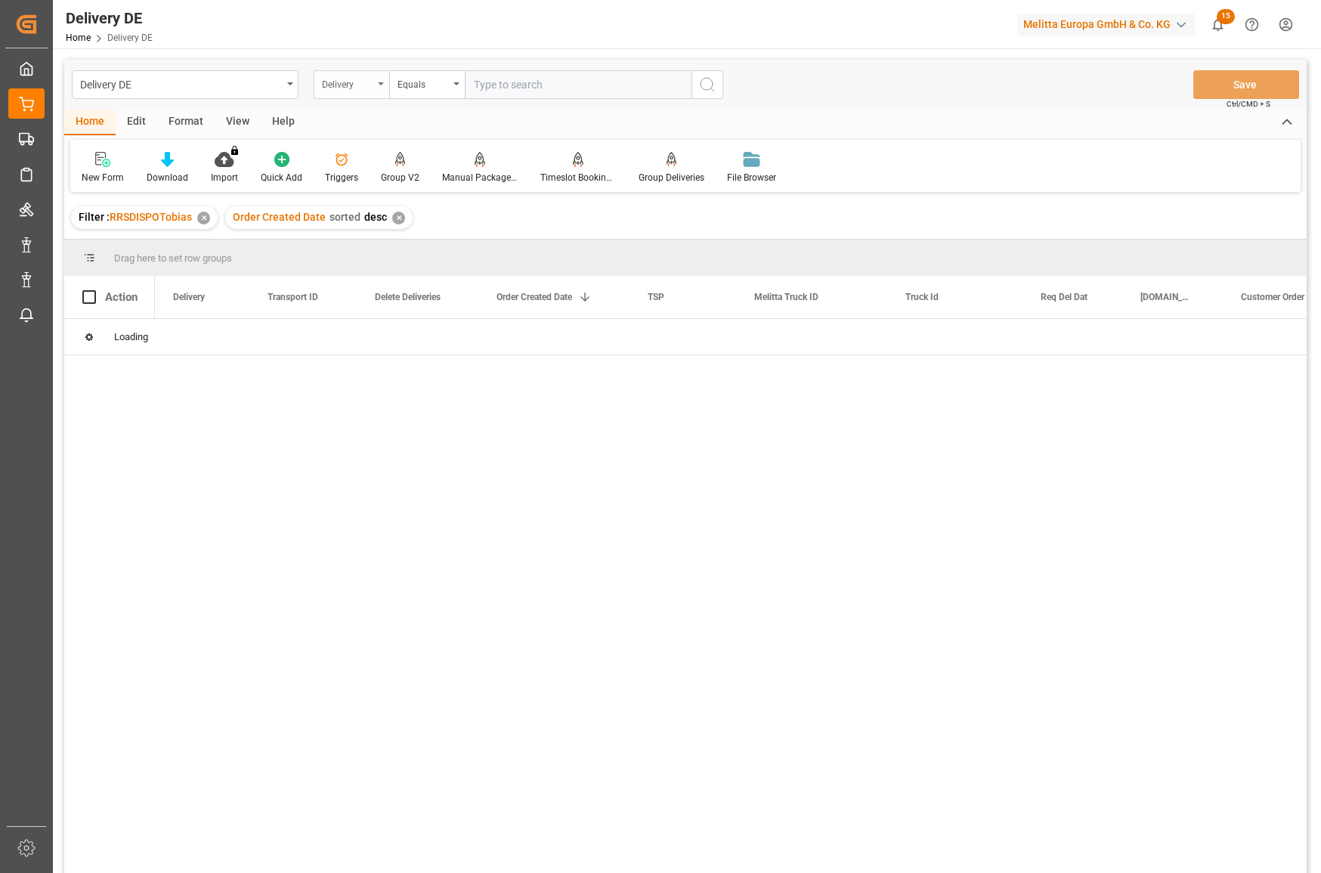
click at [345, 89] on div "Delivery" at bounding box center [347, 82] width 51 height 17
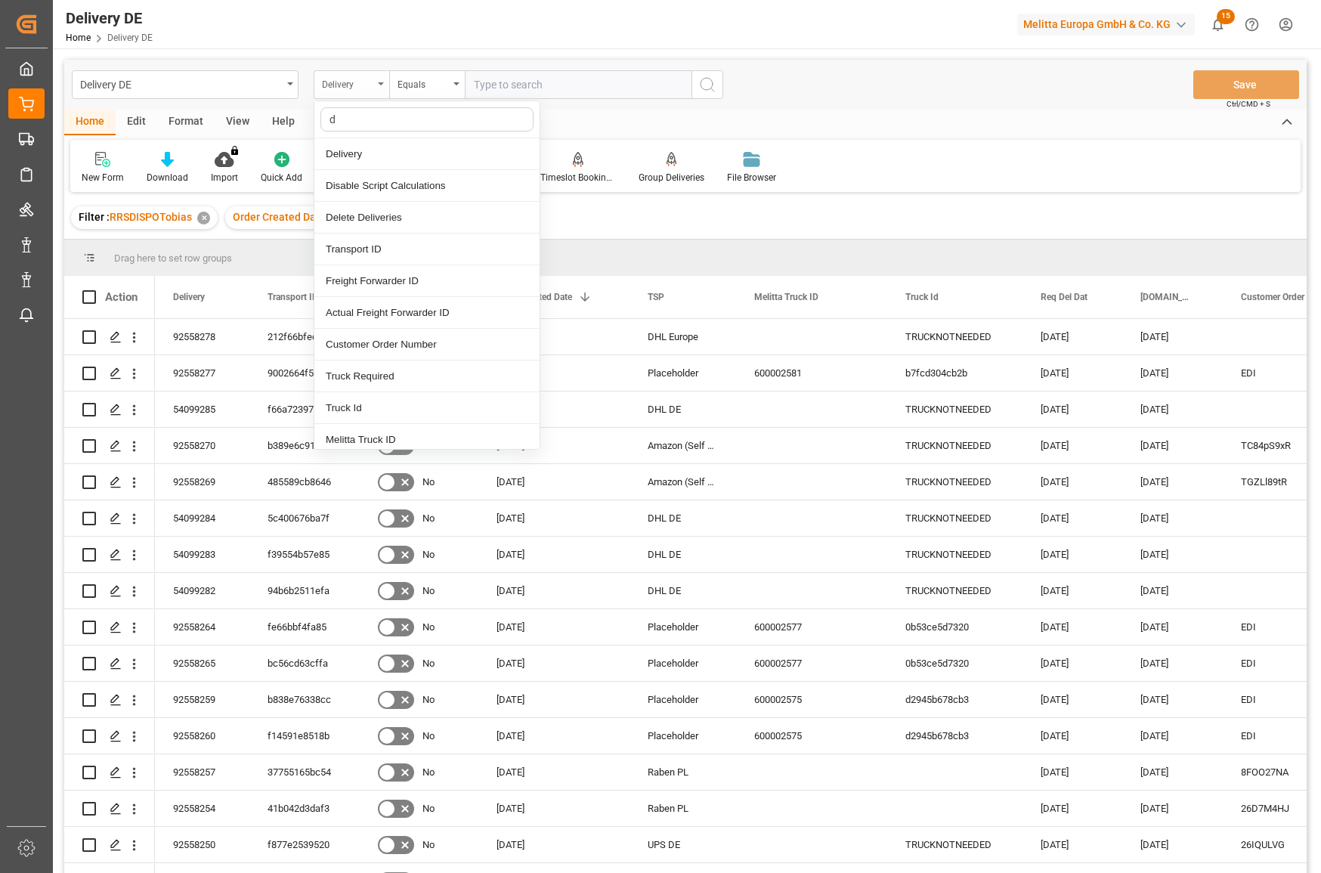
type input "dd"
click at [368, 310] on div "DD City" at bounding box center [426, 313] width 225 height 32
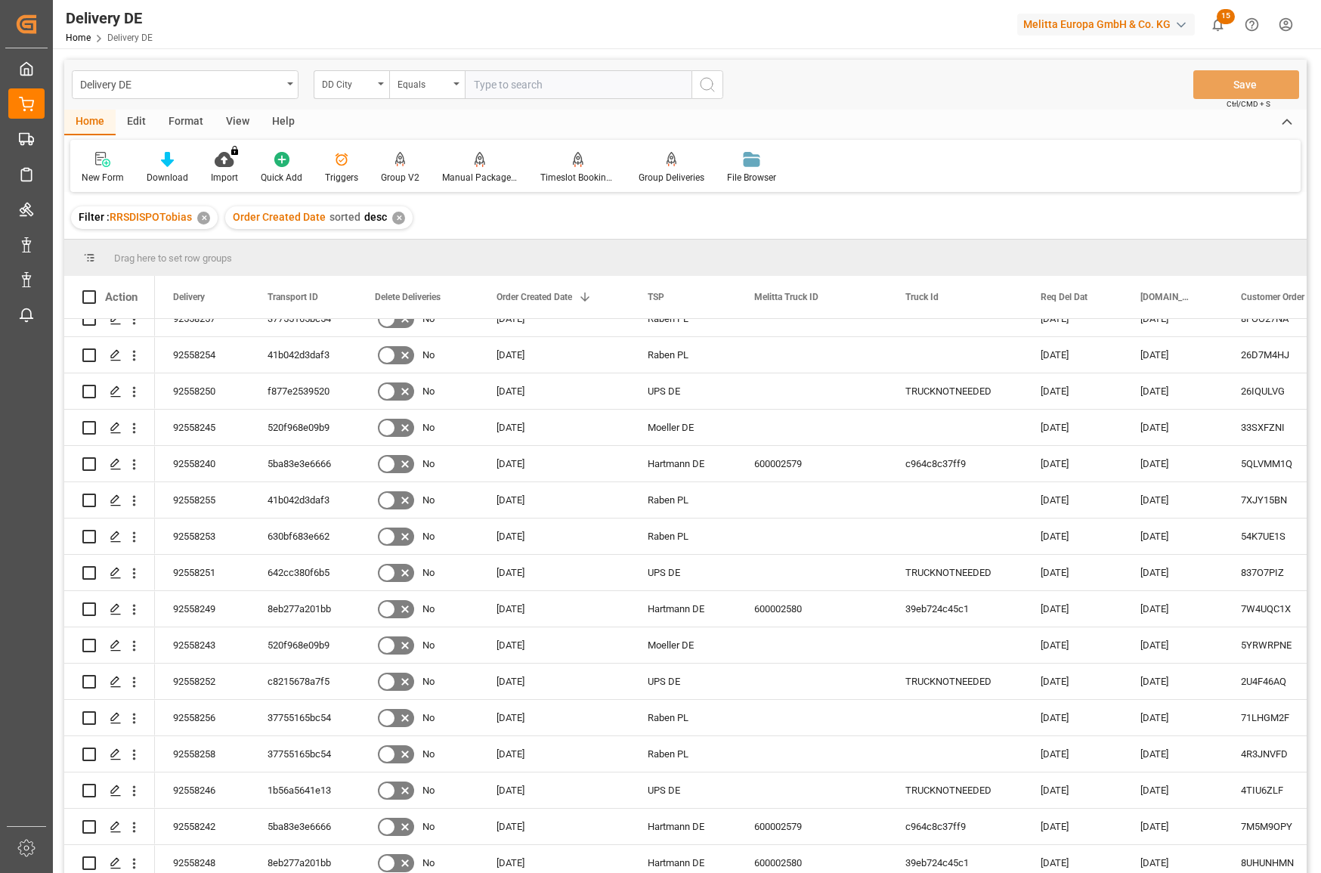
scroll to position [302, 0]
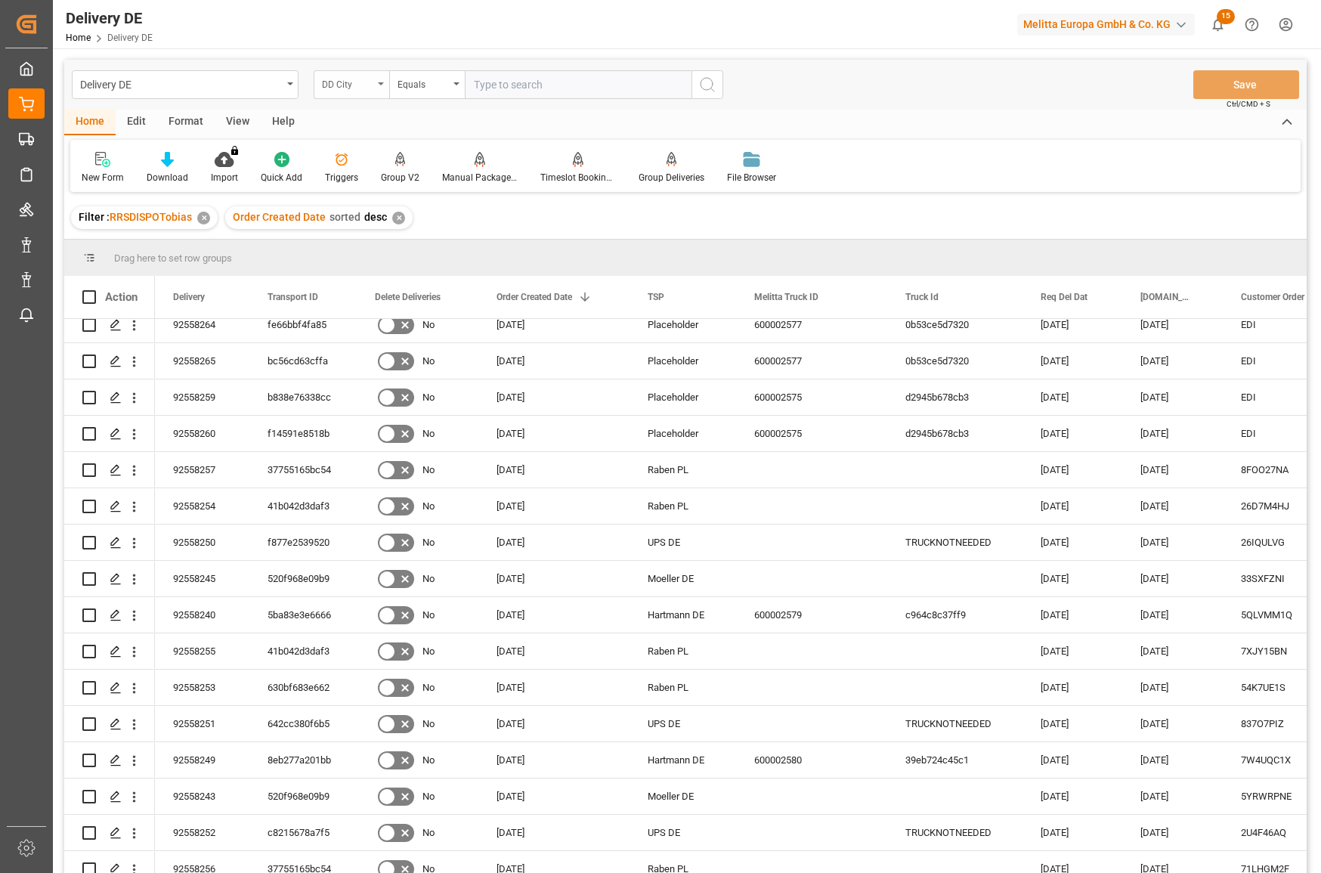
click at [356, 81] on div "DD City" at bounding box center [347, 82] width 51 height 17
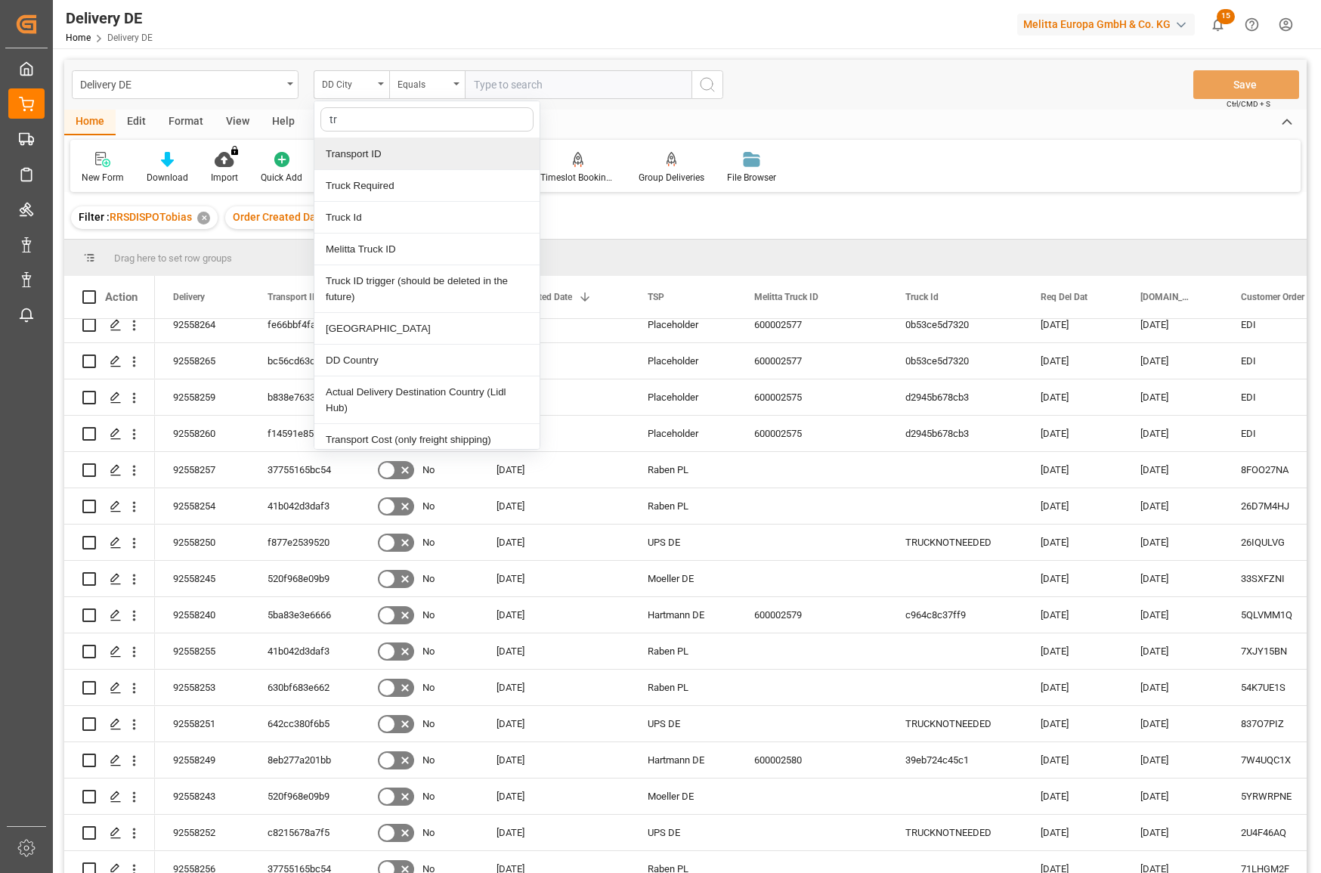
drag, startPoint x: 410, startPoint y: 120, endPoint x: 214, endPoint y: 104, distance: 196.4
click at [229, 104] on div "Delivery DE DD City tr Transport ID Truck Required Truck Id Melitta Truck ID Tr…" at bounding box center [685, 85] width 1243 height 50
type input "ts"
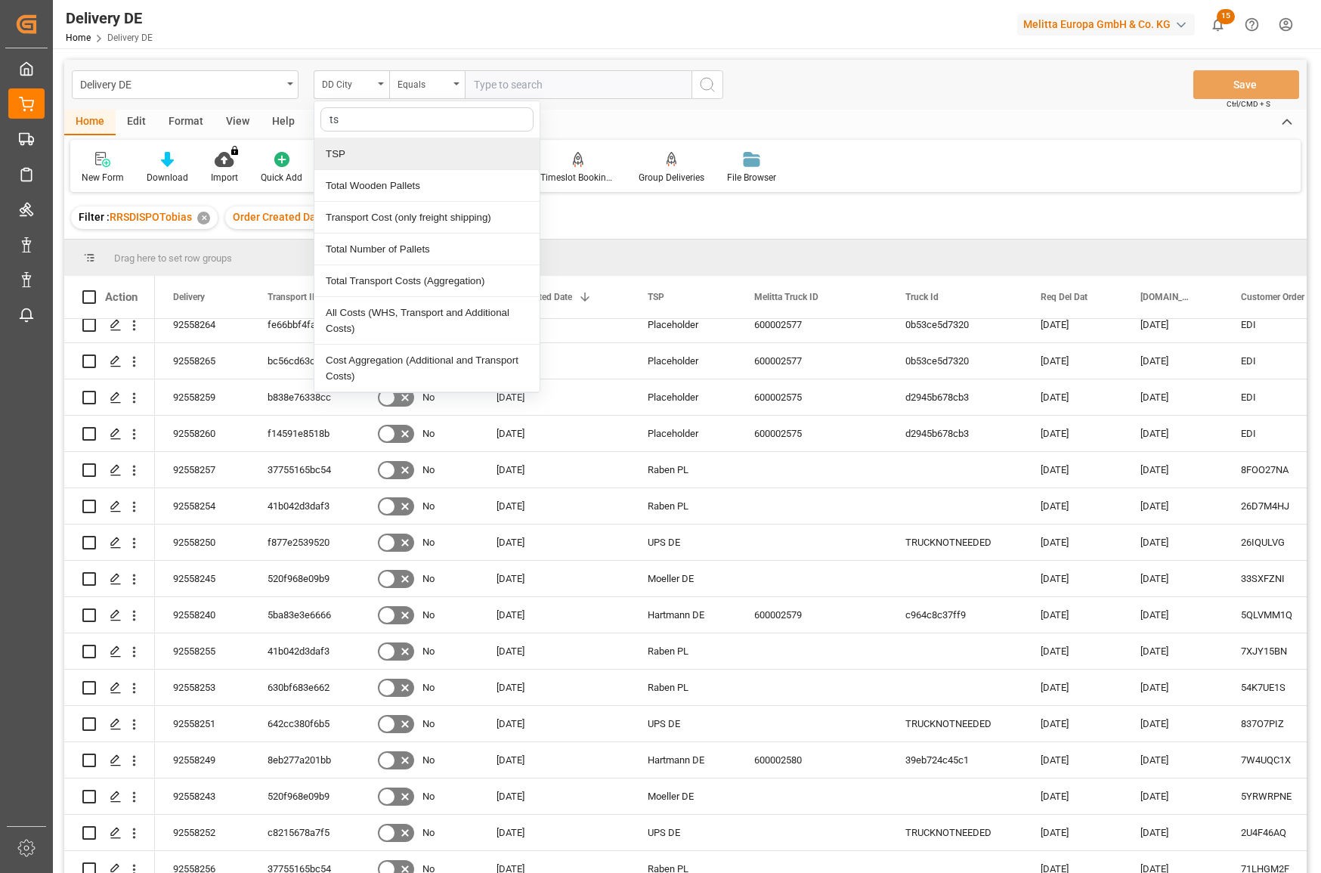
click at [376, 159] on div "TSP" at bounding box center [426, 154] width 225 height 32
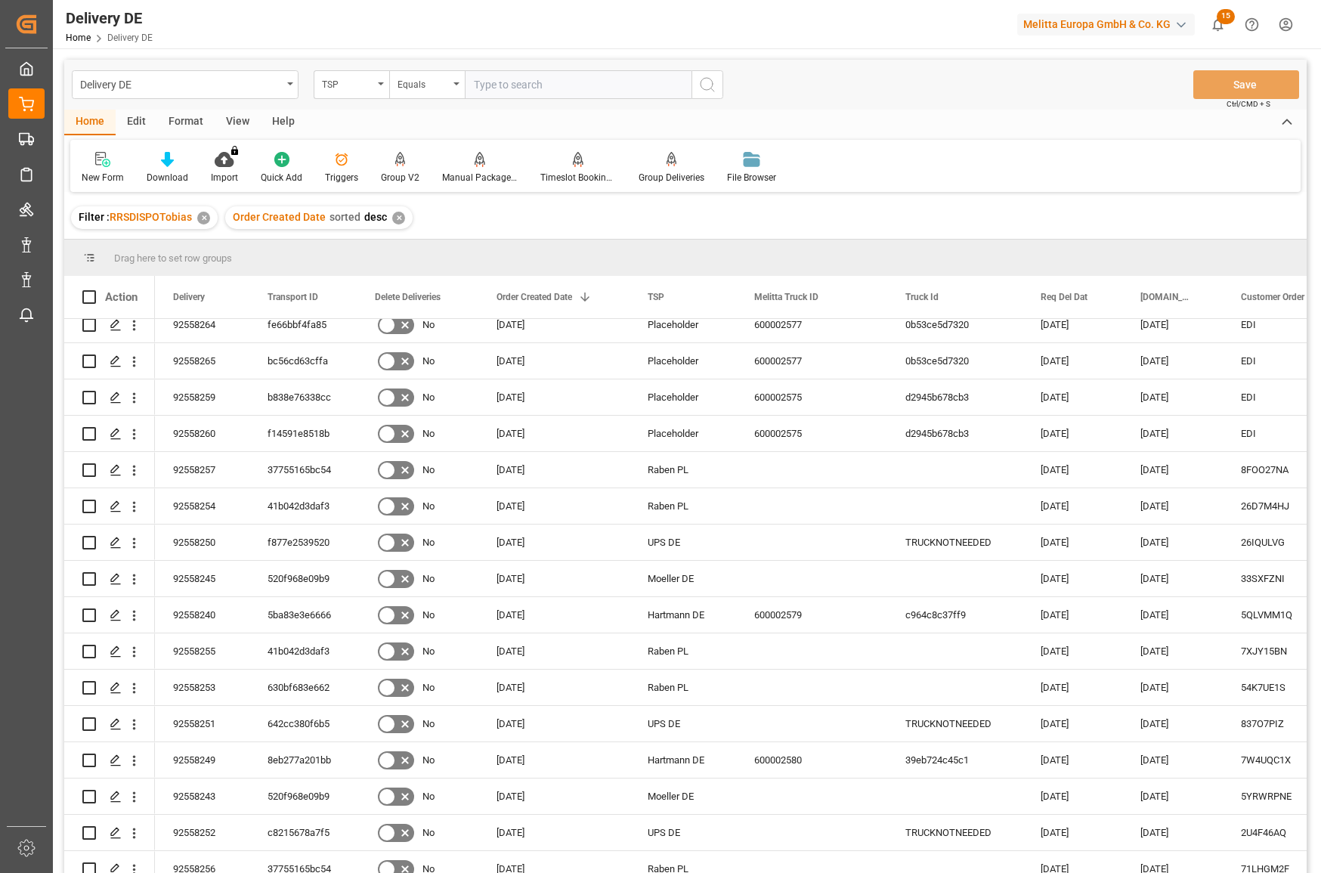
click at [509, 86] on input "text" at bounding box center [578, 84] width 227 height 29
click at [410, 74] on div "Equals" at bounding box center [423, 82] width 51 height 17
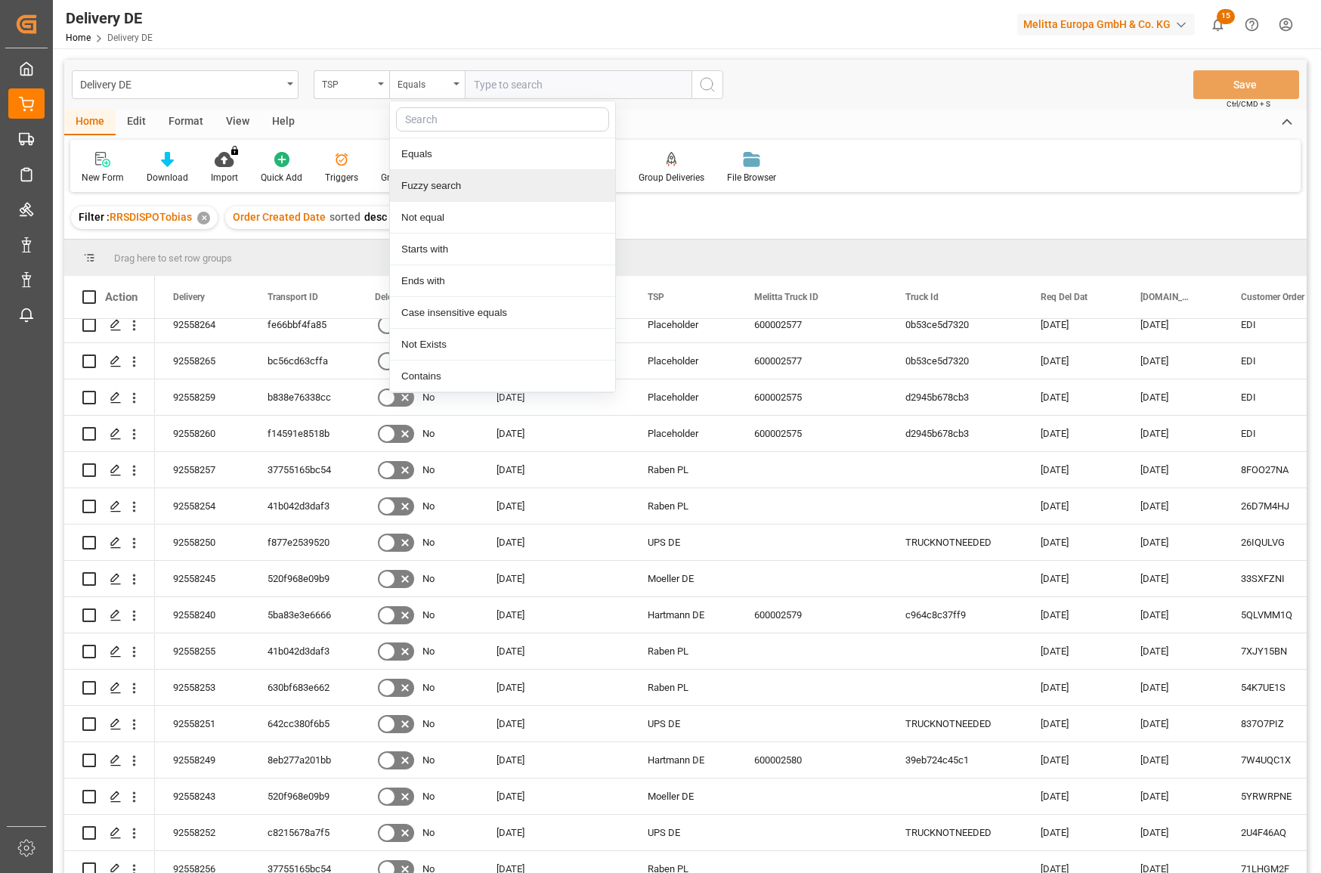
click at [429, 186] on div "Fuzzy search" at bounding box center [502, 186] width 225 height 32
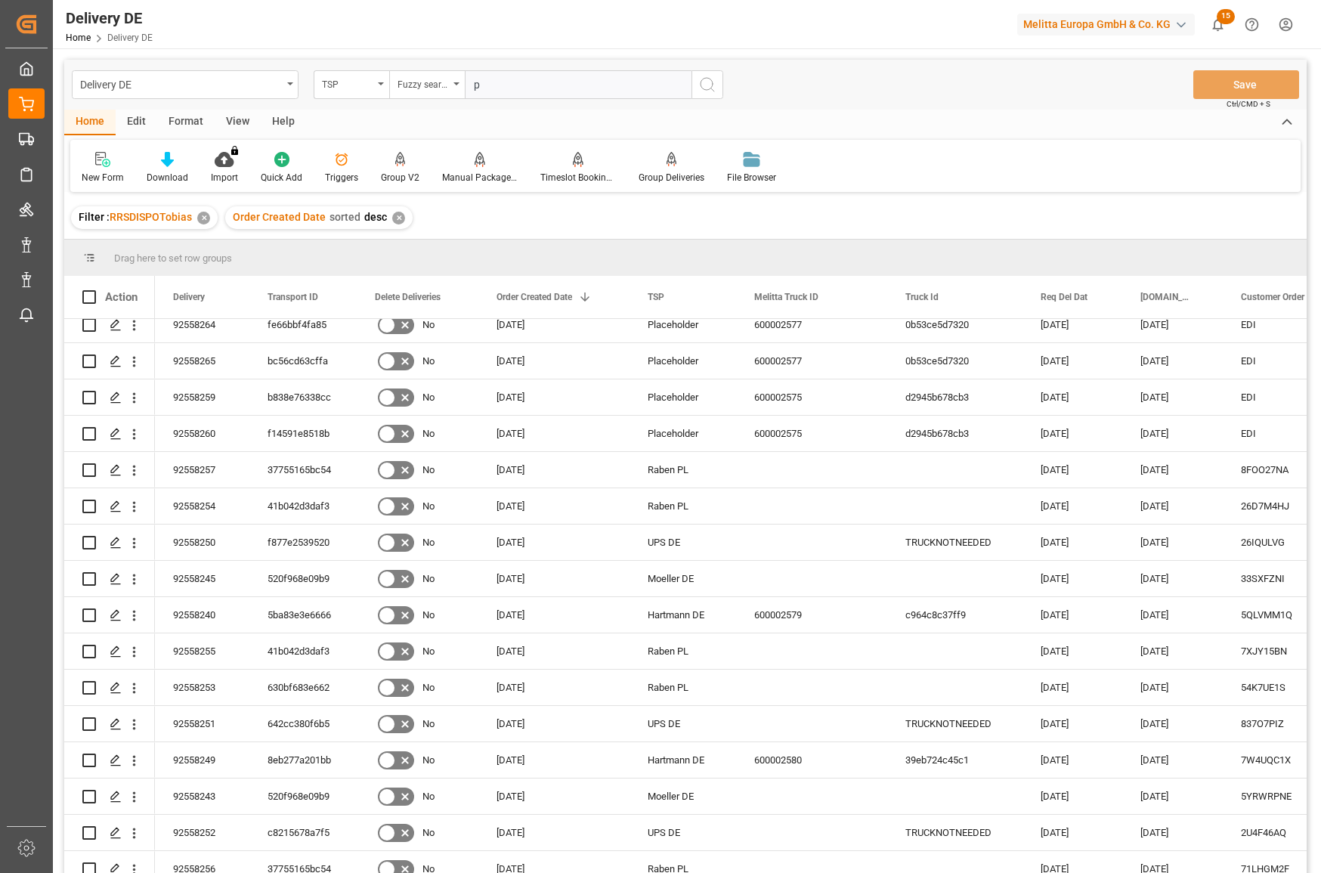
type input "pl"
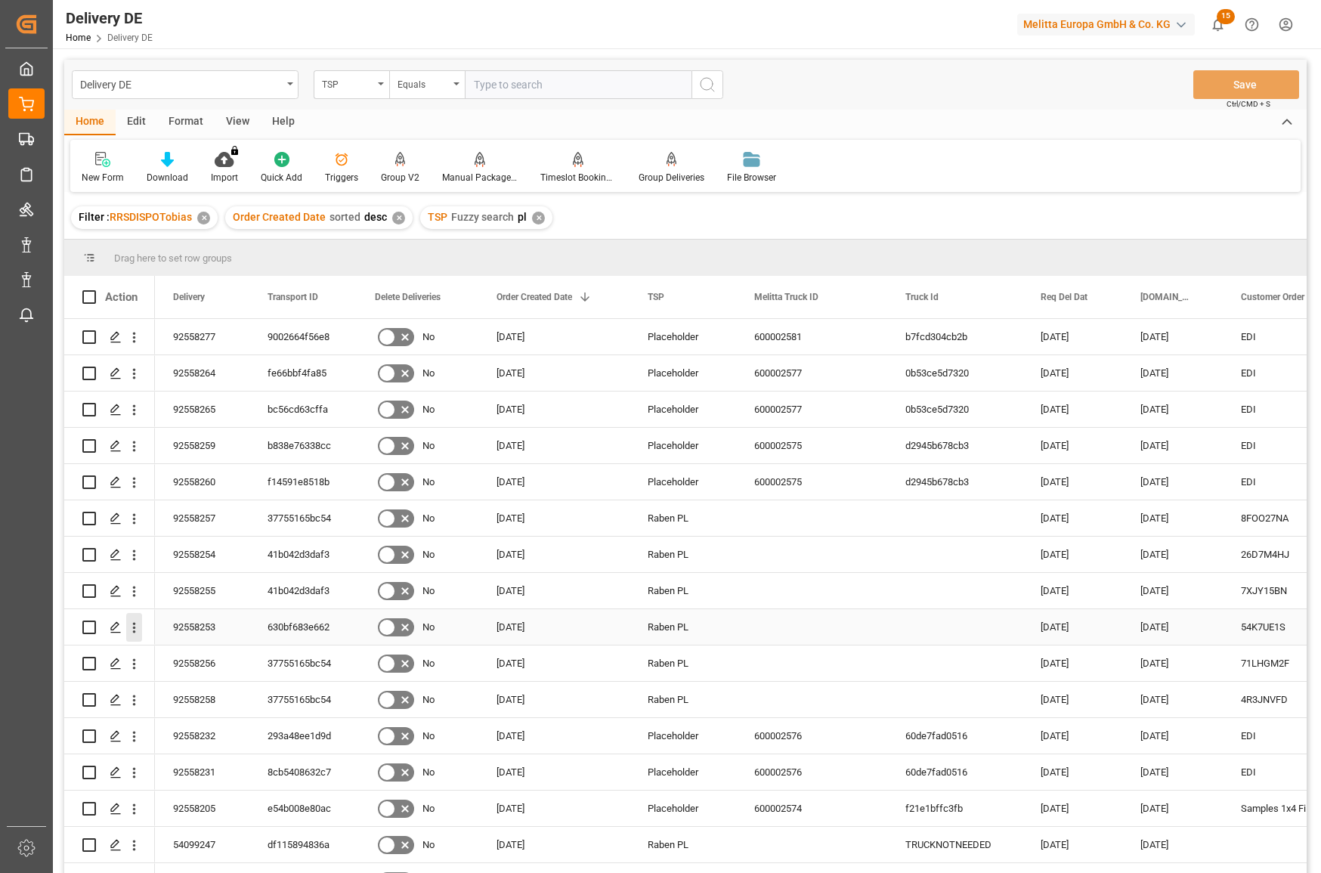
click at [134, 625] on icon "open menu" at bounding box center [134, 628] width 3 height 11
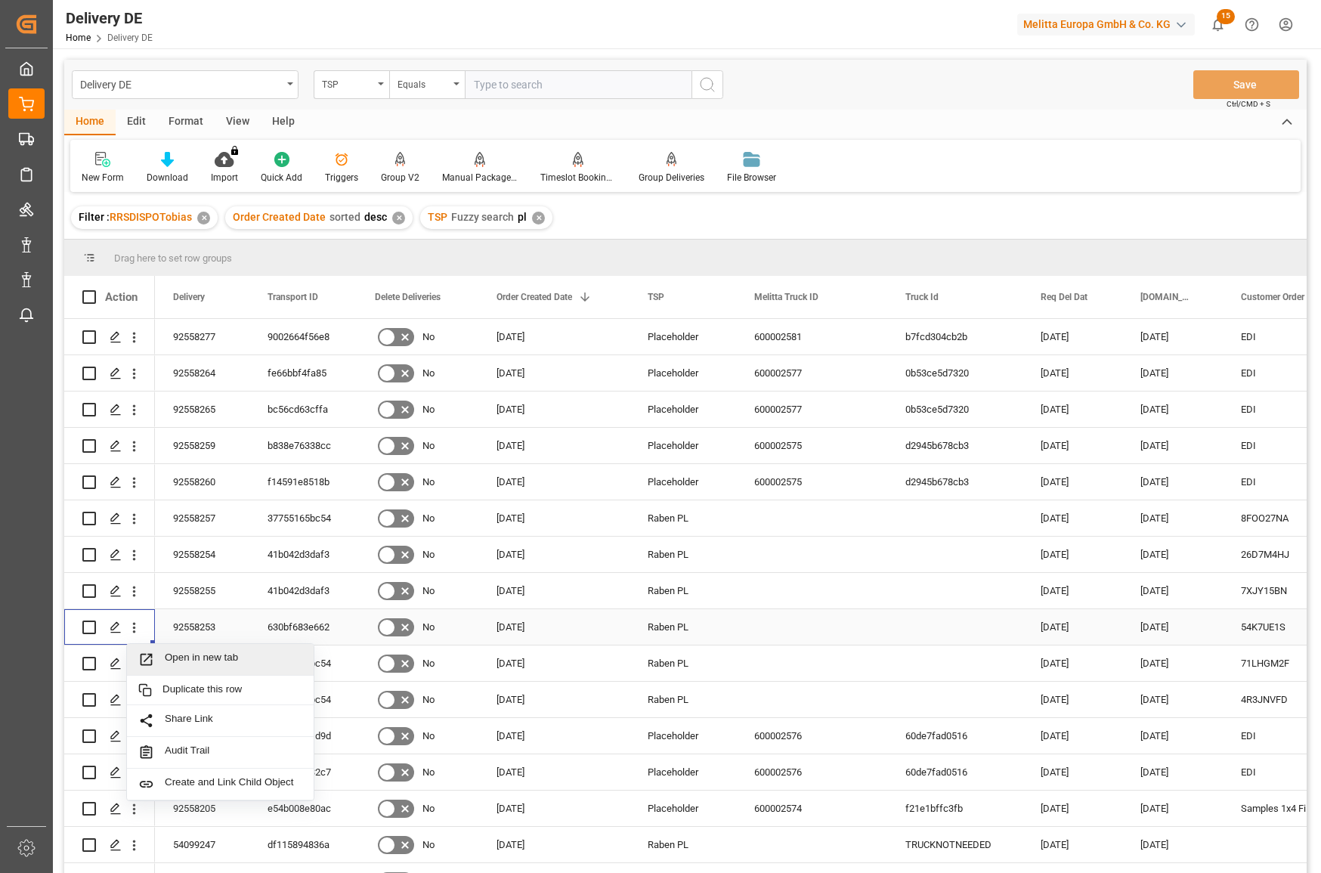
click at [204, 657] on span "Open in new tab" at bounding box center [234, 660] width 138 height 16
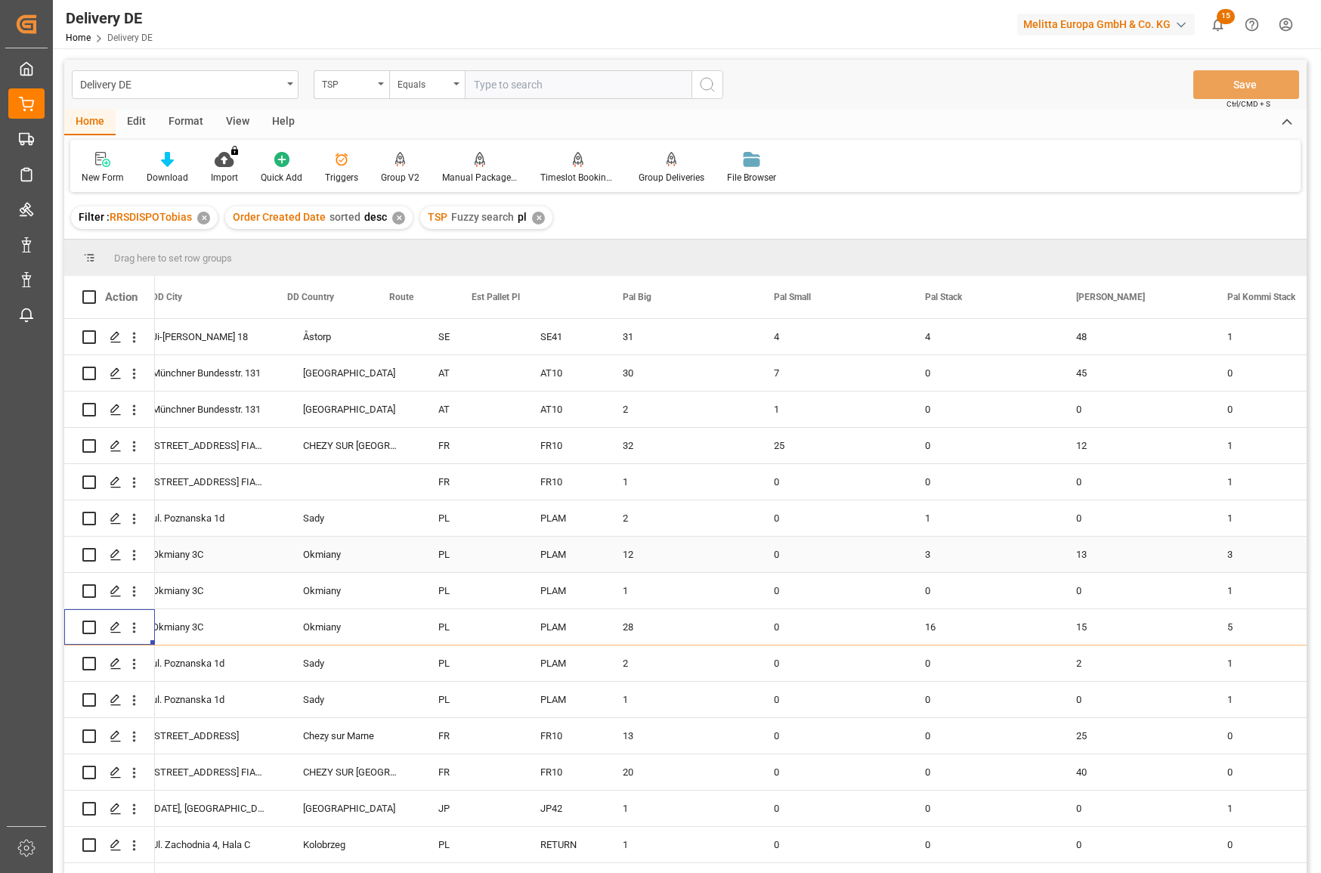
scroll to position [0, 1512]
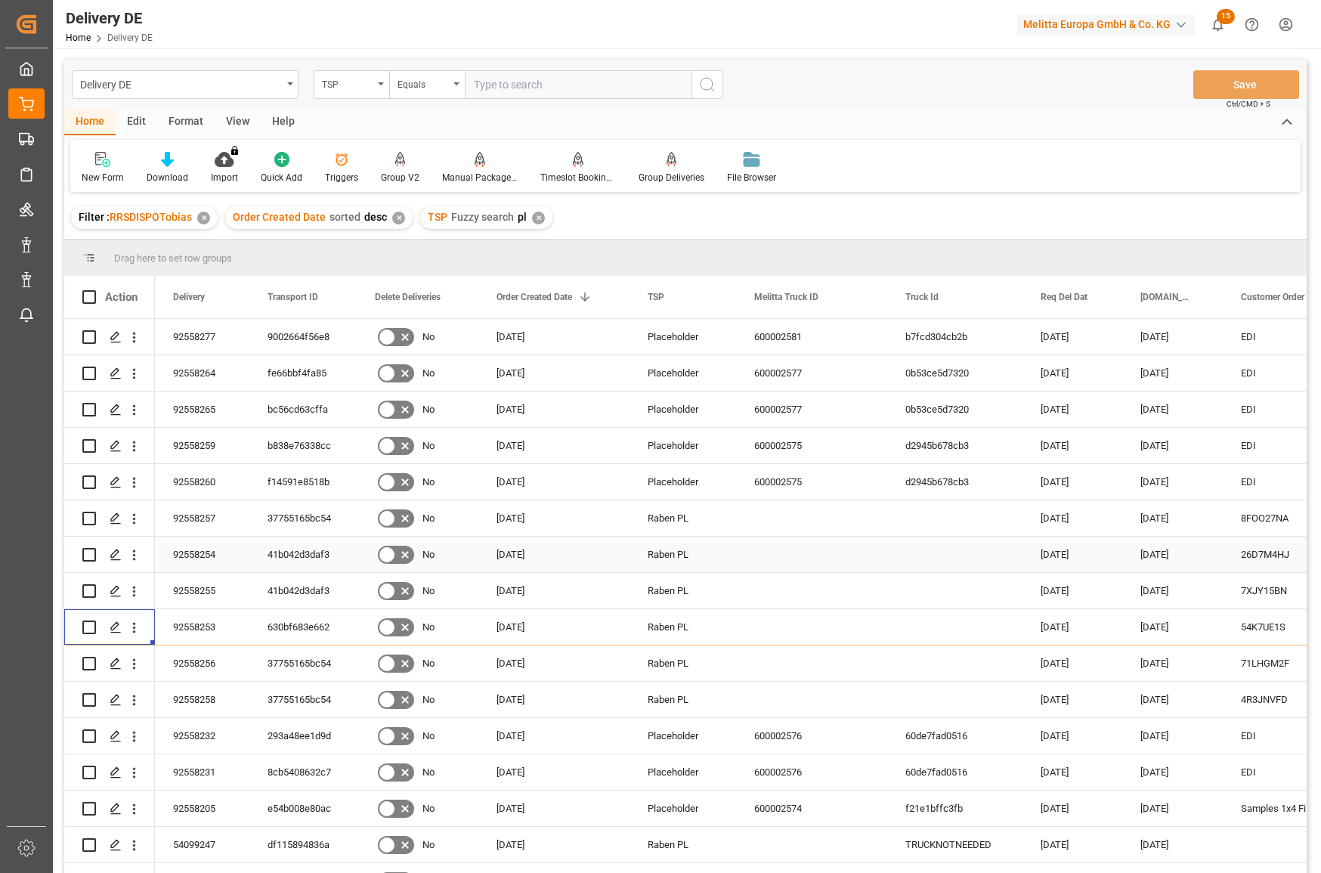
click at [212, 554] on div "92558254" at bounding box center [202, 555] width 94 height 36
drag, startPoint x: 132, startPoint y: 553, endPoint x: 184, endPoint y: 553, distance: 52.9
click at [132, 553] on icon "open menu" at bounding box center [134, 555] width 16 height 16
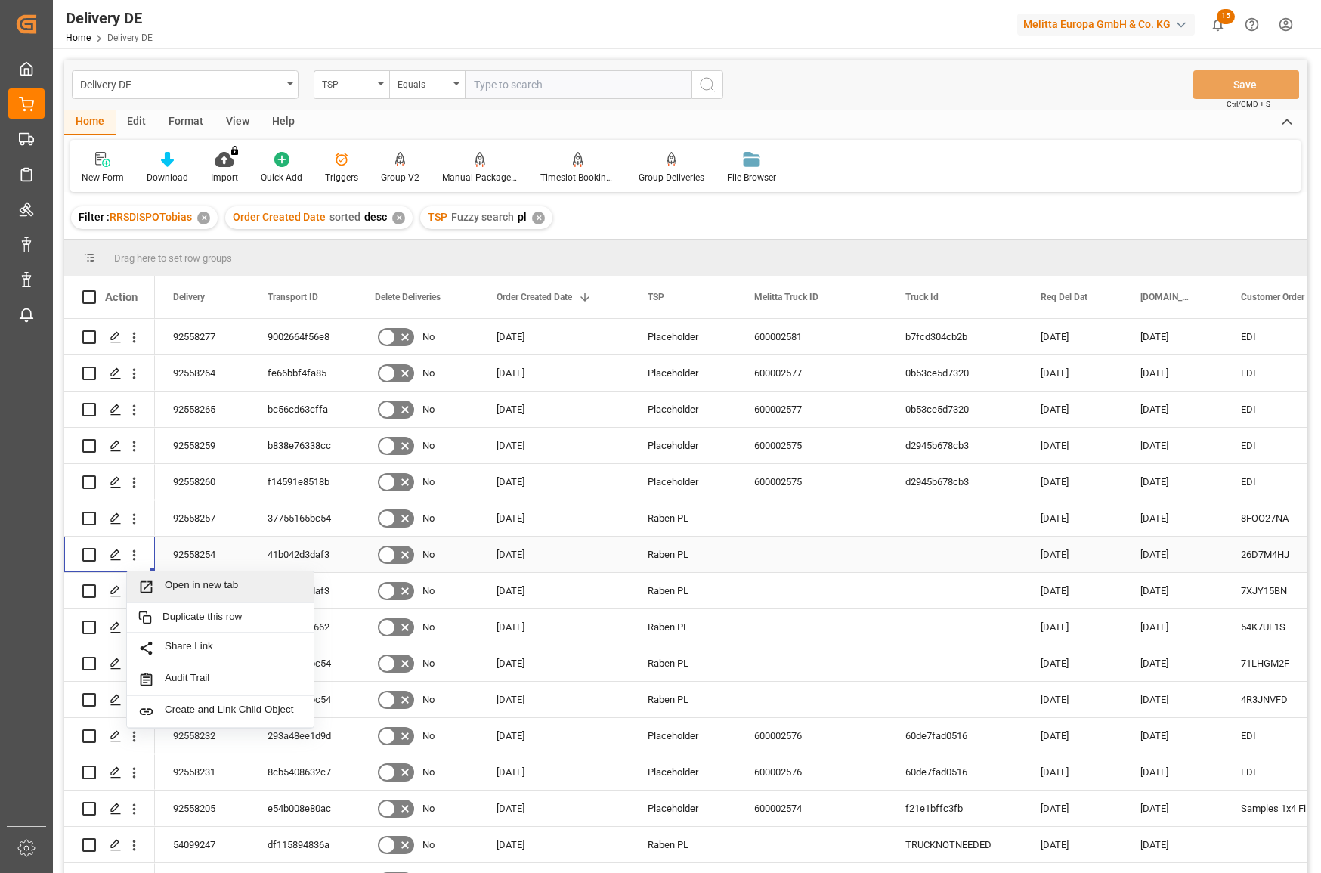
click at [188, 580] on span "Open in new tab" at bounding box center [234, 587] width 138 height 16
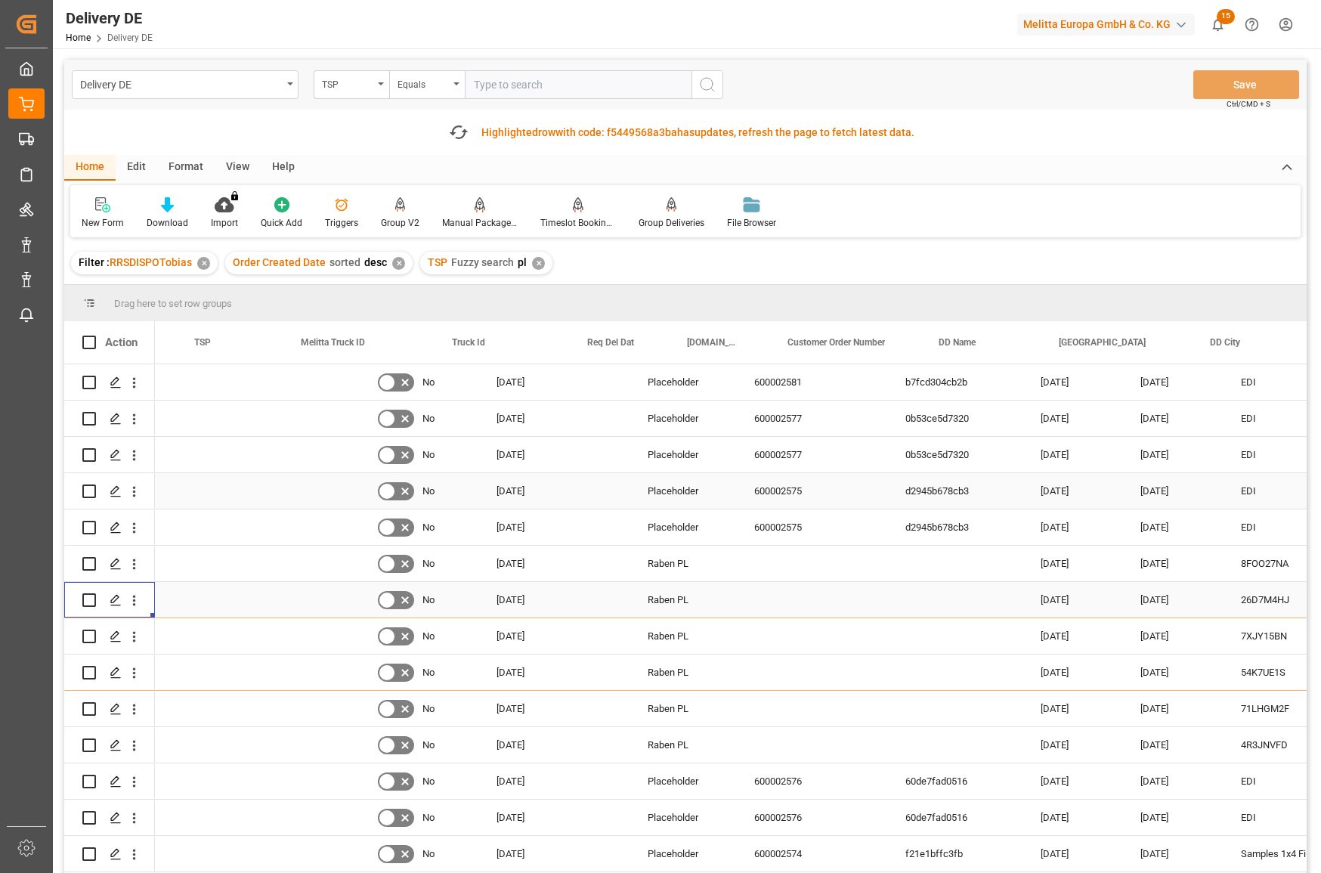
scroll to position [0, 454]
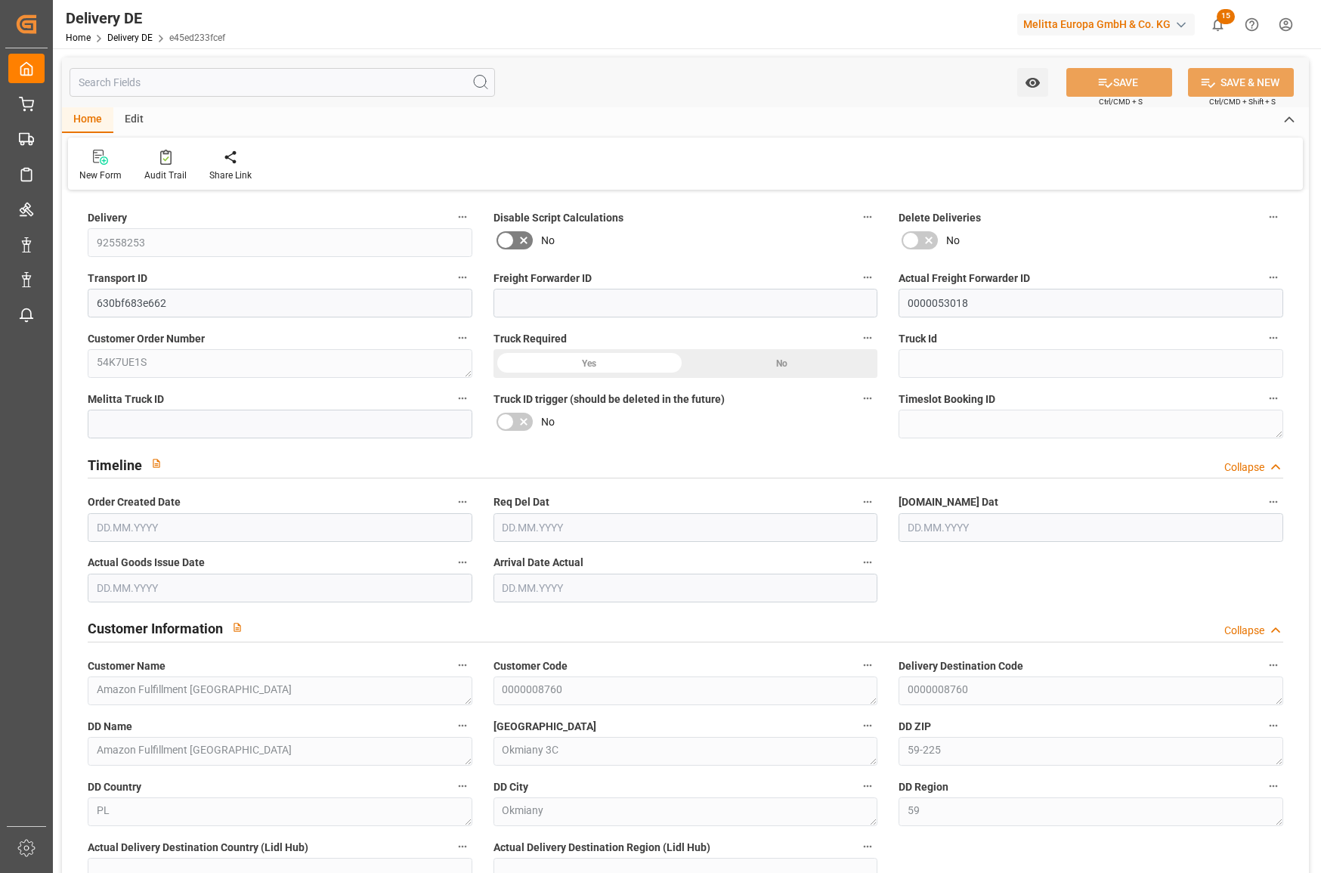
type input "0"
type input "28"
type input "2901.713"
type input "4709.199"
type input "39437.407"
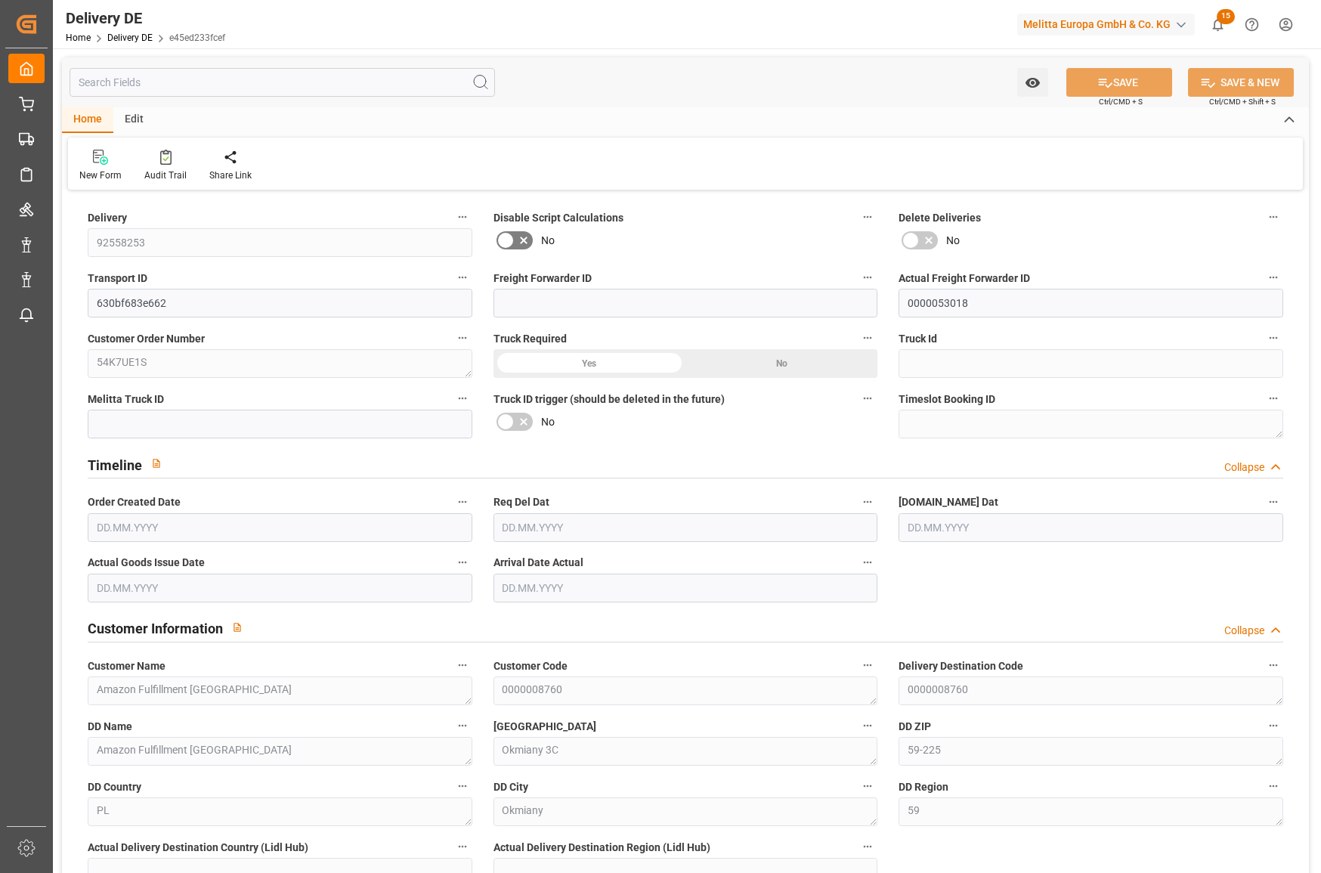
type input "[DATE]"
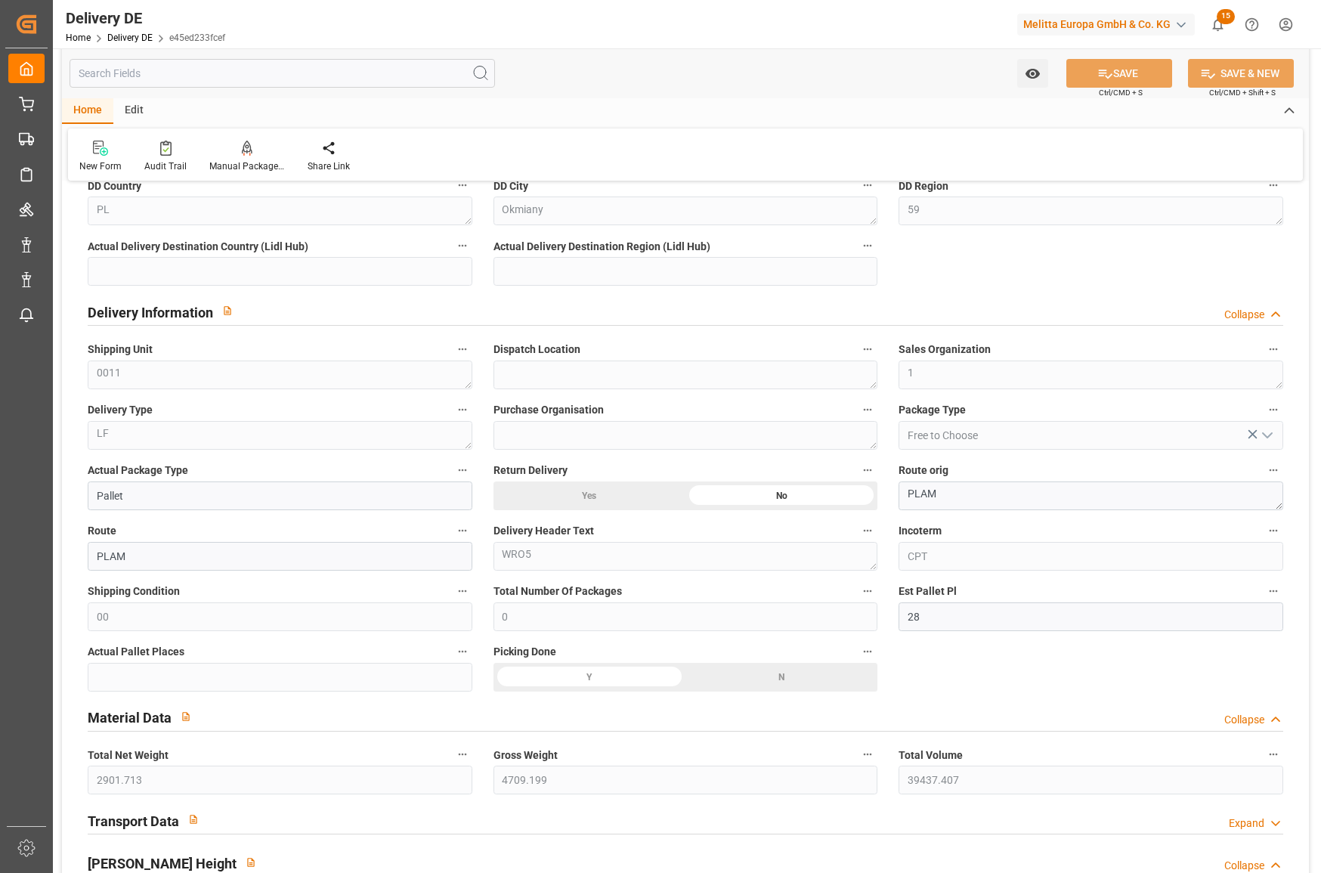
scroll to position [605, 0]
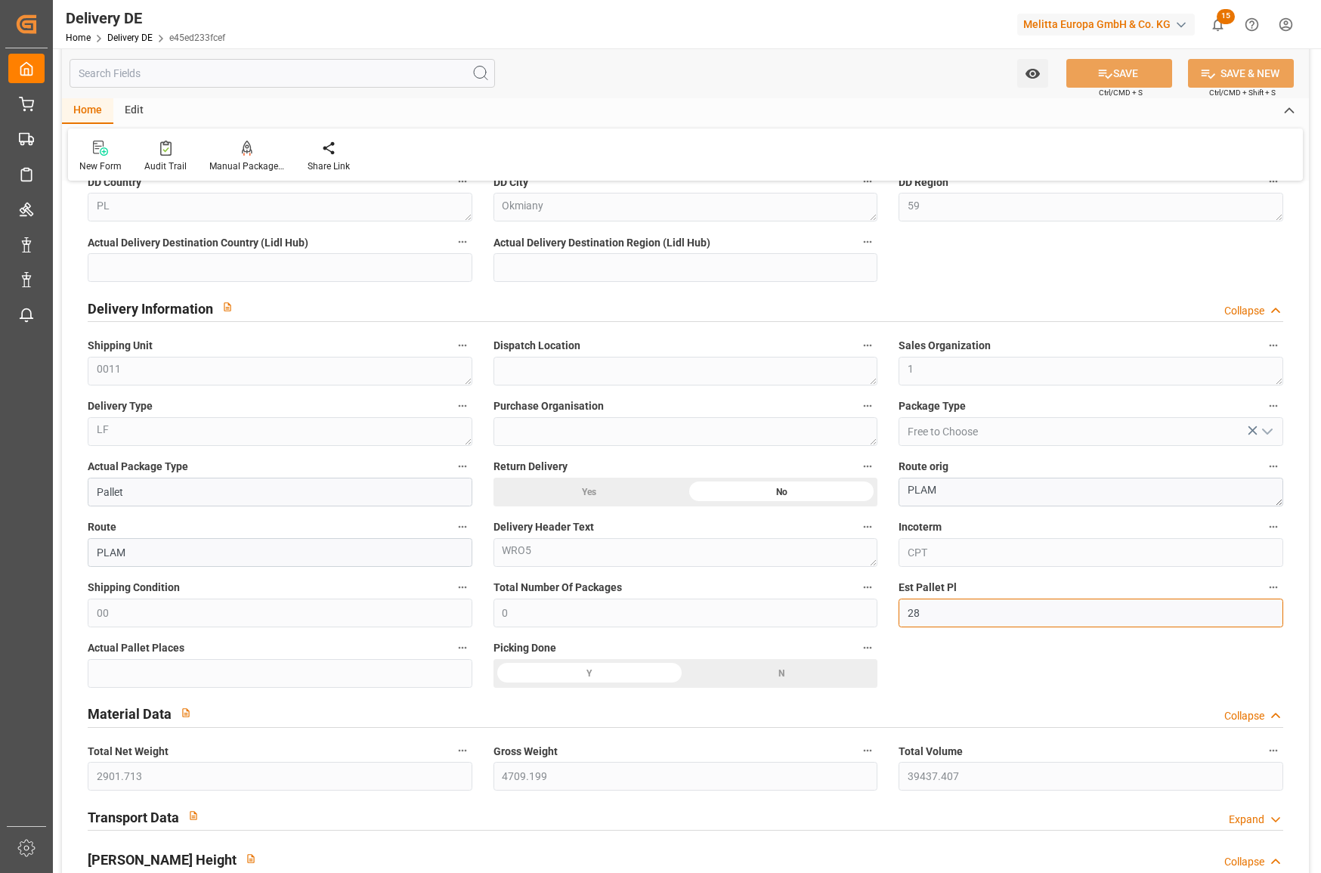
click at [995, 613] on input "28" at bounding box center [1091, 613] width 385 height 29
drag, startPoint x: 995, startPoint y: 613, endPoint x: 902, endPoint y: 627, distance: 94.1
click at [902, 627] on div "Est Pallet Pl 28" at bounding box center [1091, 602] width 406 height 60
type input "30"
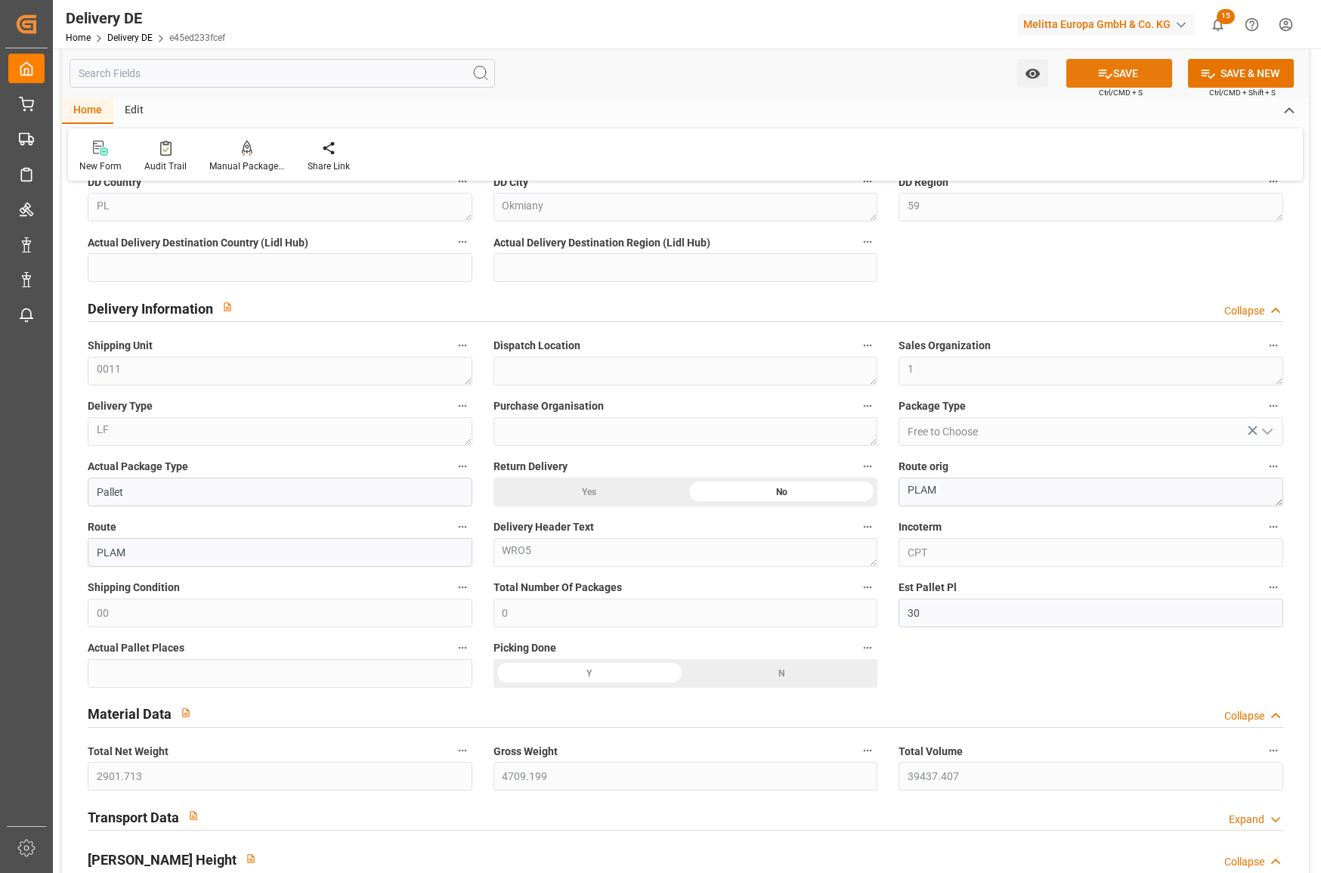
click at [1126, 65] on button "SAVE" at bounding box center [1119, 73] width 106 height 29
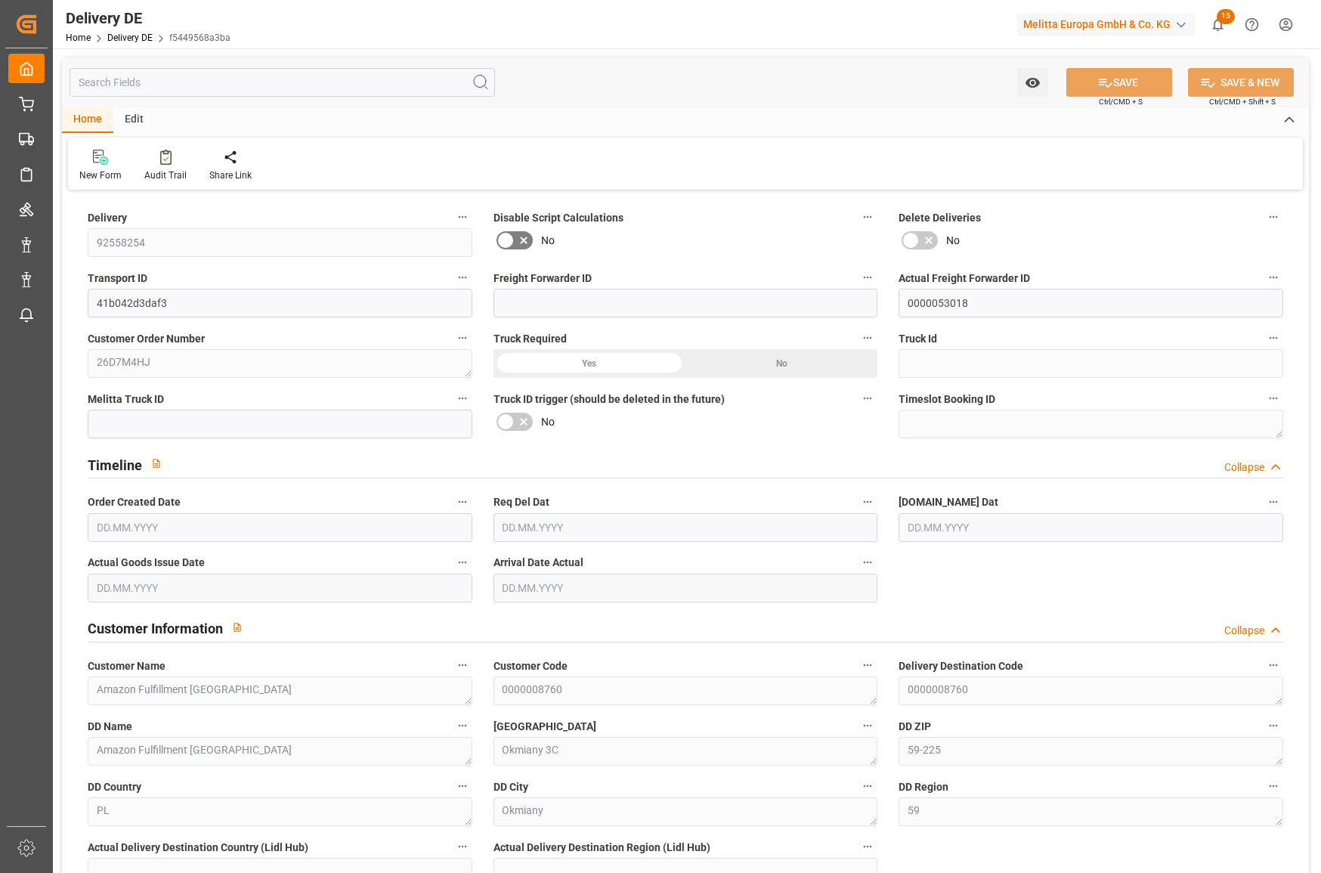
type input "0"
type input "12"
type input "1699.335"
type input "2482.64"
type input "19317.878"
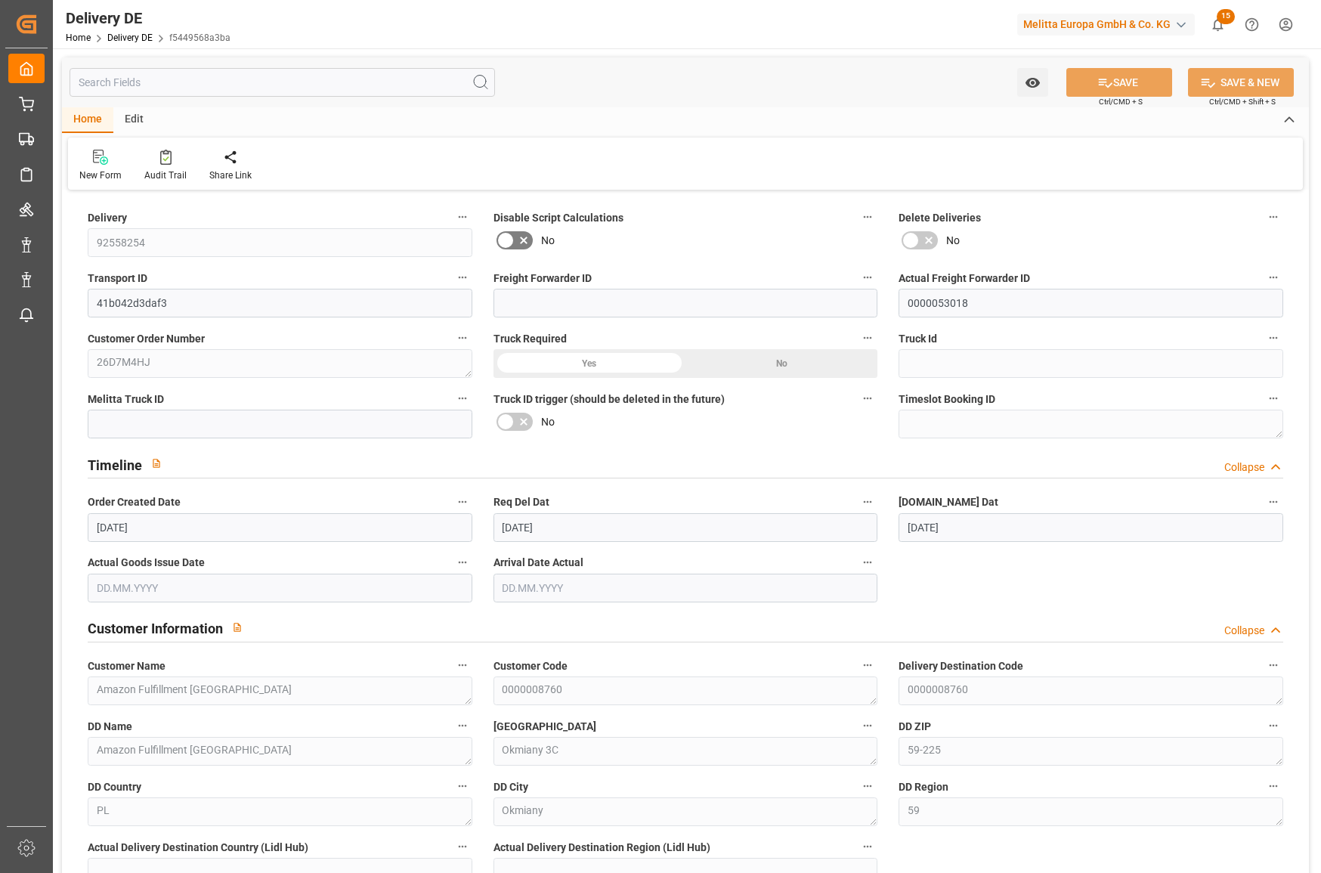
type input "[DATE]"
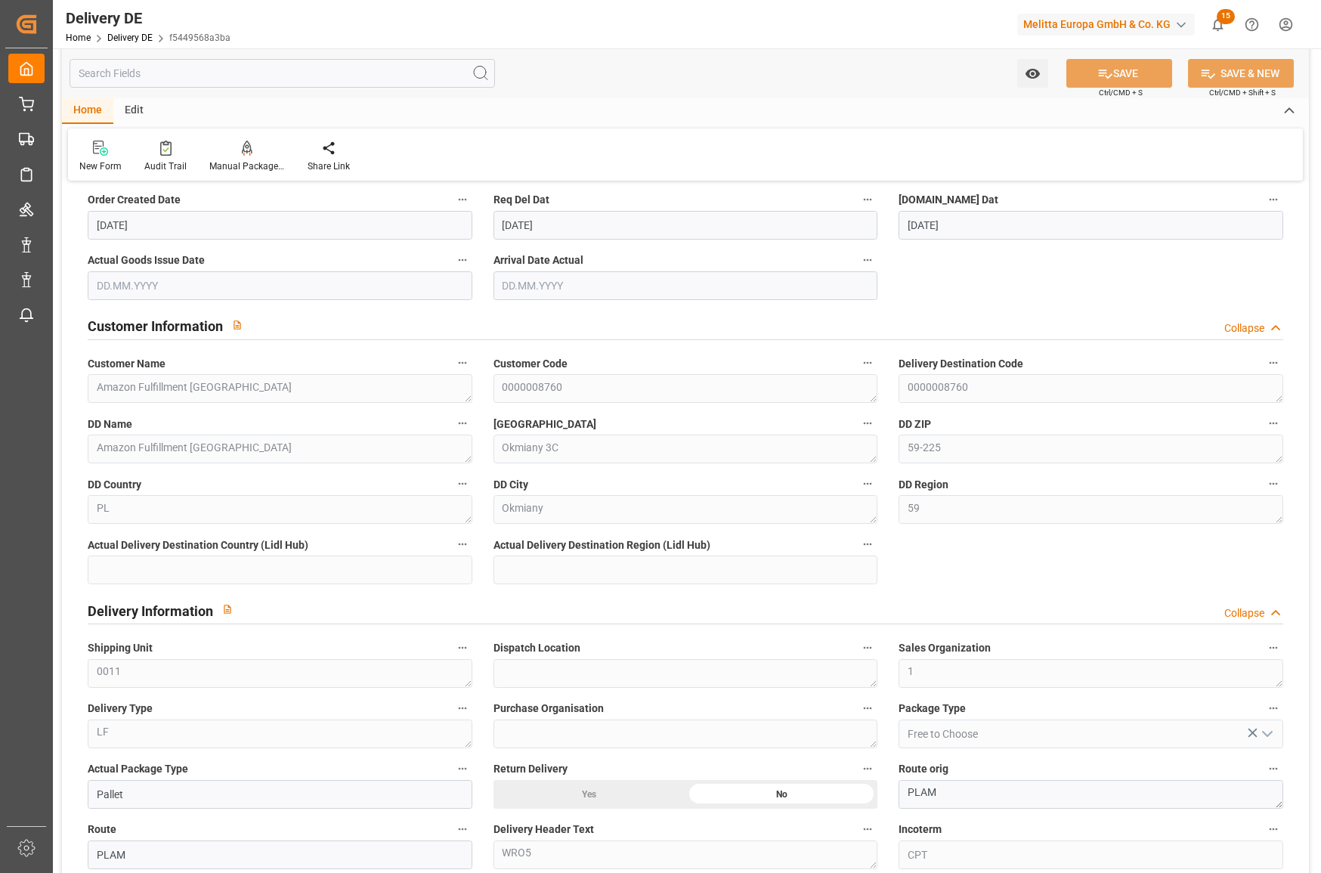
scroll to position [605, 0]
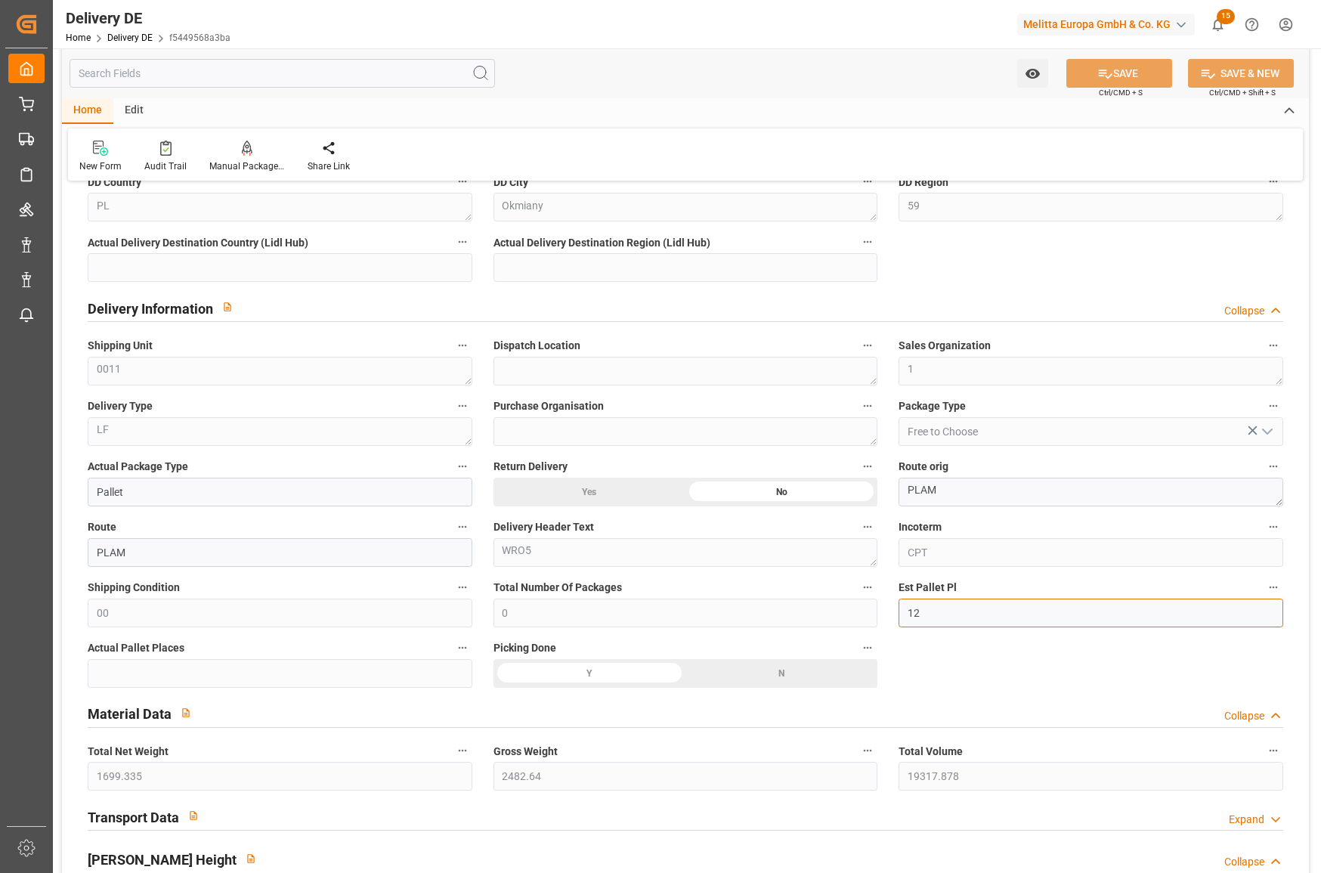
drag, startPoint x: 954, startPoint y: 614, endPoint x: 885, endPoint y: 605, distance: 69.3
click at [1025, 617] on input "155555555" at bounding box center [1091, 613] width 385 height 29
type input "15"
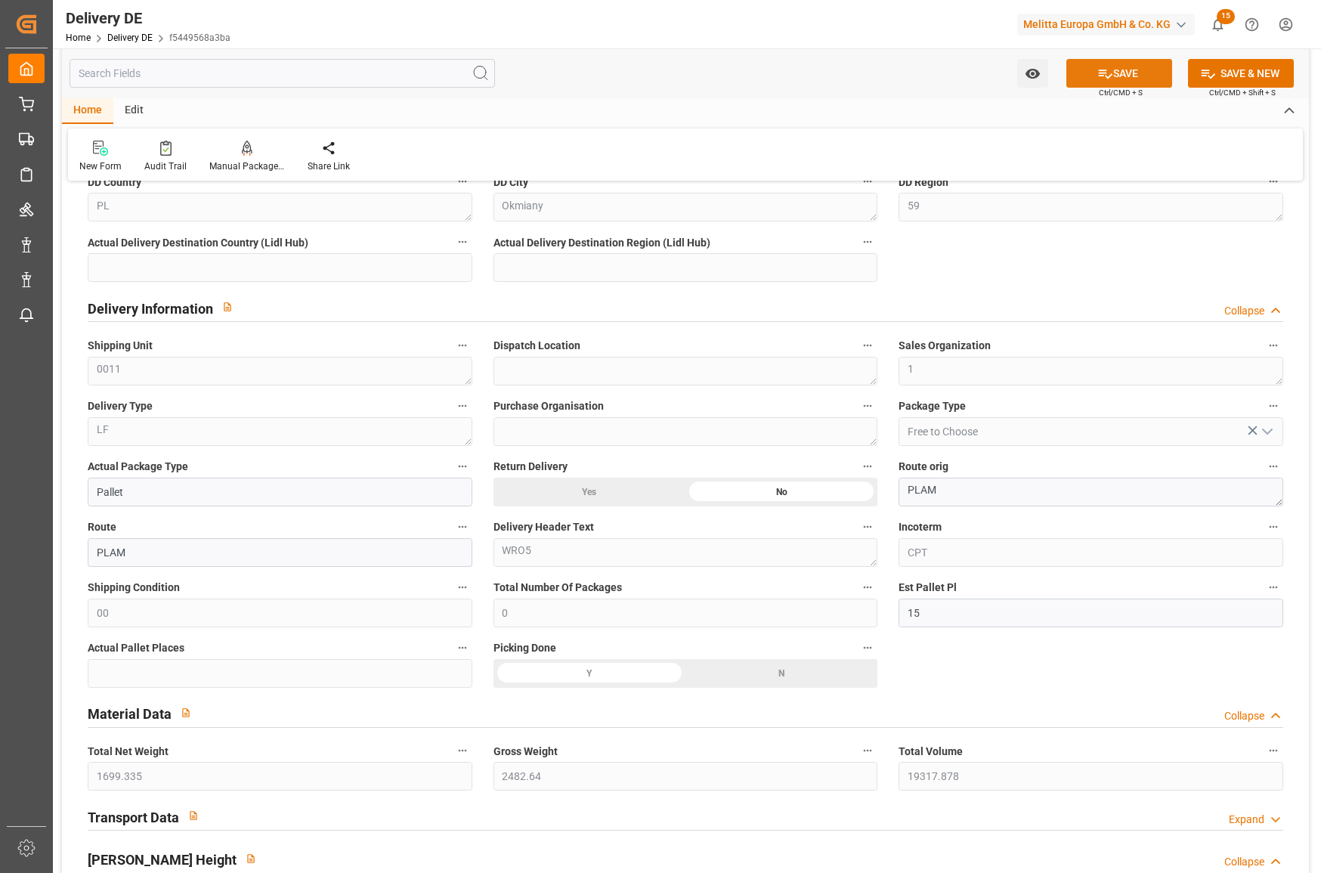
click at [1136, 76] on button "SAVE" at bounding box center [1119, 73] width 106 height 29
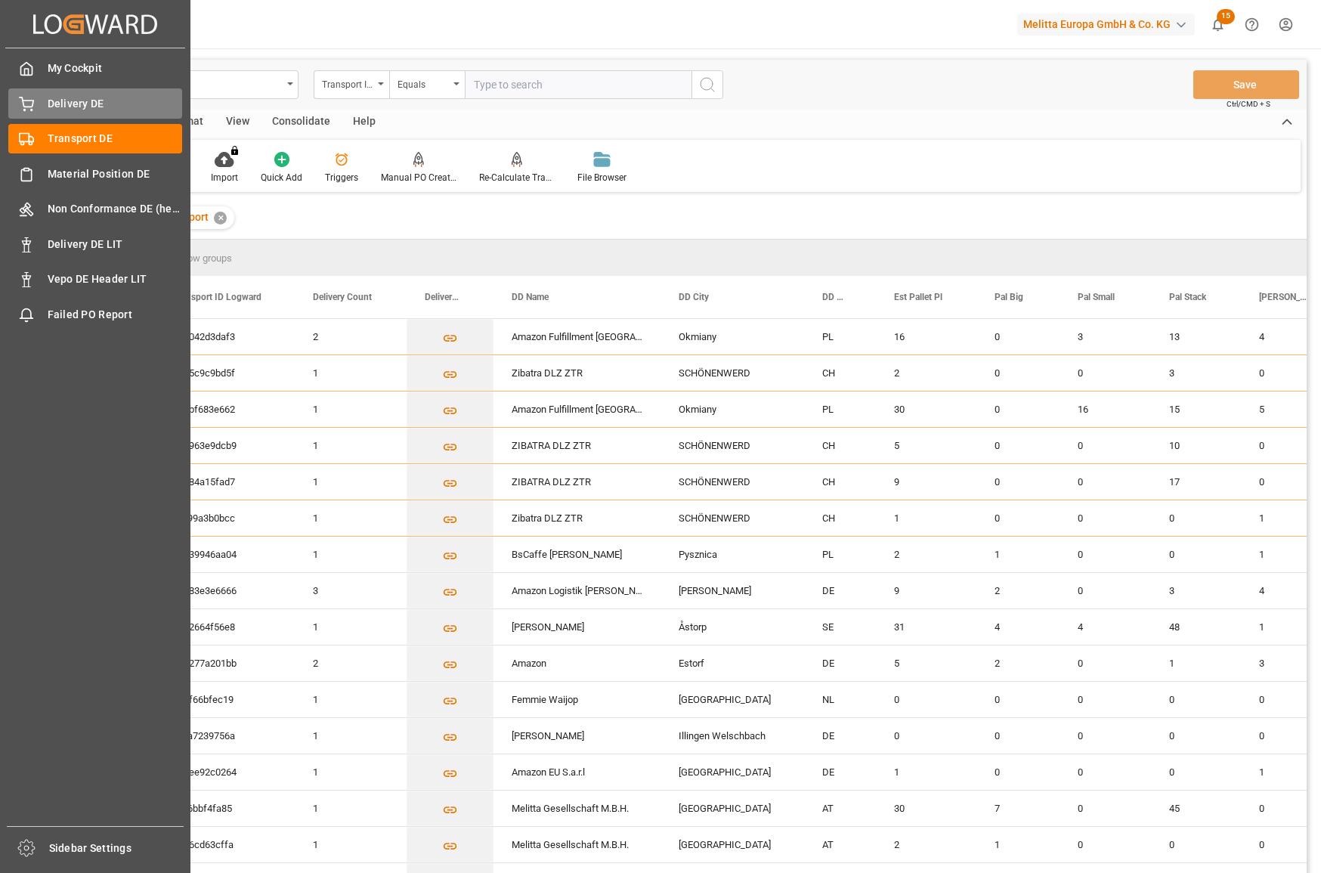
click at [91, 107] on span "Delivery DE" at bounding box center [115, 104] width 135 height 16
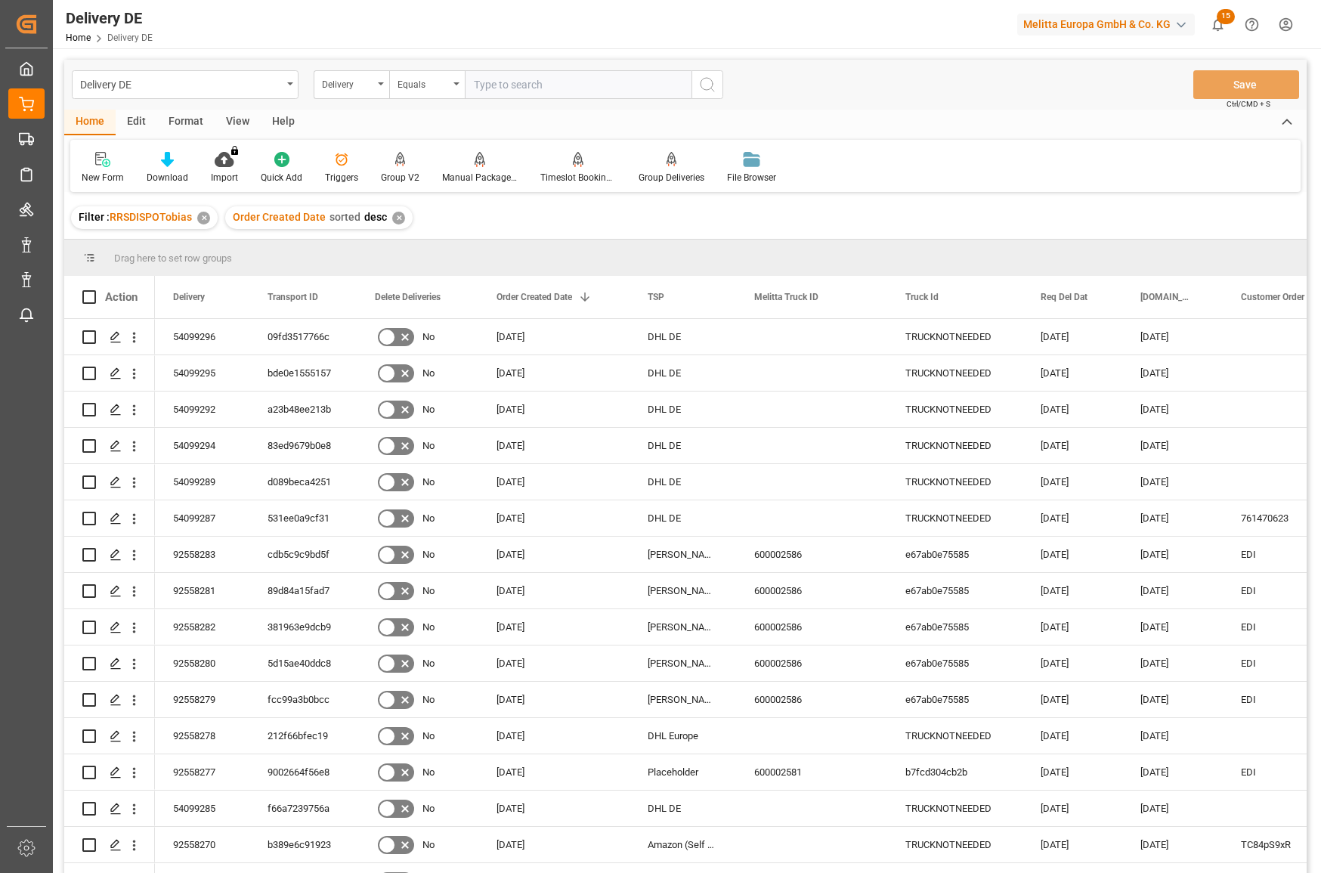
click at [509, 90] on input "text" at bounding box center [578, 84] width 227 height 29
paste input "92558243"
type input "92558243"
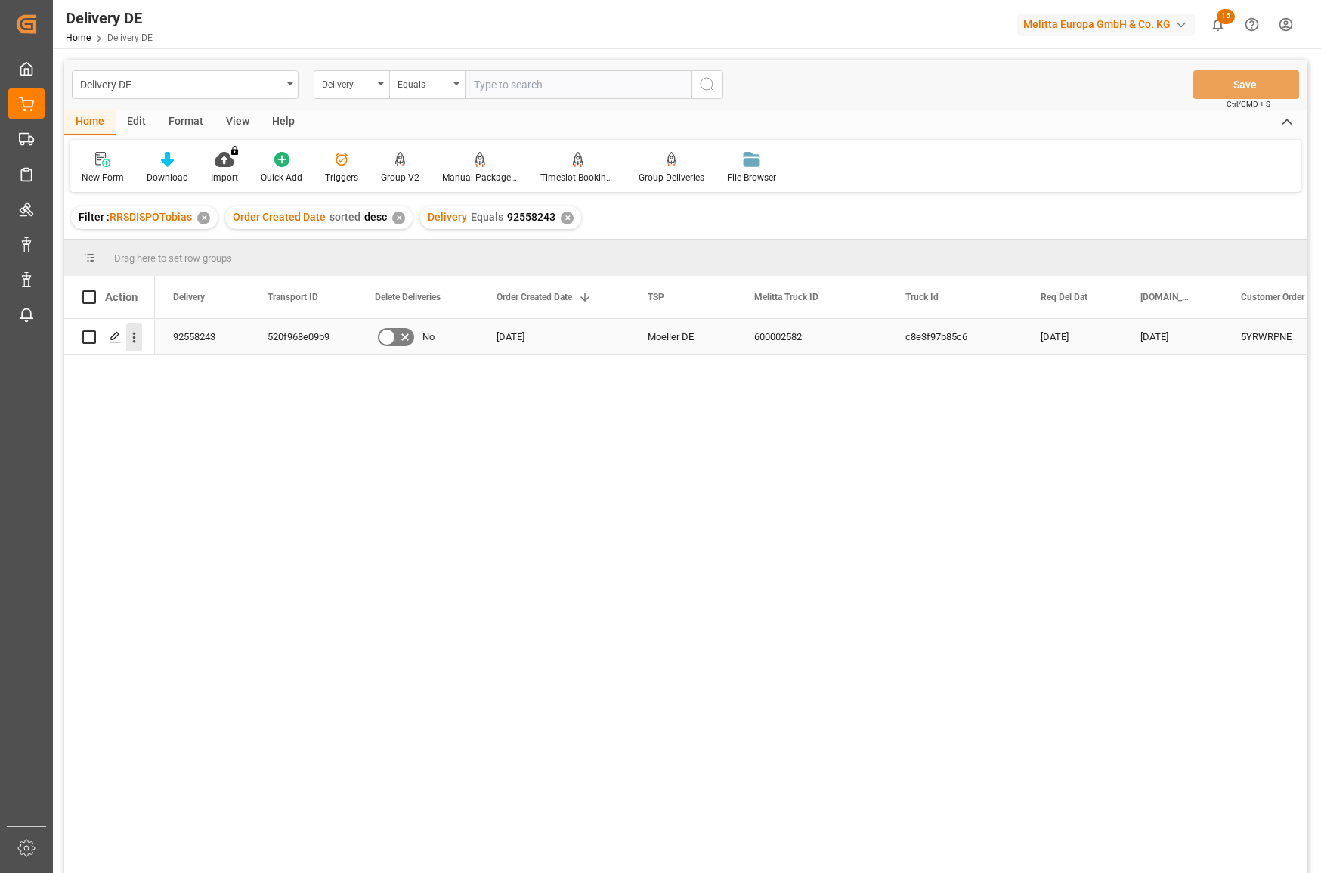
click at [134, 338] on icon "open menu" at bounding box center [134, 338] width 16 height 16
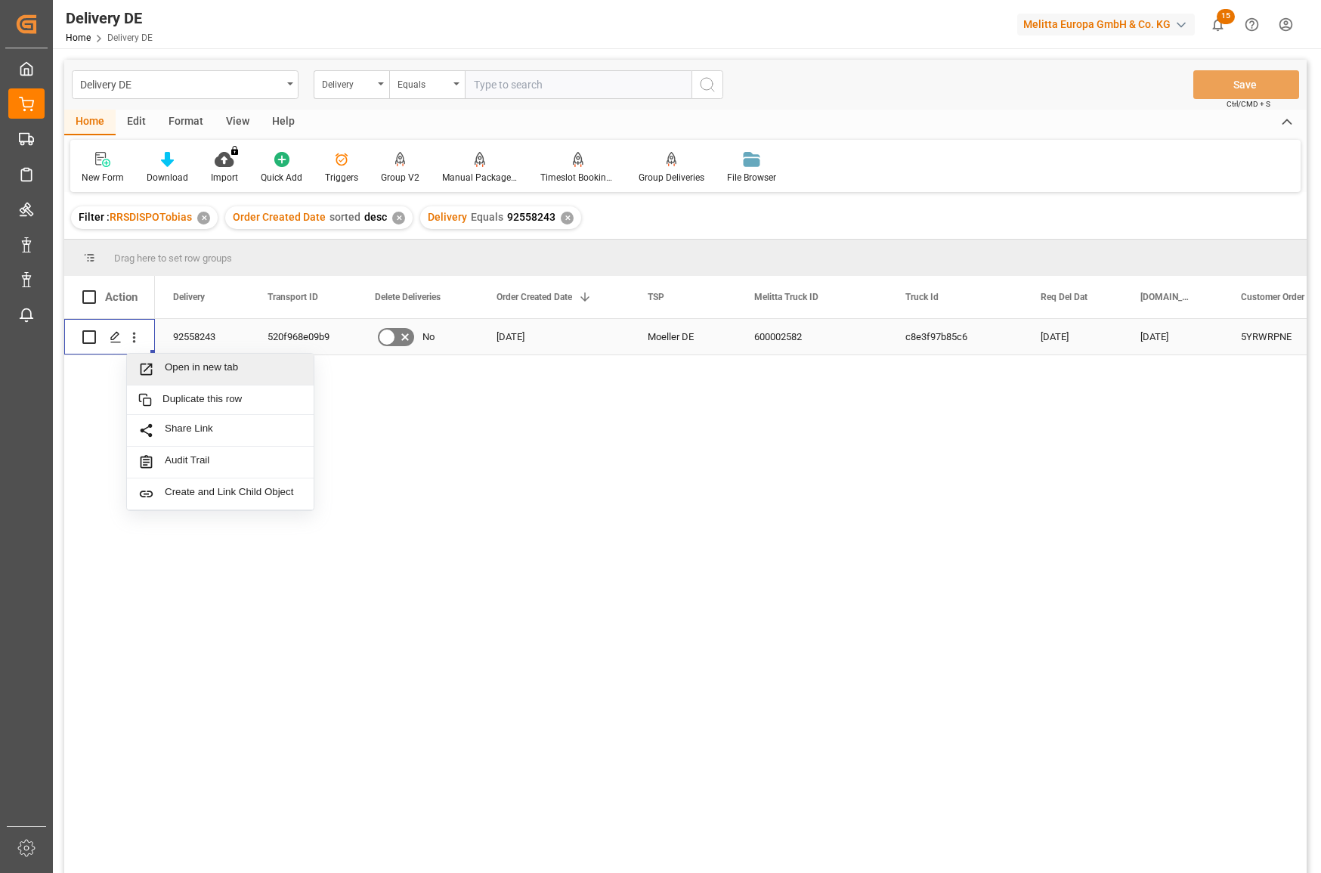
click at [170, 366] on span "Open in new tab" at bounding box center [234, 369] width 138 height 16
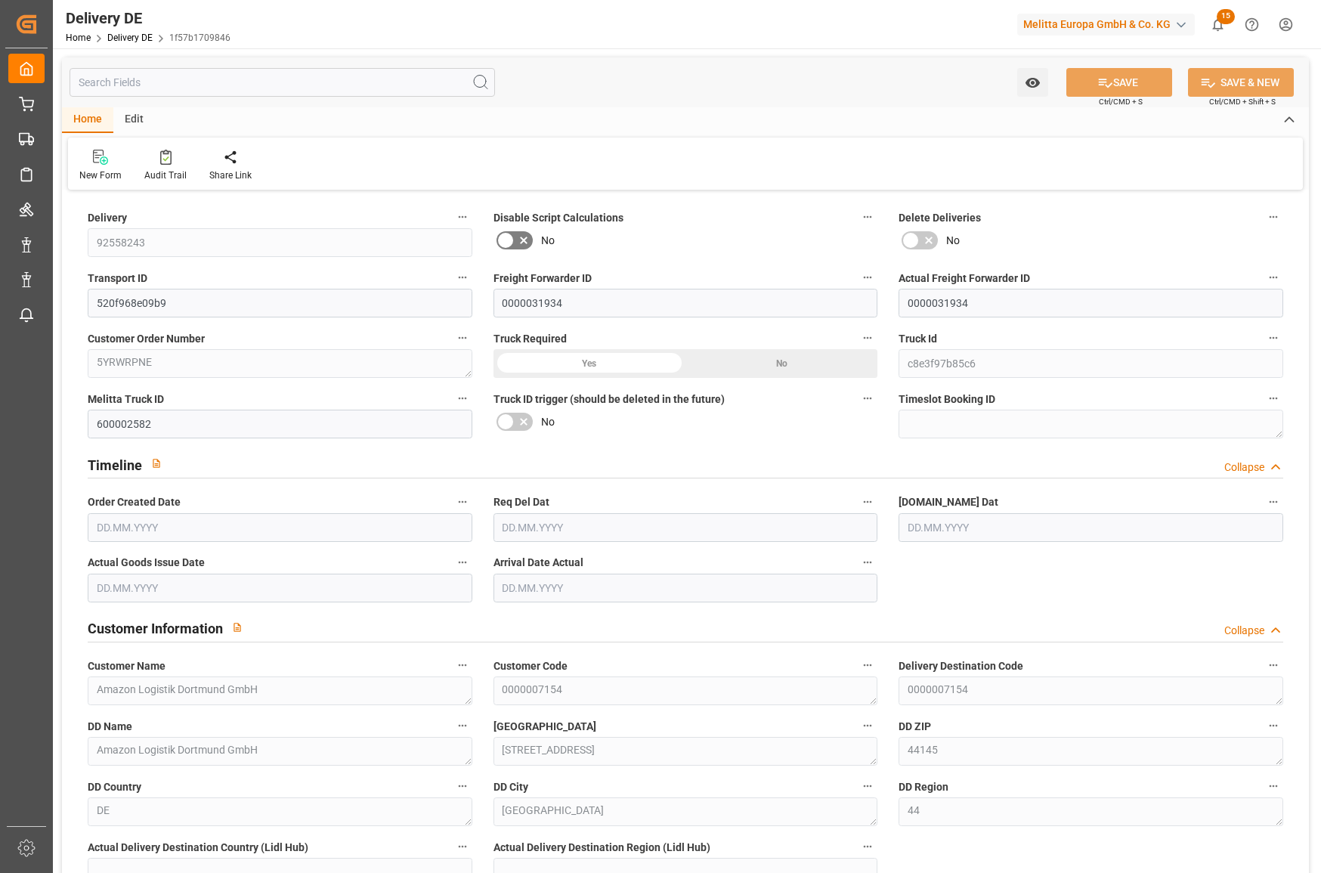
type input "0"
type input "17"
type input "2216.987"
type input "3398.078"
type input "24666.632"
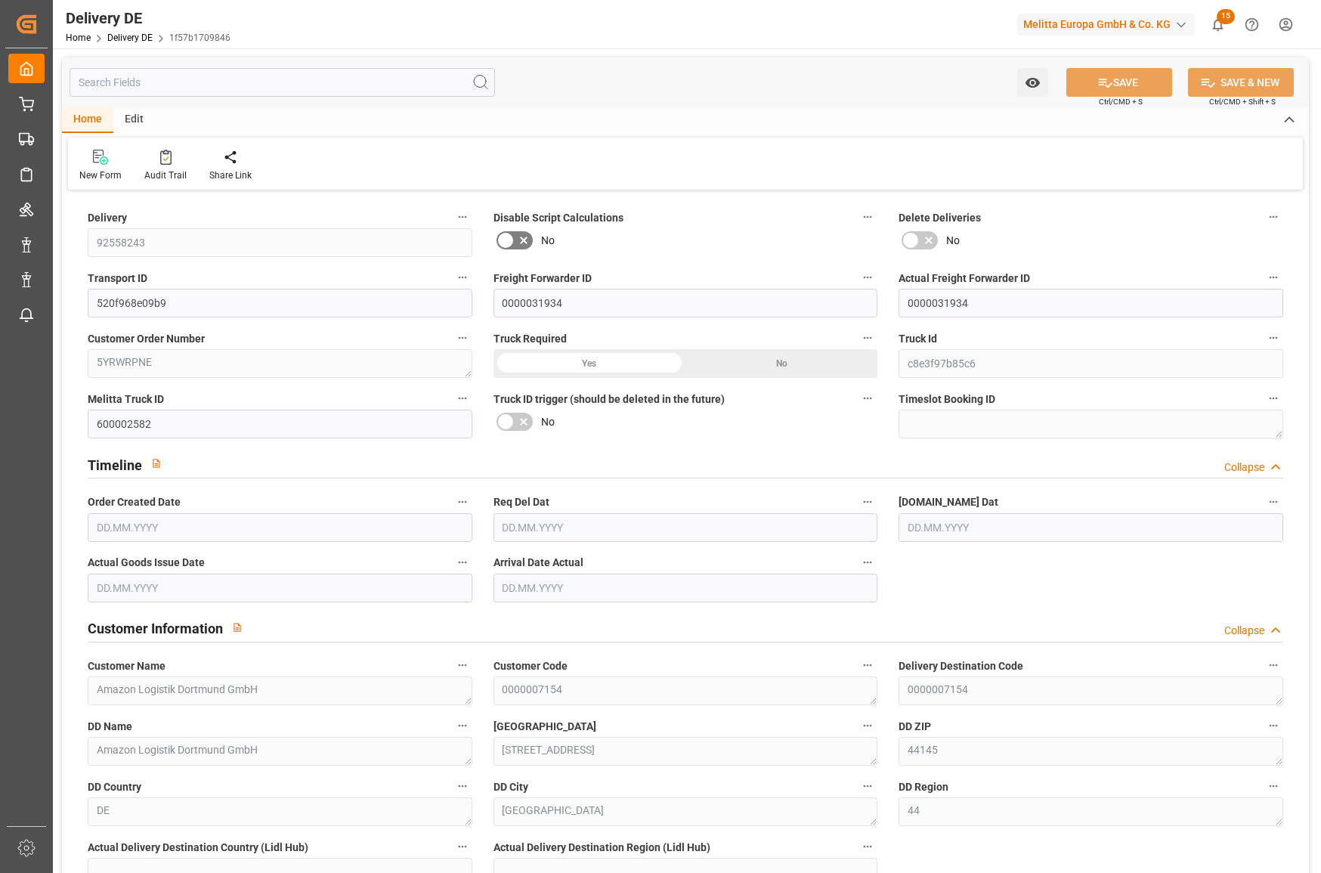
type input "[DATE]"
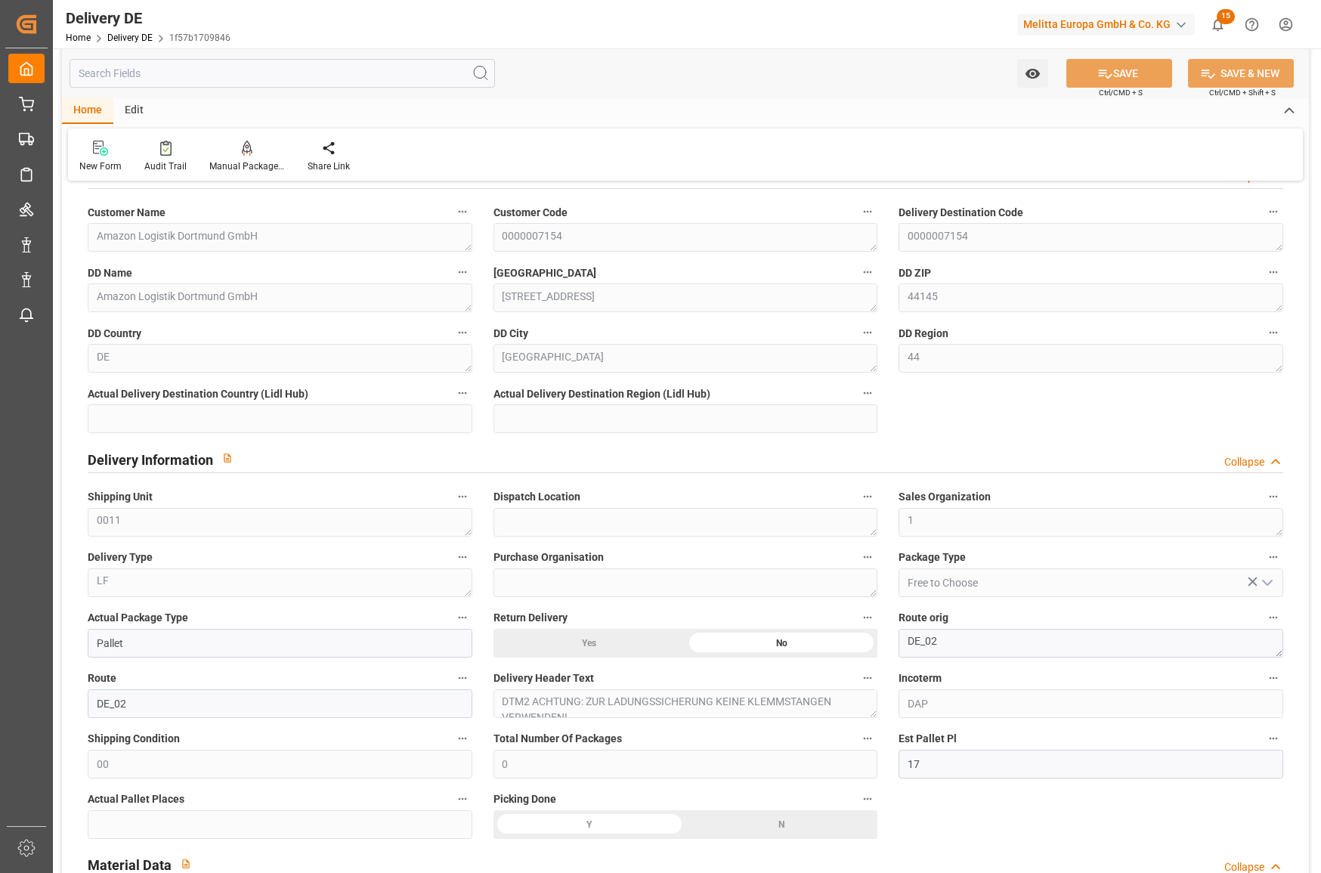
scroll to position [605, 0]
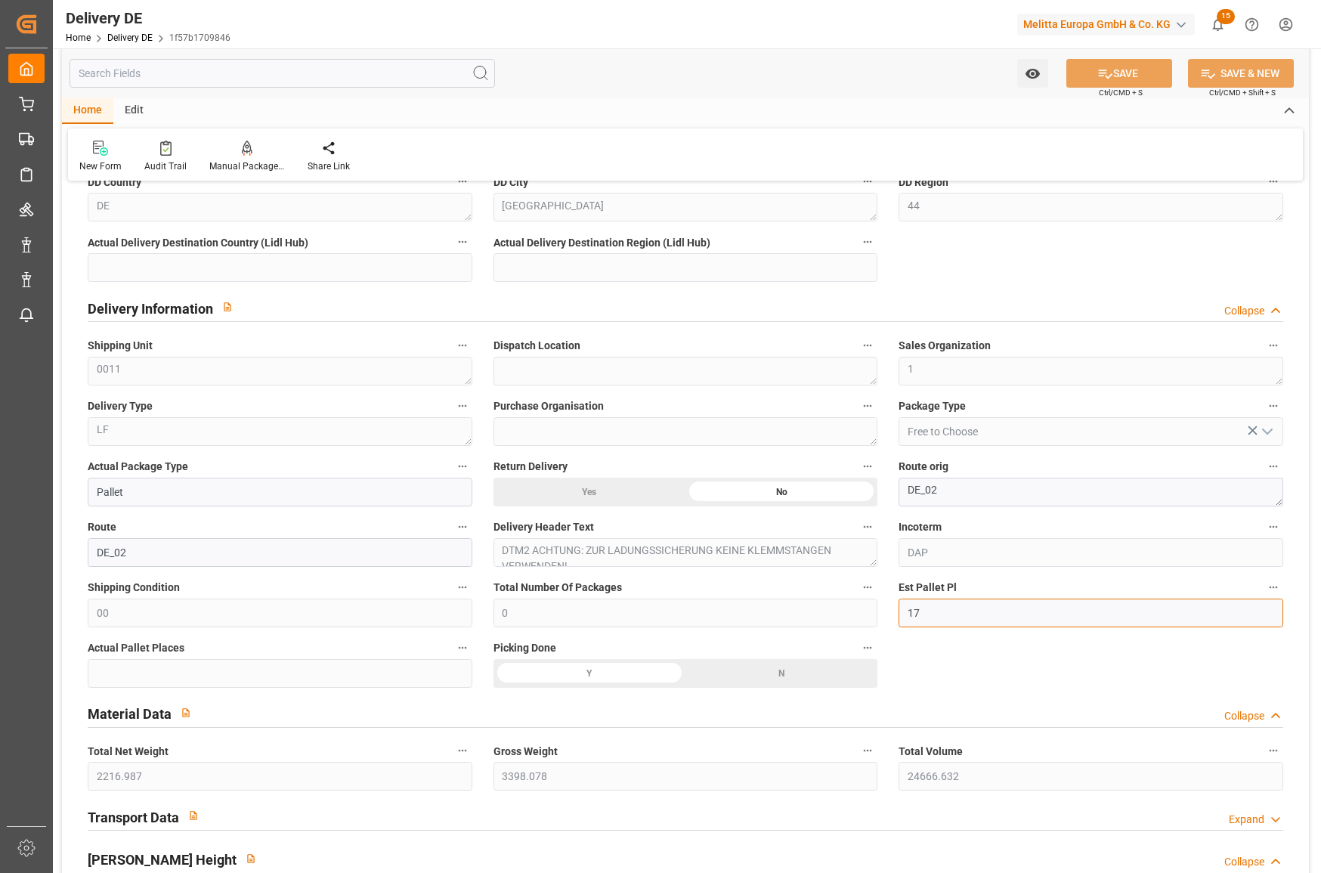
drag, startPoint x: 945, startPoint y: 614, endPoint x: 906, endPoint y: 615, distance: 39.3
click at [906, 615] on input "17" at bounding box center [1091, 613] width 385 height 29
type input "19"
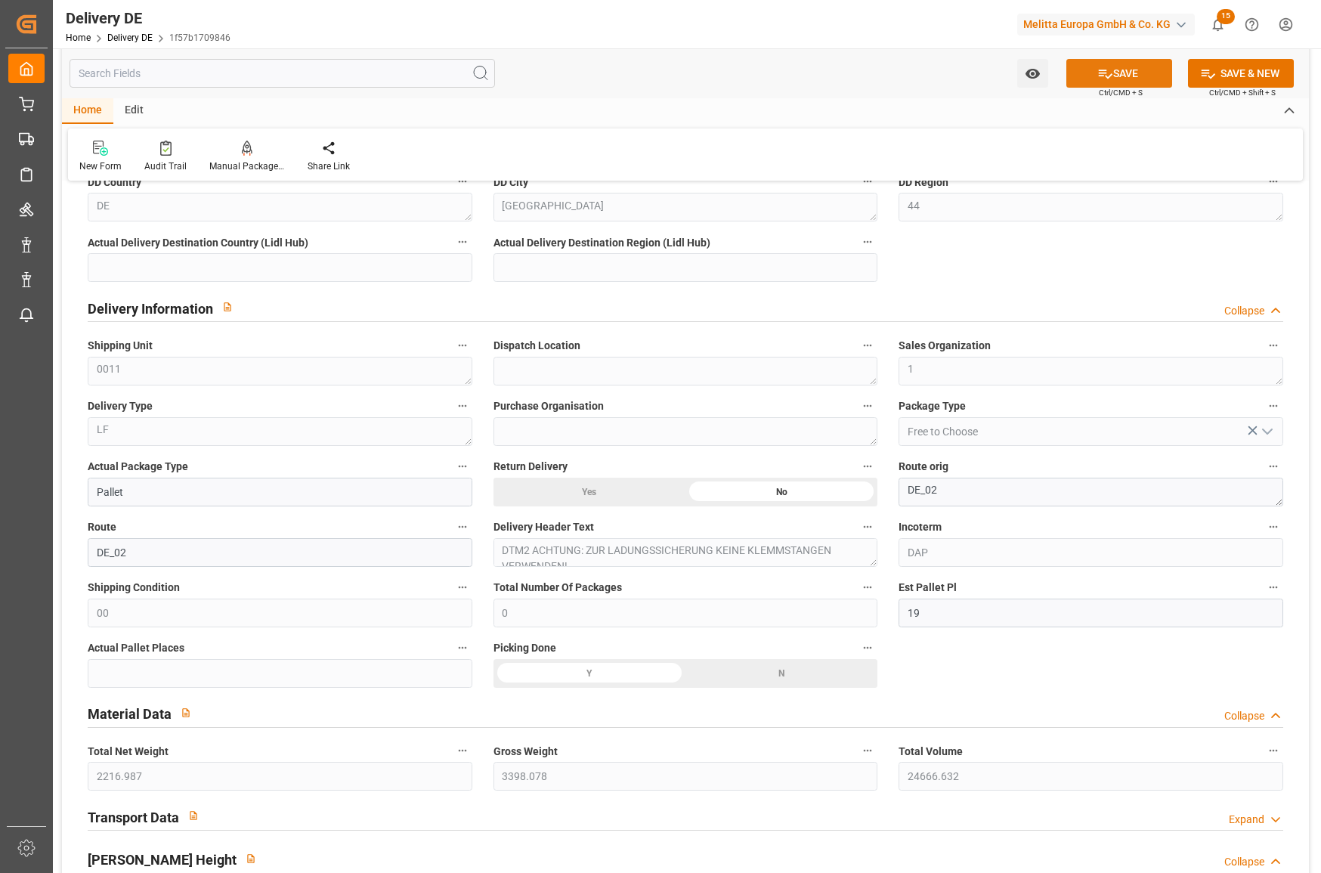
click at [1135, 60] on button "SAVE" at bounding box center [1119, 73] width 106 height 29
